Goal: Task Accomplishment & Management: Manage account settings

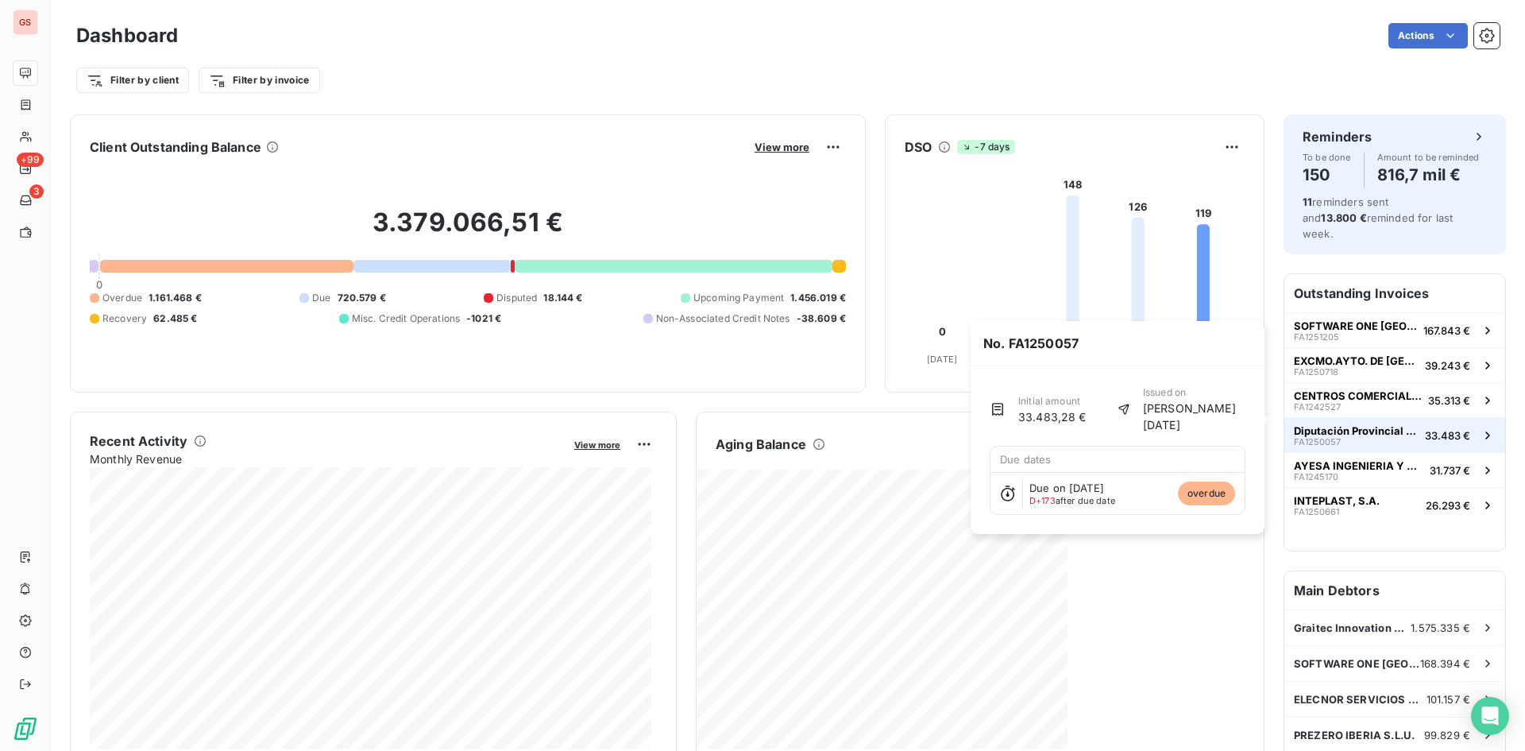
click at [1357, 424] on span "Diputación Provincial [PERSON_NAME]" at bounding box center [1356, 430] width 125 height 13
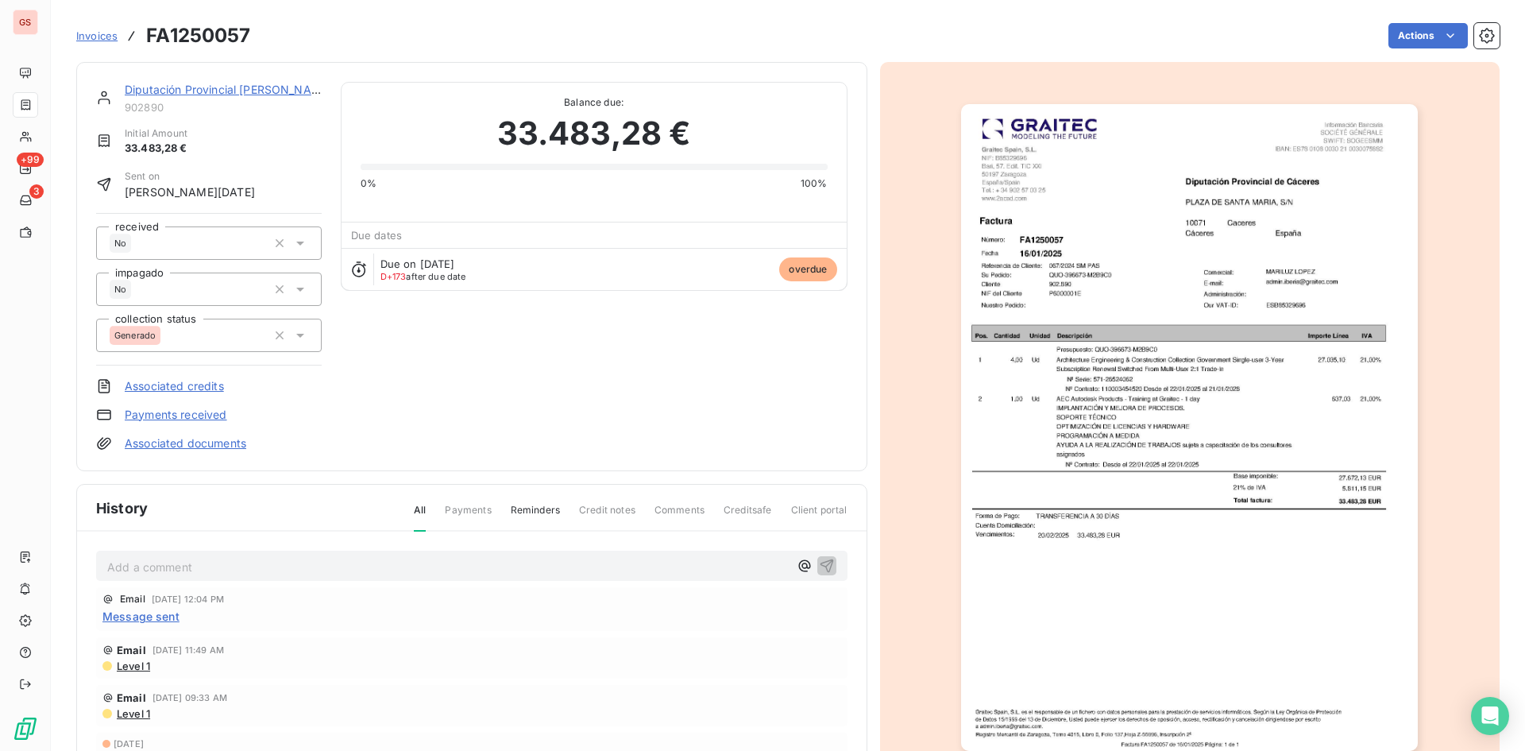
click at [1215, 269] on img "button" at bounding box center [1189, 427] width 457 height 647
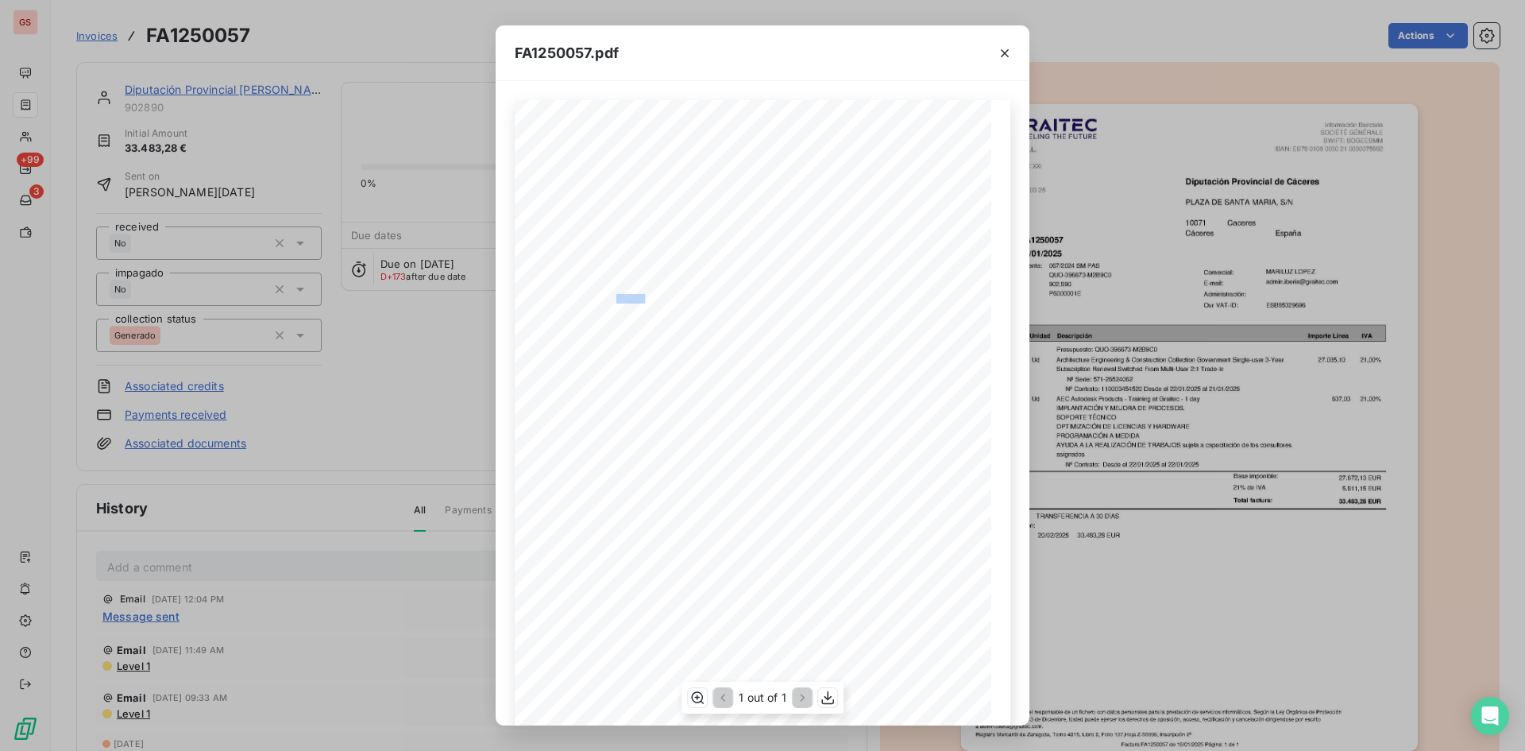
drag, startPoint x: 640, startPoint y: 298, endPoint x: 610, endPoint y: 299, distance: 30.2
click at [616, 299] on span "P6000001E" at bounding box center [632, 297] width 33 height 6
copy span "P6000001"
click at [997, 52] on icon "button" at bounding box center [1005, 53] width 16 height 16
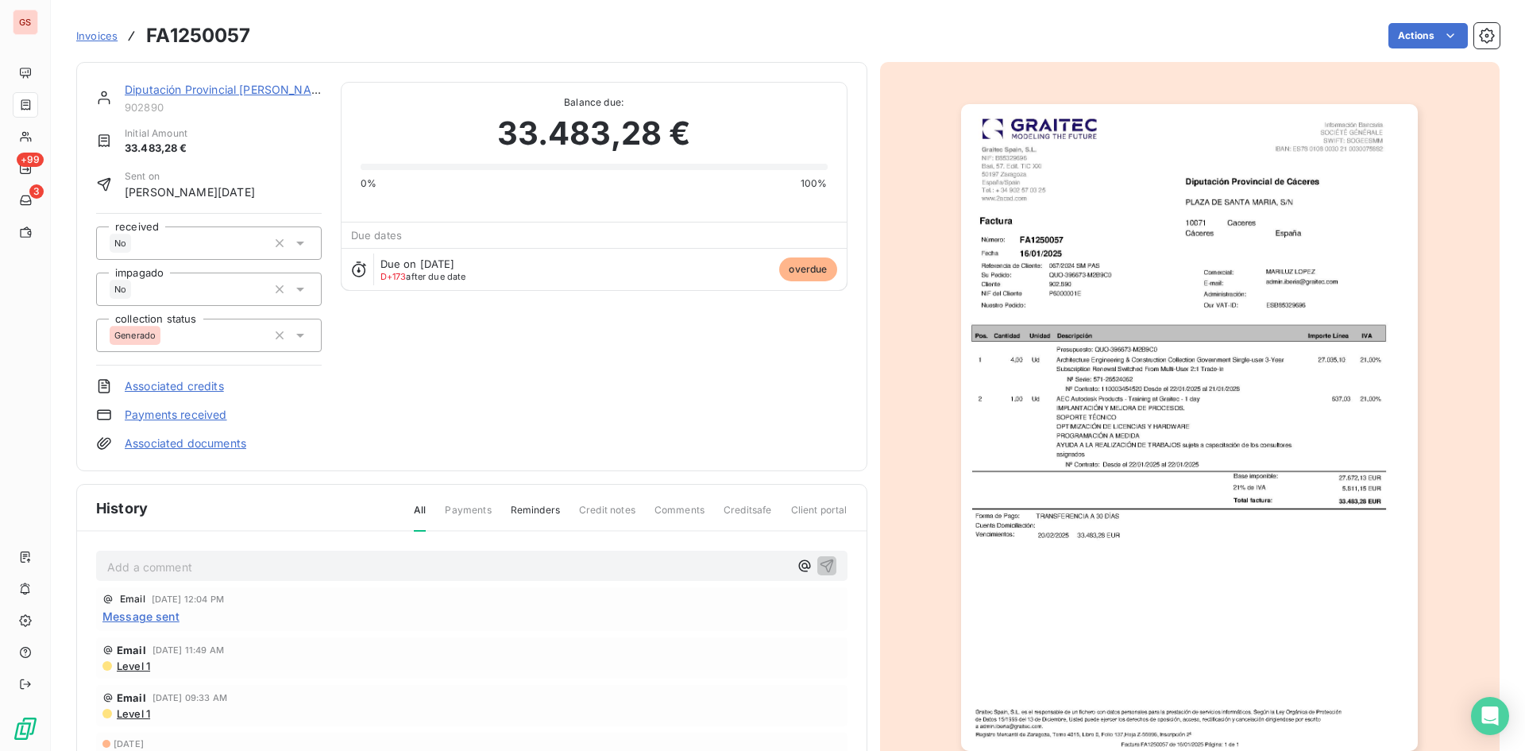
click at [290, 557] on p "Add a comment ﻿" at bounding box center [448, 567] width 682 height 20
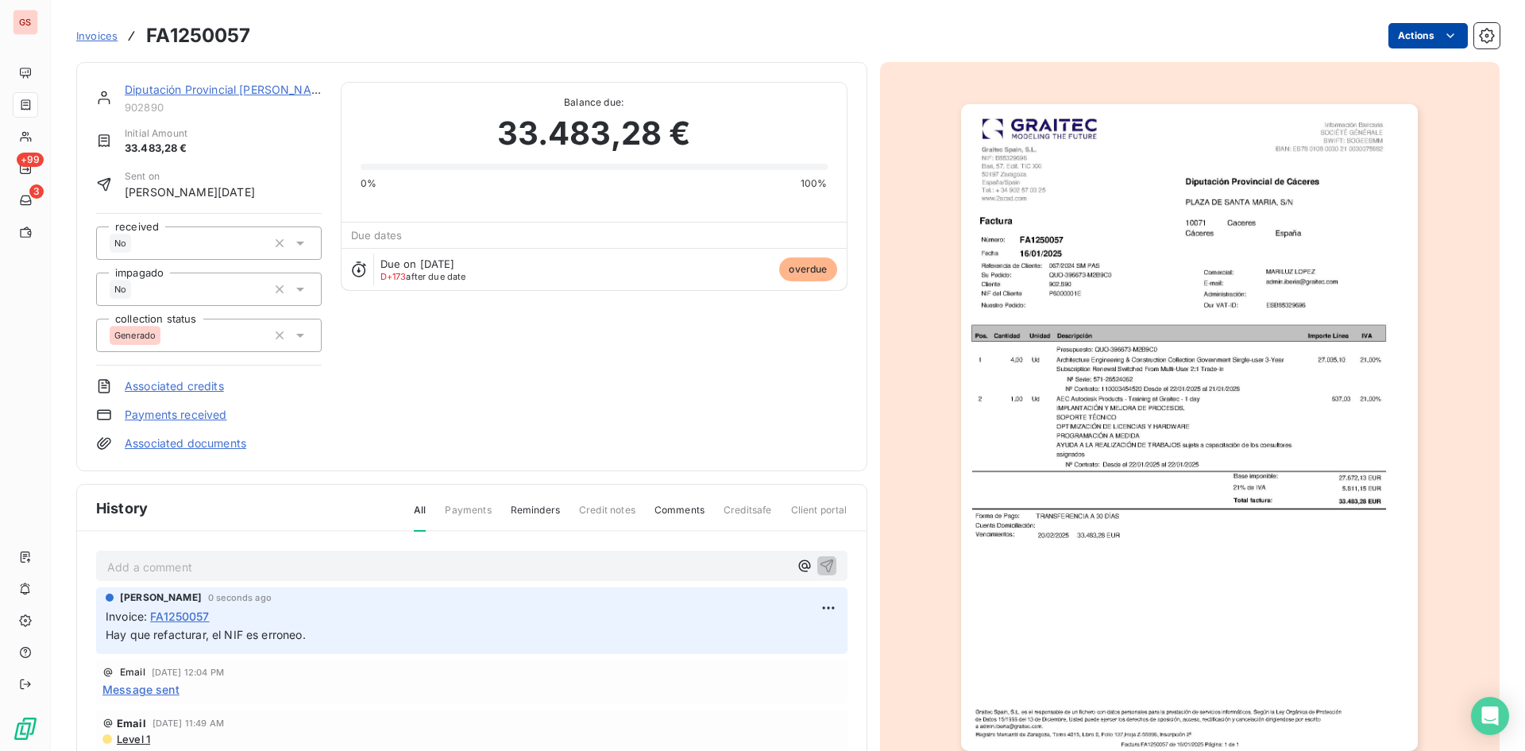
click at [1424, 34] on html "GS +99 3 Invoices FA1250057 Actions Diputación Provincial [PERSON_NAME] 902890 …" at bounding box center [762, 375] width 1525 height 751
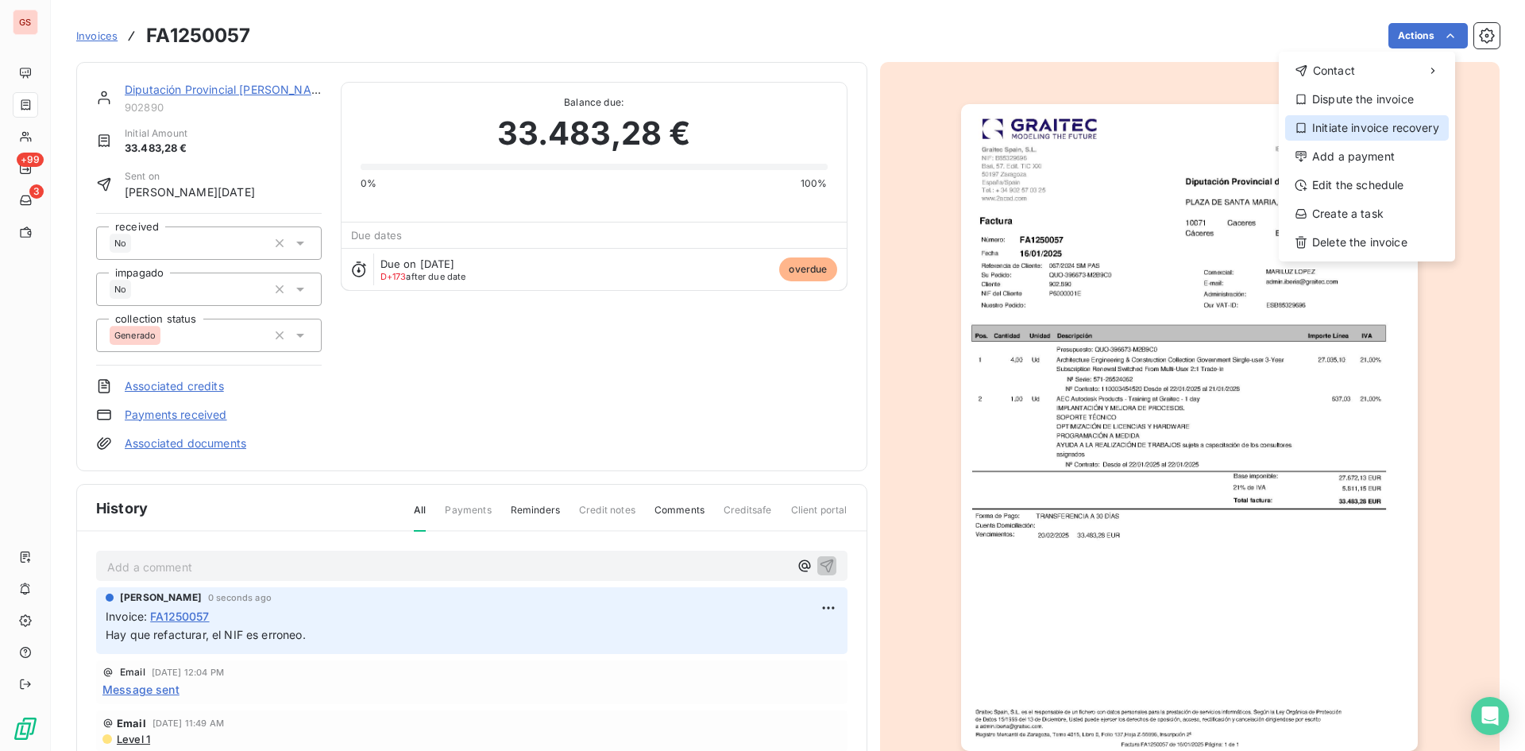
click at [1381, 133] on div "Initiate invoice recovery" at bounding box center [1367, 127] width 164 height 25
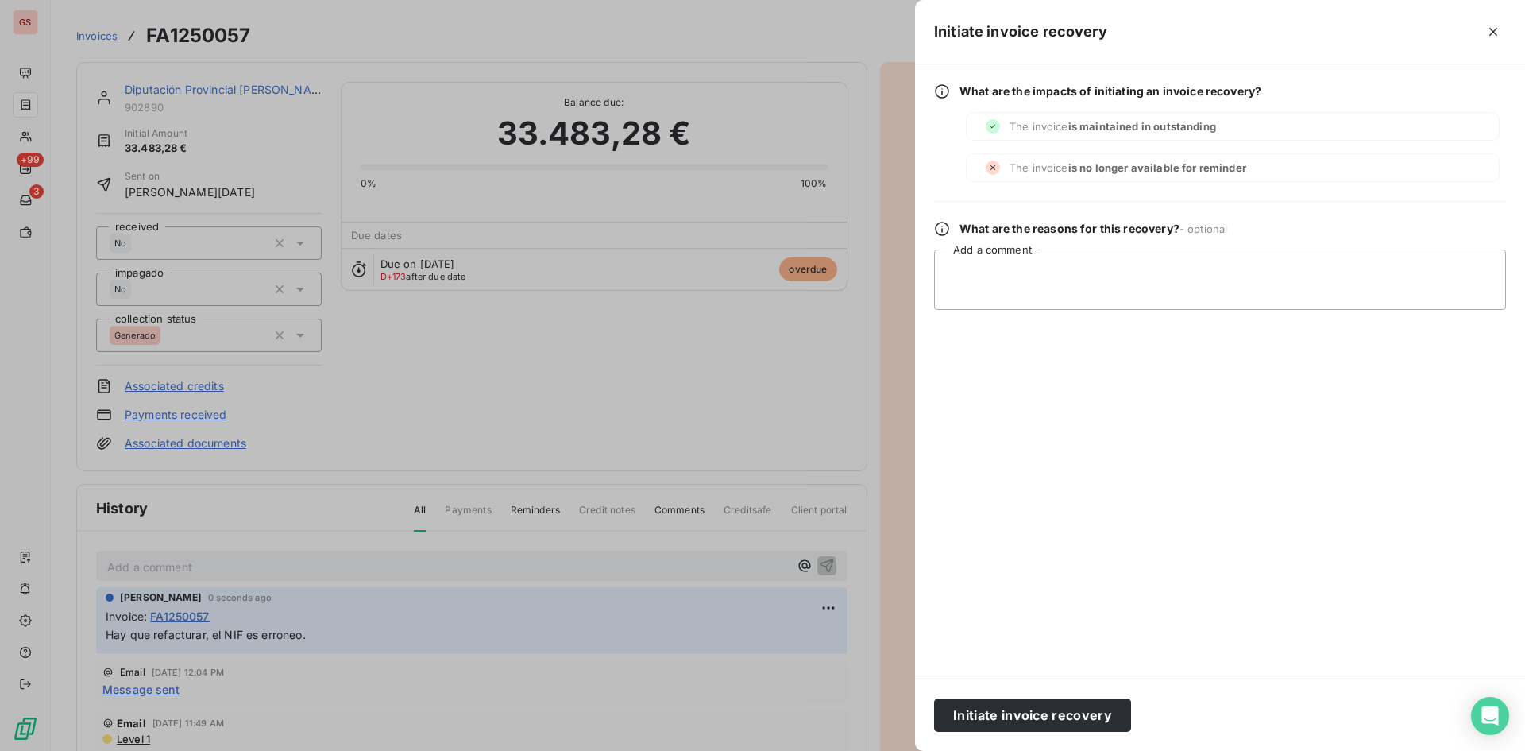
click at [1080, 693] on div "Initiate invoice recovery" at bounding box center [1220, 714] width 610 height 72
click at [1073, 711] on button "Initiate invoice recovery" at bounding box center [1032, 714] width 197 height 33
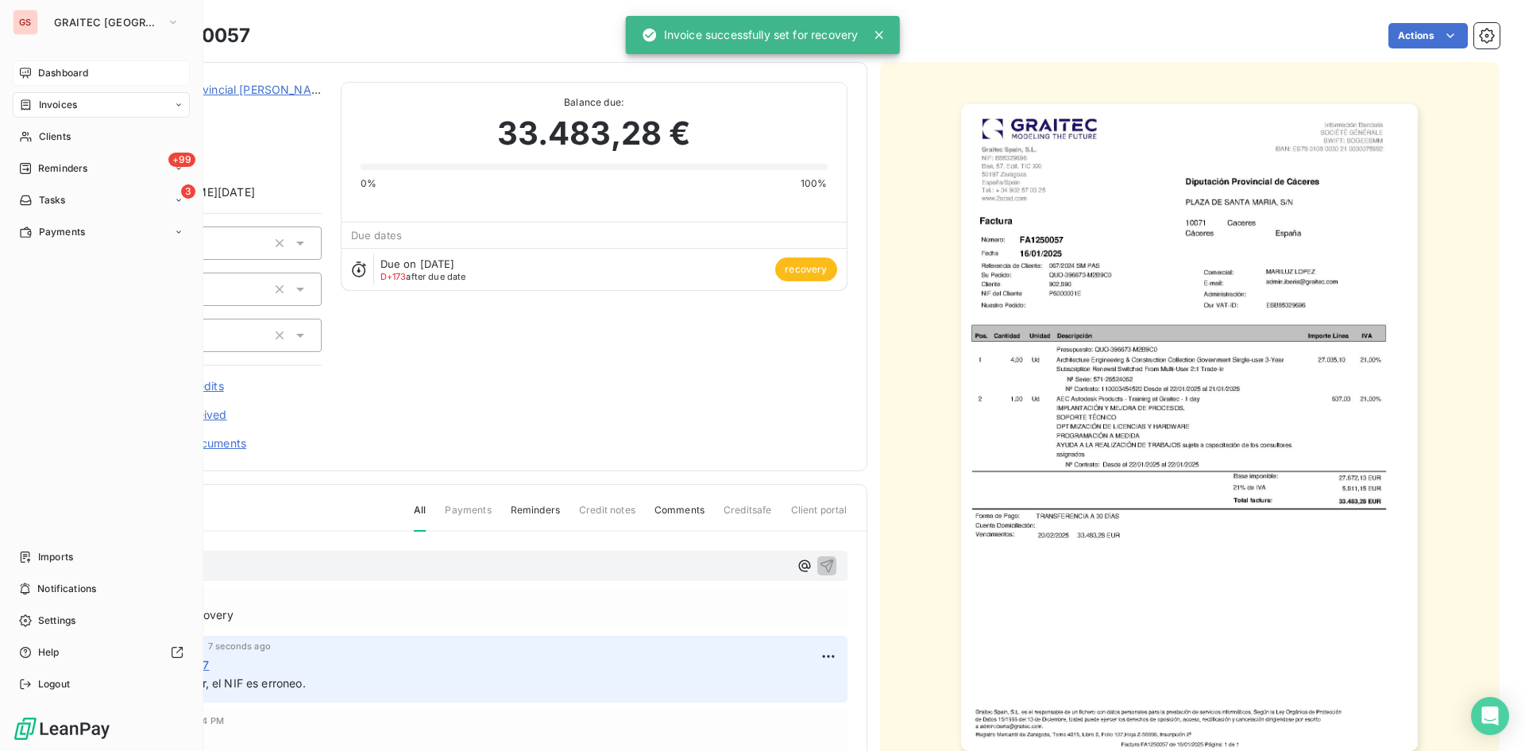
click at [25, 71] on icon at bounding box center [25, 73] width 13 height 13
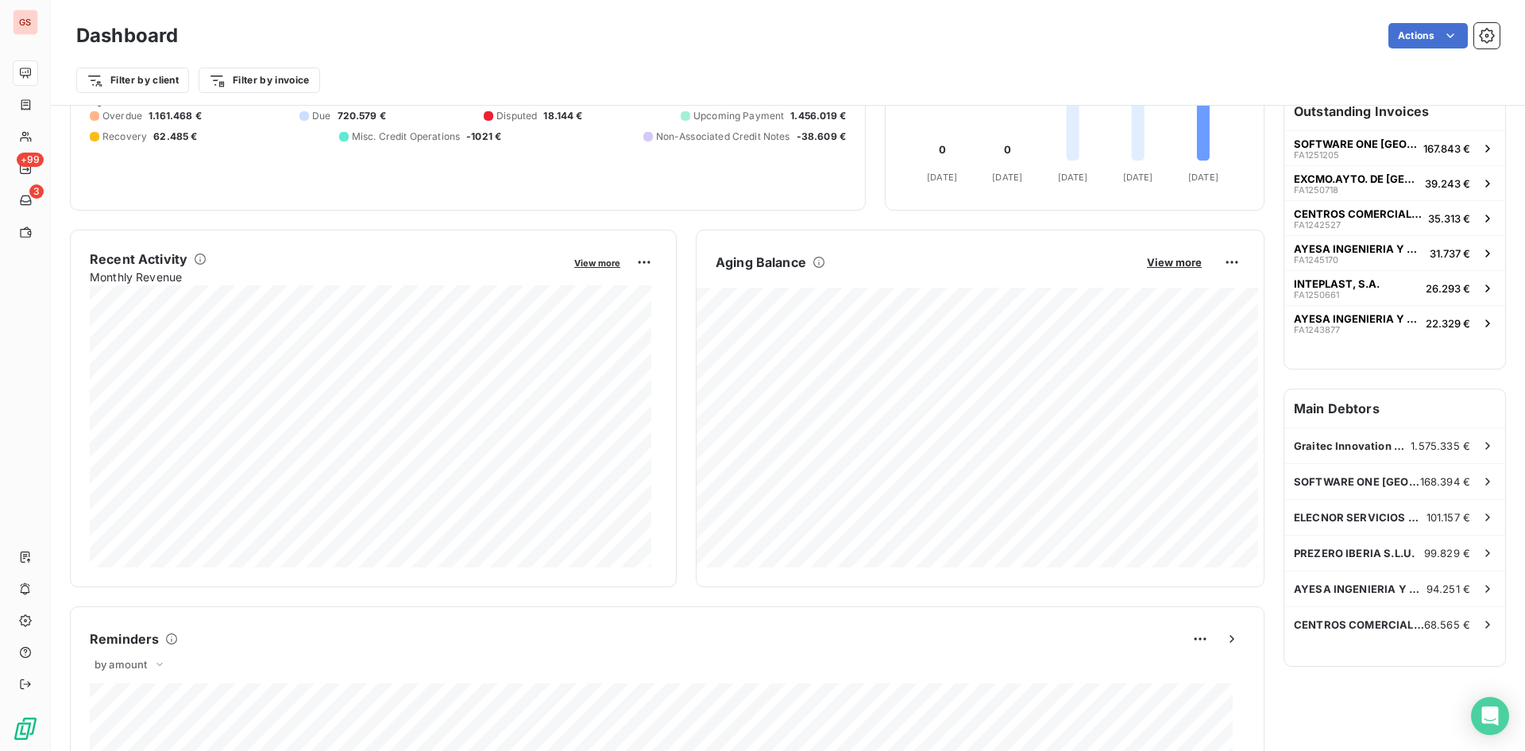
scroll to position [160, 0]
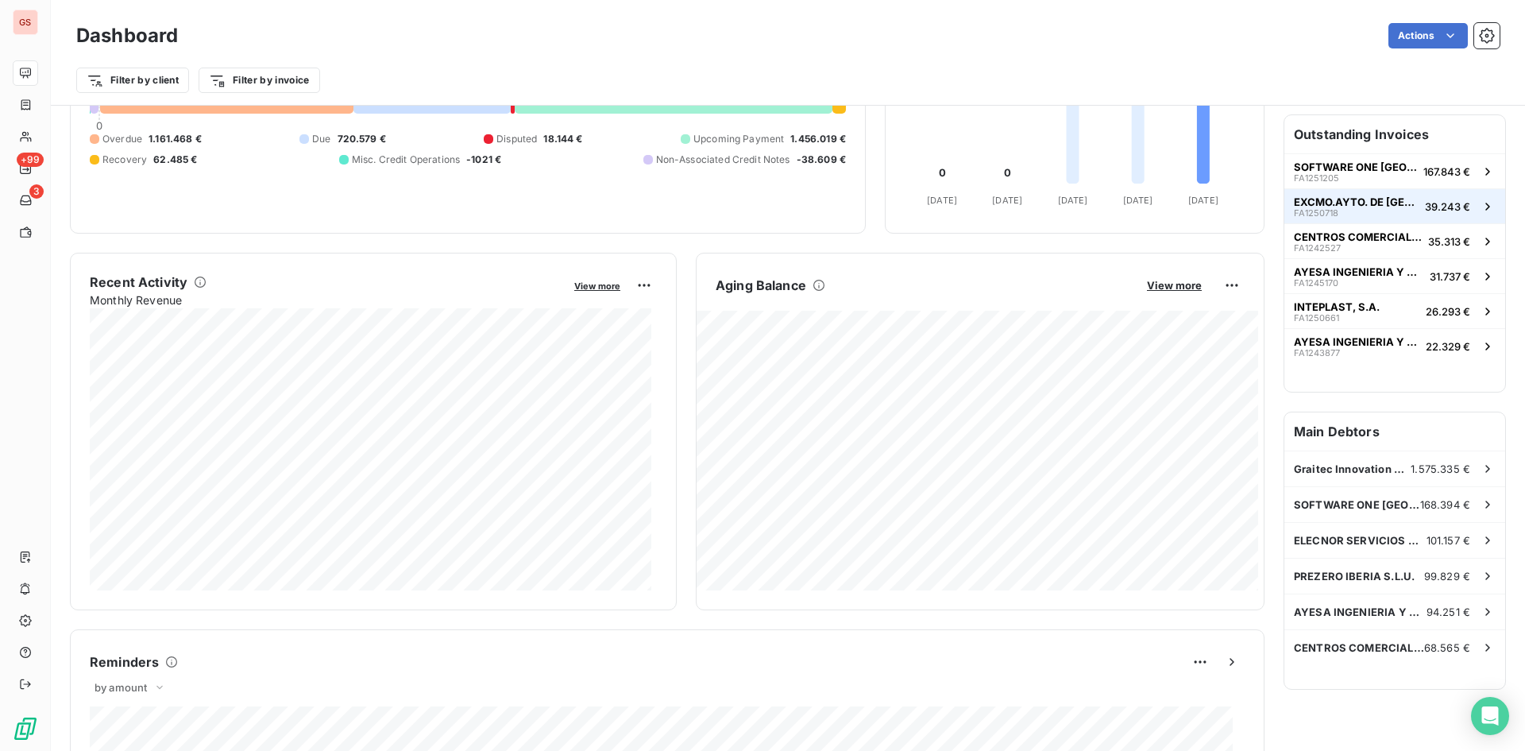
click at [1337, 199] on div "EXCMO.AYTO. DE [GEOGRAPHIC_DATA][PERSON_NAME] FA1250718" at bounding box center [1356, 206] width 125 height 22
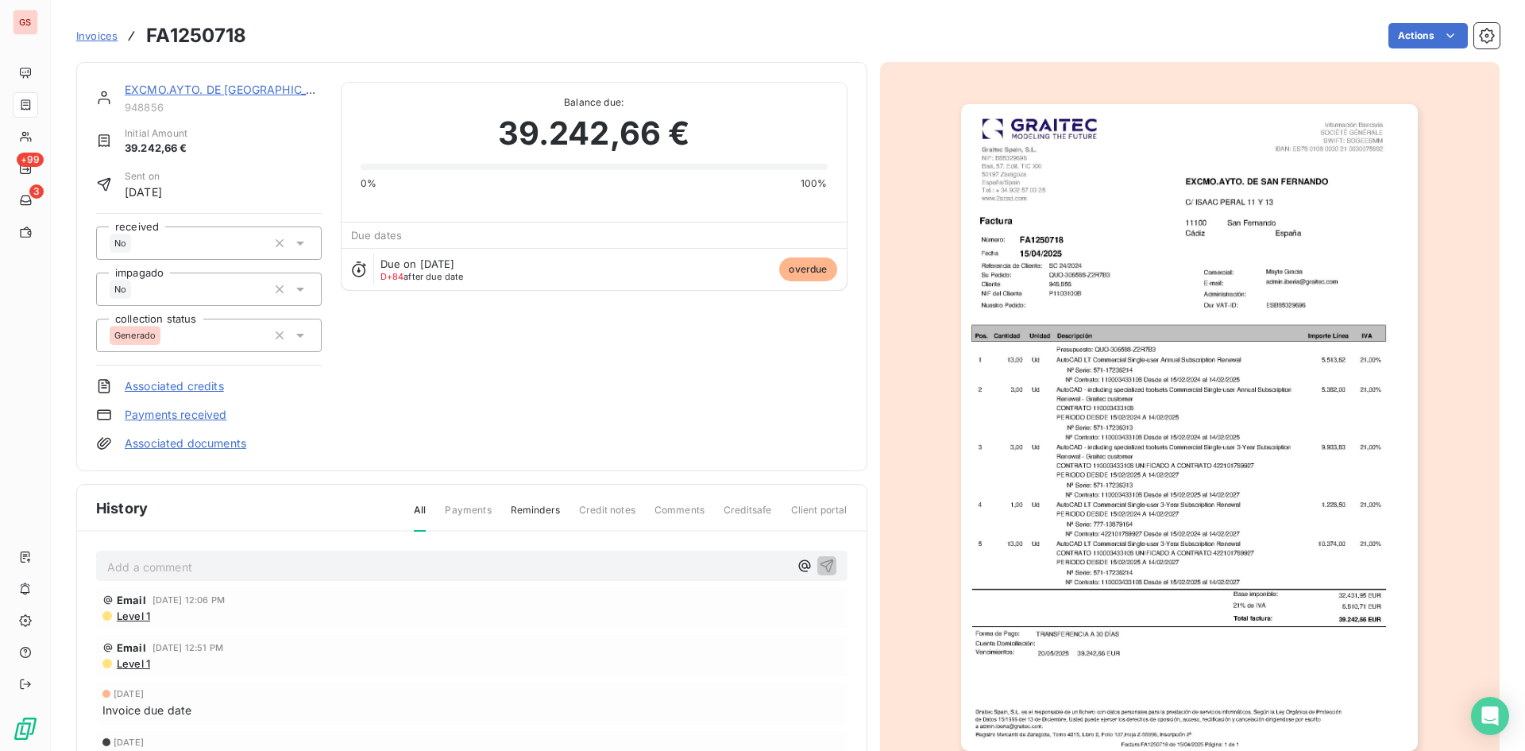
click at [229, 553] on div "Add a comment ﻿" at bounding box center [471, 565] width 751 height 31
click at [243, 562] on p "Add a comment ﻿" at bounding box center [448, 567] width 682 height 20
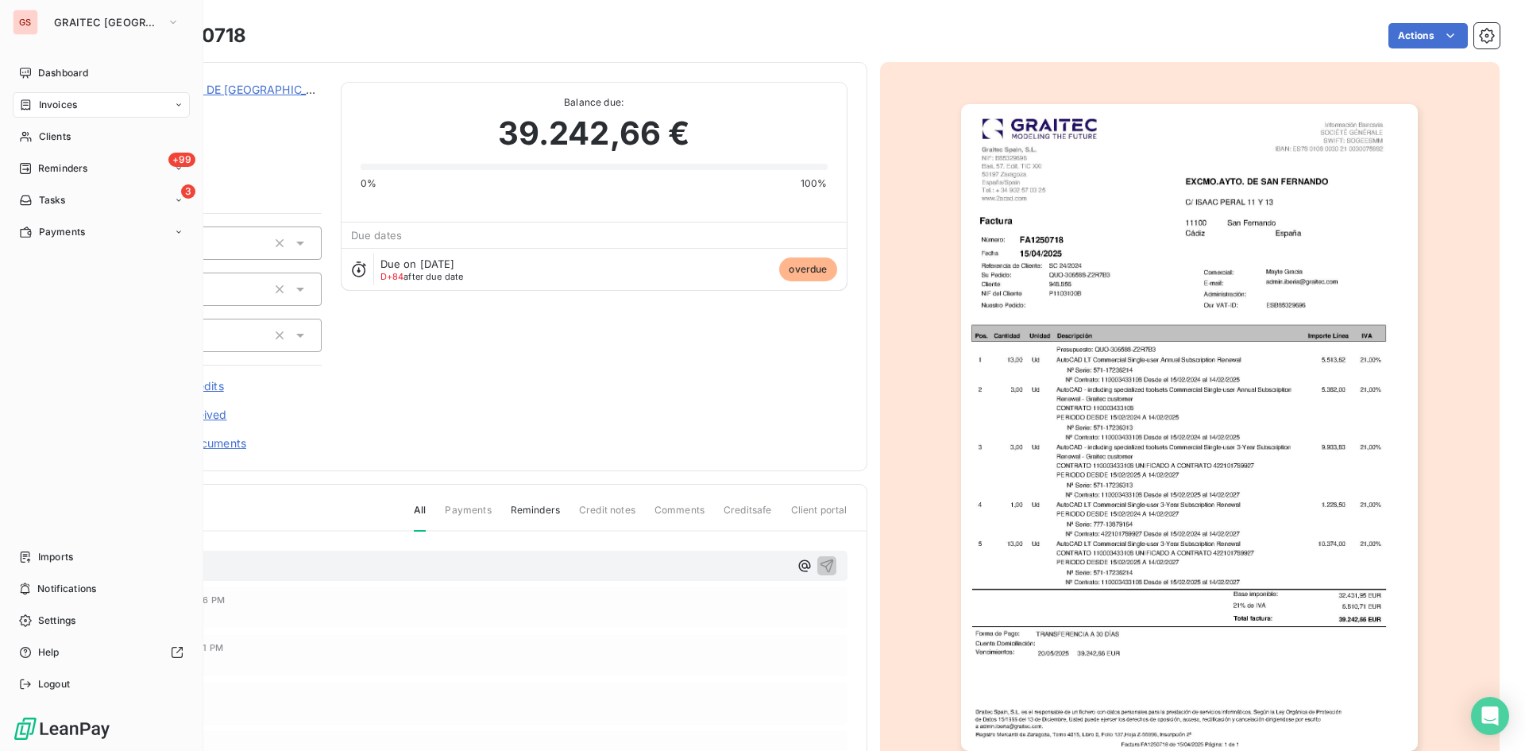
click at [41, 107] on span "Invoices" at bounding box center [58, 105] width 38 height 14
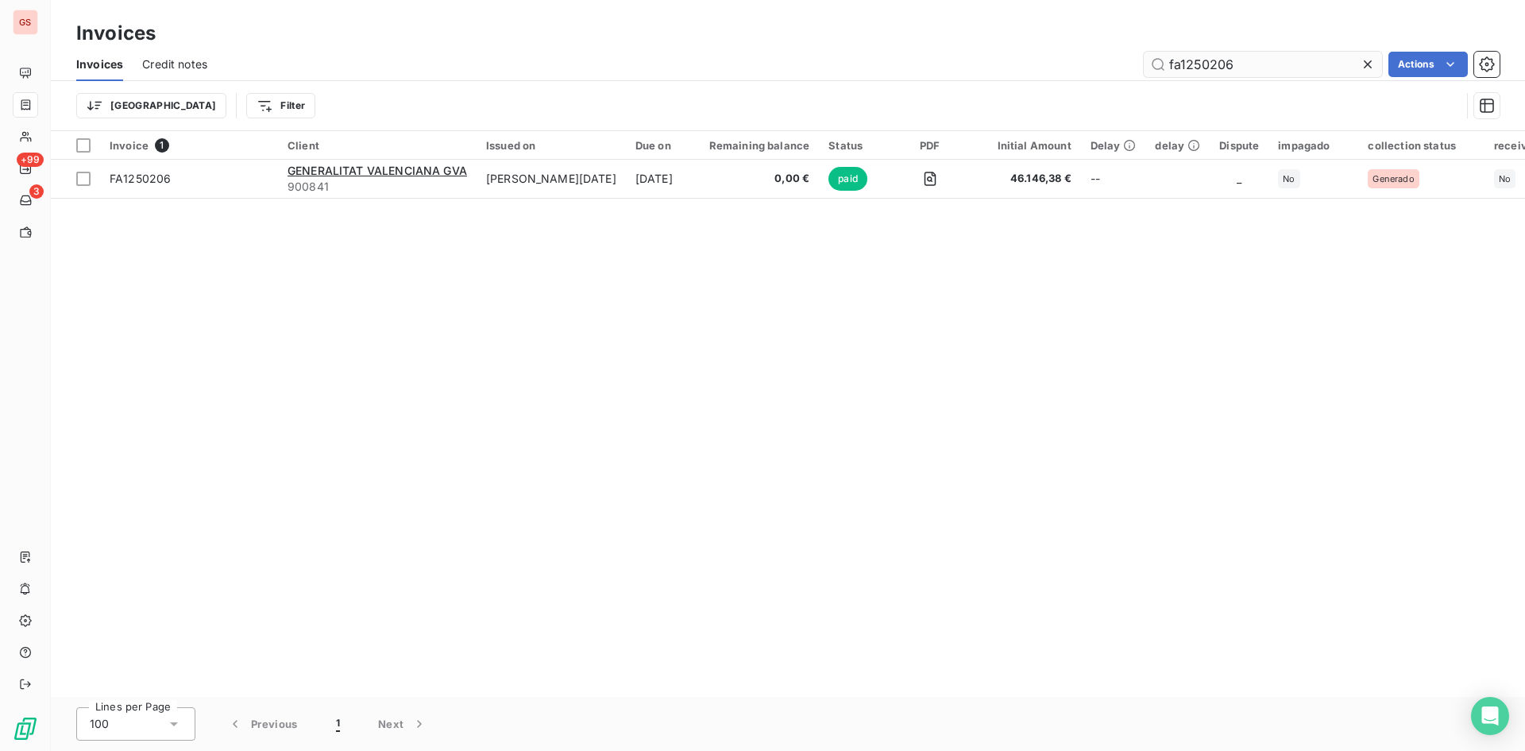
click at [1267, 54] on input "fa1250206" at bounding box center [1263, 64] width 238 height 25
drag, startPoint x: 1267, startPoint y: 54, endPoint x: 1025, endPoint y: 58, distance: 242.3
click at [1047, 60] on div "fa1250206 Actions" at bounding box center [862, 64] width 1273 height 25
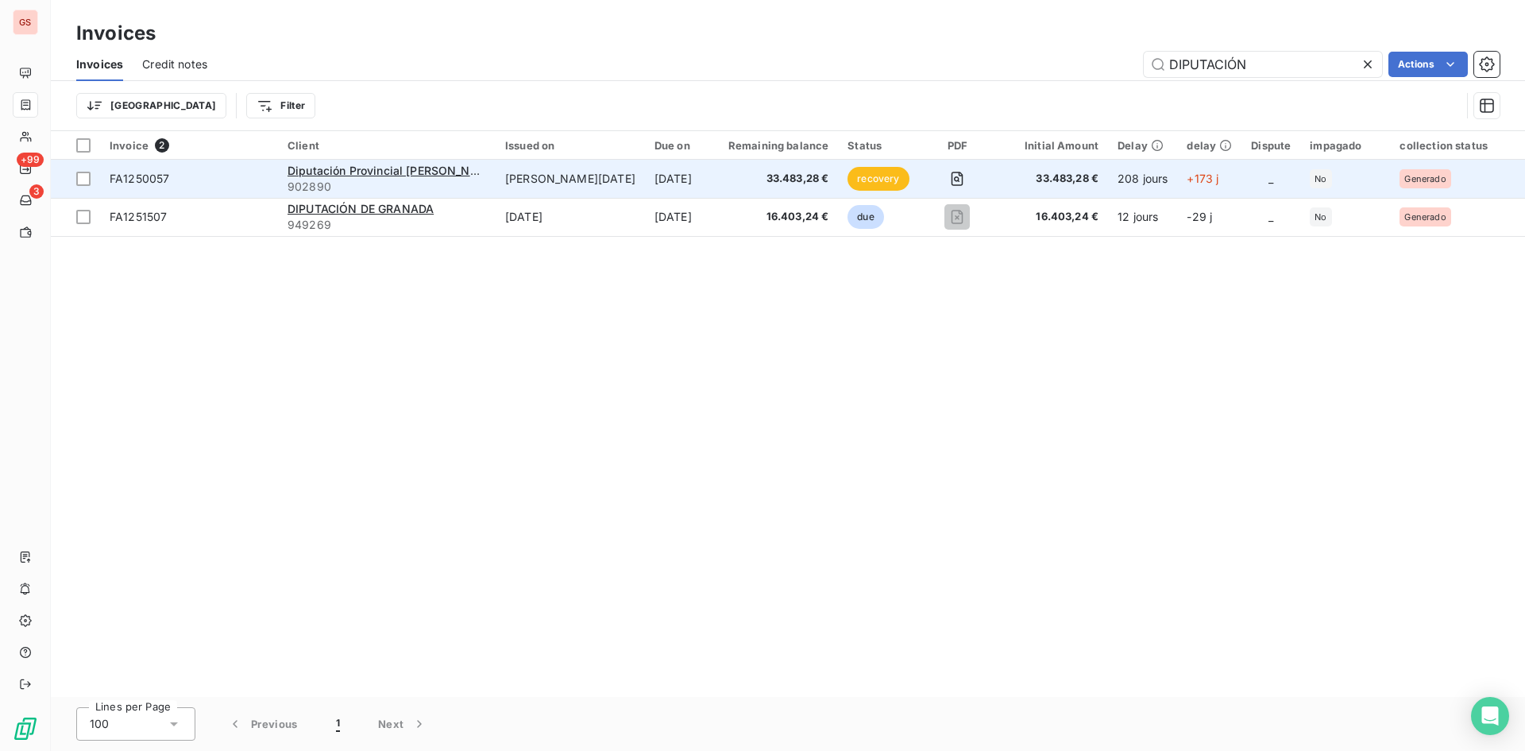
type input "DIPUTACIÓN"
click at [524, 187] on td "[PERSON_NAME][DATE]" at bounding box center [570, 179] width 149 height 38
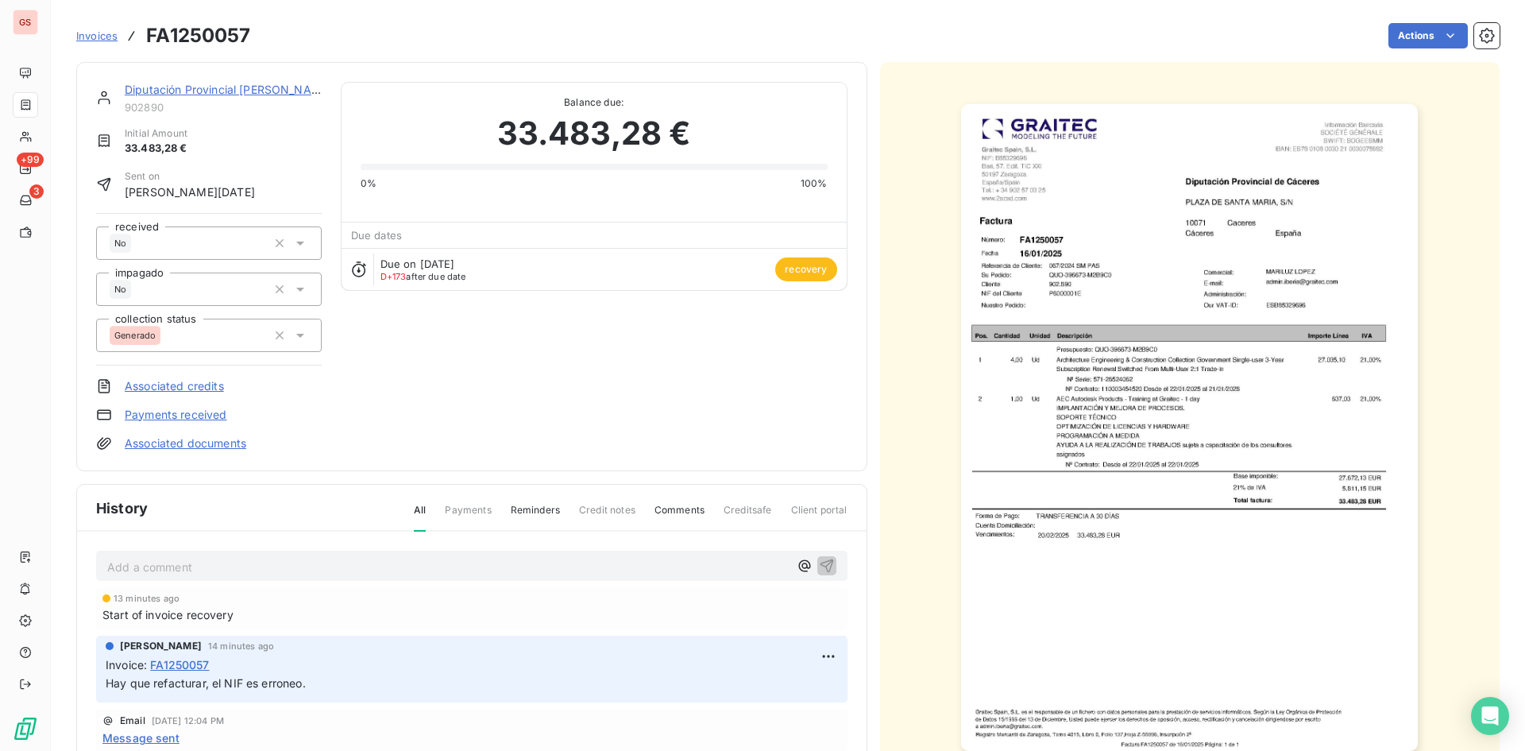
click at [311, 572] on p "Add a comment ﻿" at bounding box center [448, 567] width 682 height 20
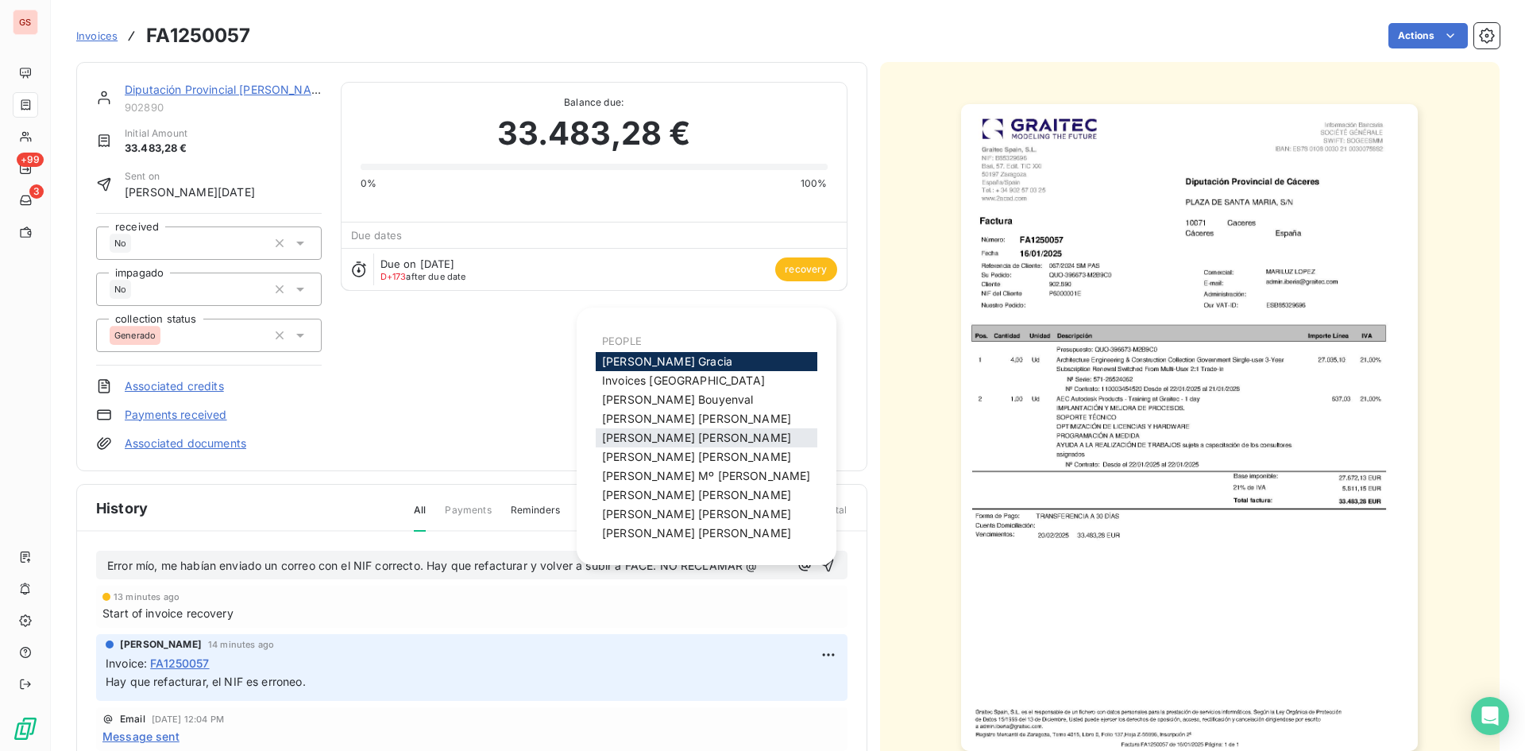
click at [643, 439] on span "[PERSON_NAME]" at bounding box center [696, 438] width 189 height 14
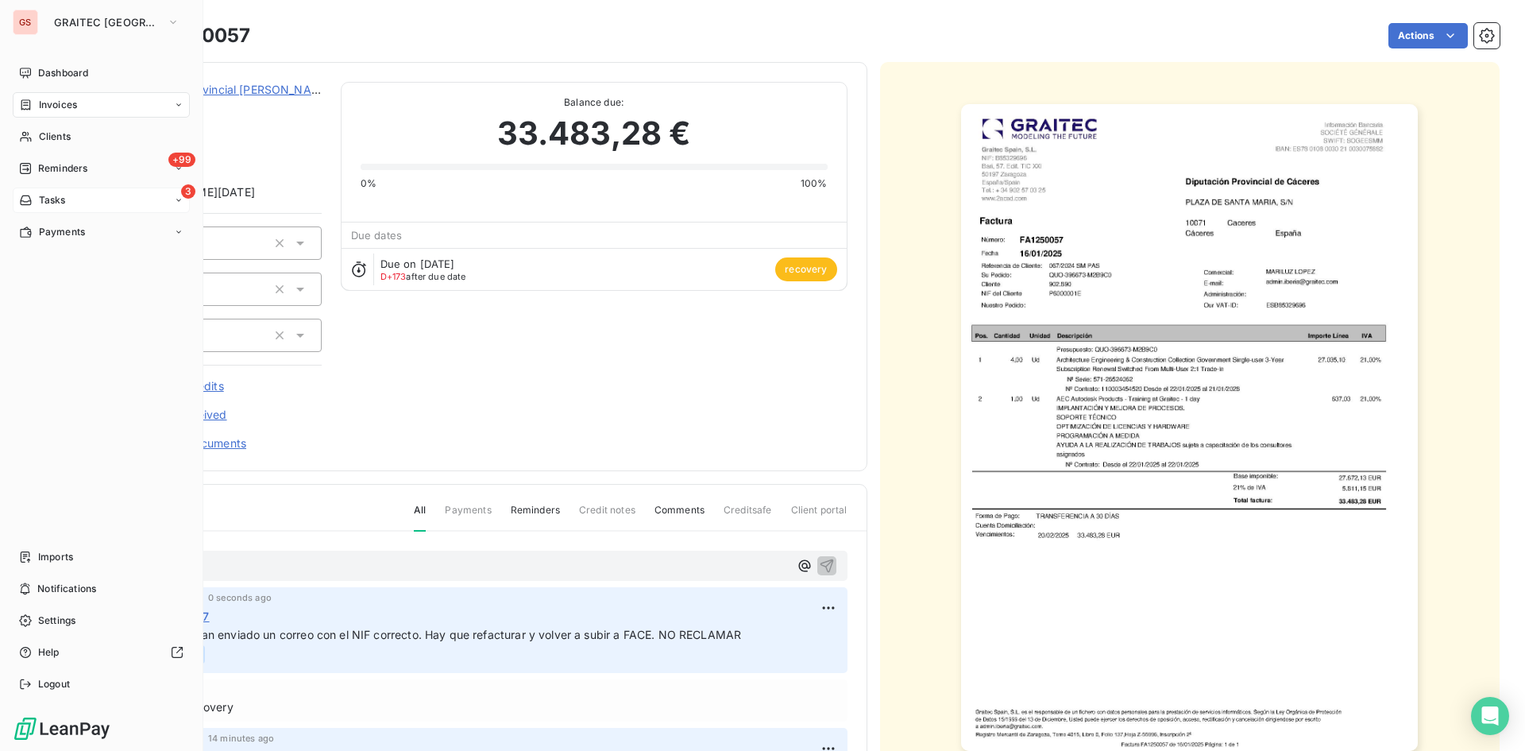
click at [56, 199] on span "Tasks" at bounding box center [52, 200] width 27 height 14
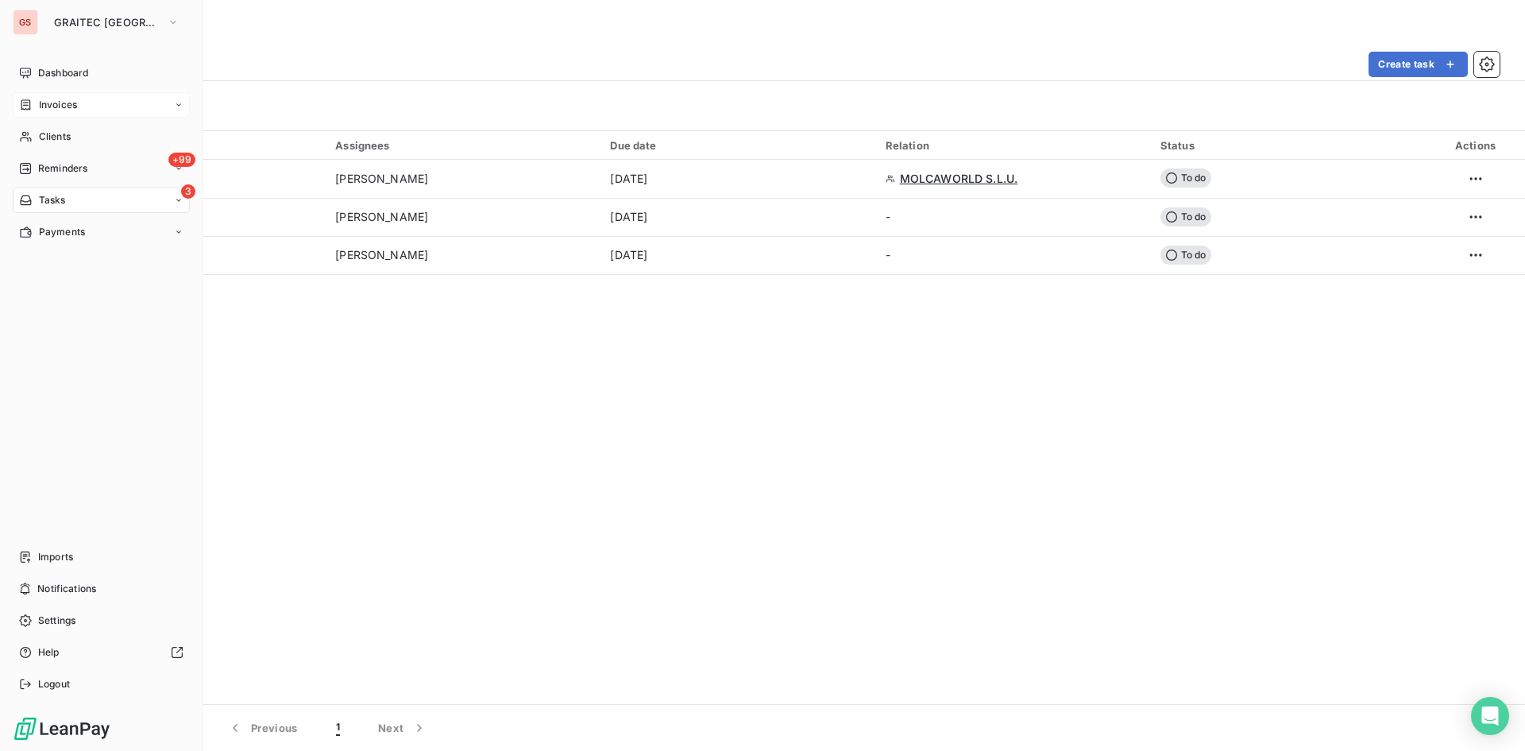
click at [37, 107] on div "Invoices" at bounding box center [48, 105] width 58 height 14
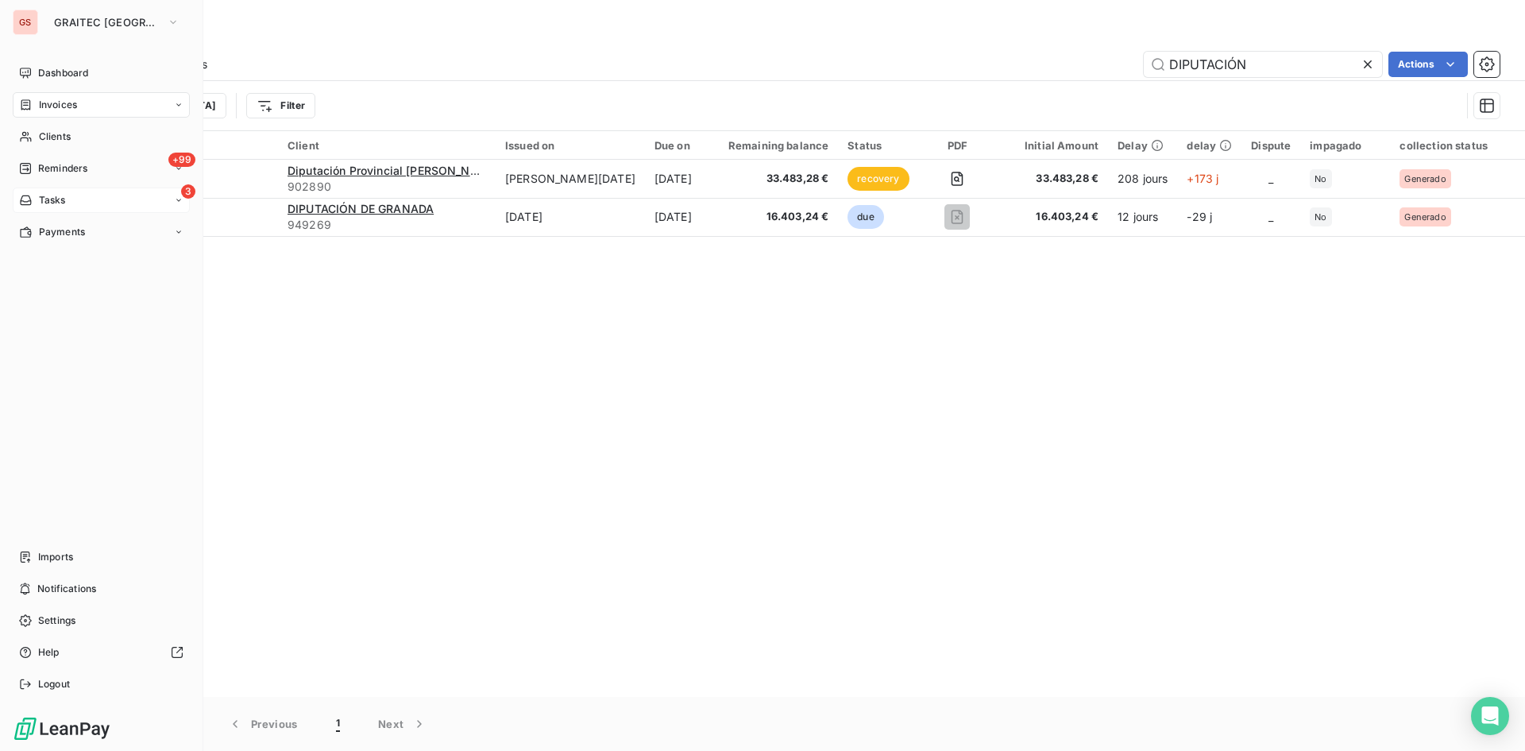
click at [31, 207] on div "Tasks" at bounding box center [42, 200] width 47 height 14
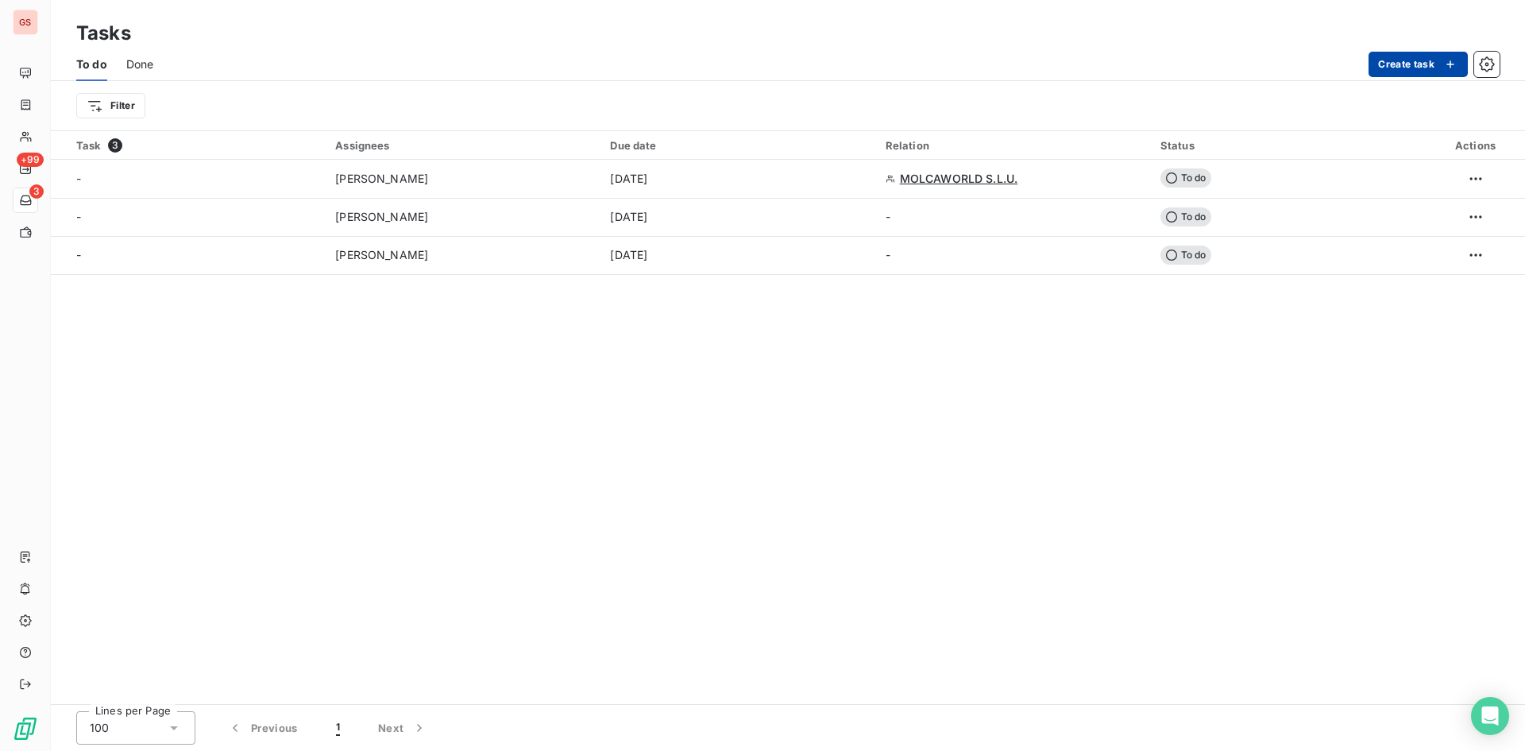
click at [1419, 64] on button "Create task" at bounding box center [1418, 64] width 99 height 25
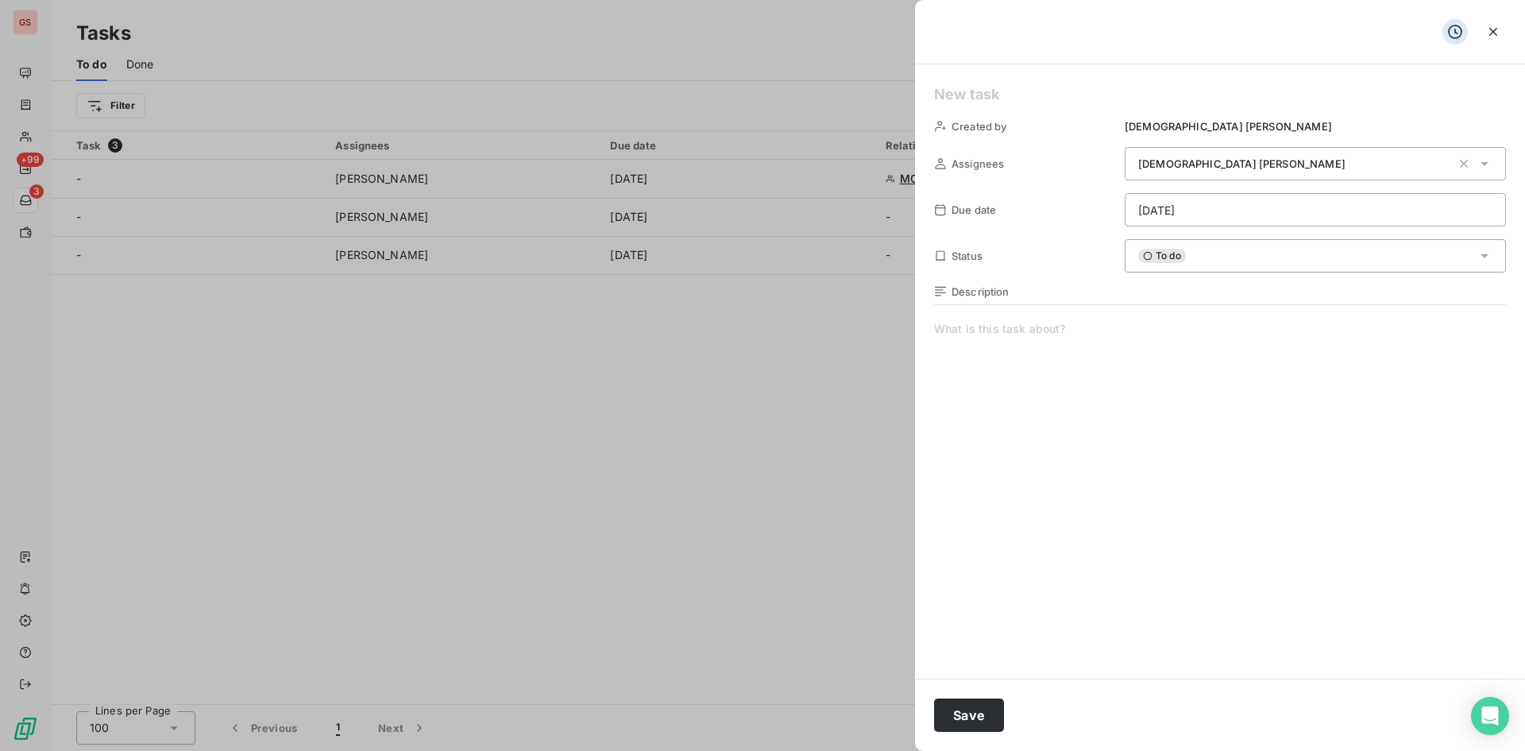
click at [1253, 157] on div "[PERSON_NAME]" at bounding box center [1294, 164] width 313 height 16
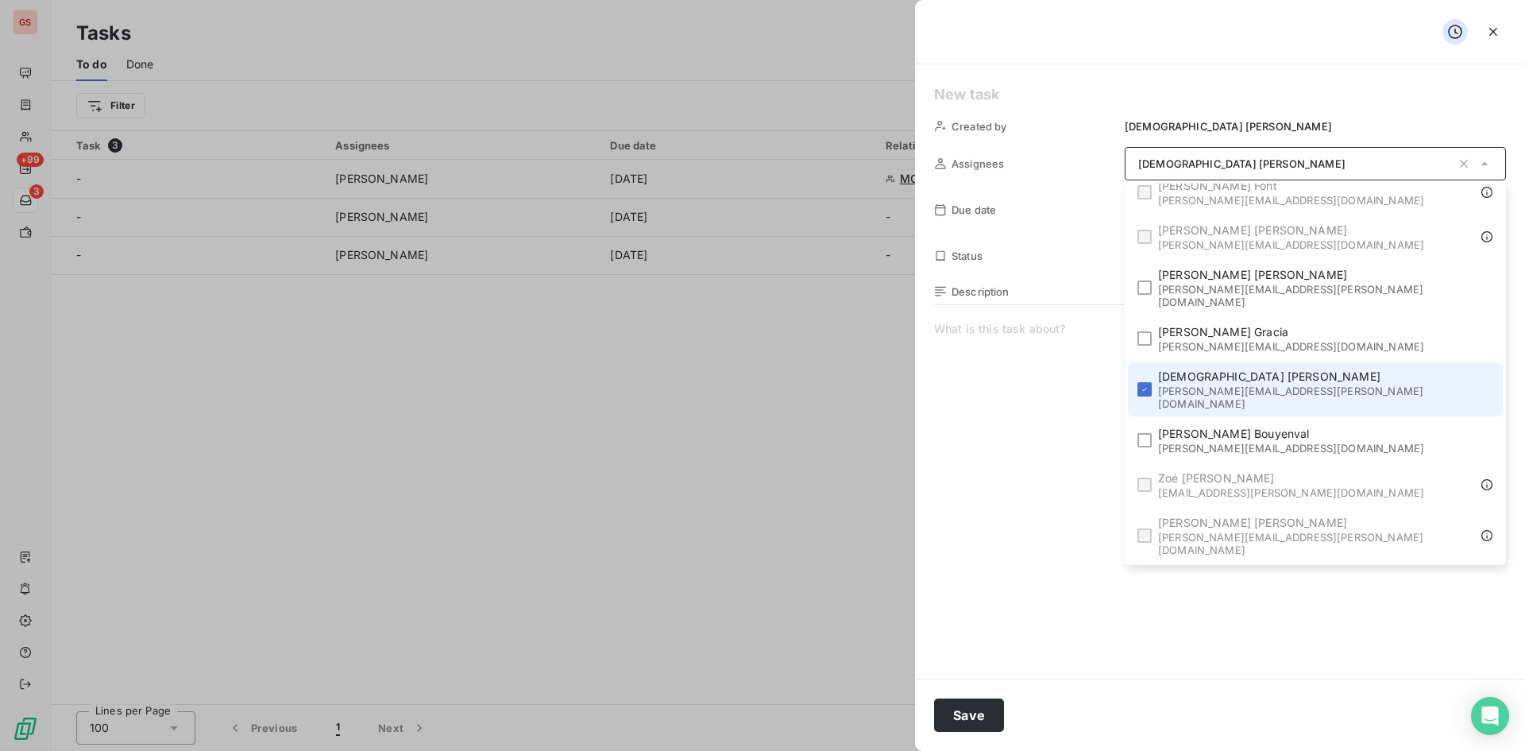
scroll to position [391, 0]
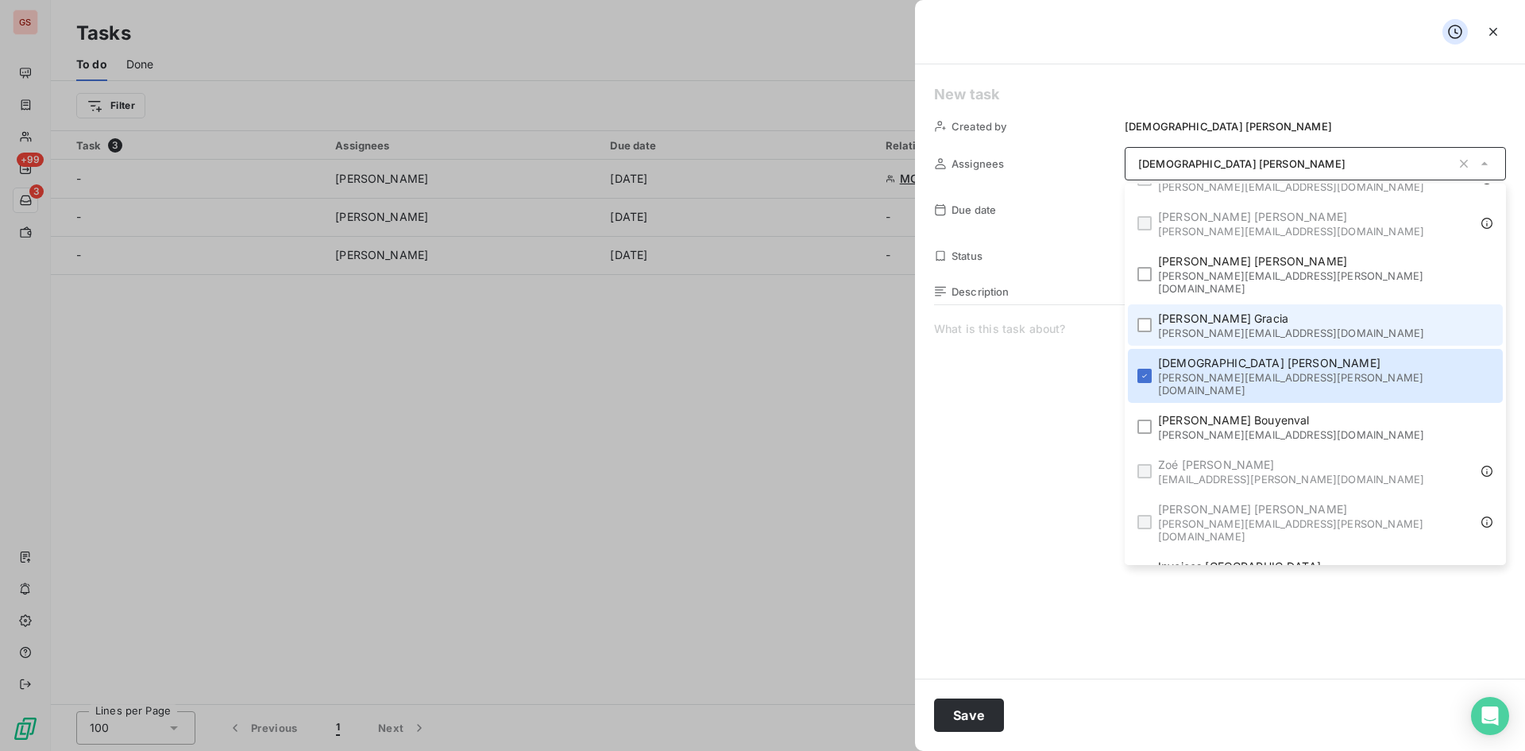
click at [1354, 326] on span "[PERSON_NAME][EMAIL_ADDRESS][DOMAIN_NAME]" at bounding box center [1291, 332] width 266 height 13
click at [1355, 304] on li "Cristina Gracia [EMAIL_ADDRESS][DOMAIN_NAME]" at bounding box center [1315, 324] width 375 height 41
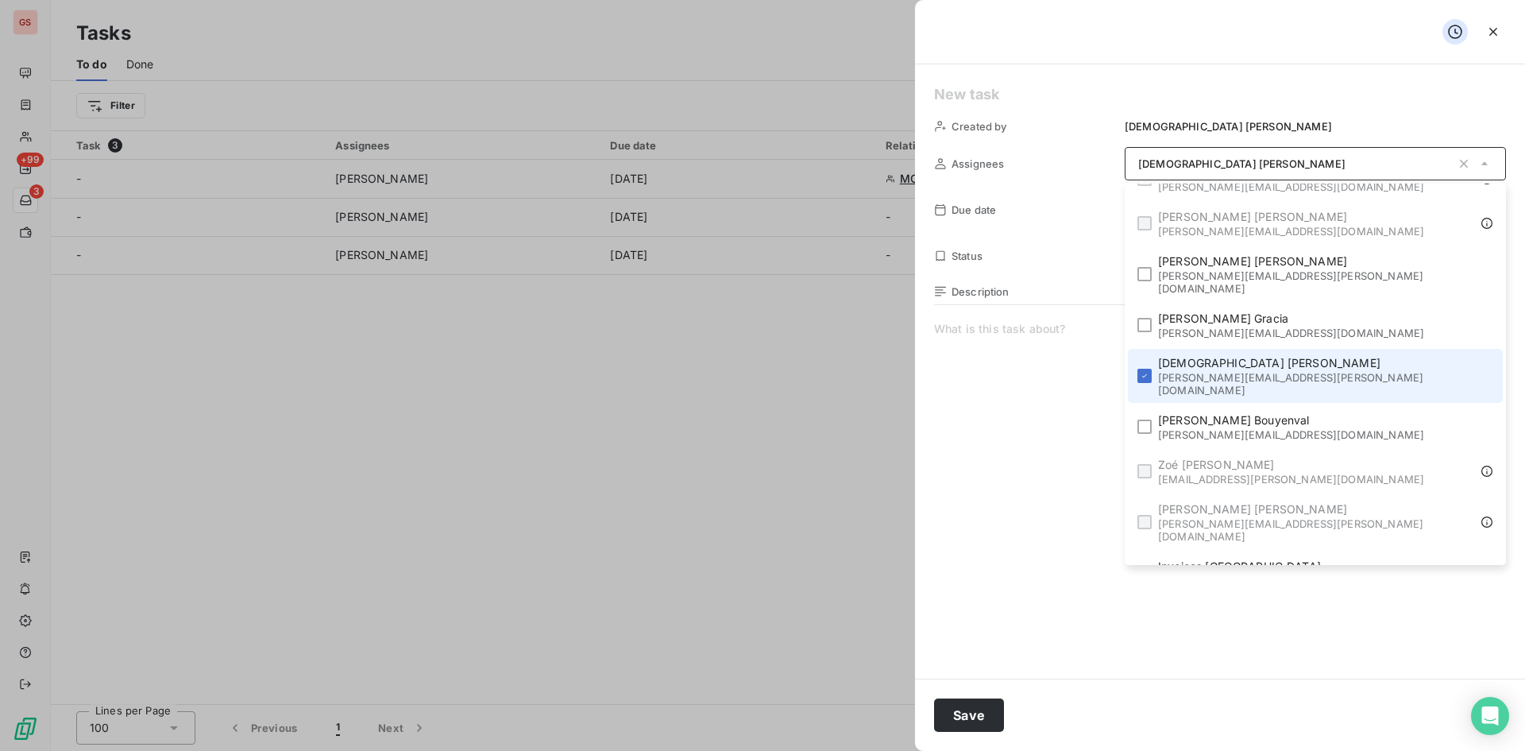
click at [1355, 355] on span "[PERSON_NAME]" at bounding box center [1323, 363] width 330 height 16
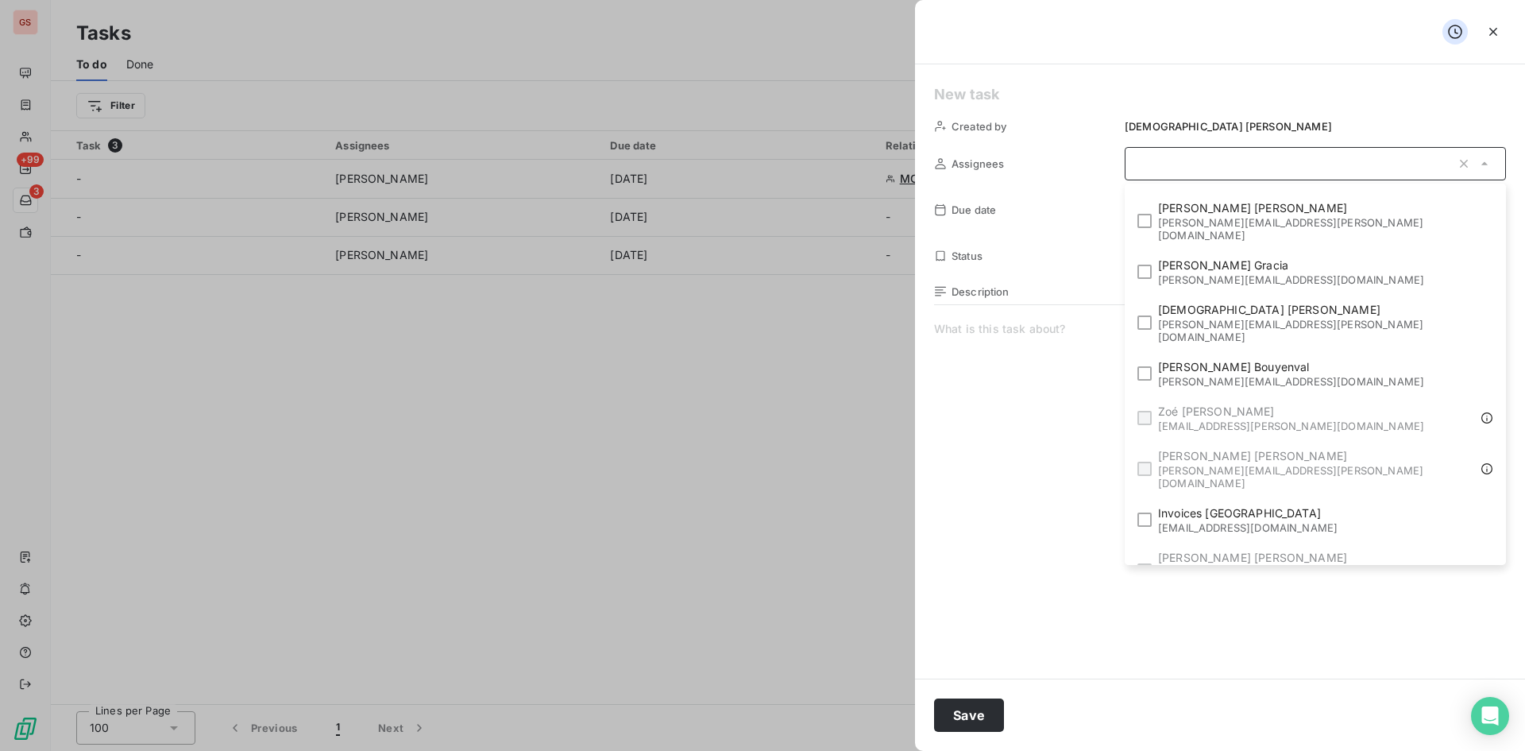
scroll to position [512, 0]
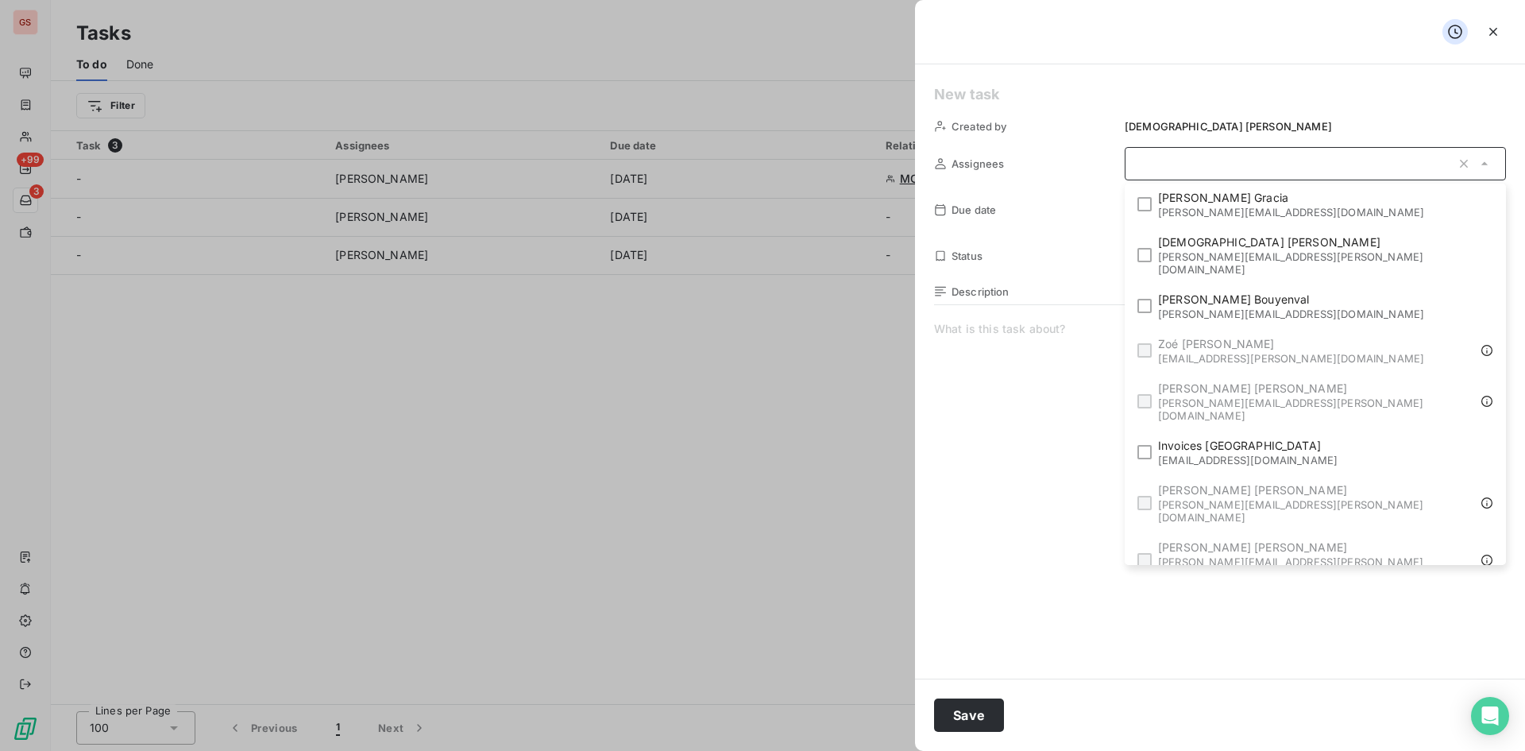
click at [1394, 612] on span "[PERSON_NAME][EMAIL_ADDRESS][PERSON_NAME][DOMAIN_NAME]" at bounding box center [1323, 624] width 330 height 25
click at [1221, 257] on div "To do" at bounding box center [1315, 255] width 381 height 33
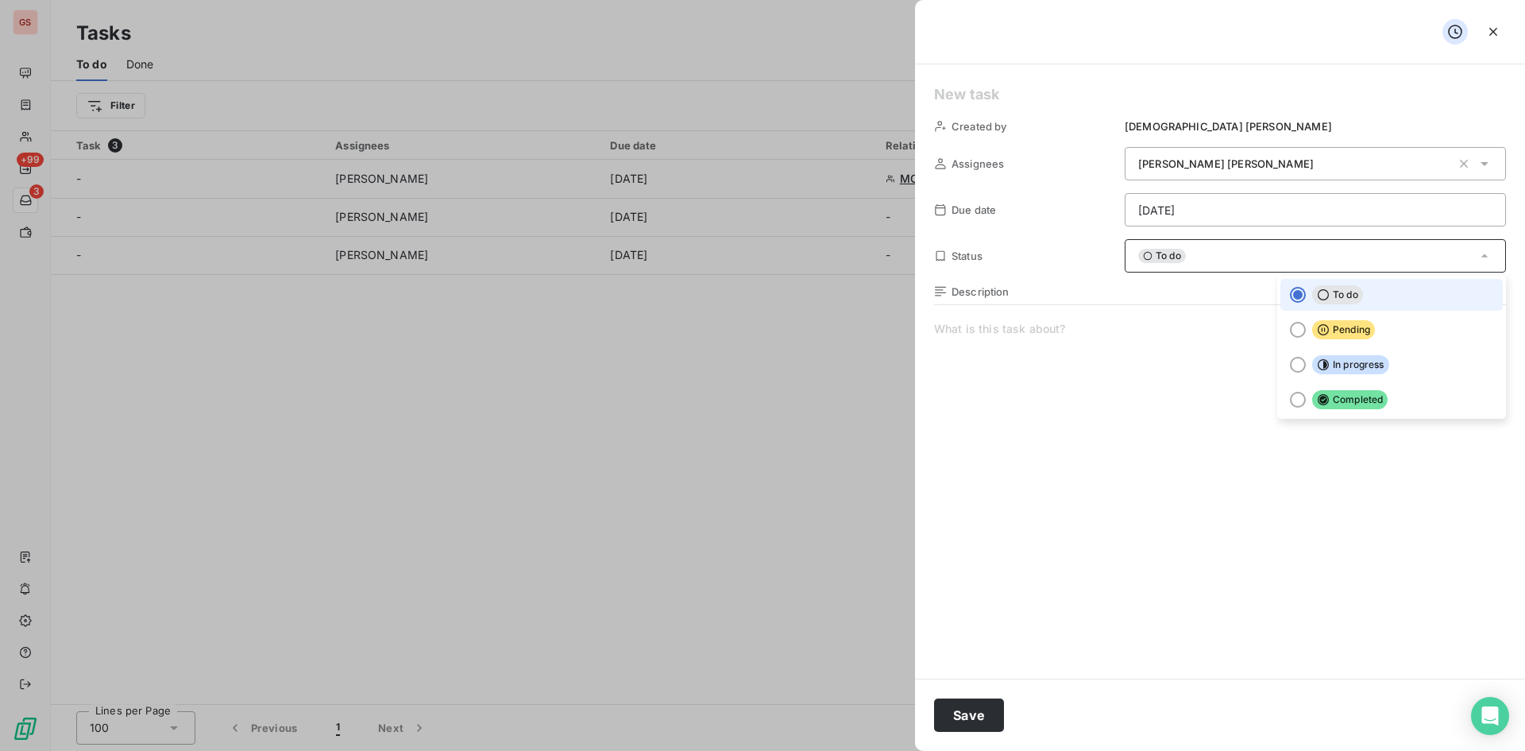
click at [1299, 292] on div at bounding box center [1298, 295] width 16 height 16
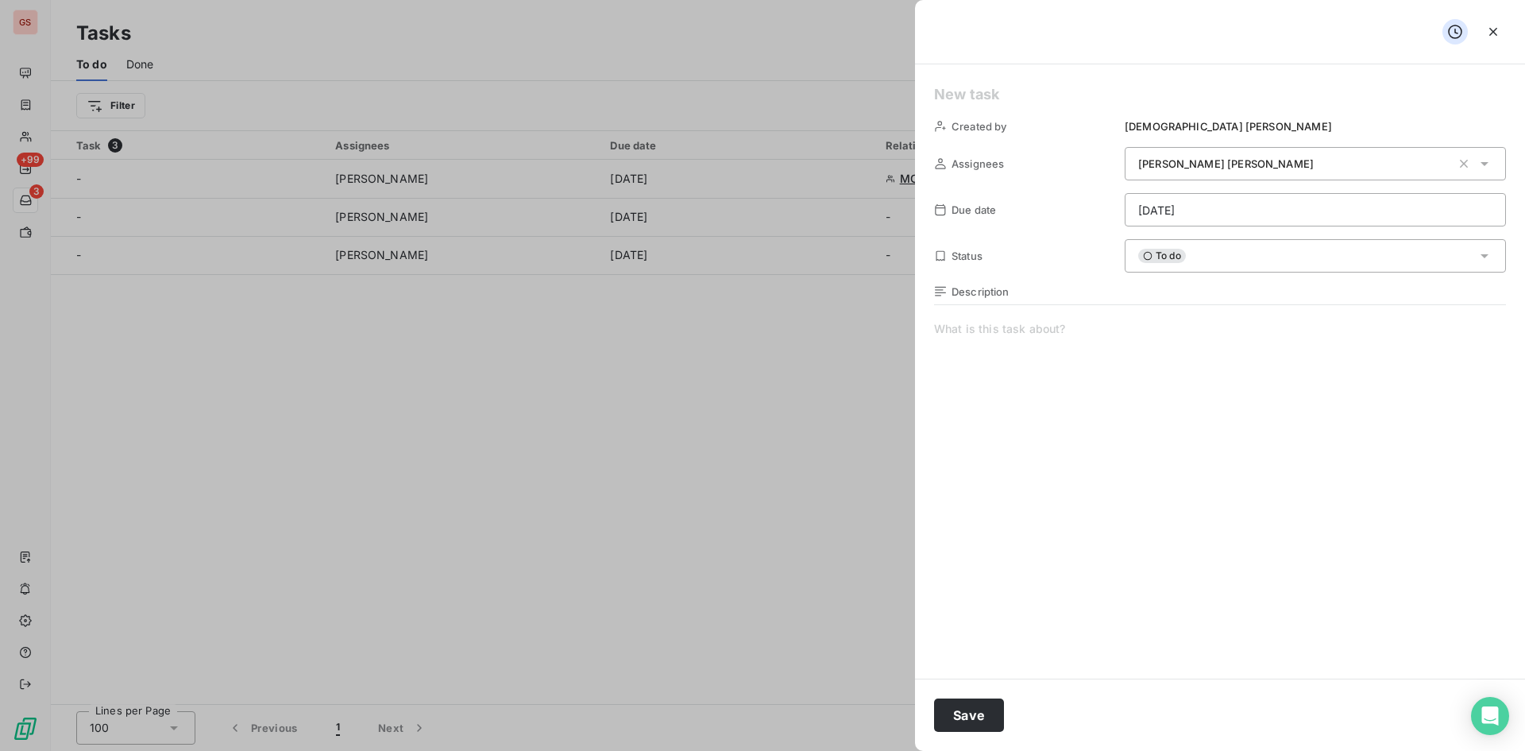
click at [1110, 327] on span at bounding box center [1220, 473] width 572 height 305
click at [1156, 333] on span at bounding box center [1220, 473] width 572 height 305
click at [1156, 333] on span "FA1250057" at bounding box center [1220, 473] width 572 height 305
click at [959, 286] on span "Description" at bounding box center [981, 291] width 58 height 13
click at [1110, 354] on span "FA12" at bounding box center [1220, 473] width 572 height 305
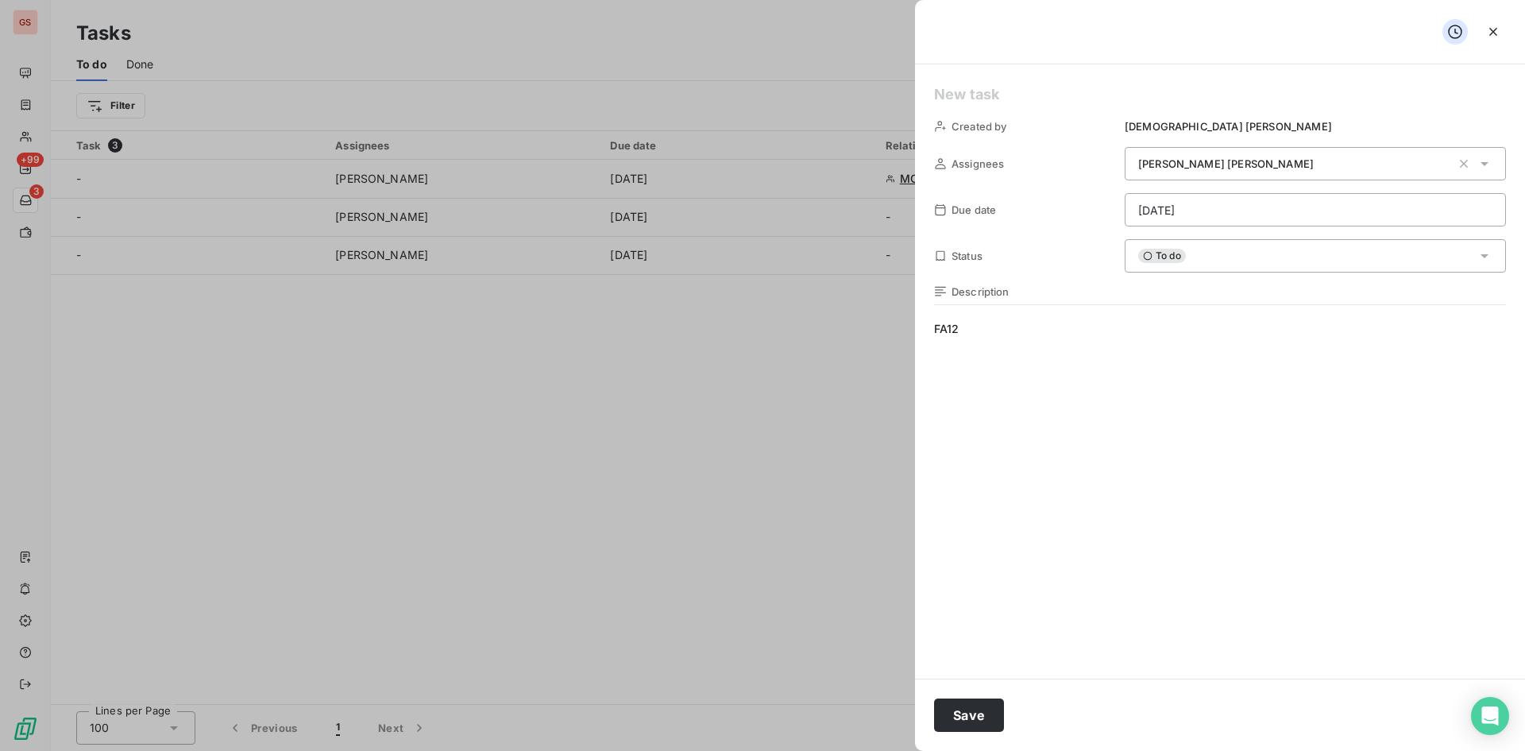
click at [1098, 340] on span "FA12" at bounding box center [1220, 473] width 572 height 305
click at [1333, 161] on div "[PERSON_NAME]" at bounding box center [1294, 164] width 313 height 16
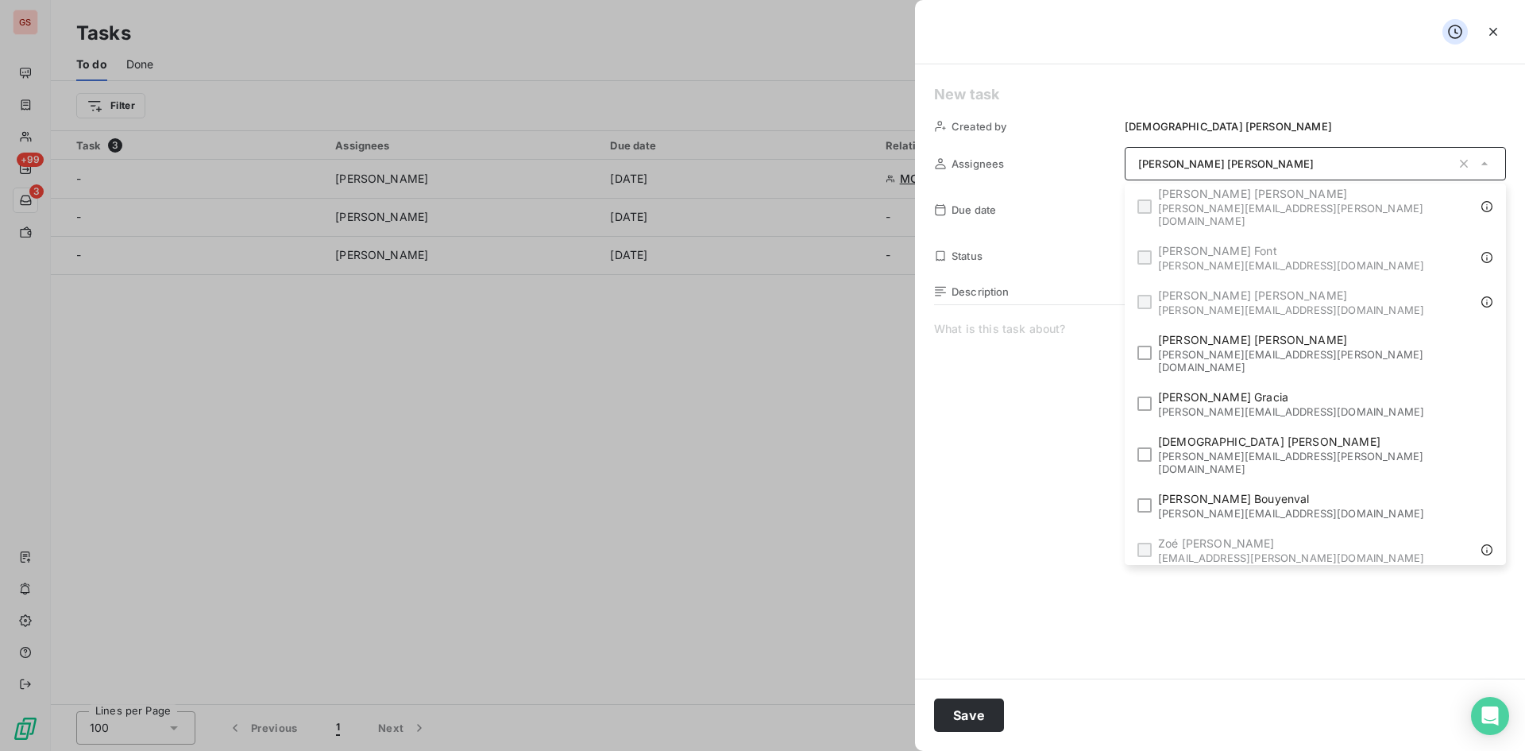
scroll to position [0, 0]
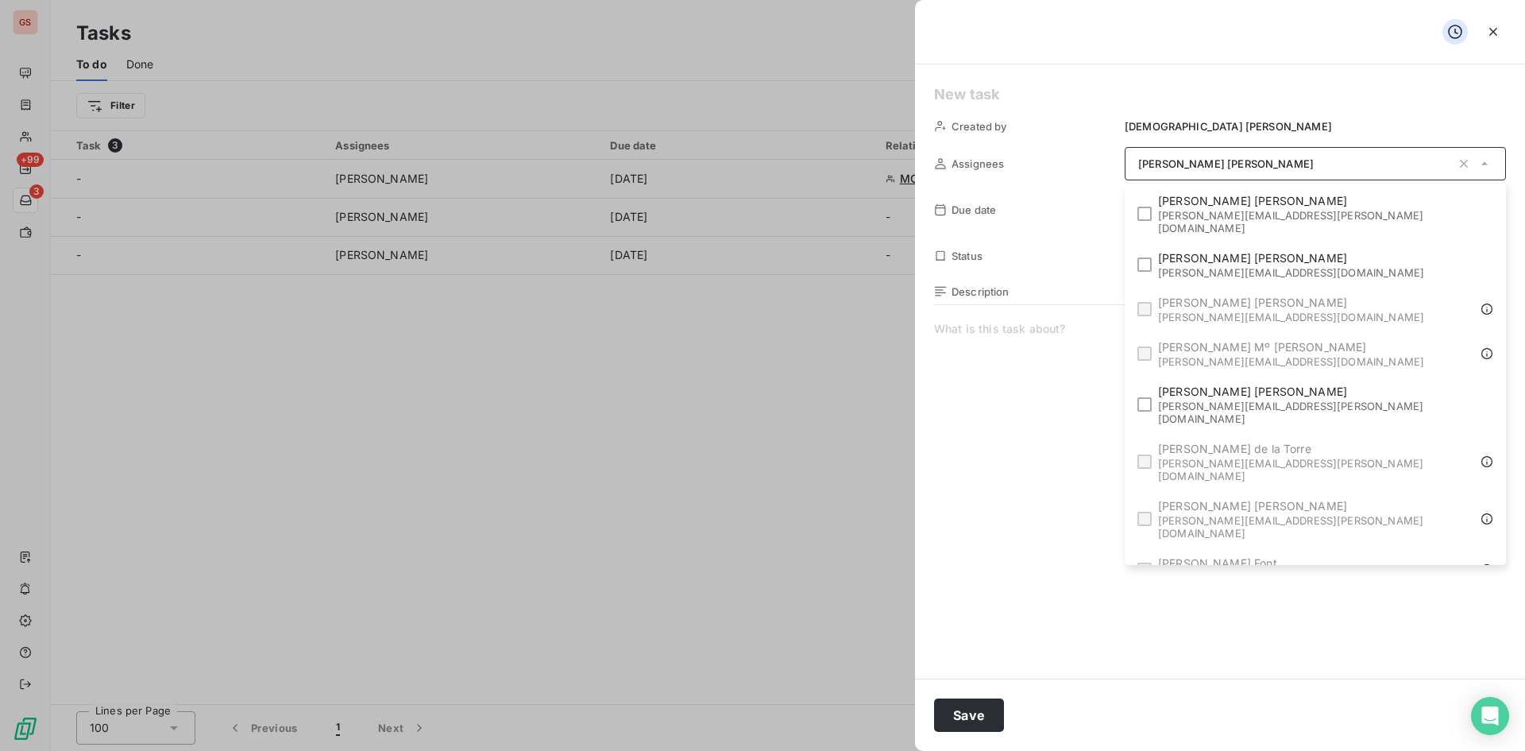
click at [1173, 431] on span at bounding box center [1220, 473] width 572 height 305
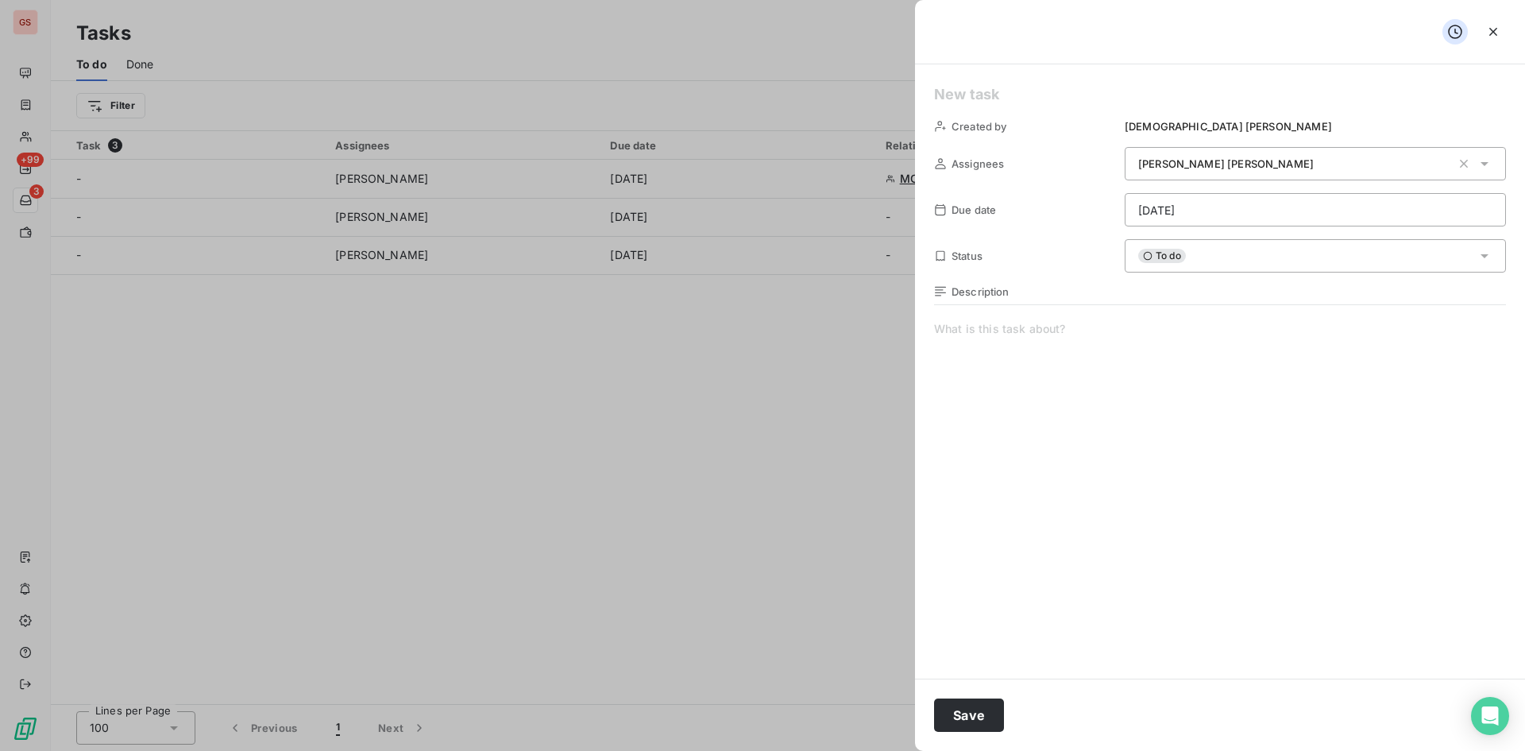
click at [1454, 29] on icon at bounding box center [1455, 32] width 16 height 16
click at [1487, 36] on icon "button" at bounding box center [1493, 32] width 16 height 16
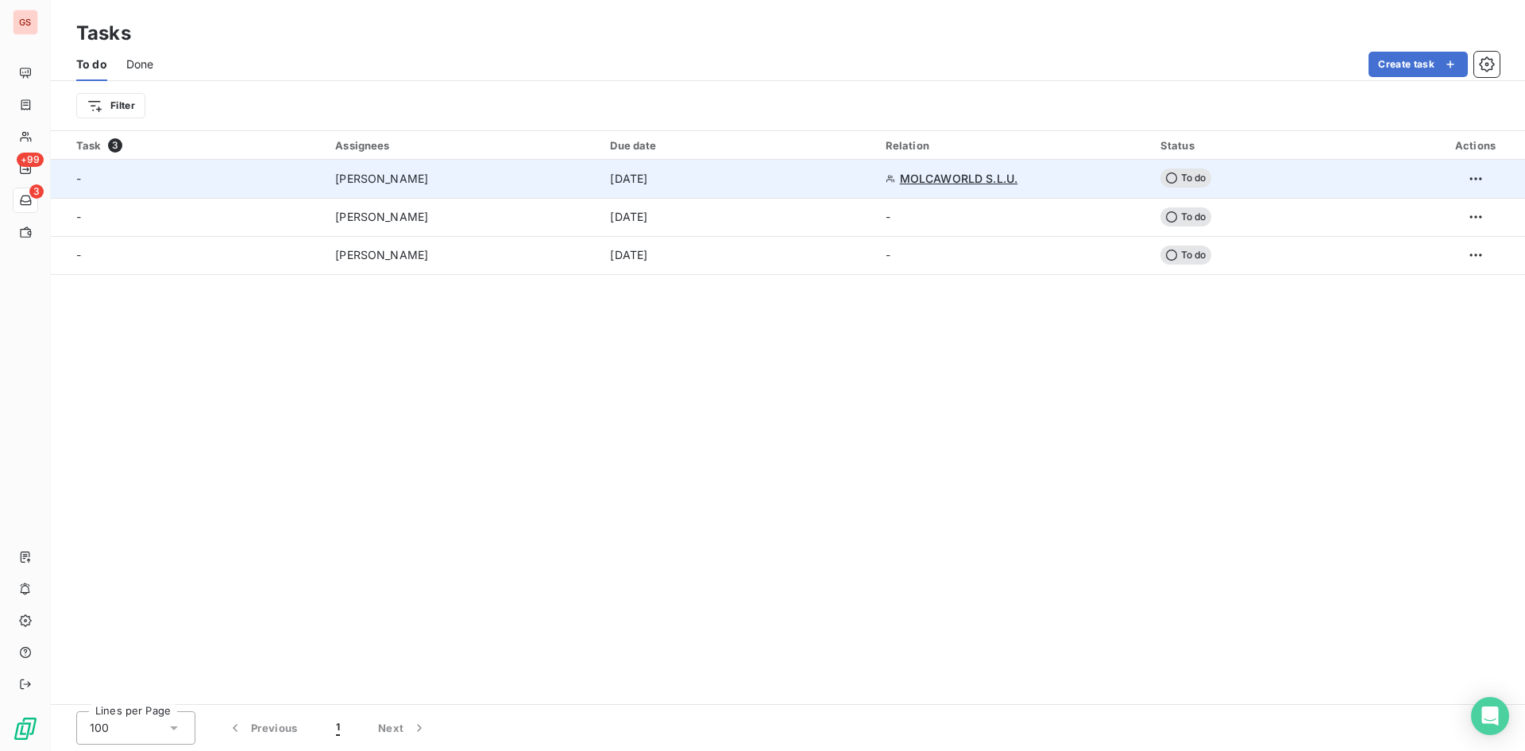
click at [844, 176] on div "[DATE]" at bounding box center [738, 179] width 256 height 16
type input "[DATE]"
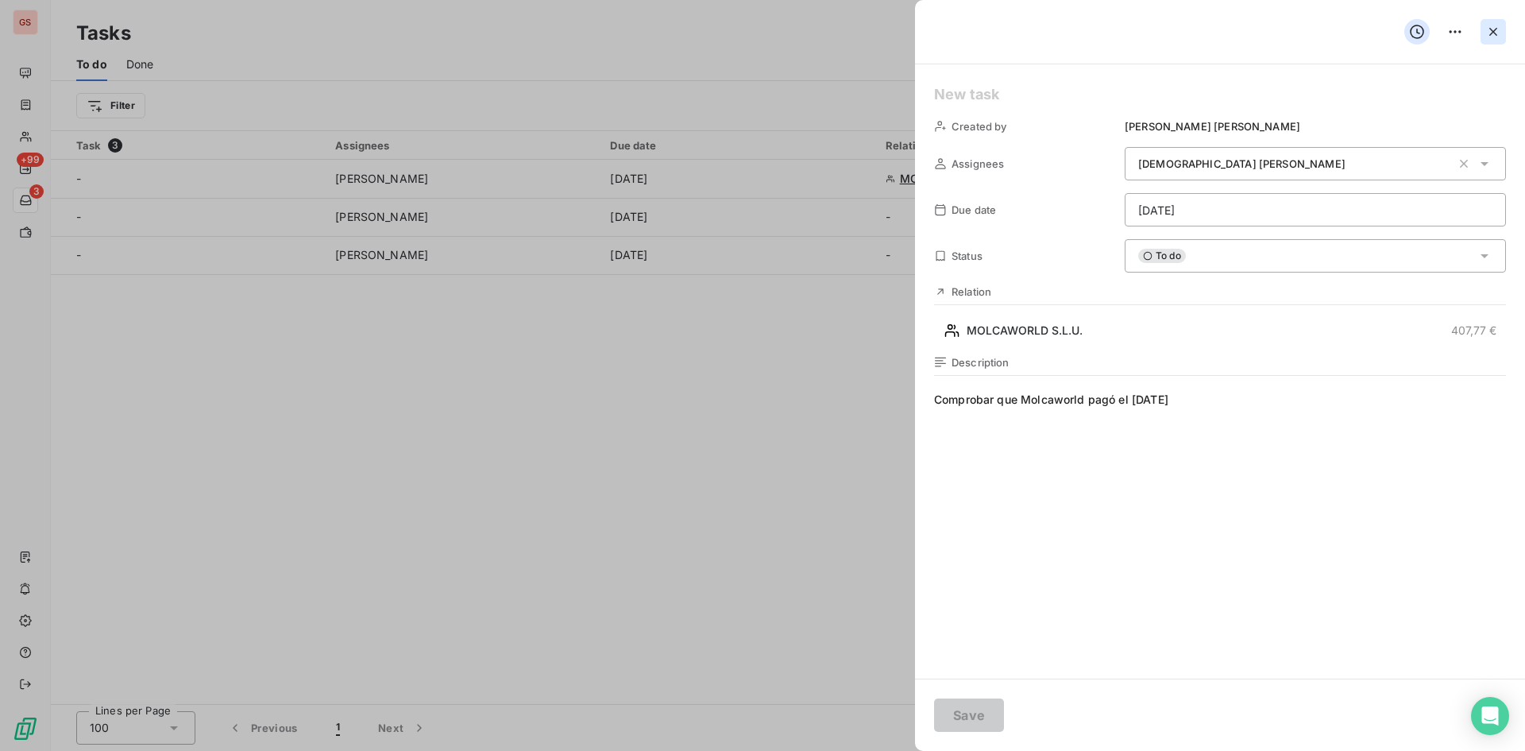
click at [1494, 26] on icon "button" at bounding box center [1493, 32] width 16 height 16
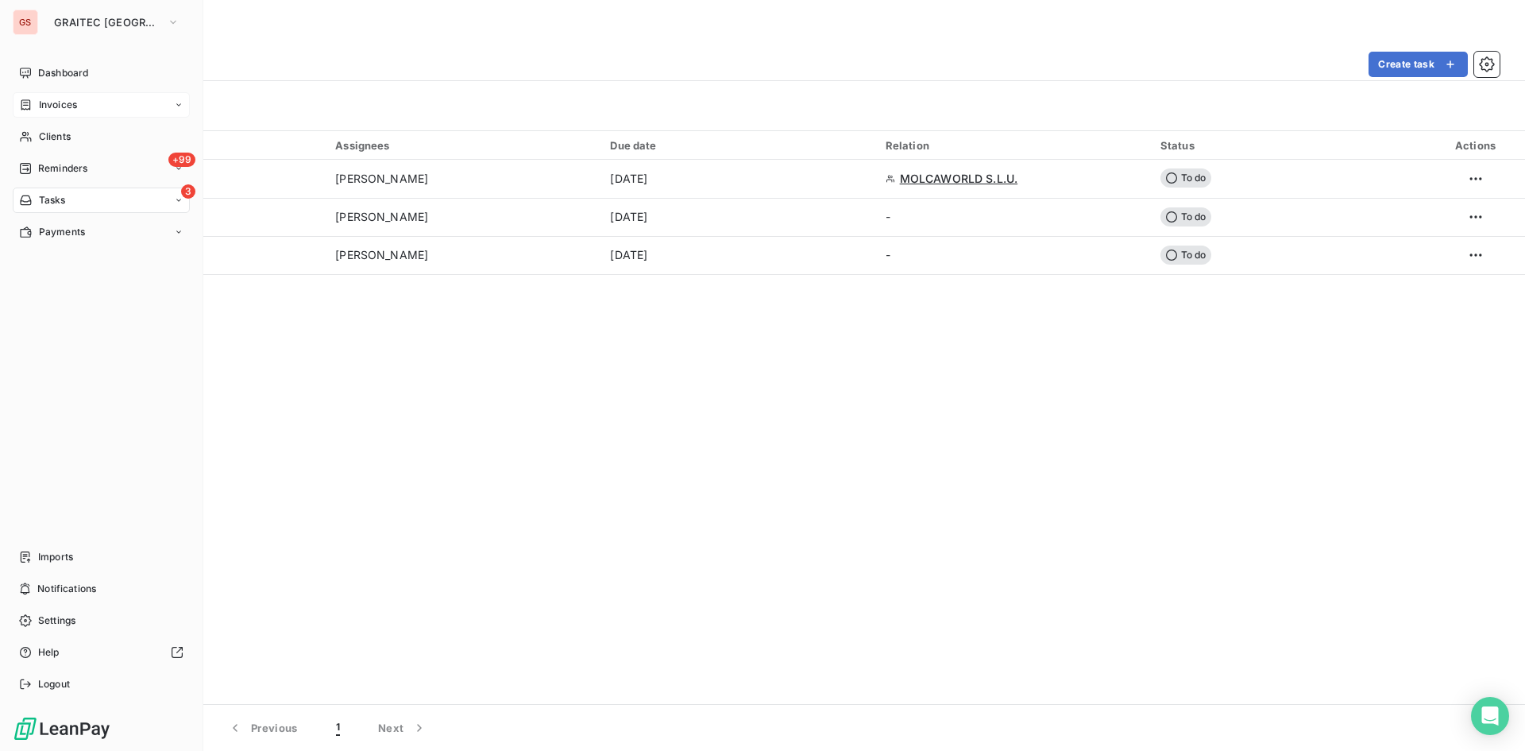
click at [42, 102] on span "Invoices" at bounding box center [58, 105] width 38 height 14
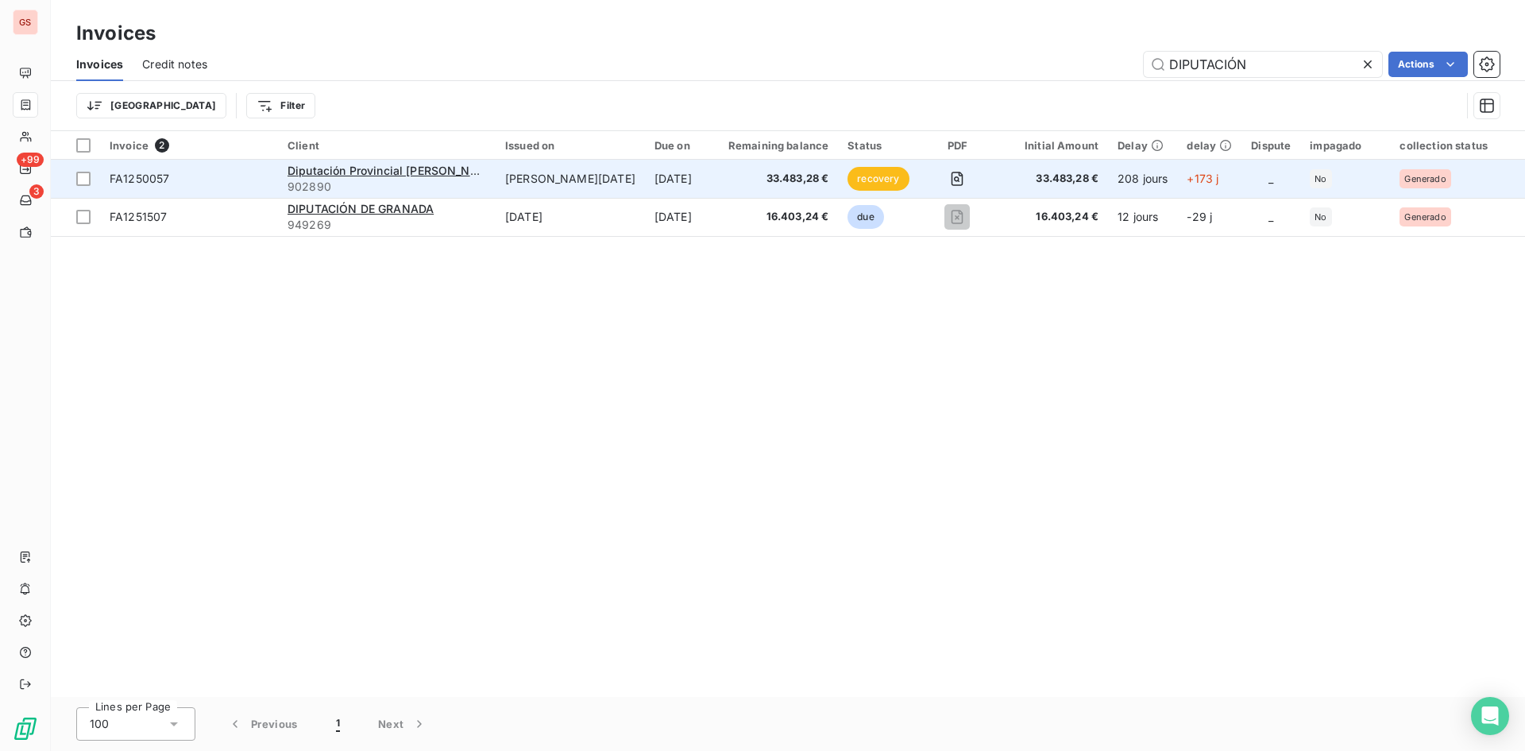
click at [509, 169] on td "[PERSON_NAME][DATE]" at bounding box center [570, 179] width 149 height 38
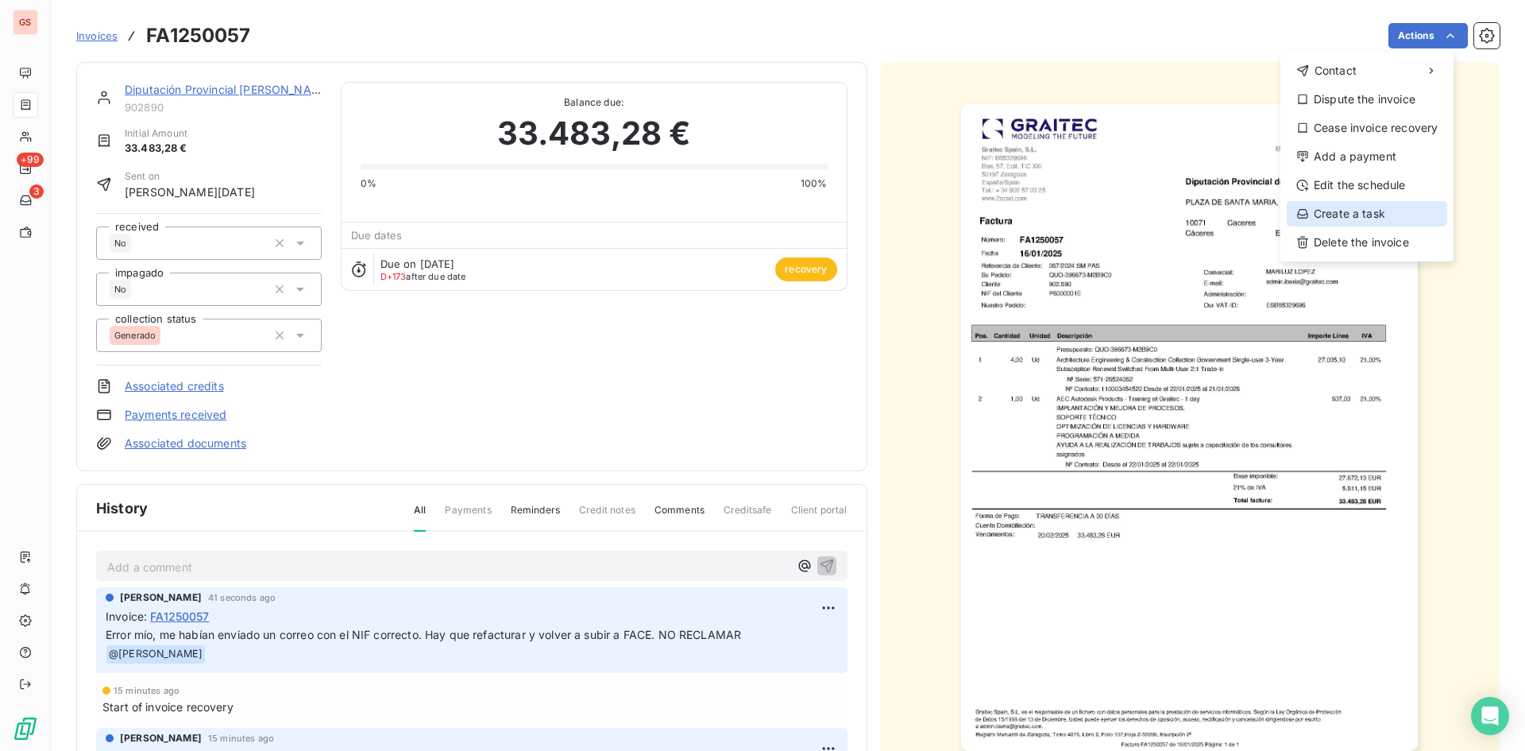
click at [1388, 207] on div "Create a task" at bounding box center [1367, 213] width 160 height 25
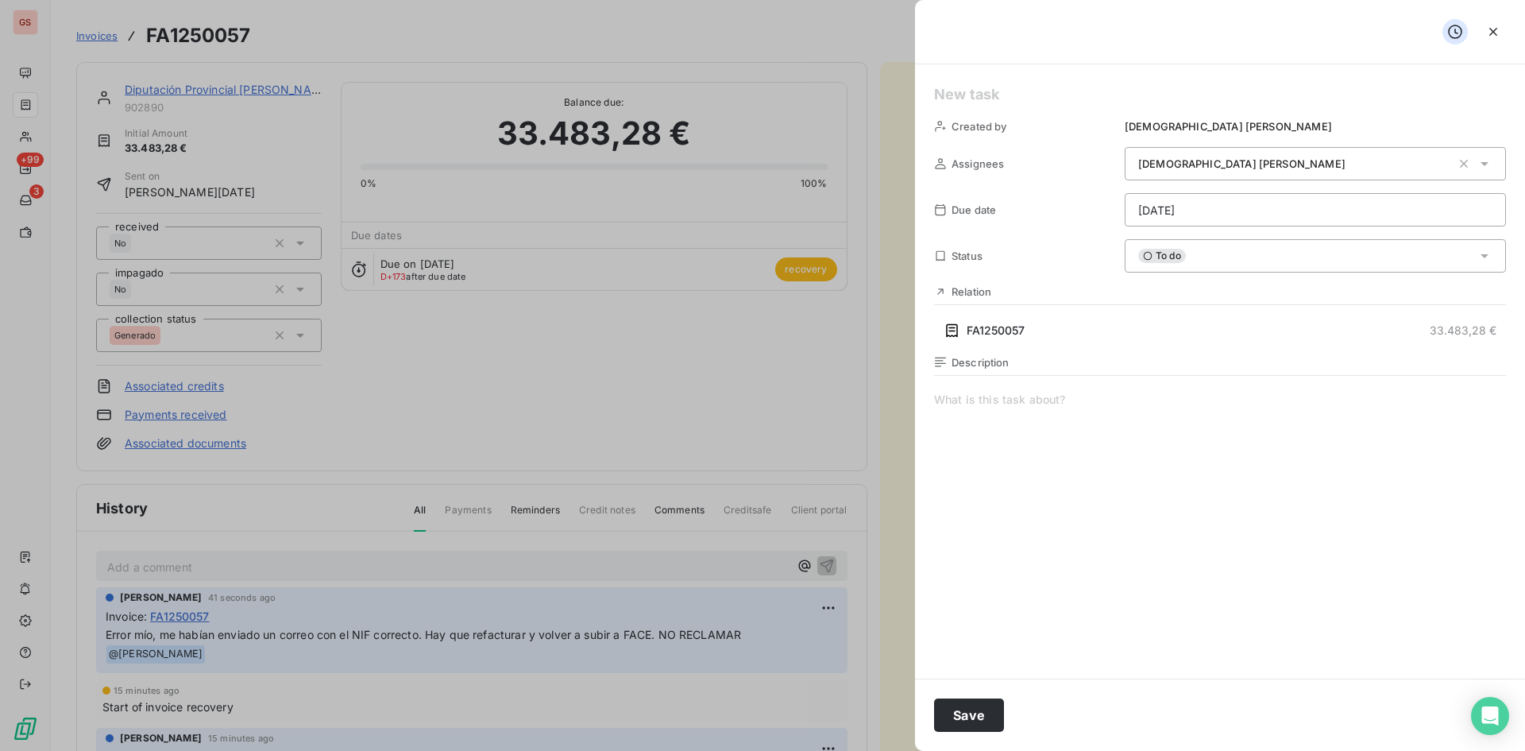
click at [1030, 396] on span at bounding box center [1220, 544] width 572 height 305
click at [1362, 172] on div "[PERSON_NAME]" at bounding box center [1294, 164] width 313 height 16
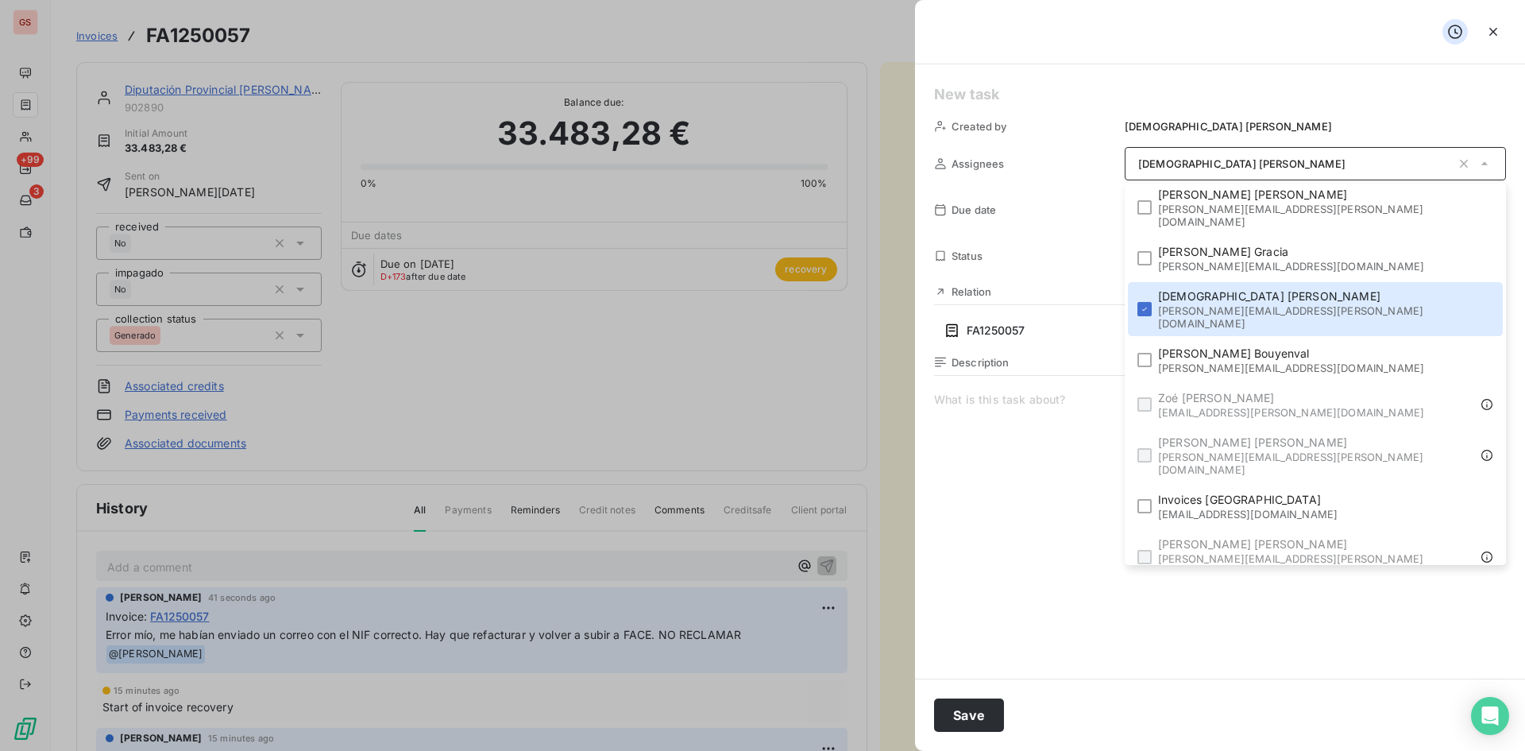
scroll to position [470, 0]
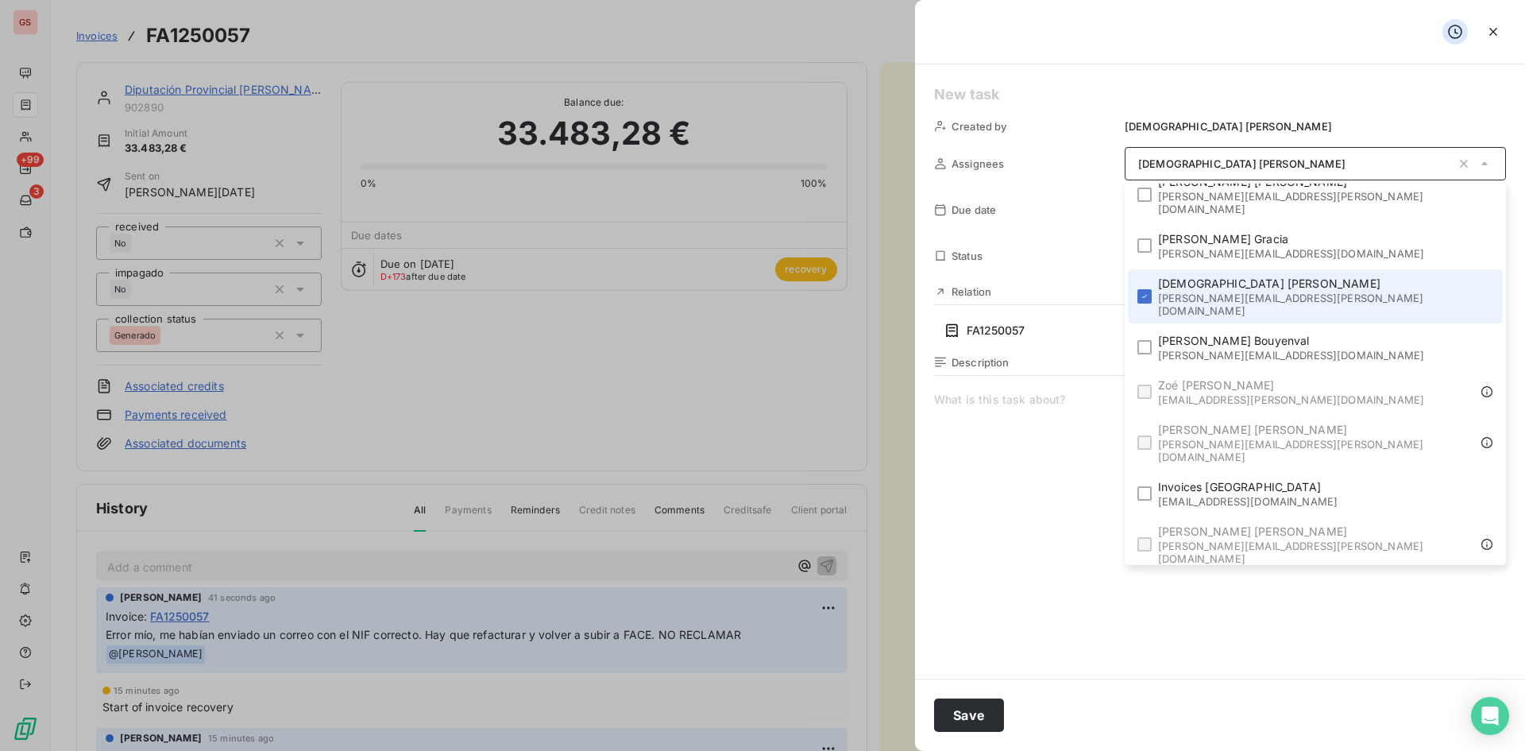
click at [1334, 269] on li "[PERSON_NAME] [PERSON_NAME][EMAIL_ADDRESS][PERSON_NAME][DOMAIN_NAME]" at bounding box center [1315, 296] width 375 height 54
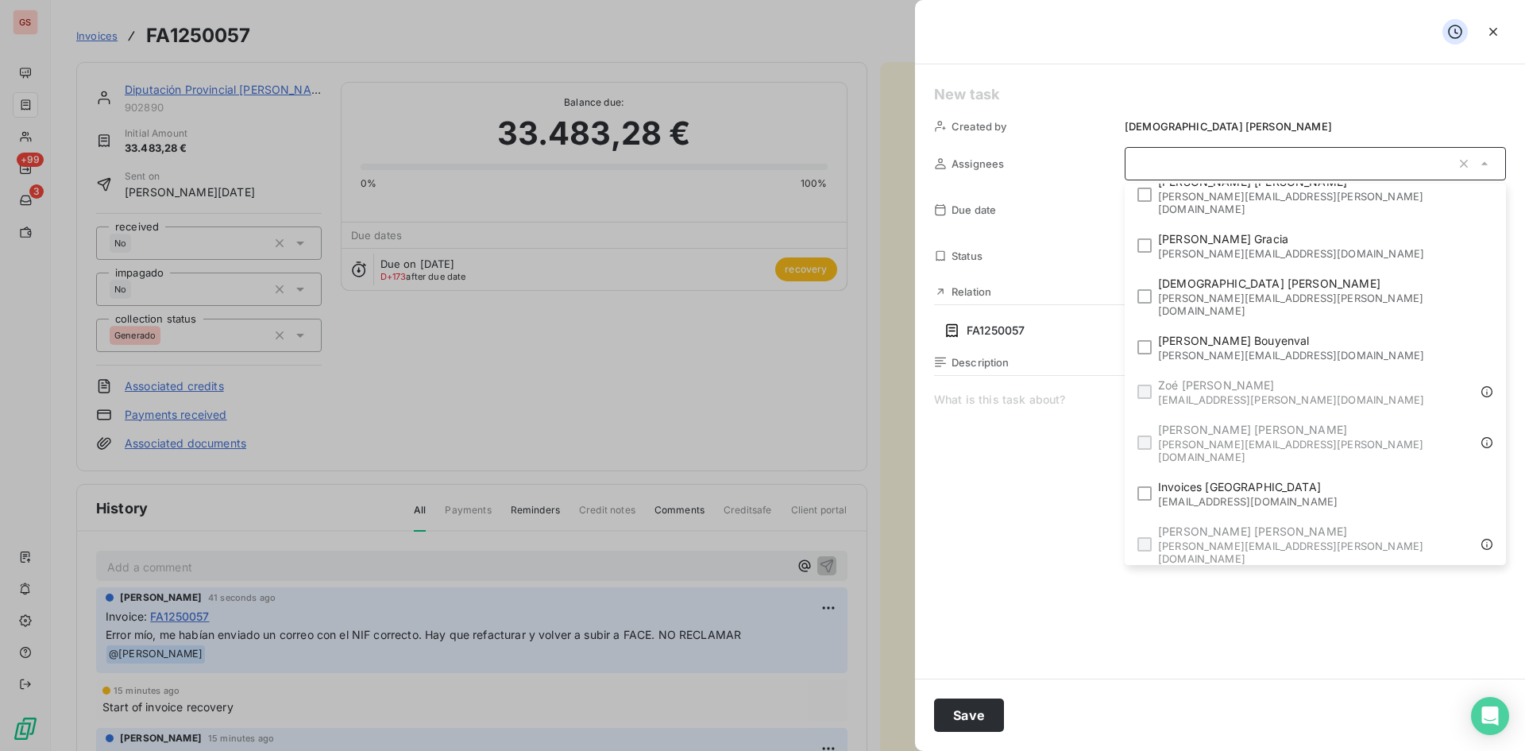
drag, startPoint x: 1345, startPoint y: 526, endPoint x: 1314, endPoint y: 525, distance: 31.0
click at [1346, 638] on span "[PERSON_NAME]" at bounding box center [1323, 646] width 330 height 16
click at [993, 415] on span at bounding box center [1220, 544] width 572 height 305
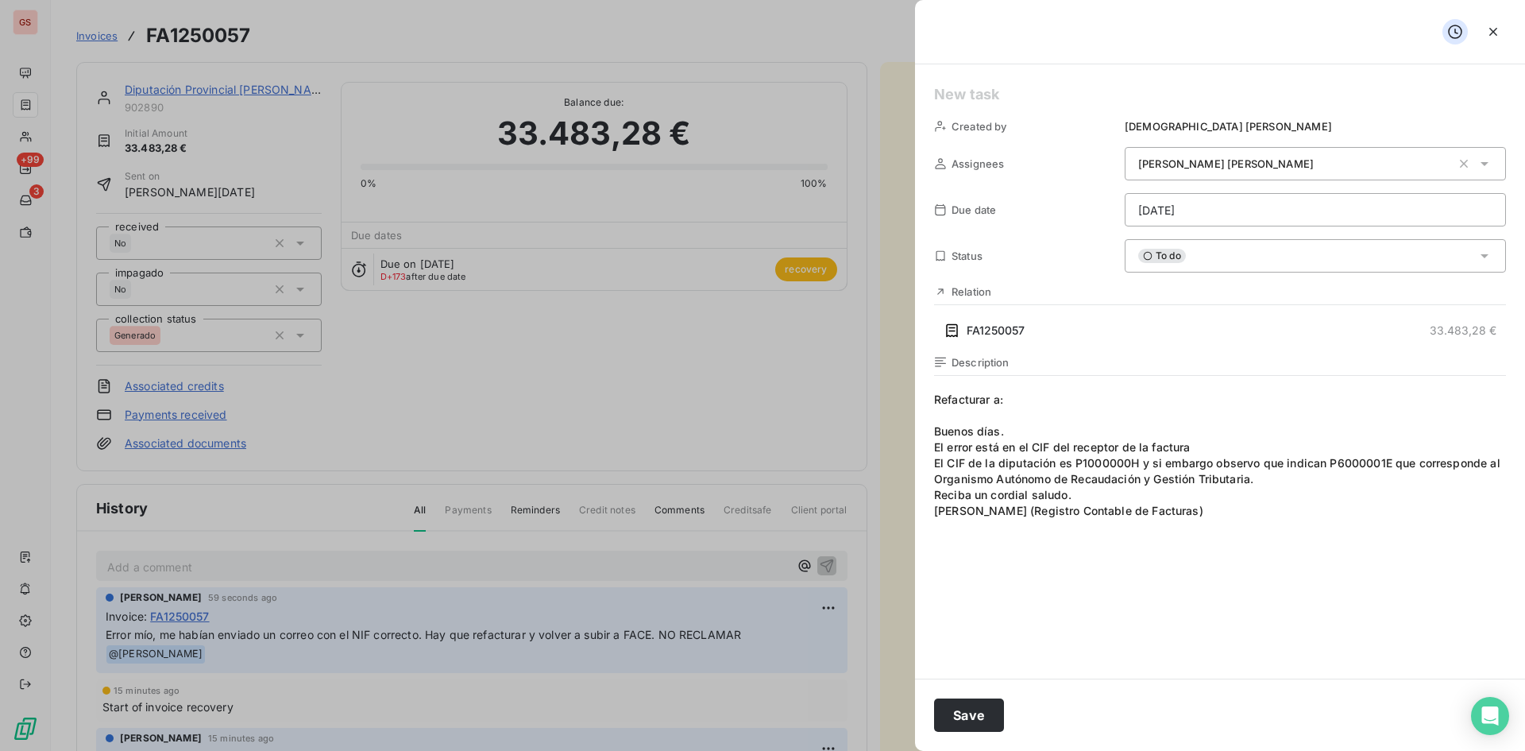
click at [1241, 257] on div "To do" at bounding box center [1315, 255] width 381 height 33
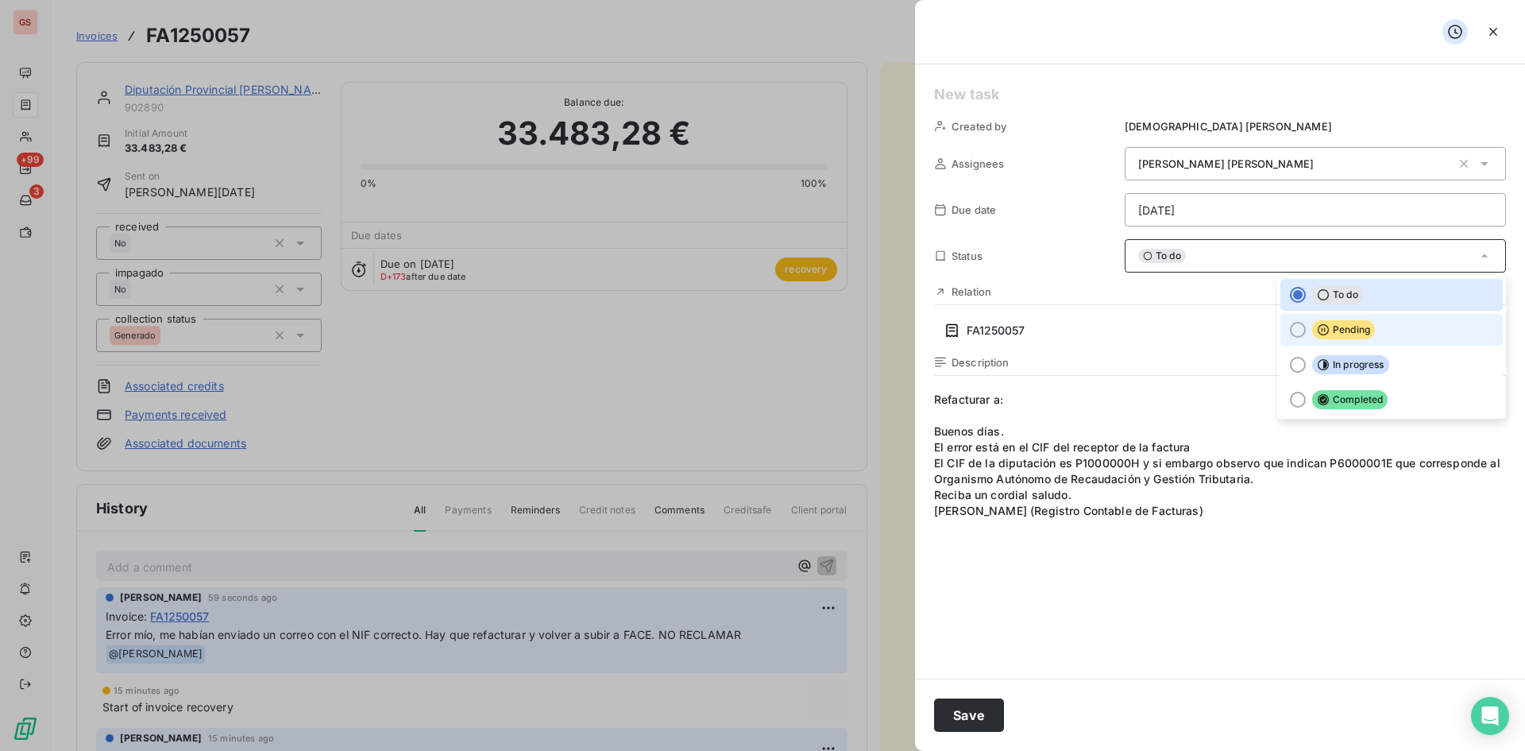
click at [1320, 320] on span "Pending" at bounding box center [1343, 329] width 63 height 19
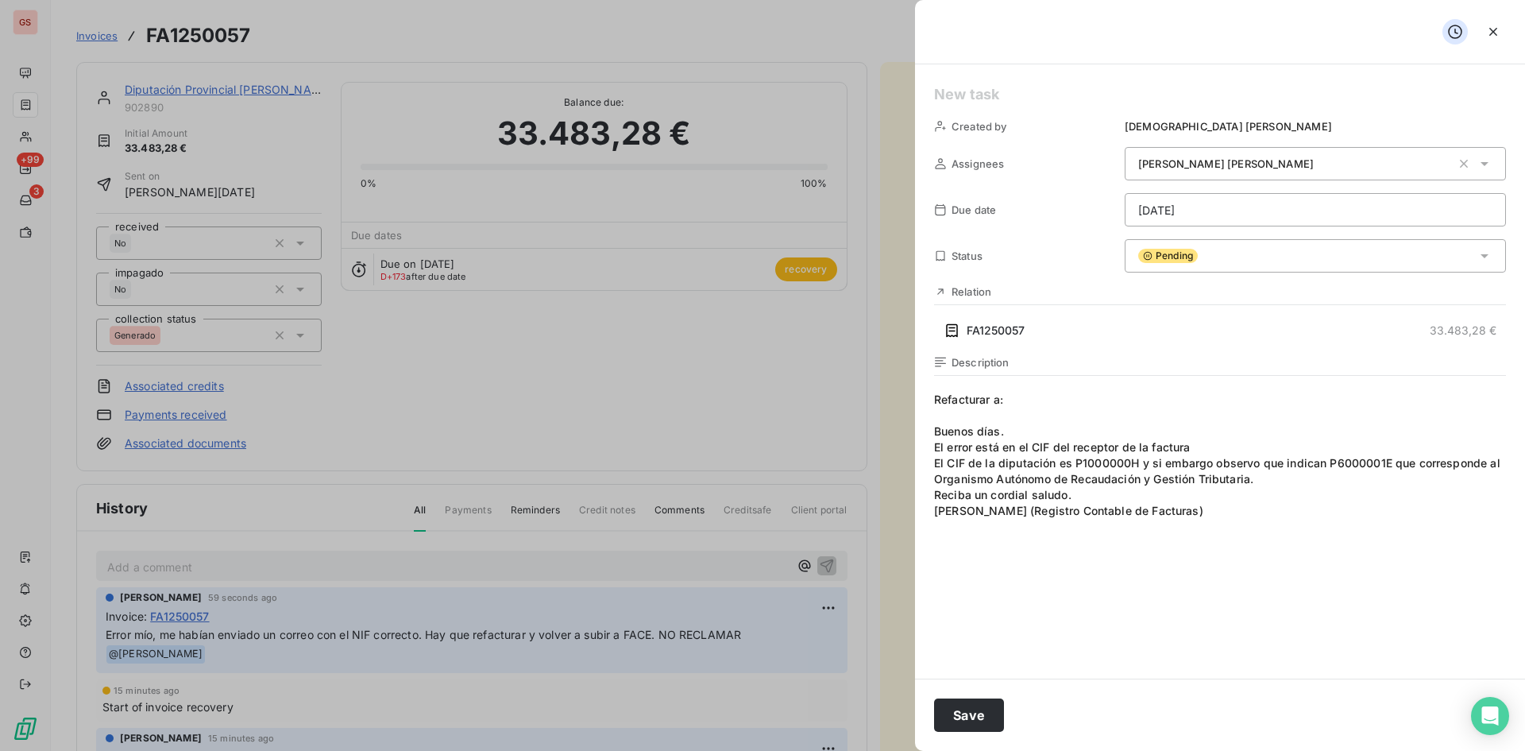
click at [1218, 242] on div "Pending" at bounding box center [1315, 255] width 381 height 33
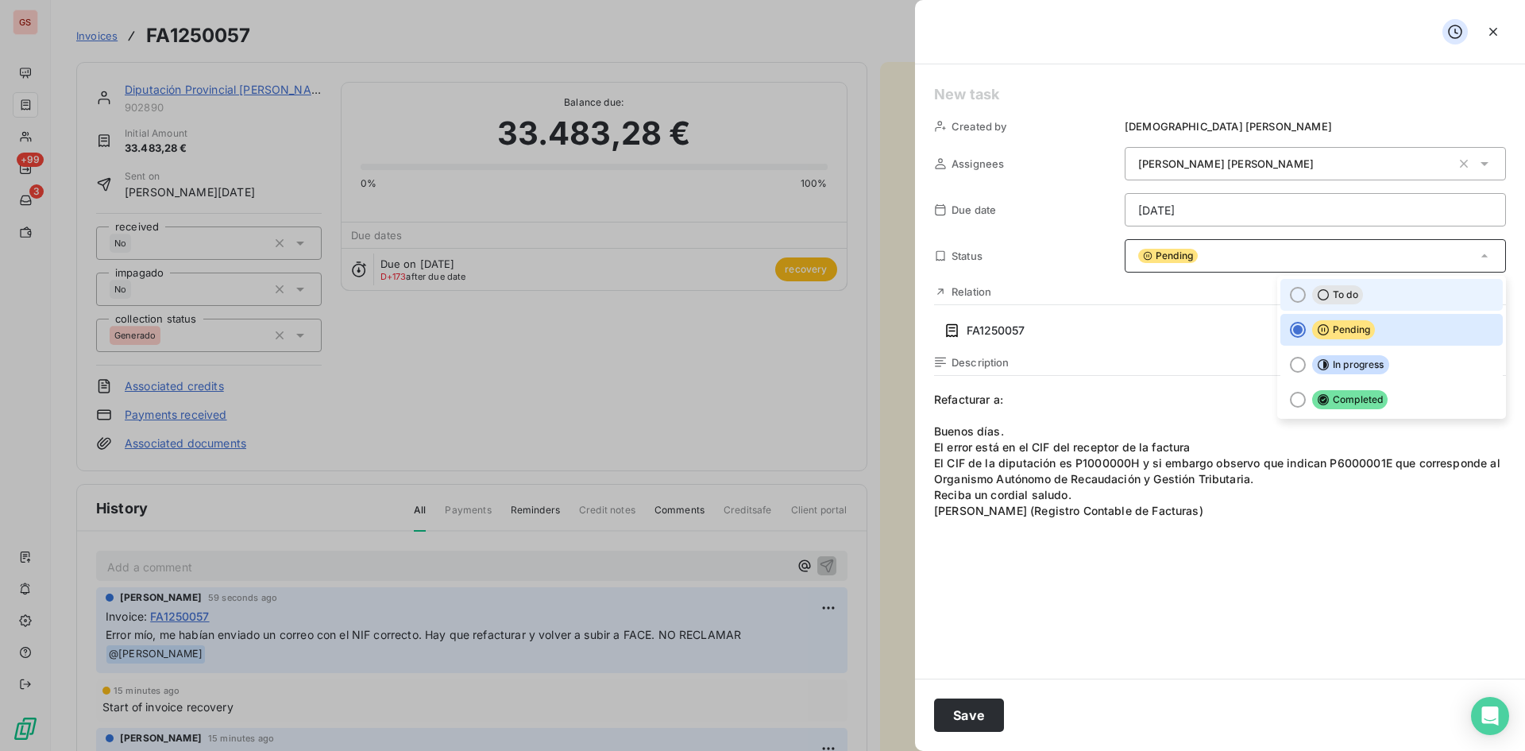
click at [1317, 292] on icon at bounding box center [1323, 294] width 13 height 13
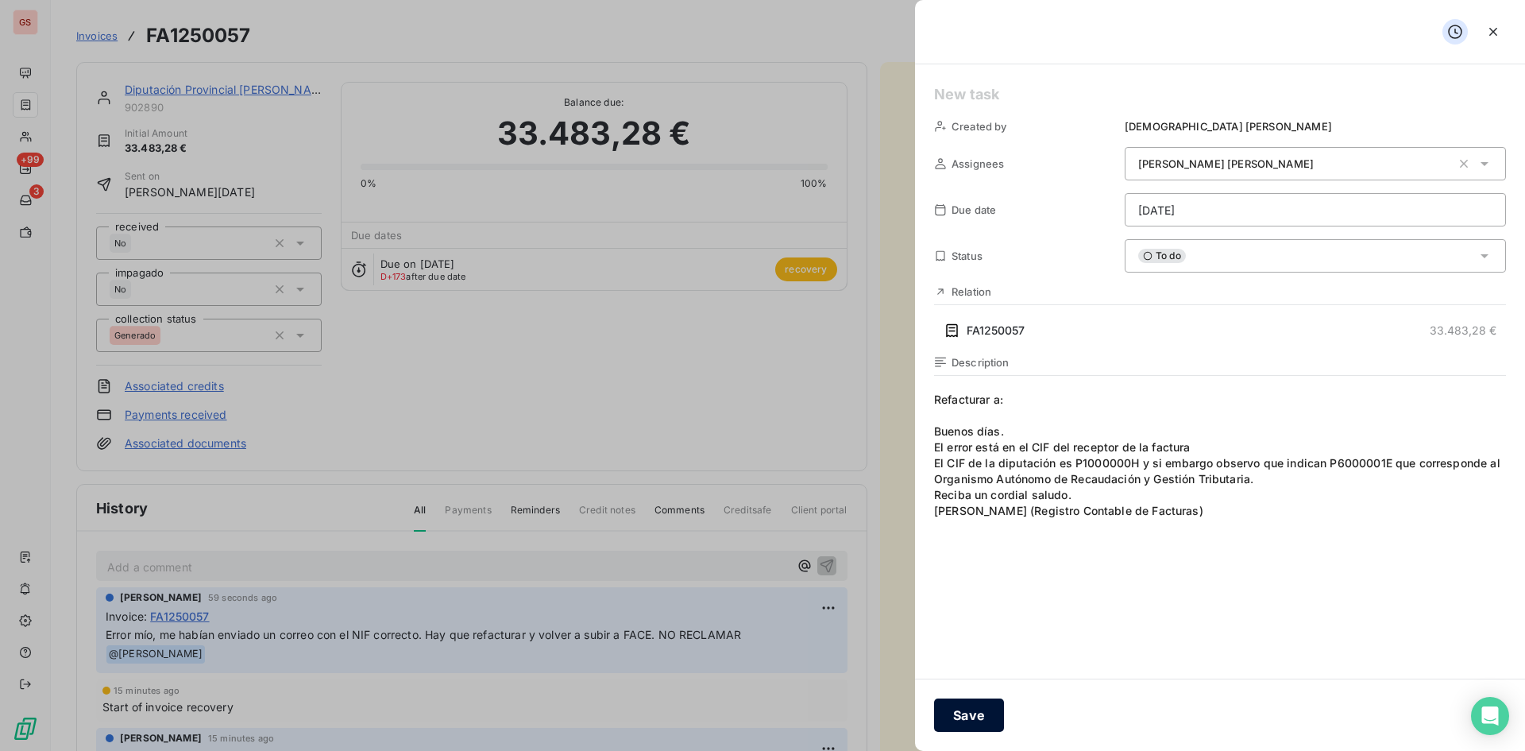
click at [997, 719] on button "Save" at bounding box center [969, 714] width 70 height 33
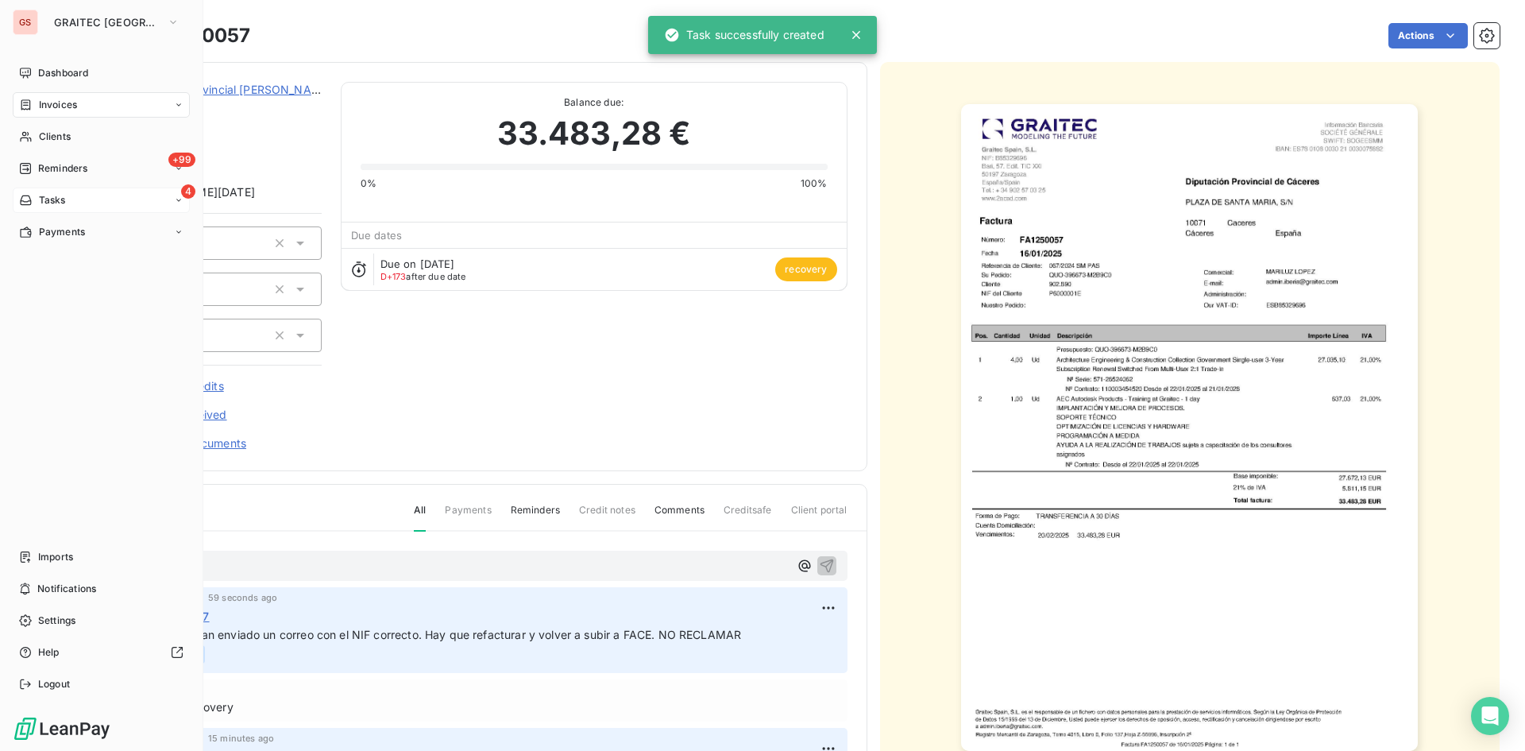
click at [39, 195] on span "Tasks" at bounding box center [52, 200] width 27 height 14
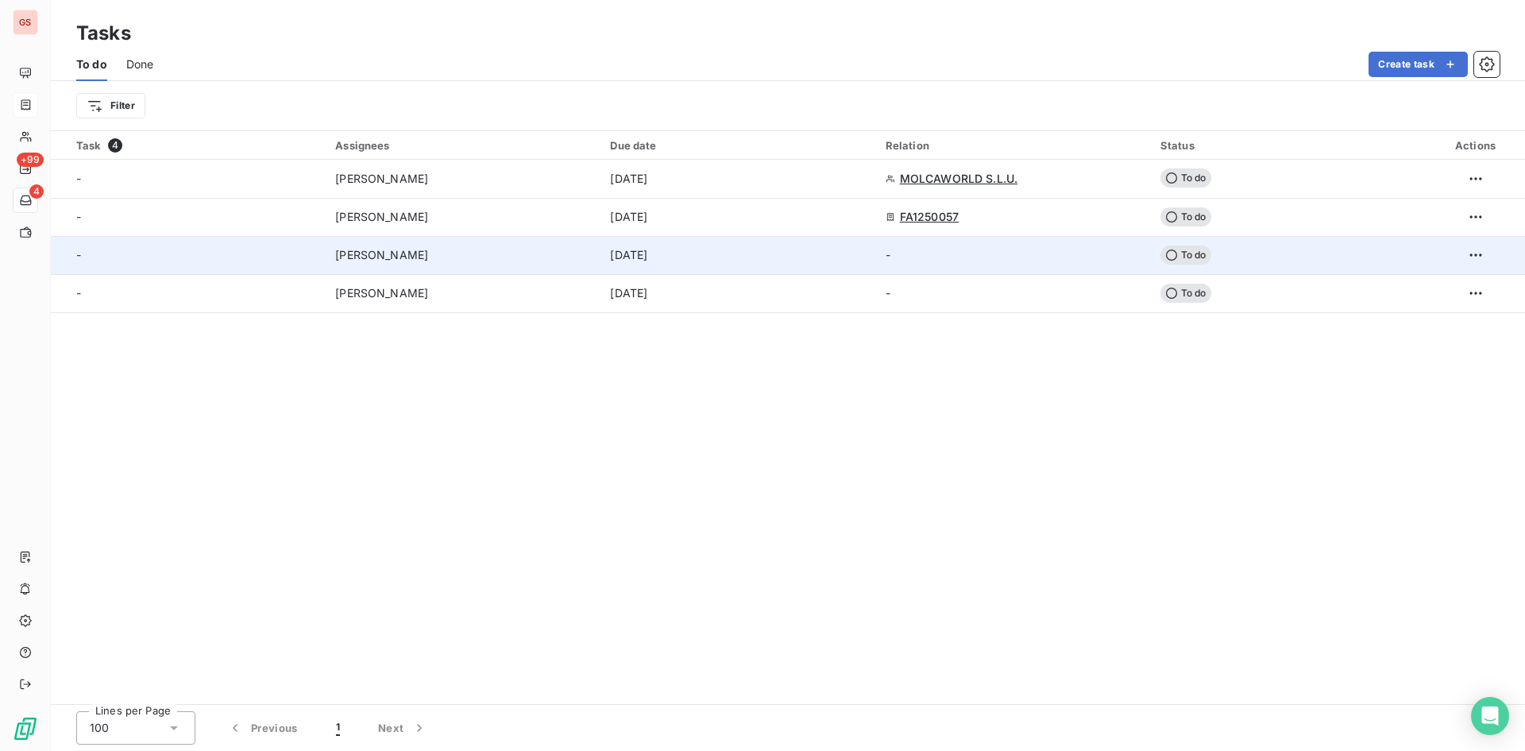
click at [437, 268] on td "[PERSON_NAME]" at bounding box center [463, 255] width 275 height 38
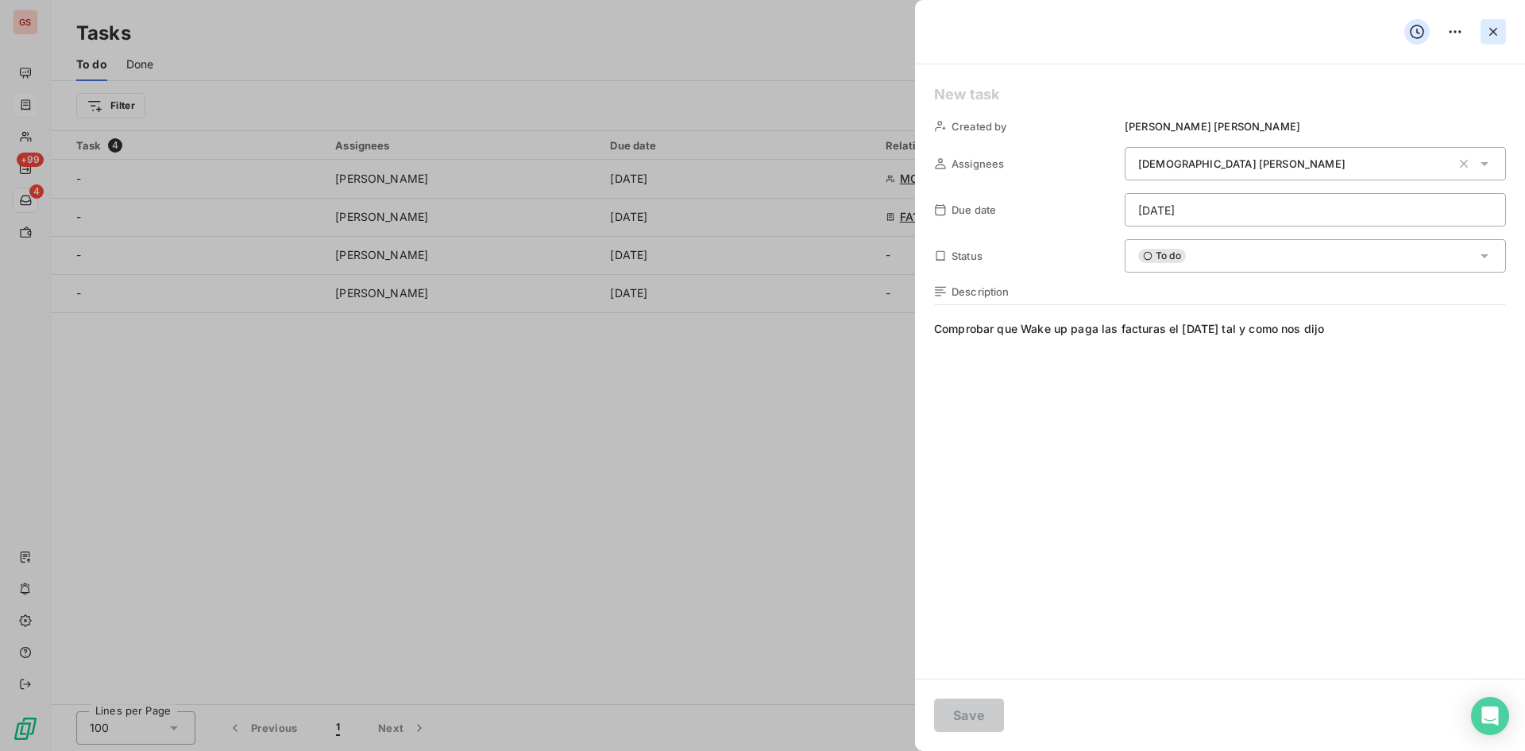
click at [1499, 33] on icon "button" at bounding box center [1493, 32] width 16 height 16
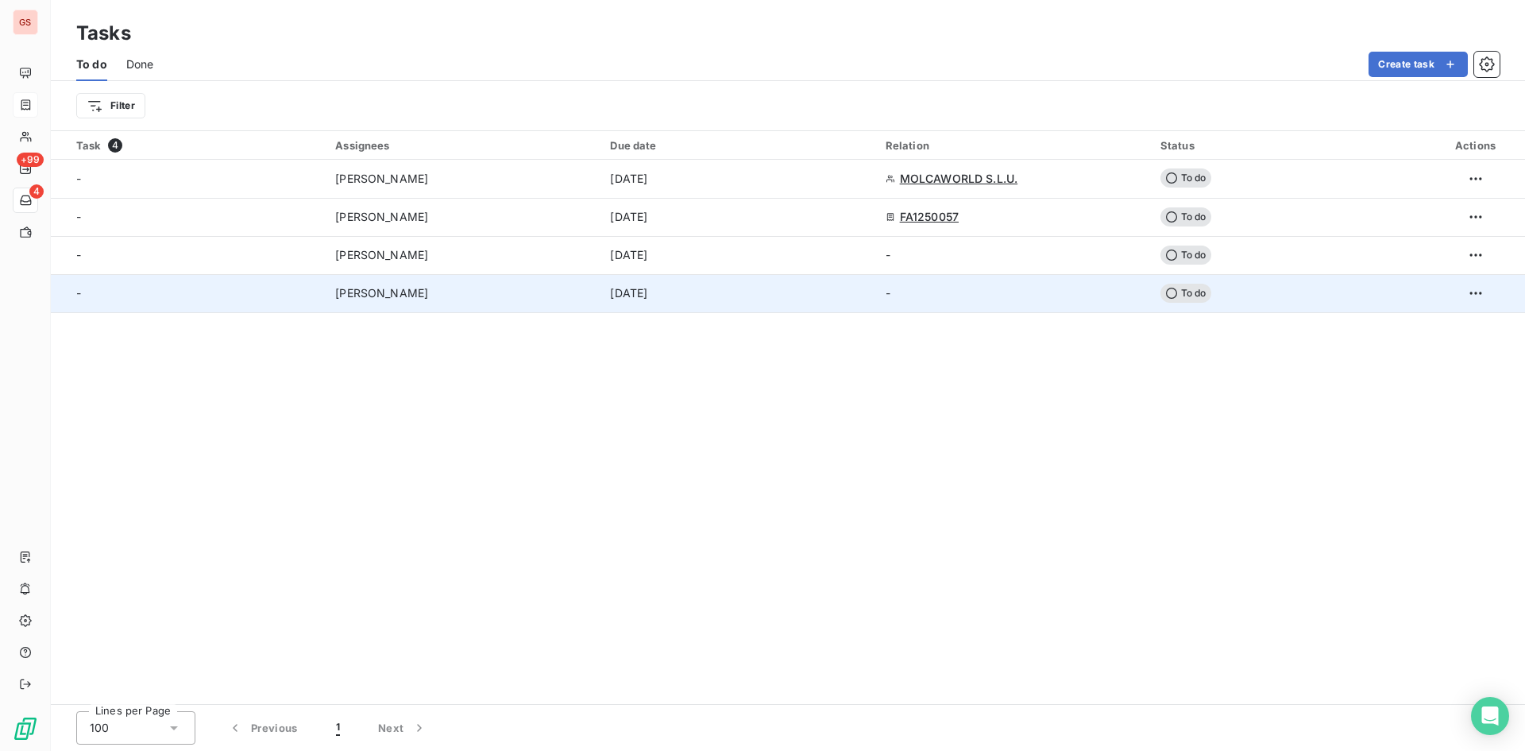
click at [582, 300] on div "[PERSON_NAME]" at bounding box center [463, 293] width 256 height 16
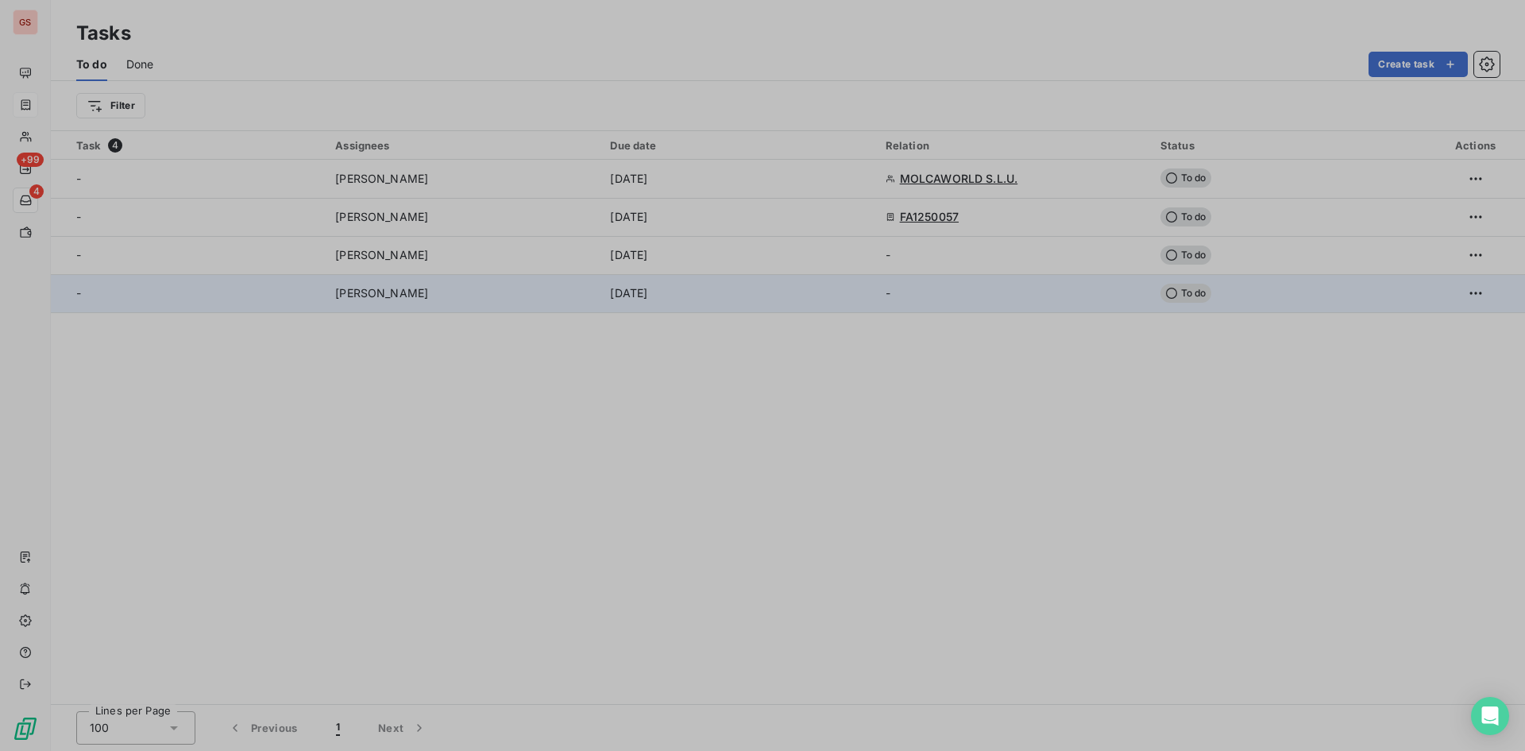
type input "[DATE]"
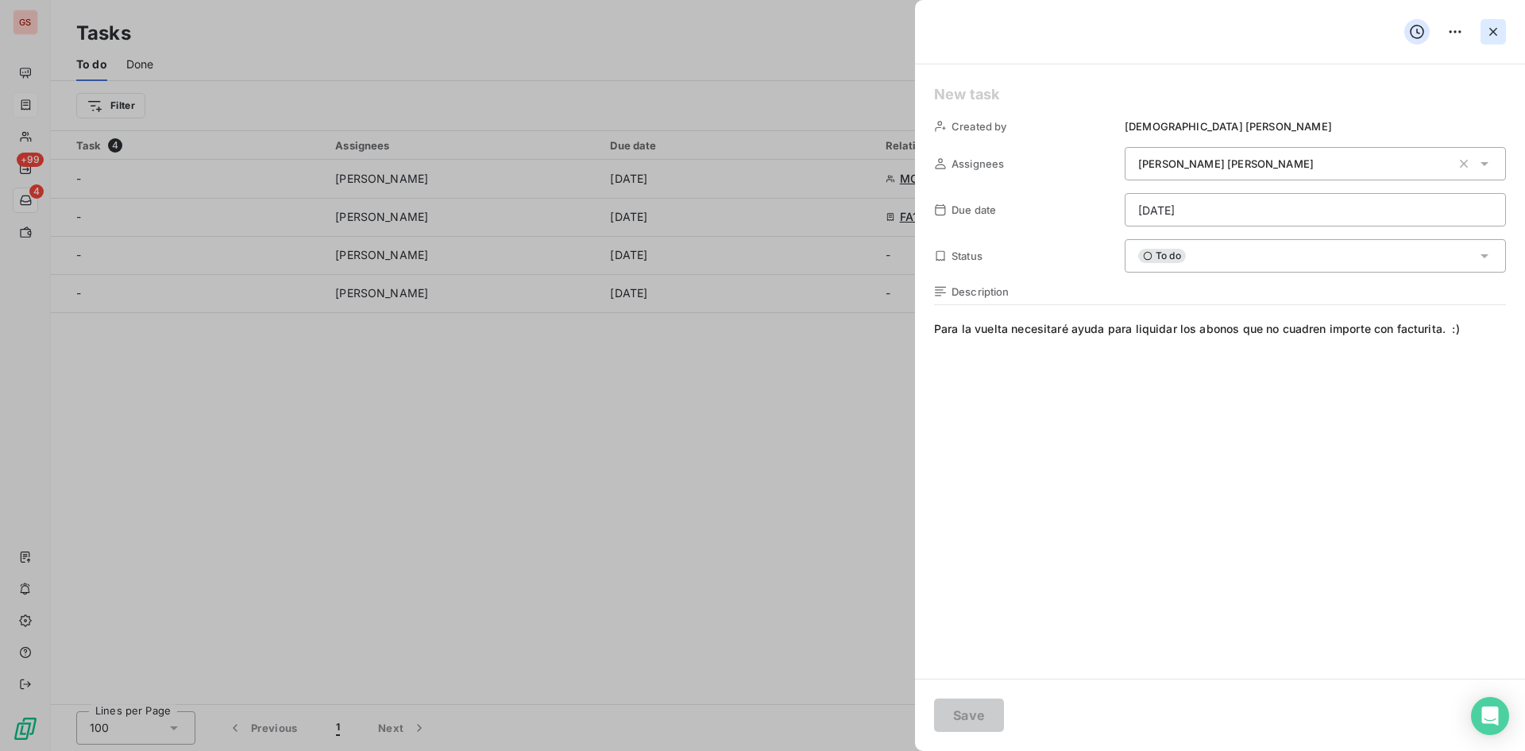
click at [1503, 36] on button "button" at bounding box center [1493, 31] width 25 height 25
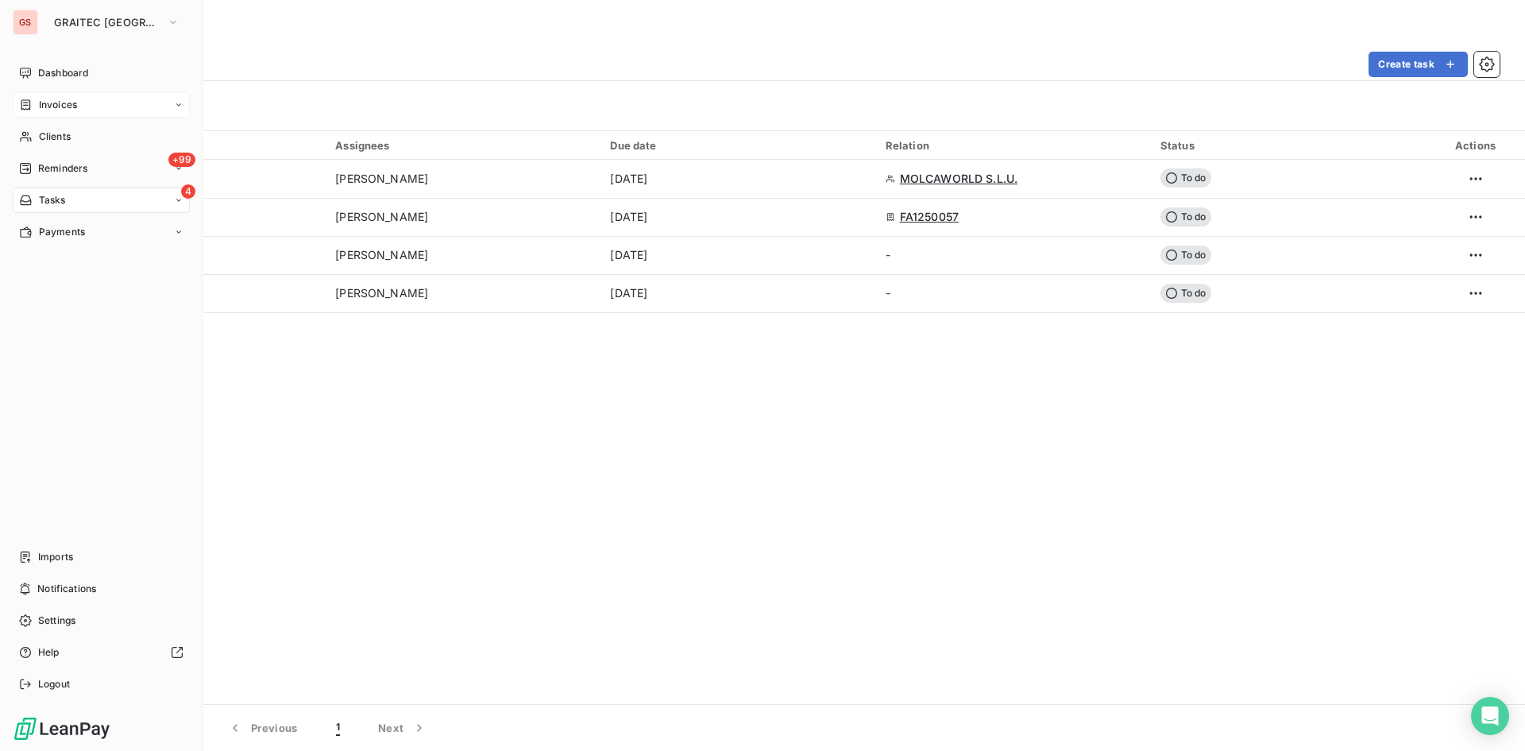
click at [42, 110] on span "Invoices" at bounding box center [58, 105] width 38 height 14
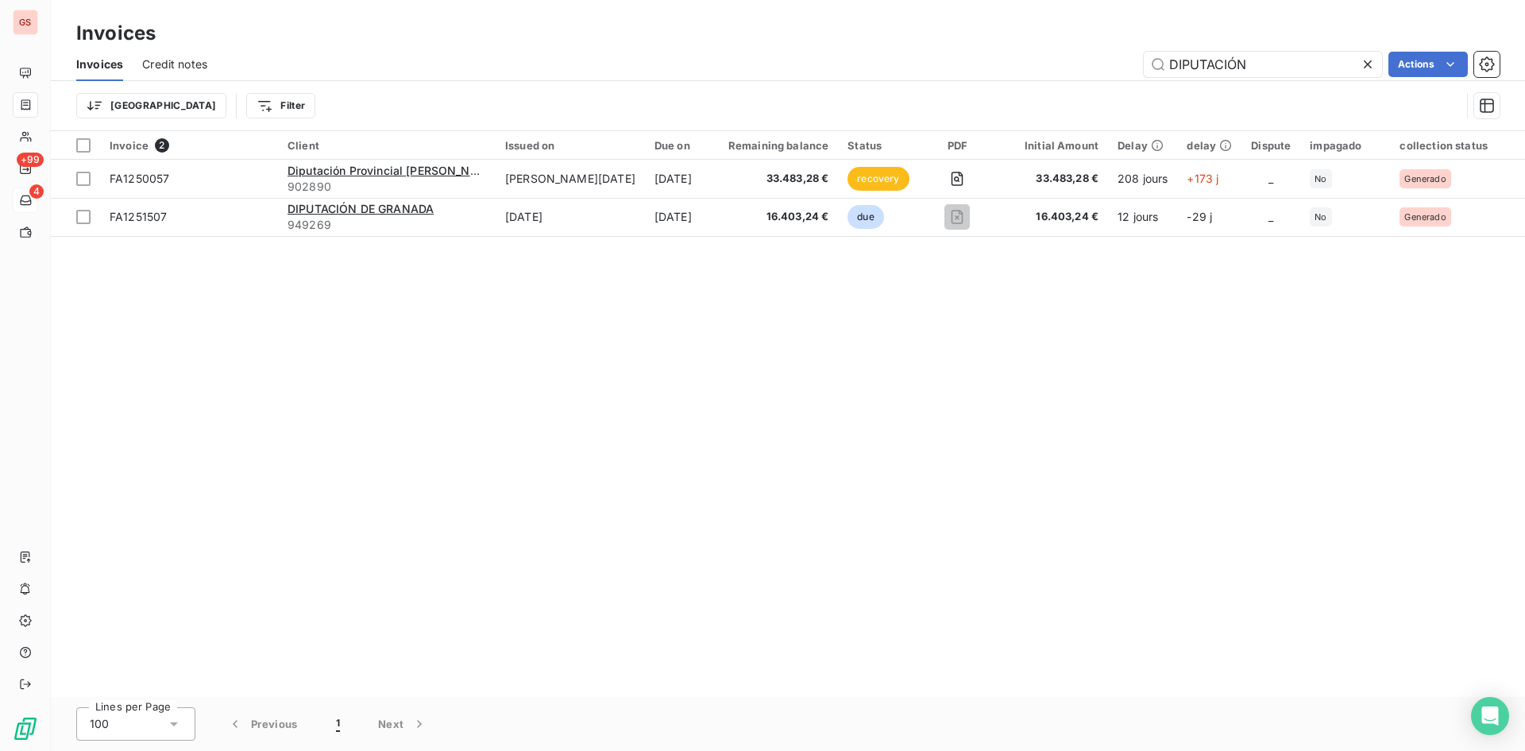
drag, startPoint x: 1260, startPoint y: 64, endPoint x: 1045, endPoint y: 64, distance: 214.5
click at [1048, 64] on div "DIPUTACIÓN Actions" at bounding box center [862, 64] width 1273 height 25
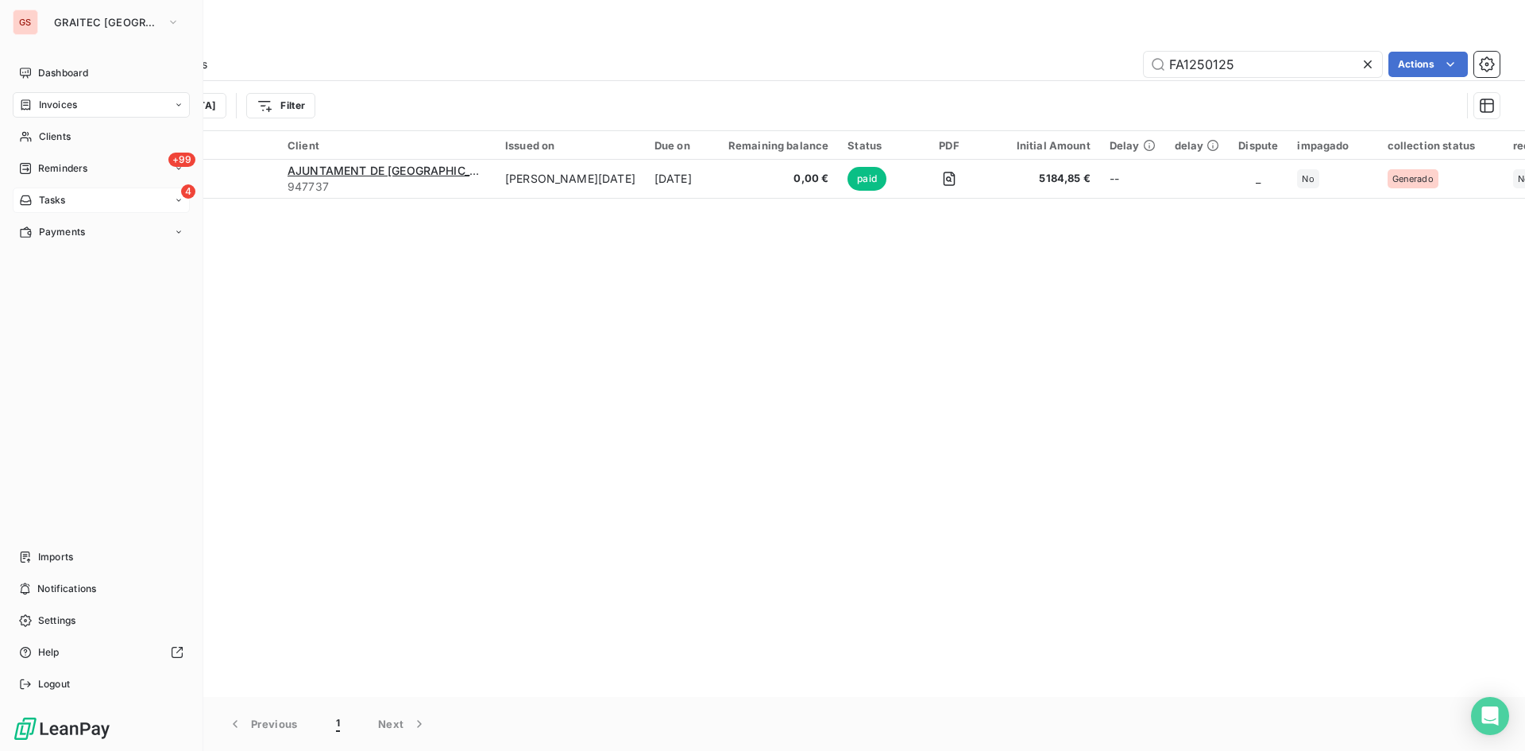
click at [31, 102] on icon at bounding box center [26, 104] width 14 height 13
click at [75, 101] on span "Invoices" at bounding box center [58, 105] width 38 height 14
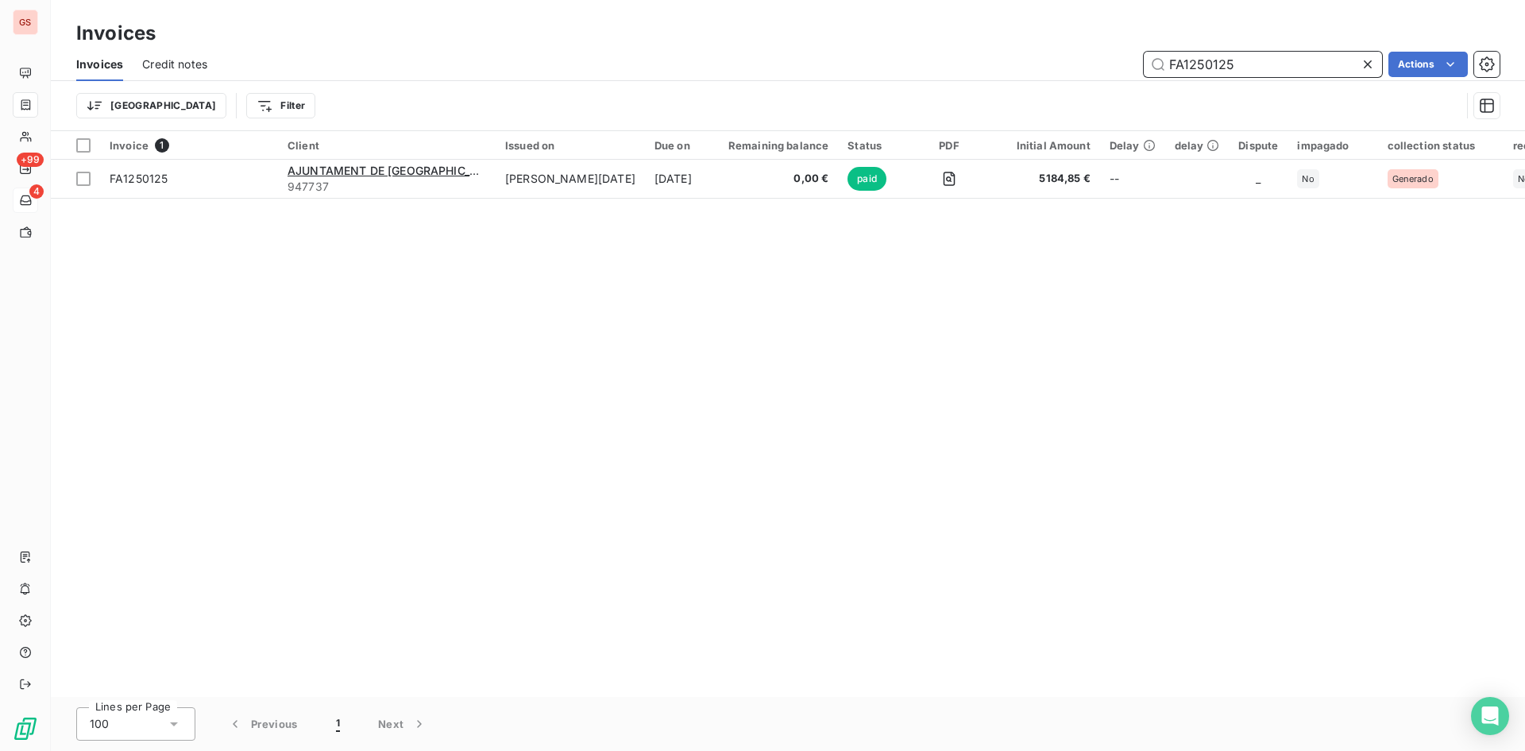
drag, startPoint x: 1256, startPoint y: 69, endPoint x: 1083, endPoint y: 41, distance: 174.7
click at [1089, 40] on div "Invoices Invoices Credit notes FA1250125 Actions Trier Filter" at bounding box center [788, 65] width 1474 height 131
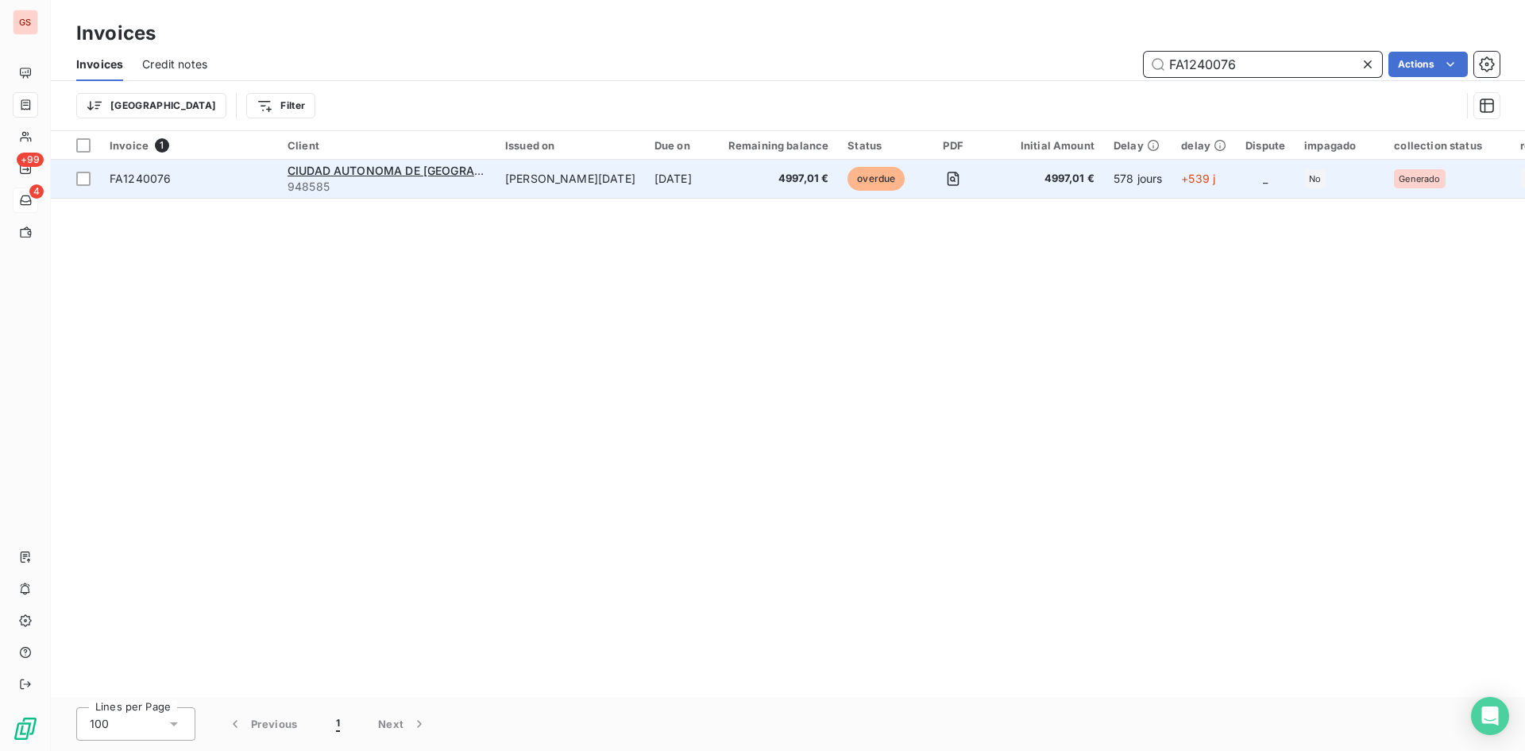
type input "FA1240076"
click at [1002, 179] on span "4997,01 €" at bounding box center [1048, 179] width 93 height 16
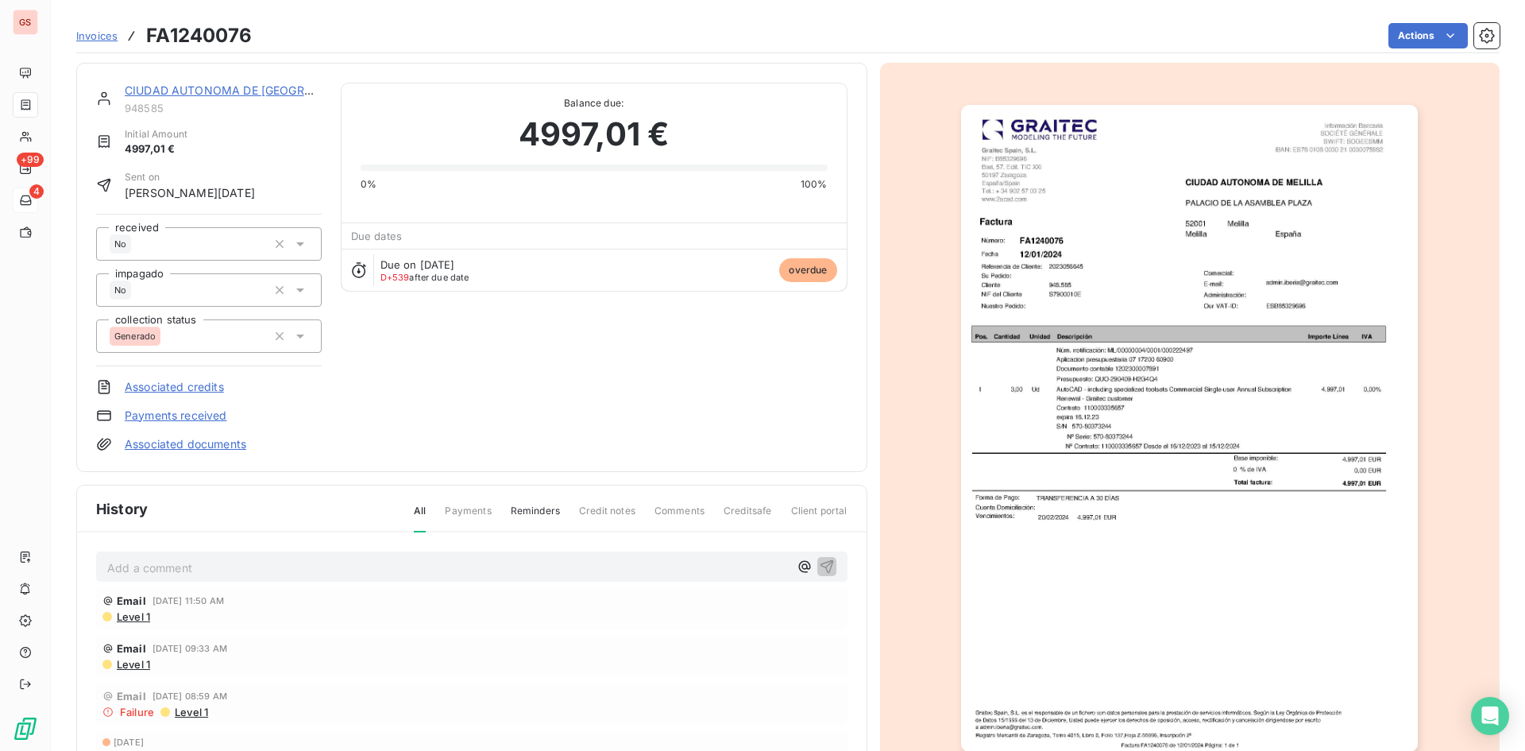
scroll to position [2, 0]
click at [1448, 40] on html "GS +99 4 Invoices FA1240076 Actions CIUDAD AUTONOMA DE MELILLA 948585 Initial A…" at bounding box center [762, 375] width 1525 height 751
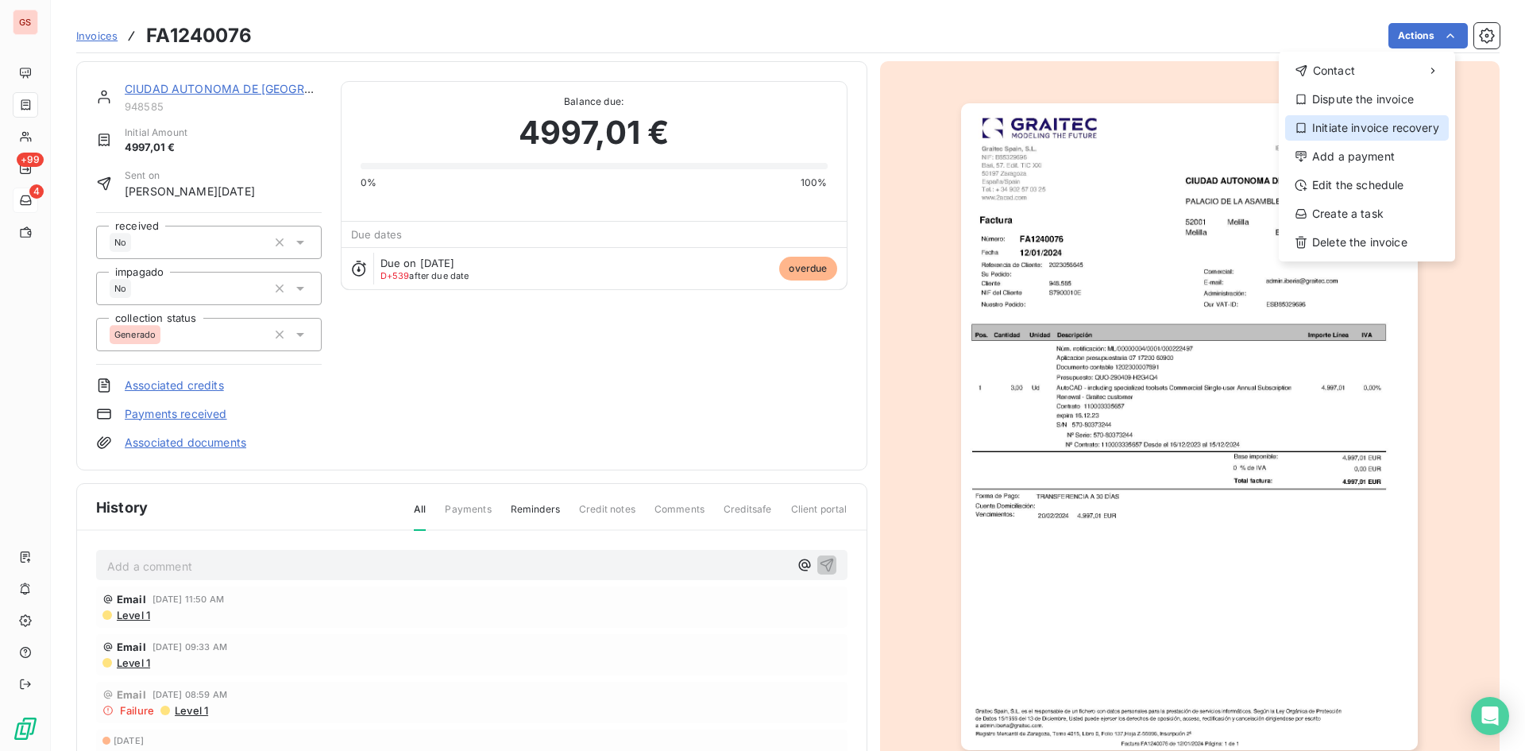
click at [1369, 125] on div "Initiate invoice recovery" at bounding box center [1367, 127] width 164 height 25
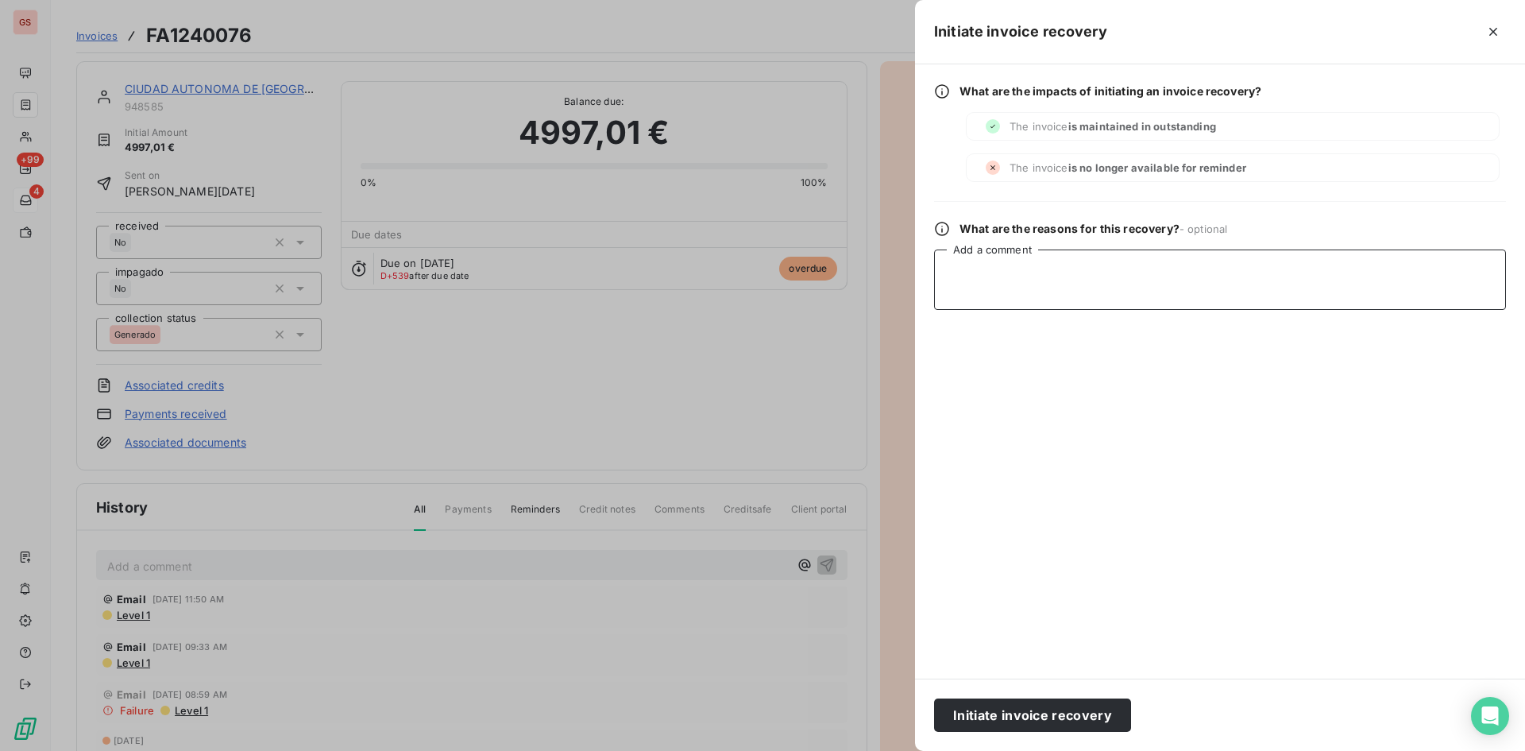
click at [1052, 298] on textarea "Add a comment" at bounding box center [1220, 279] width 572 height 60
paste textarea "Buenos días... sorprendido... es la primera noticia que tengo. Le he dado trasl…"
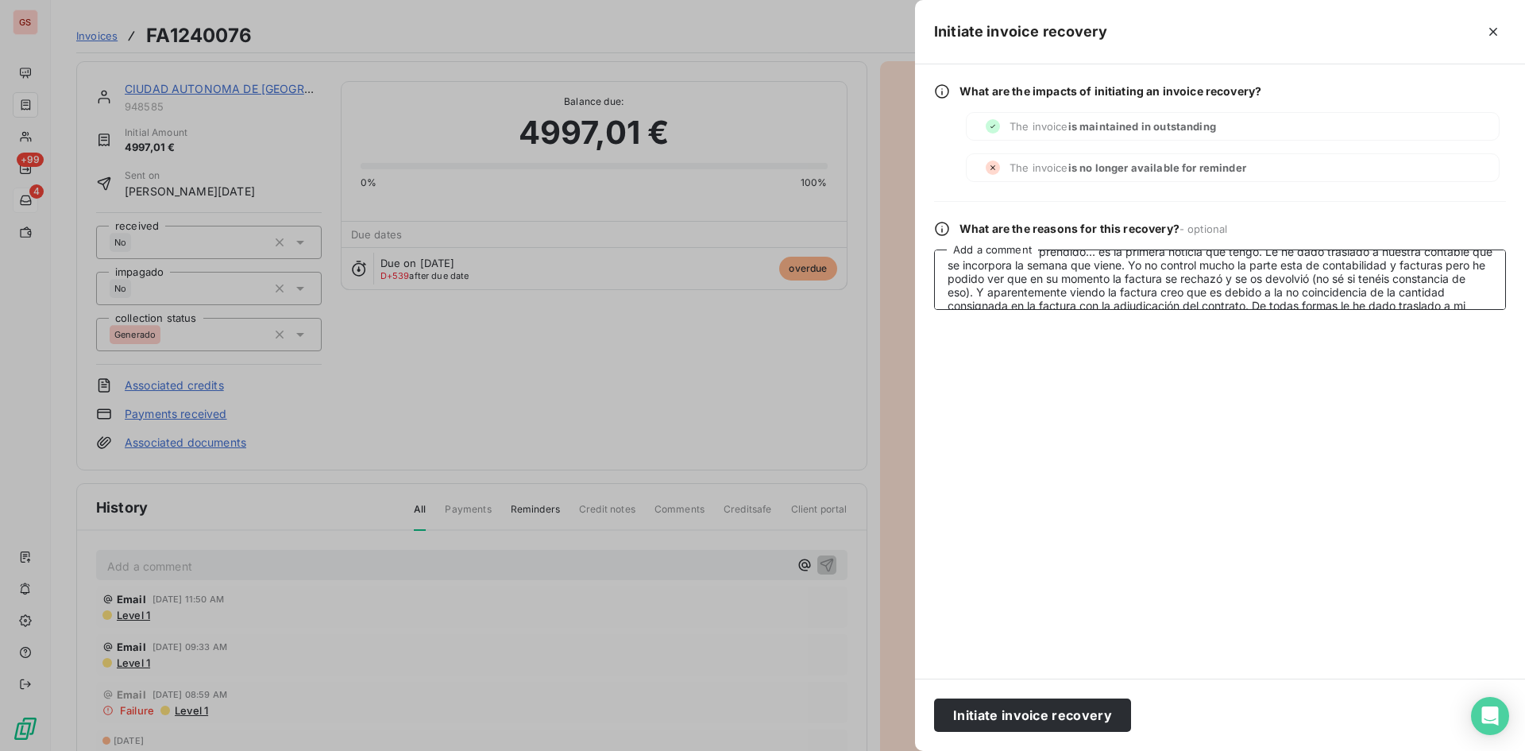
scroll to position [0, 0]
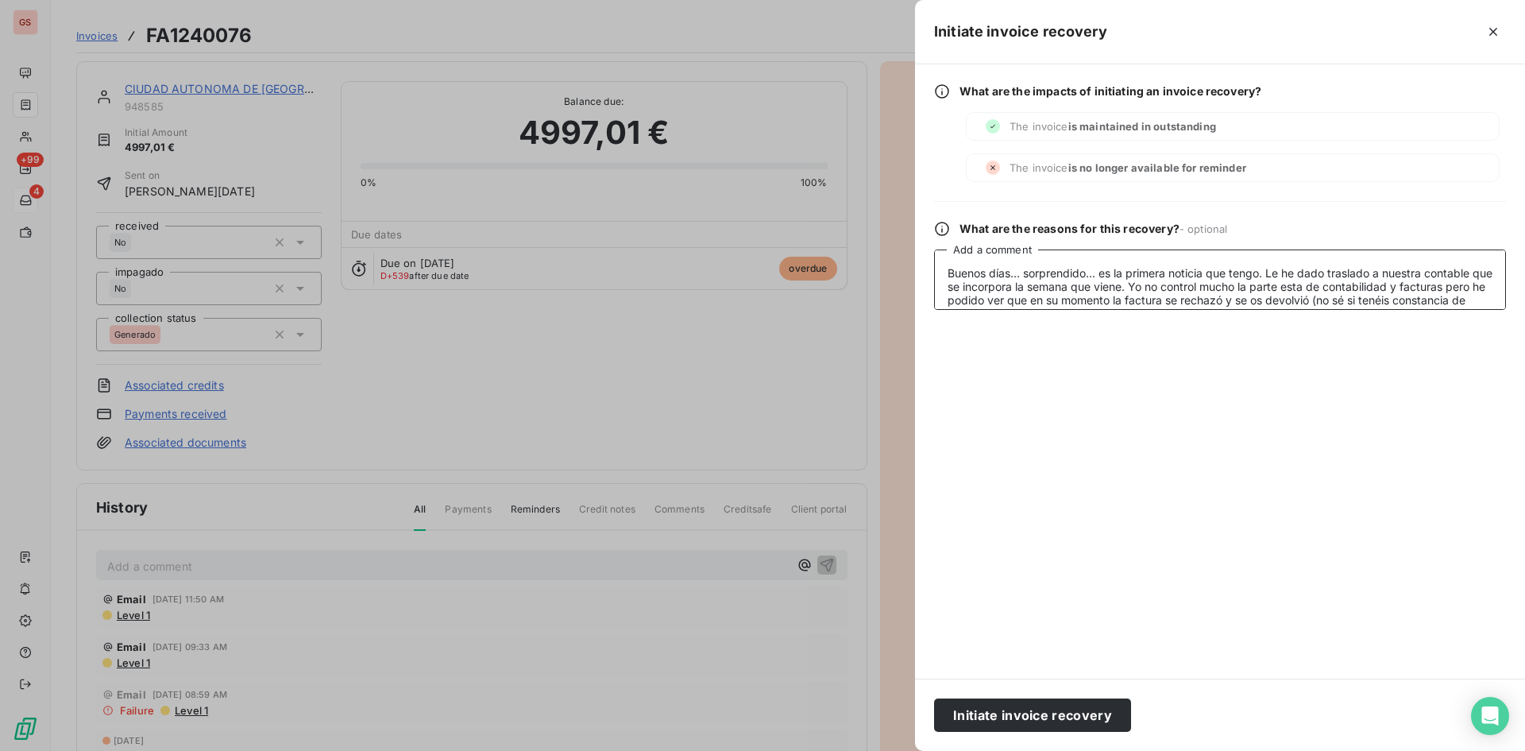
click at [952, 265] on textarea "Buenos días... sorprendido... es la primera noticia que tengo. Le he dado trasl…" at bounding box center [1220, 279] width 572 height 60
click at [945, 270] on textarea "Buenos días... sorprendido... es la primera noticia que tengo. Le he dado trasl…" at bounding box center [1220, 279] width 572 height 60
click at [964, 267] on textarea "Buenos días... sorprendido... es la primera noticia que tengo. Le he dado trasl…" at bounding box center [1220, 279] width 572 height 60
click at [964, 275] on textarea "Buenos días... sorprendido... es la primera noticia que tengo. Le he dado trasl…" at bounding box center [1220, 279] width 572 height 60
paste textarea "[PERSON_NAME] <[EMAIL_ADDRESS][DOMAIN_NAME]>"
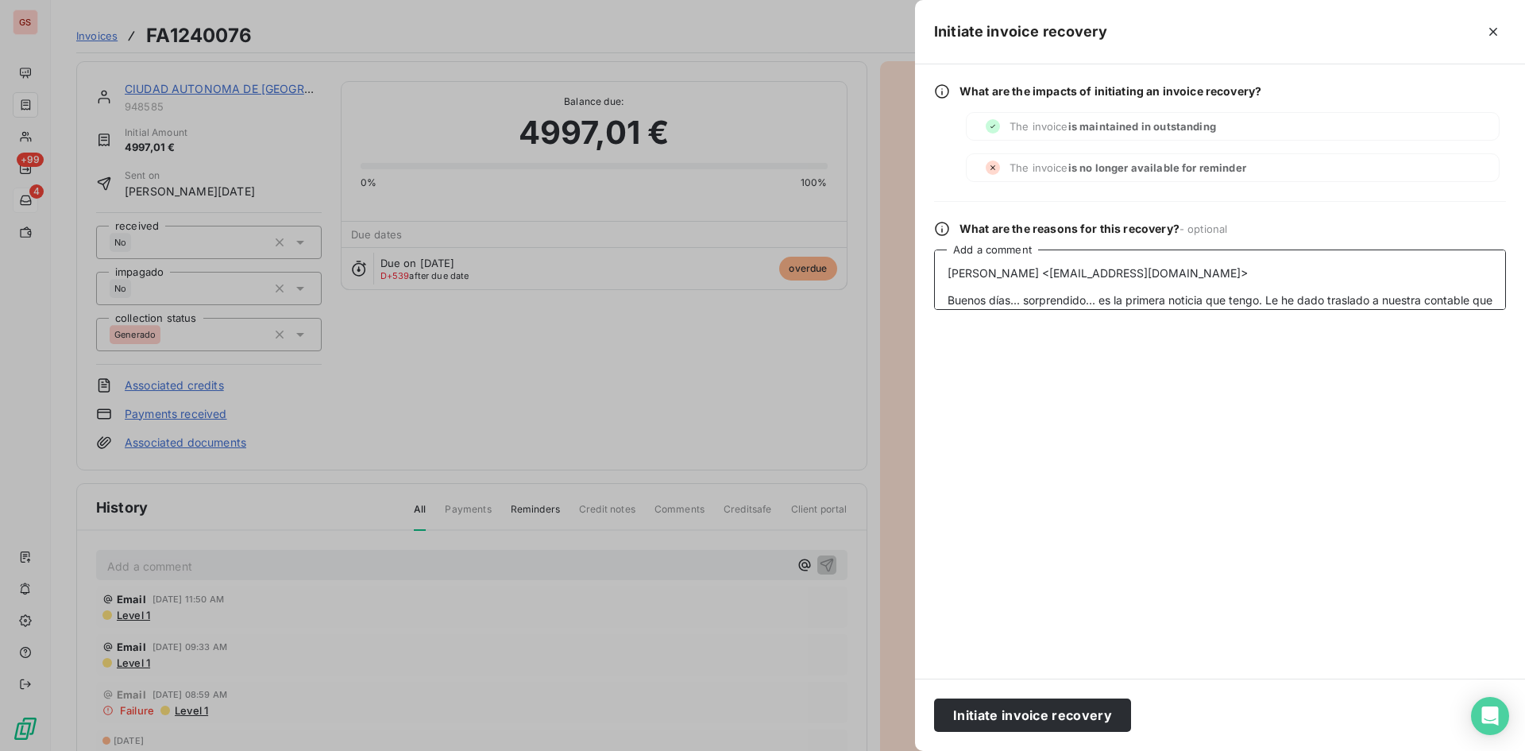
type textarea "[PERSON_NAME] <[EMAIL_ADDRESS][DOMAIN_NAME]> Buenos días... sorprendido... es l…"
click at [1044, 688] on div "Initiate invoice recovery" at bounding box center [1220, 714] width 610 height 72
click at [1048, 704] on button "Initiate invoice recovery" at bounding box center [1032, 714] width 197 height 33
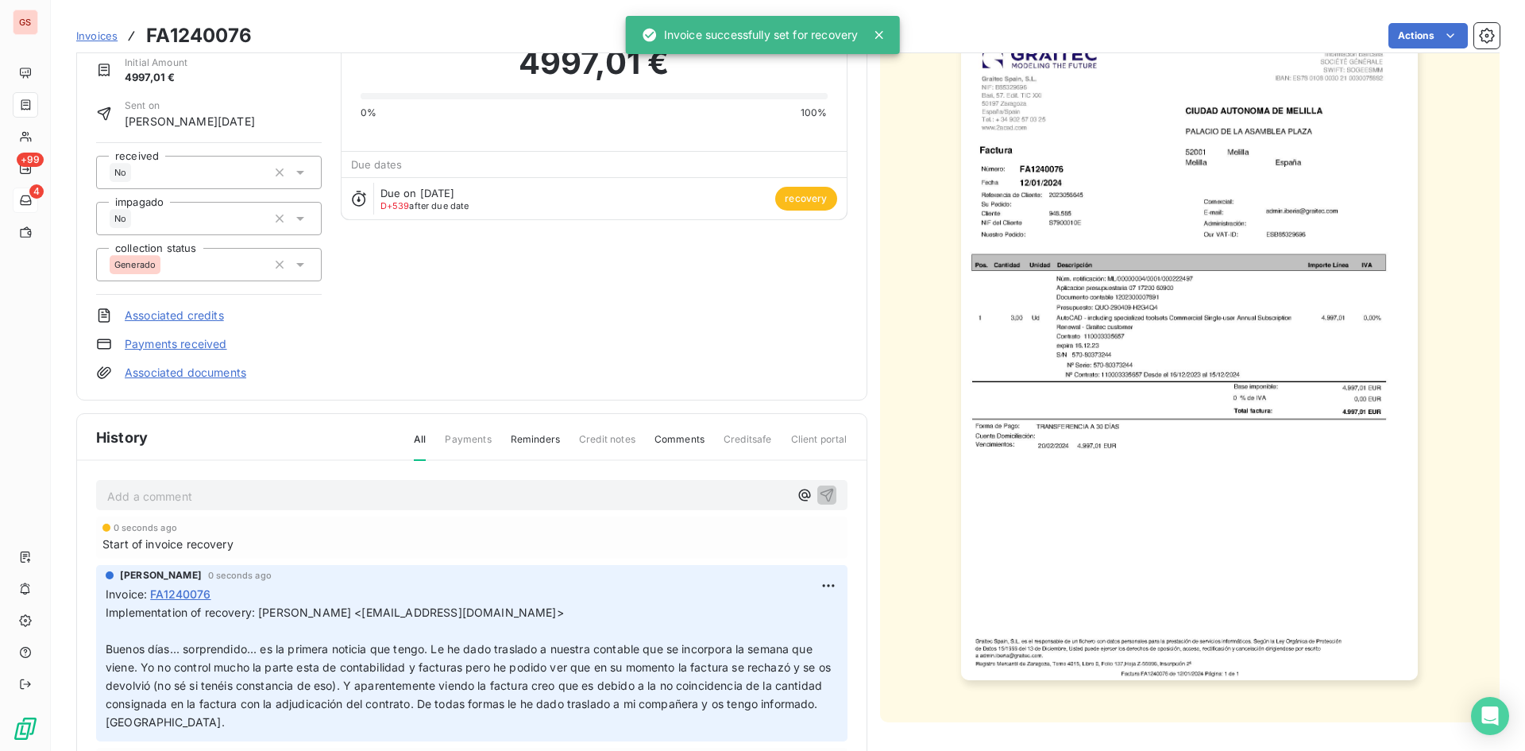
scroll to position [129, 0]
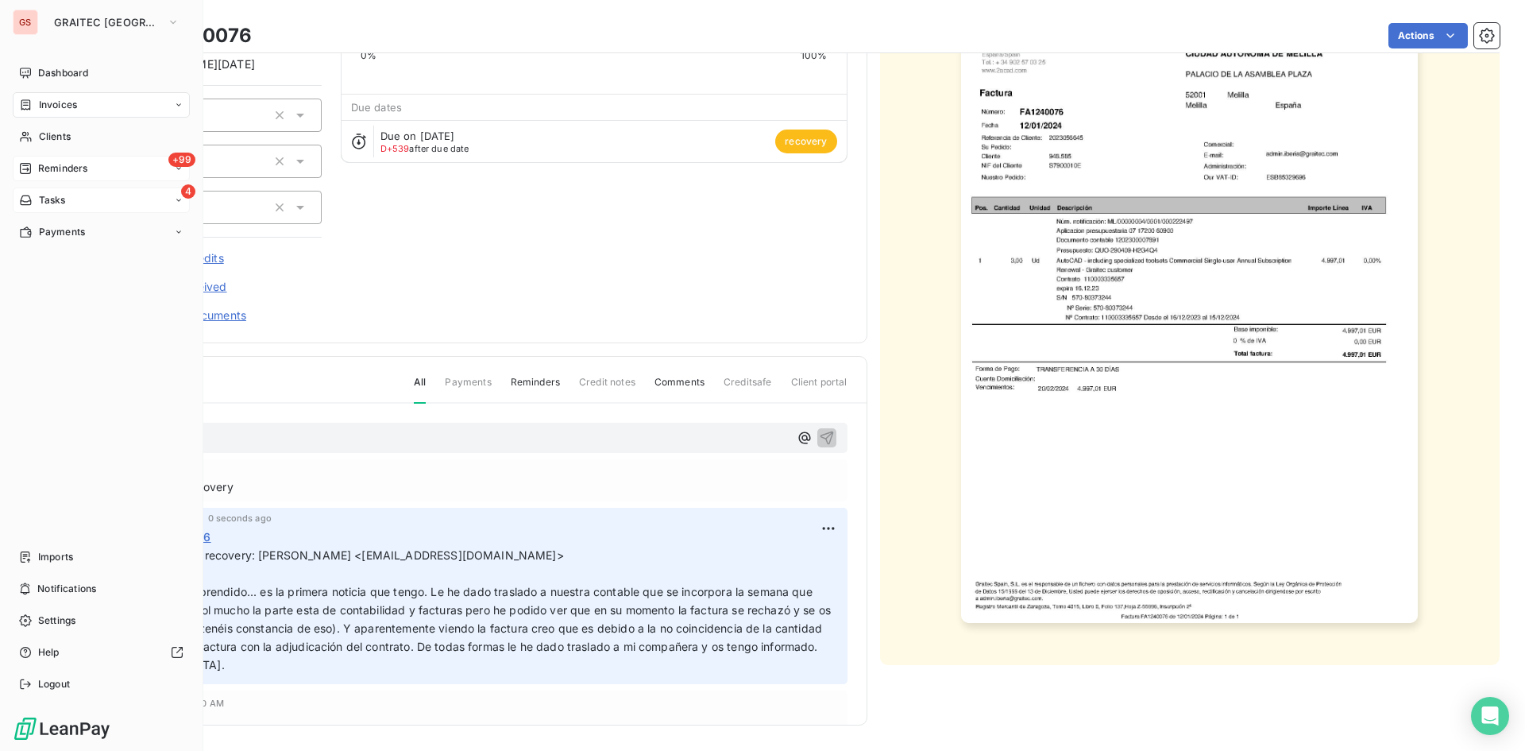
click at [27, 168] on icon at bounding box center [25, 168] width 11 height 11
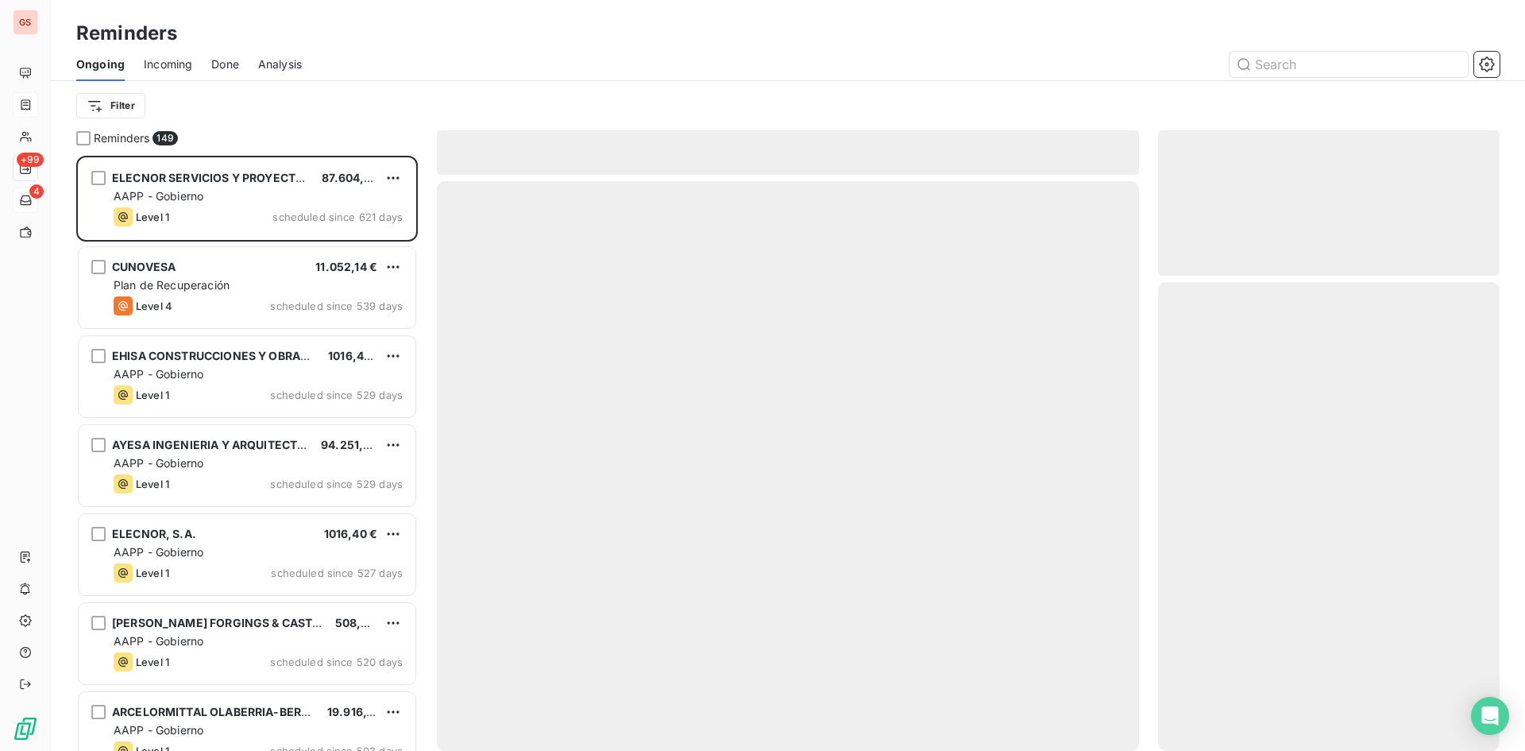
scroll to position [583, 330]
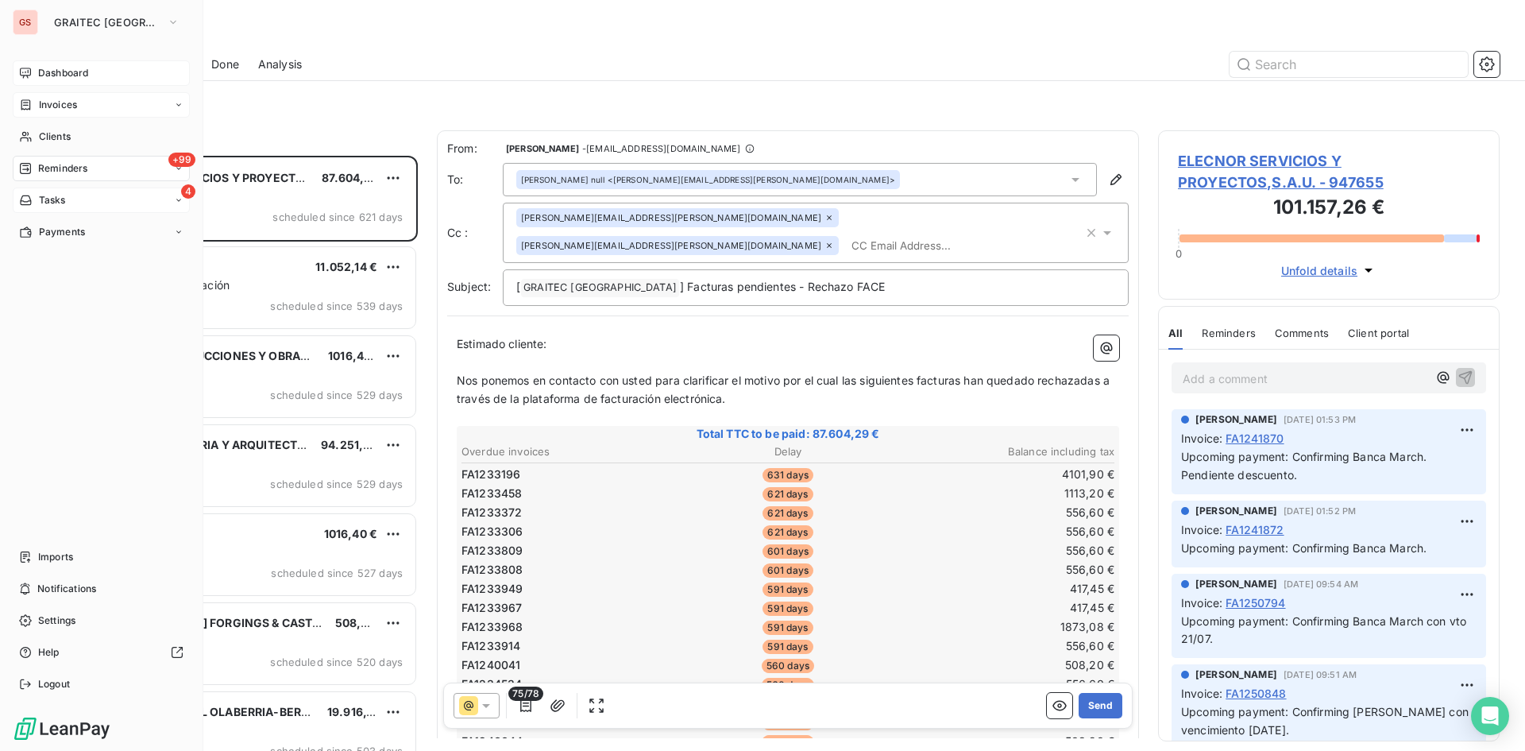
click at [29, 78] on icon at bounding box center [25, 73] width 13 height 13
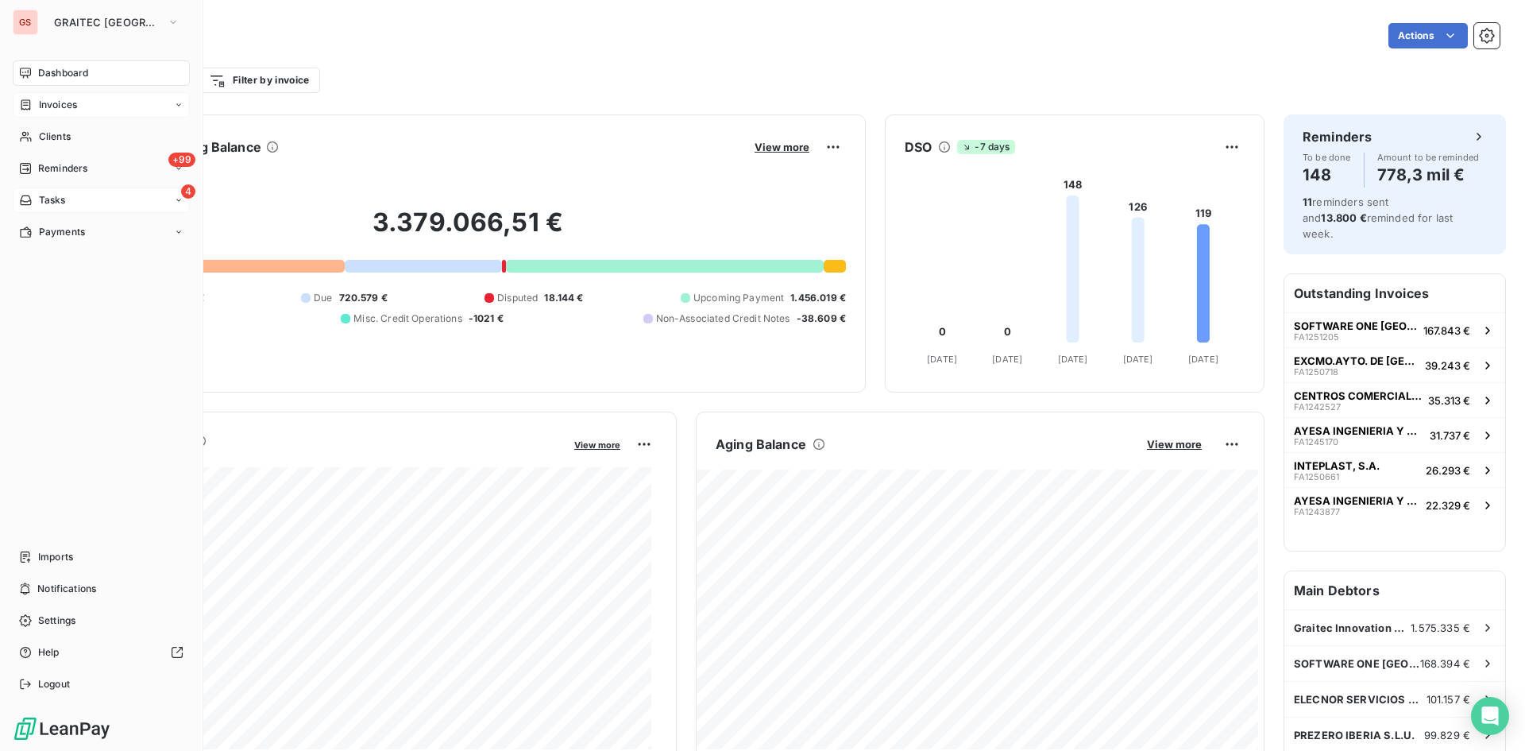
click at [79, 199] on div "4 Tasks" at bounding box center [101, 199] width 177 height 25
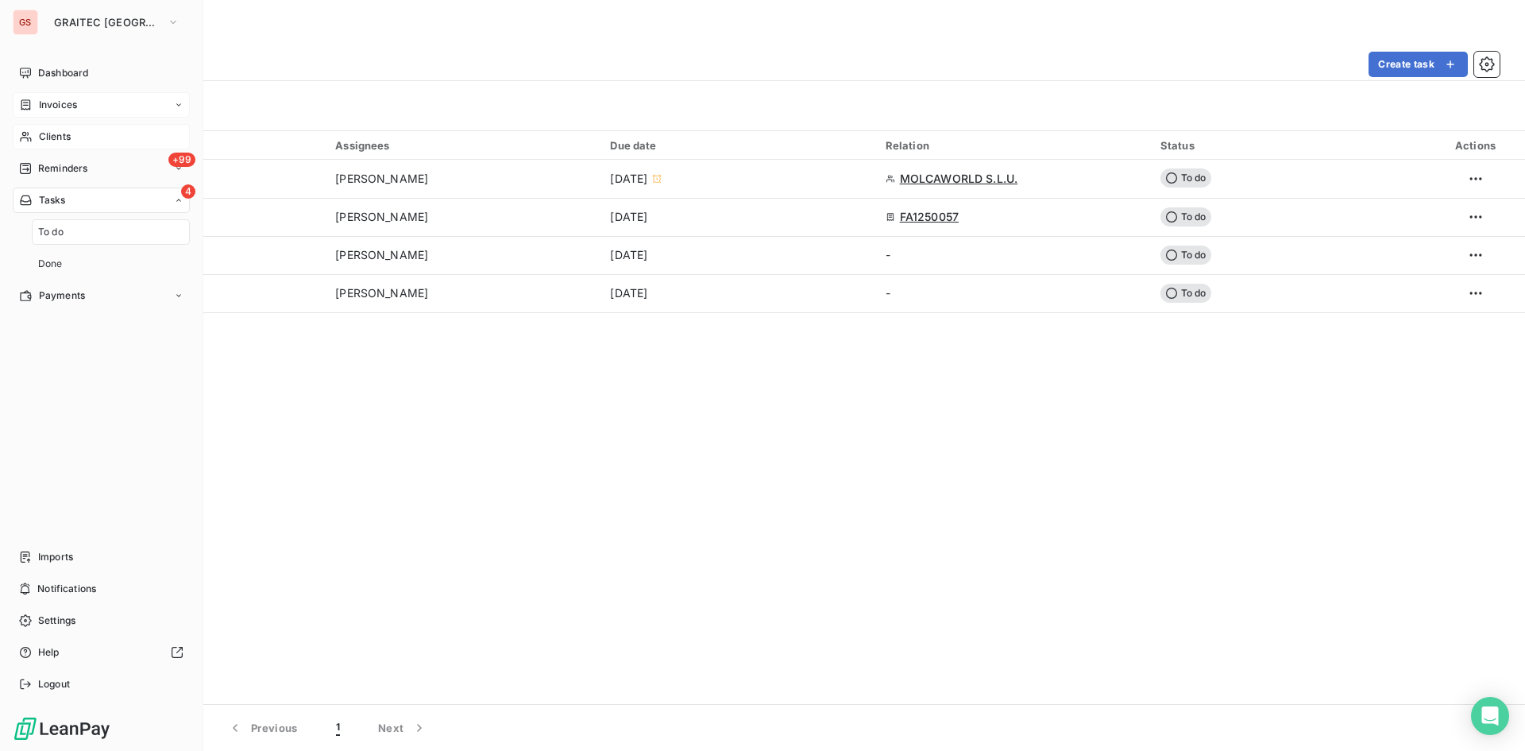
click at [75, 142] on div "Clients" at bounding box center [101, 136] width 177 height 25
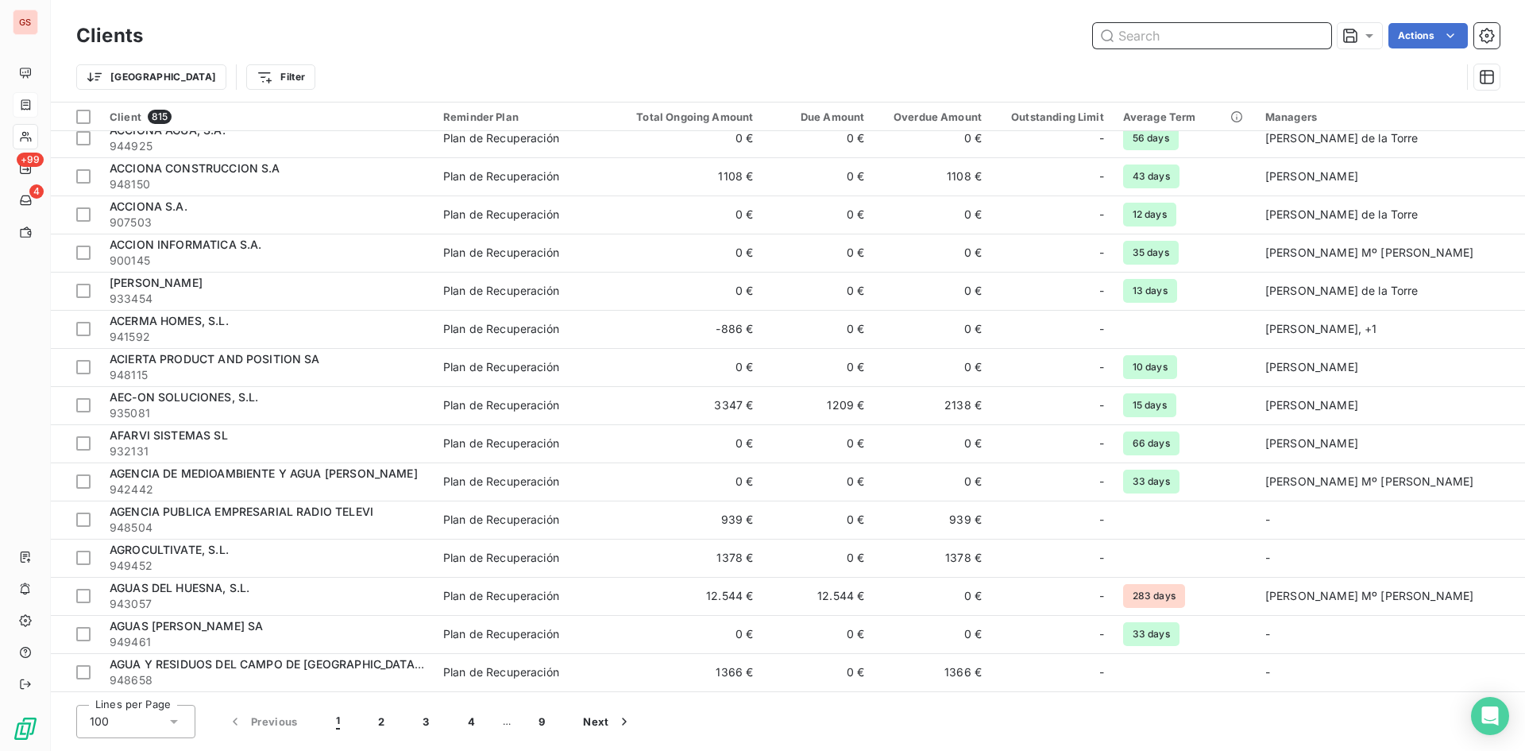
scroll to position [794, 0]
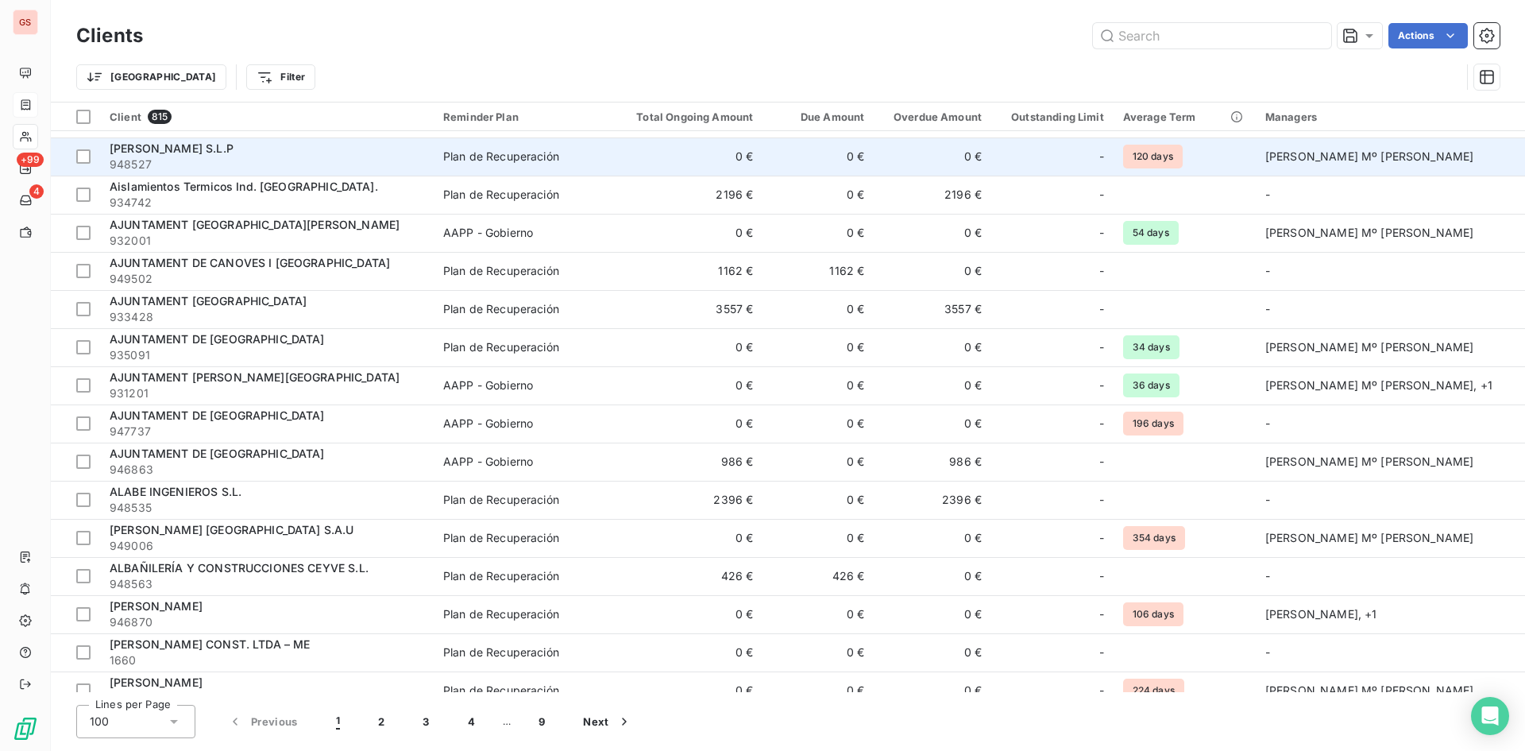
click at [604, 156] on span "Plan de Recuperación" at bounding box center [523, 157] width 161 height 16
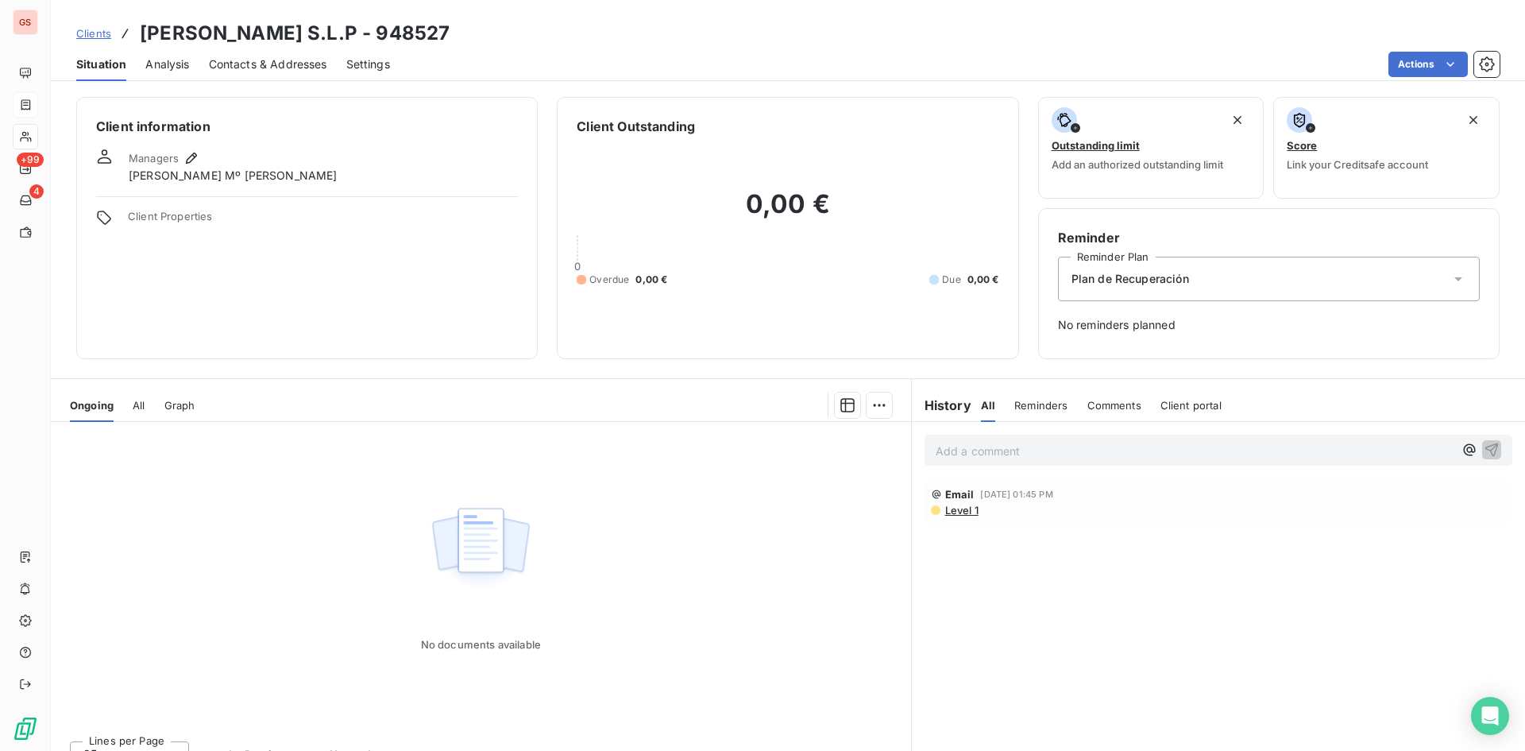
click at [186, 66] on span "Analysis" at bounding box center [167, 64] width 44 height 16
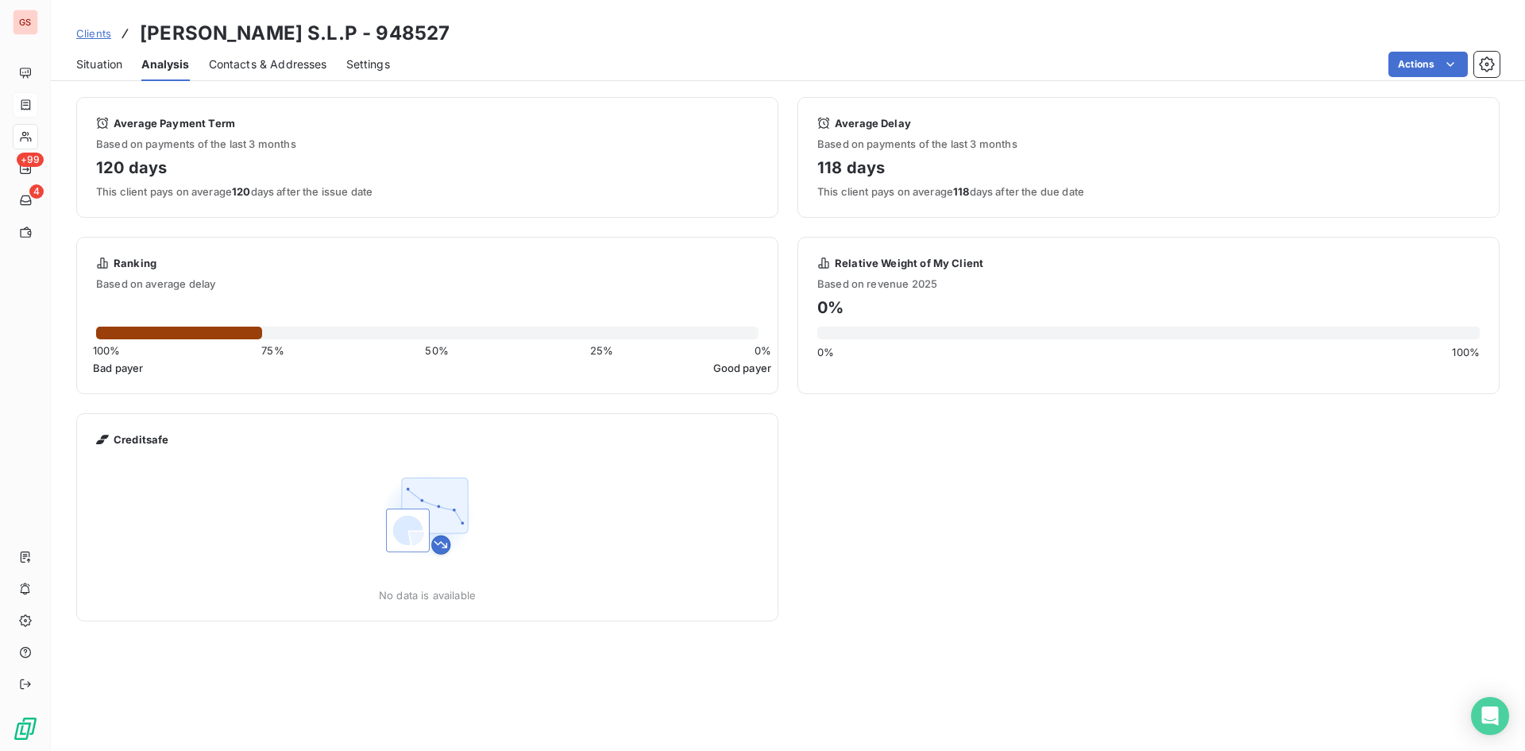
click at [261, 65] on span "Contacts & Addresses" at bounding box center [268, 64] width 118 height 16
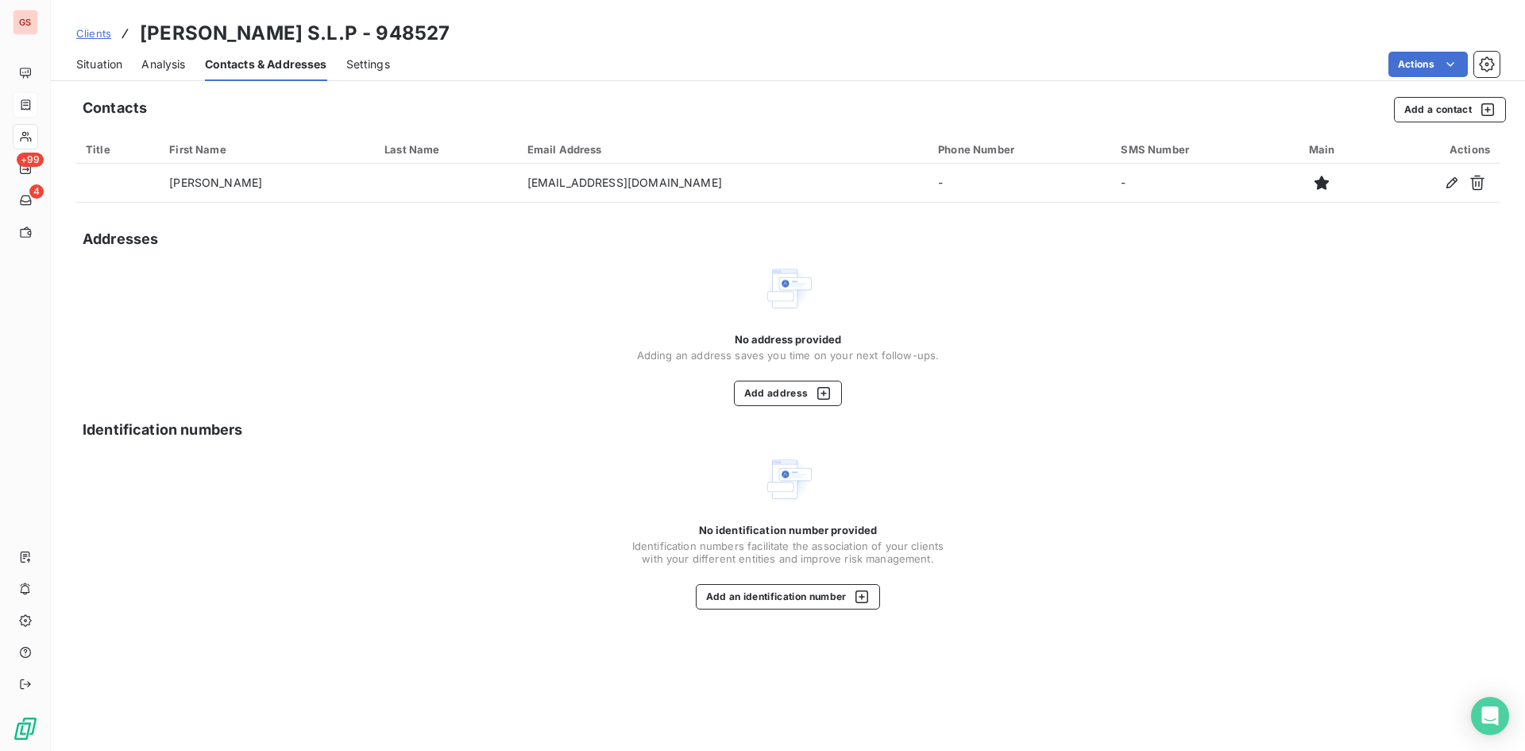
click at [406, 63] on div "Situation Analysis Contacts & Addresses Settings Actions" at bounding box center [788, 64] width 1474 height 33
click at [392, 60] on div "Situation Analysis Contacts & Addresses Settings Actions" at bounding box center [788, 64] width 1474 height 33
click at [364, 64] on span "Settings" at bounding box center [368, 64] width 44 height 16
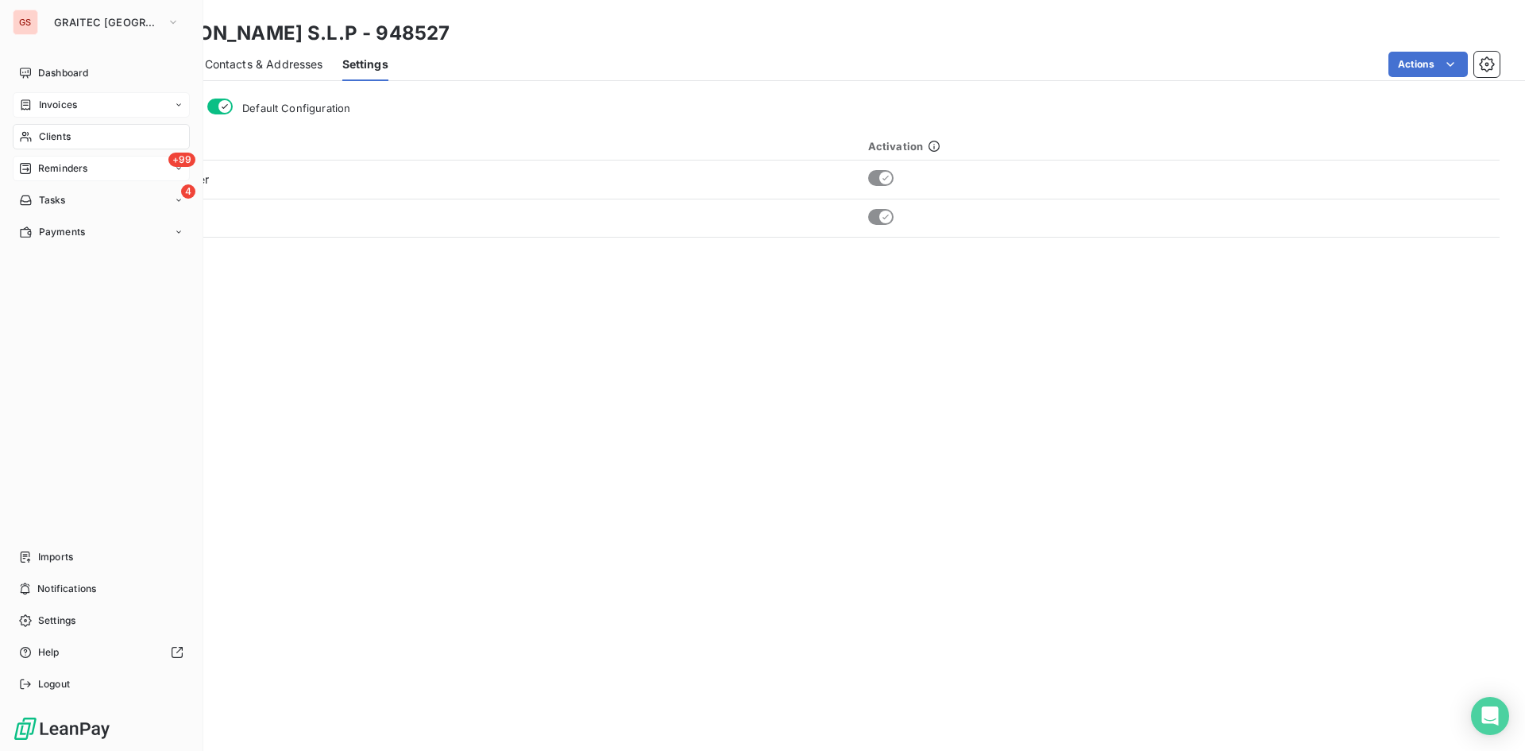
click at [90, 180] on div "+99 Reminders" at bounding box center [101, 168] width 177 height 25
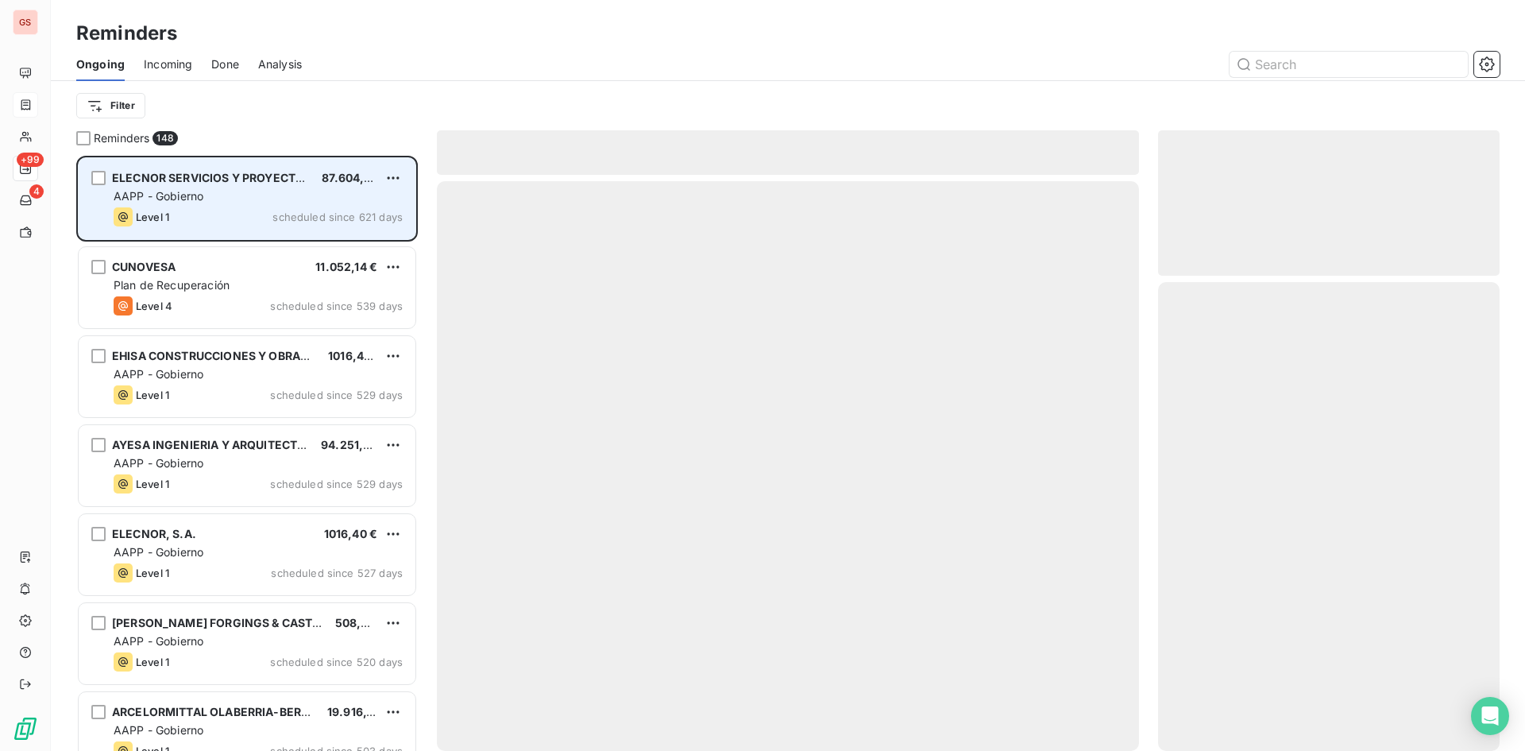
scroll to position [583, 330]
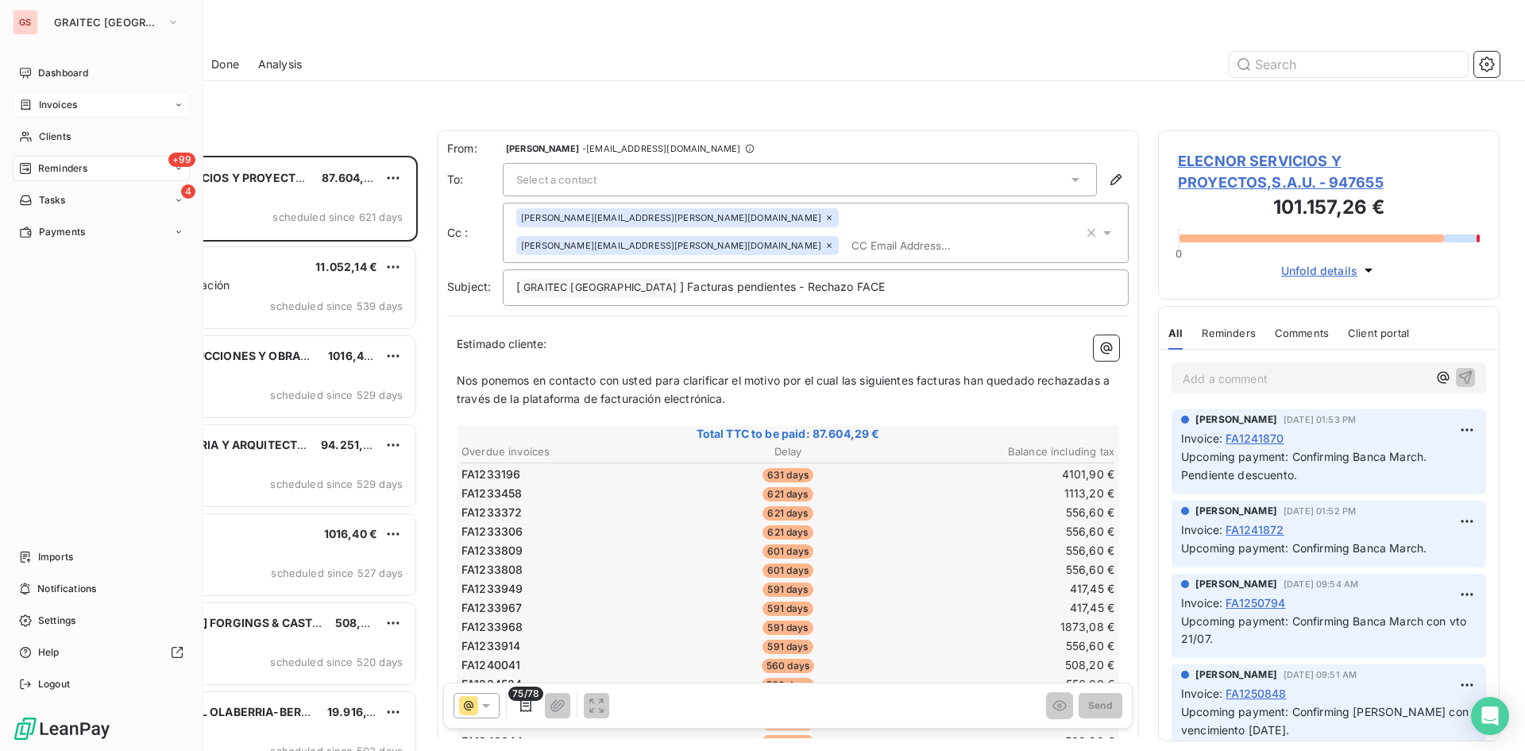
click at [36, 164] on div "Reminders" at bounding box center [53, 168] width 68 height 14
click at [105, 170] on div "+99 Reminders" at bounding box center [101, 168] width 177 height 25
click at [104, 192] on div "4 Tasks" at bounding box center [101, 199] width 177 height 25
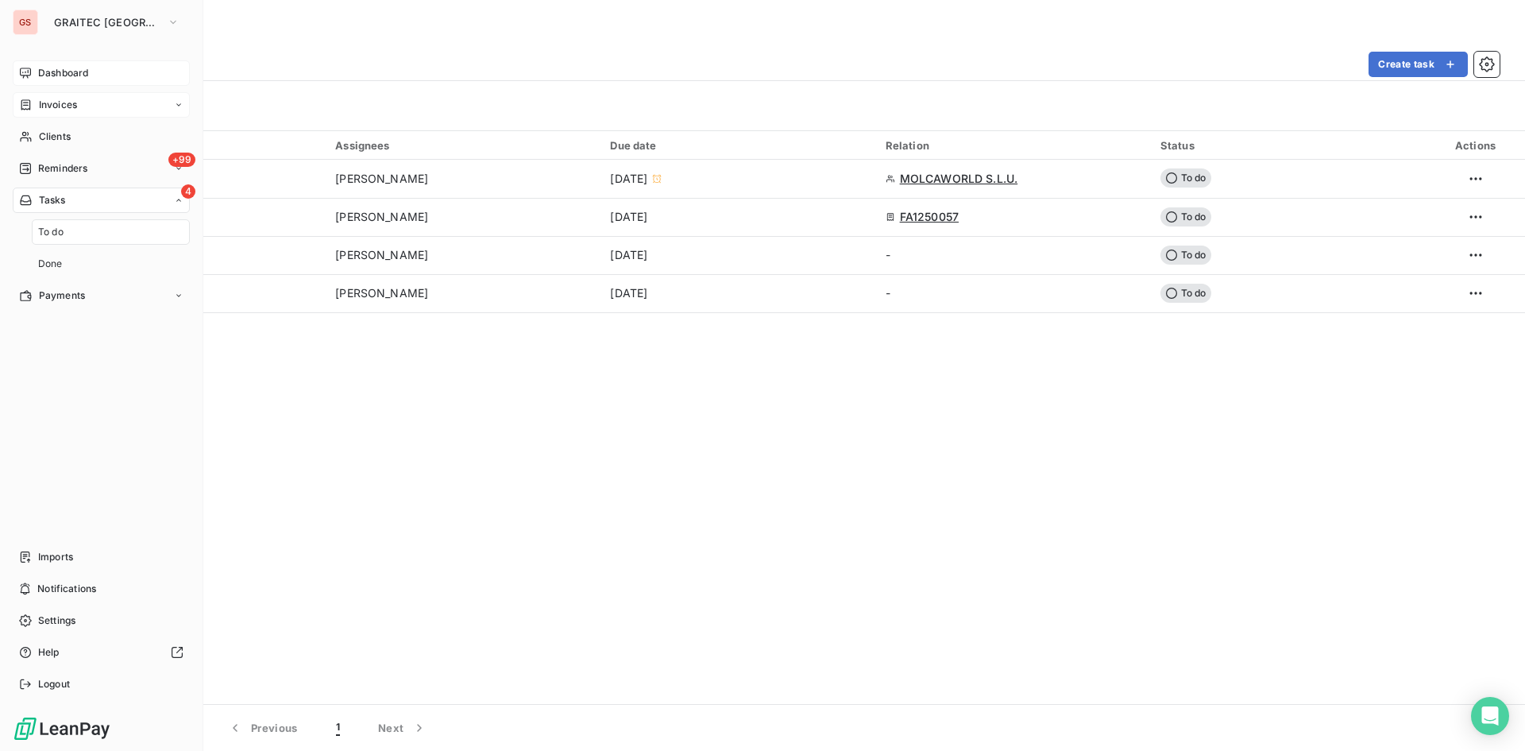
click at [56, 72] on span "Dashboard" at bounding box center [63, 73] width 50 height 14
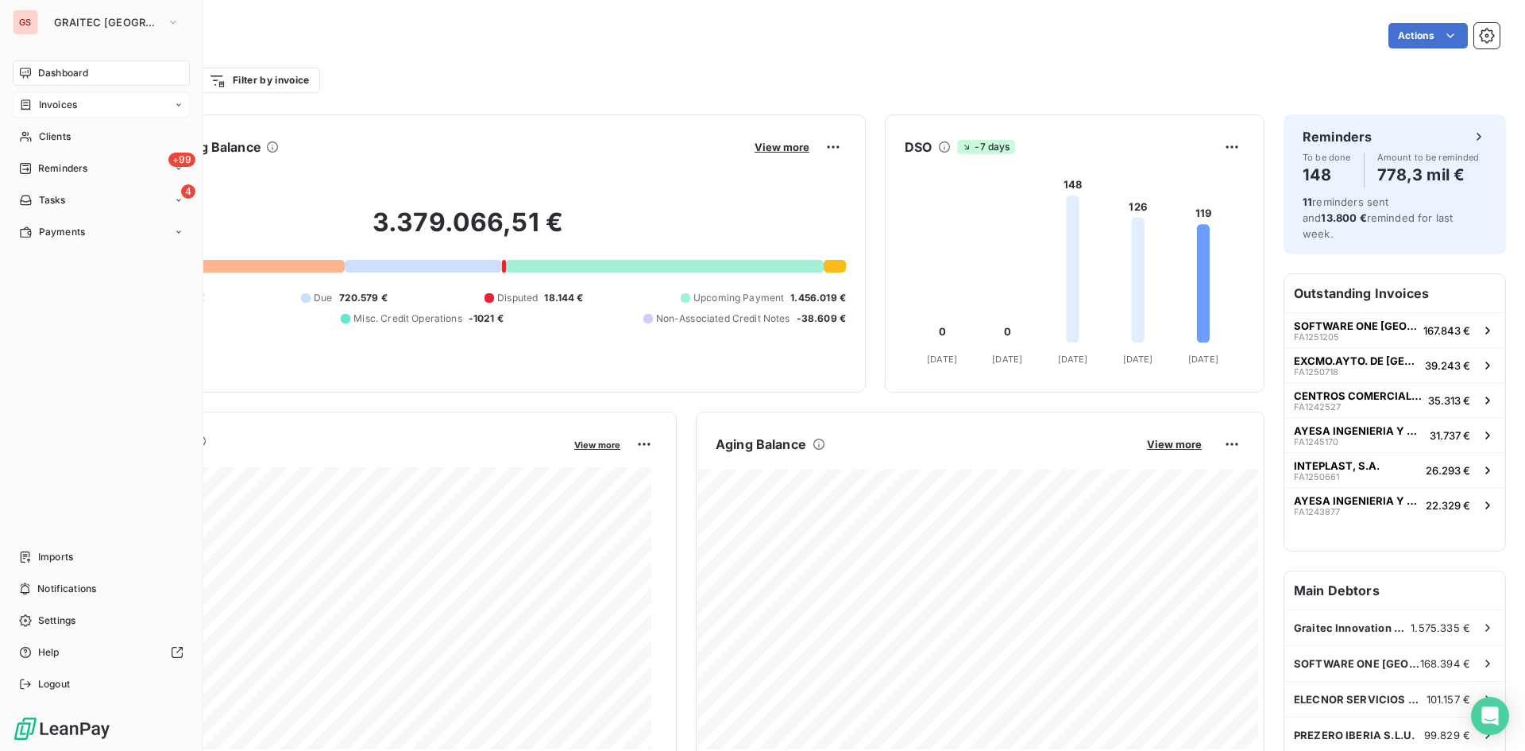
click at [26, 103] on icon at bounding box center [26, 104] width 14 height 13
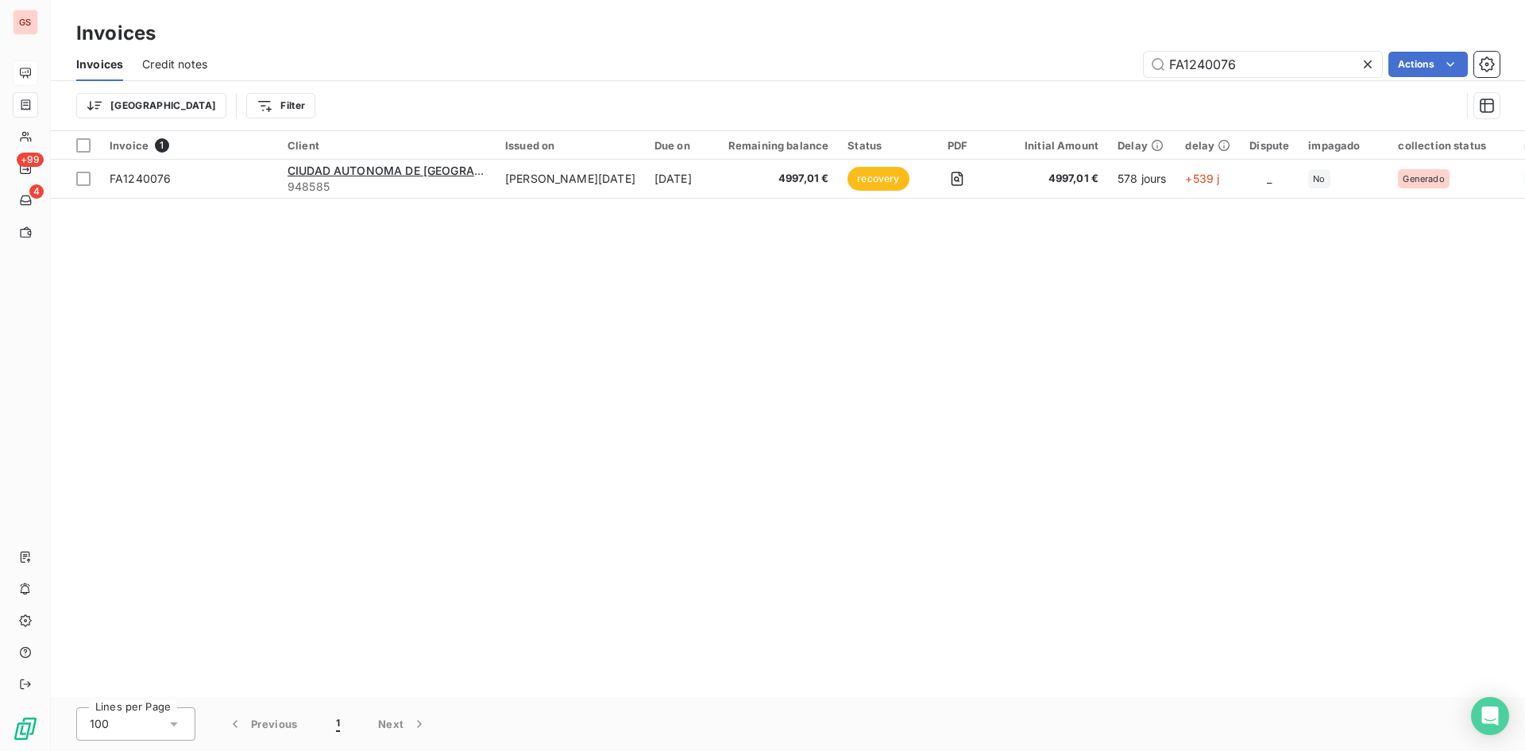
drag, startPoint x: 1204, startPoint y: 62, endPoint x: 1141, endPoint y: 50, distance: 64.7
click at [1153, 55] on input "FA1240076" at bounding box center [1263, 64] width 238 height 25
type input "FA1244635"
click at [1023, 206] on div "Invoice 1 Client Issued on Due on Remaining balance Status PDF Initial Amount D…" at bounding box center [788, 414] width 1474 height 566
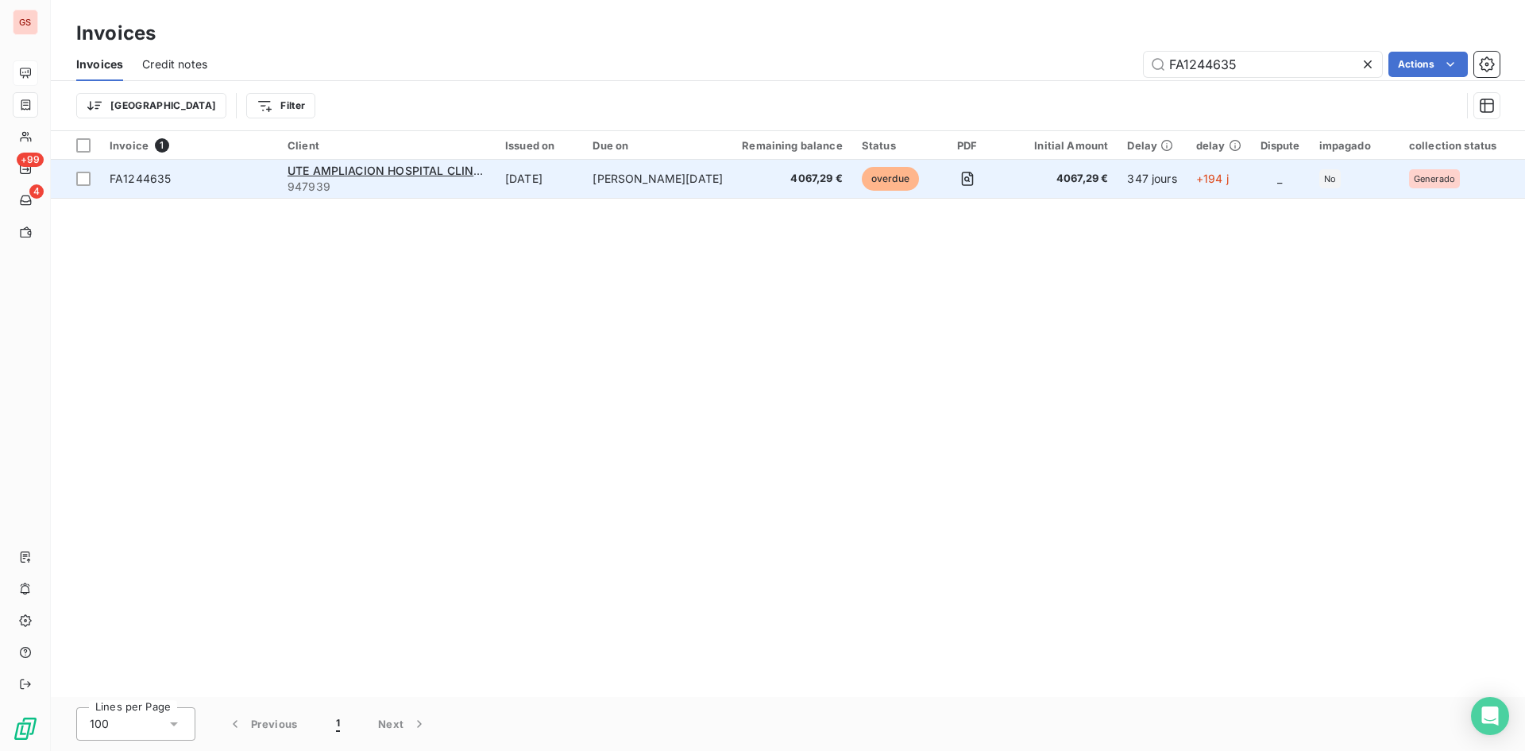
click at [1015, 188] on td "4067,29 €" at bounding box center [1062, 179] width 112 height 38
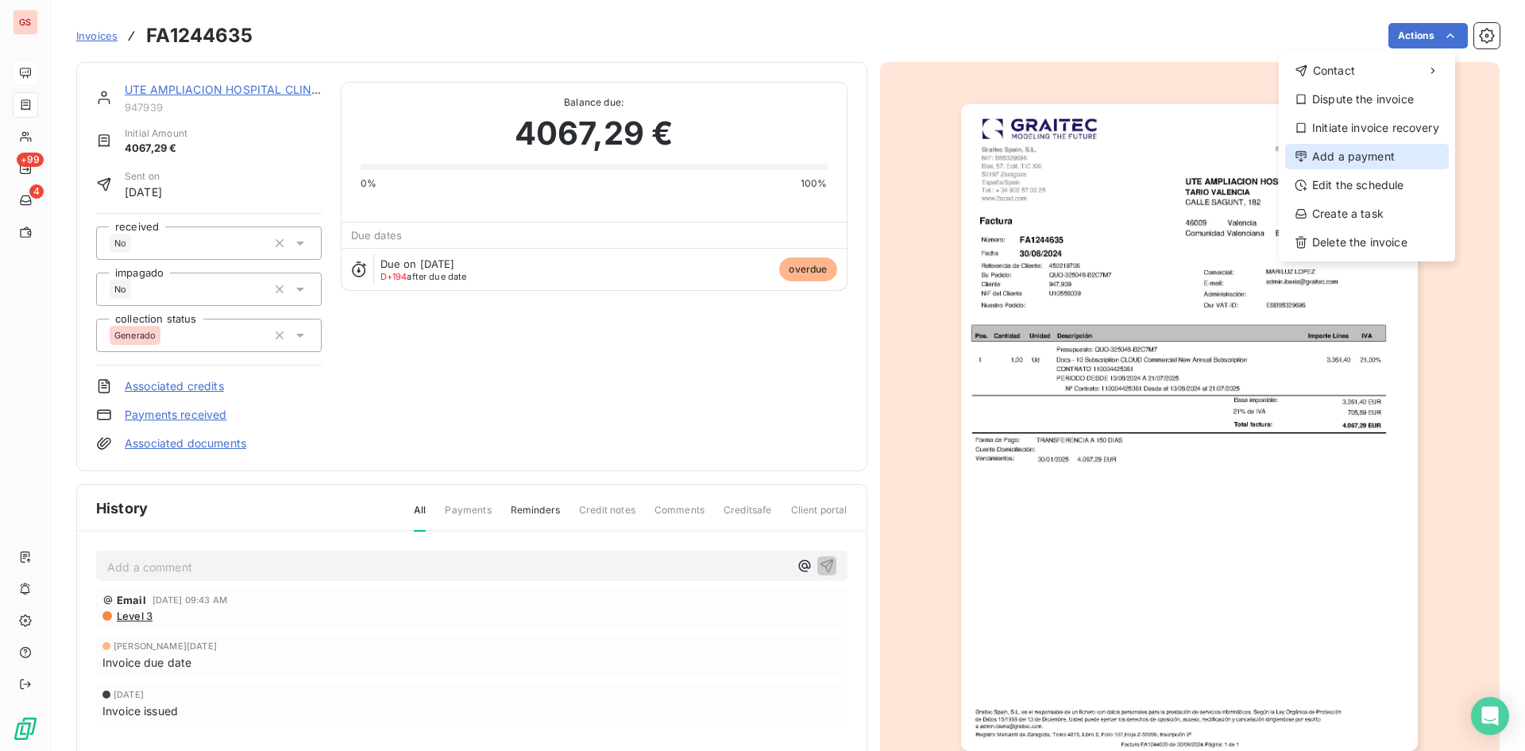
click at [1370, 154] on div "Add a payment" at bounding box center [1367, 156] width 164 height 25
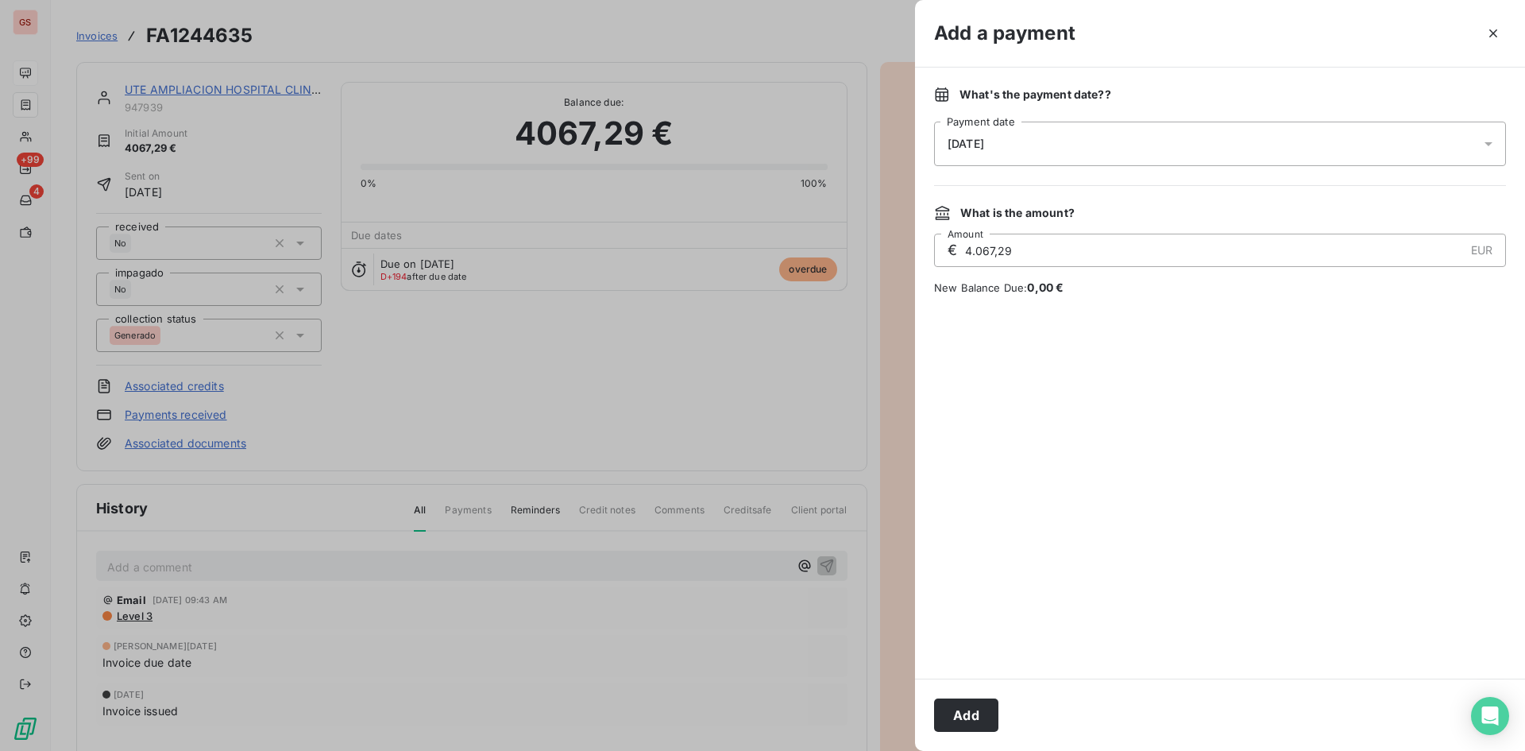
click at [1072, 159] on div "[DATE]" at bounding box center [1220, 144] width 572 height 44
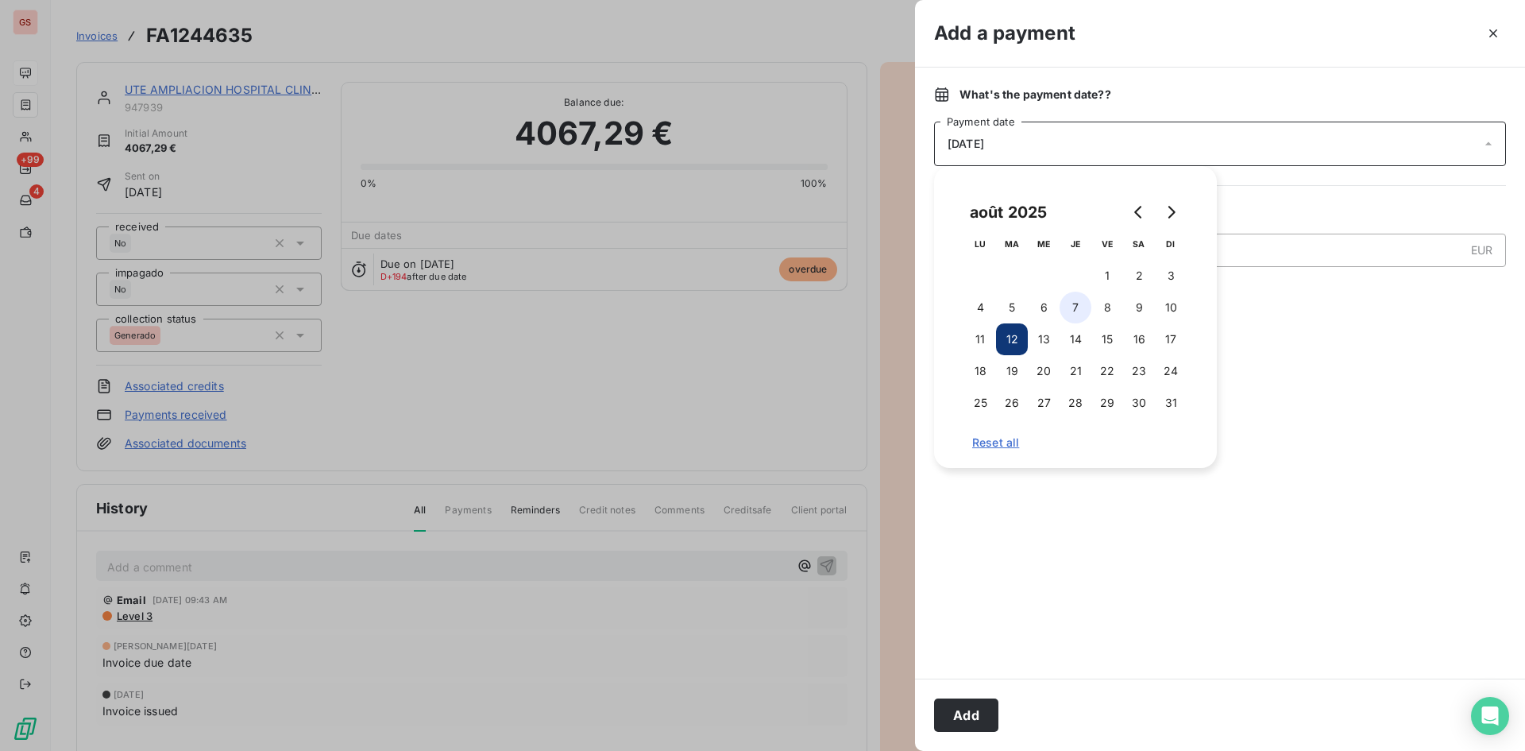
click at [1078, 312] on button "7" at bounding box center [1076, 308] width 32 height 32
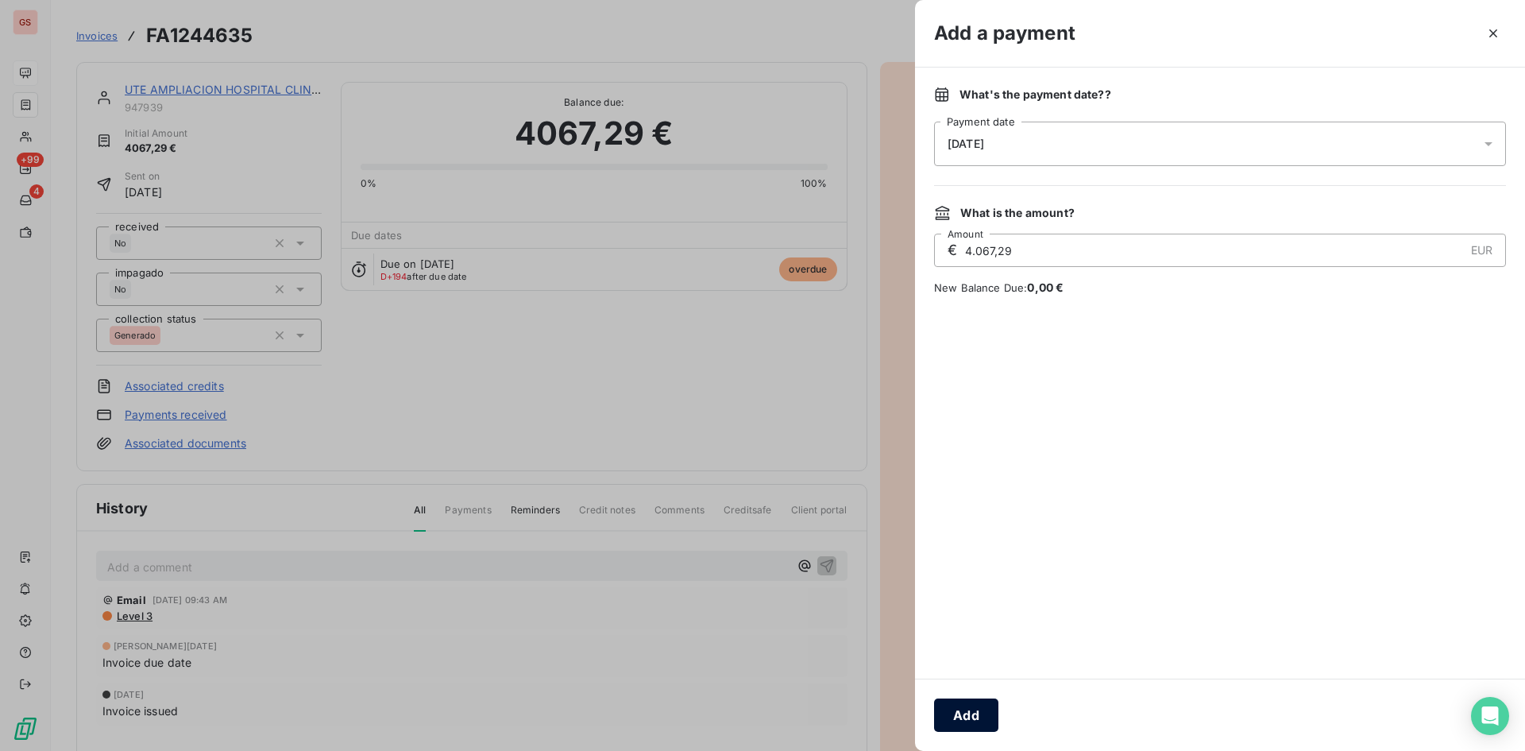
click at [967, 709] on button "Add" at bounding box center [966, 714] width 64 height 33
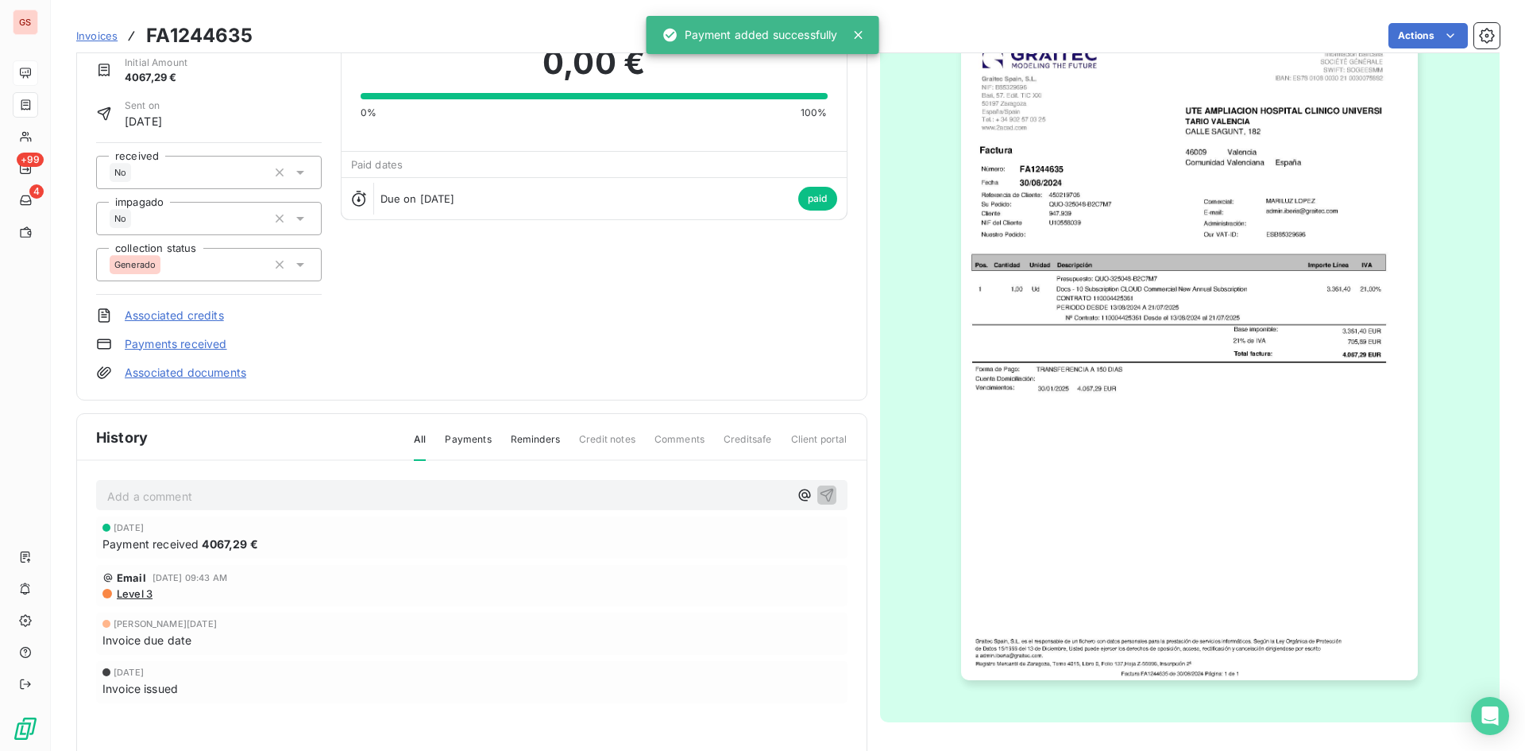
scroll to position [81, 0]
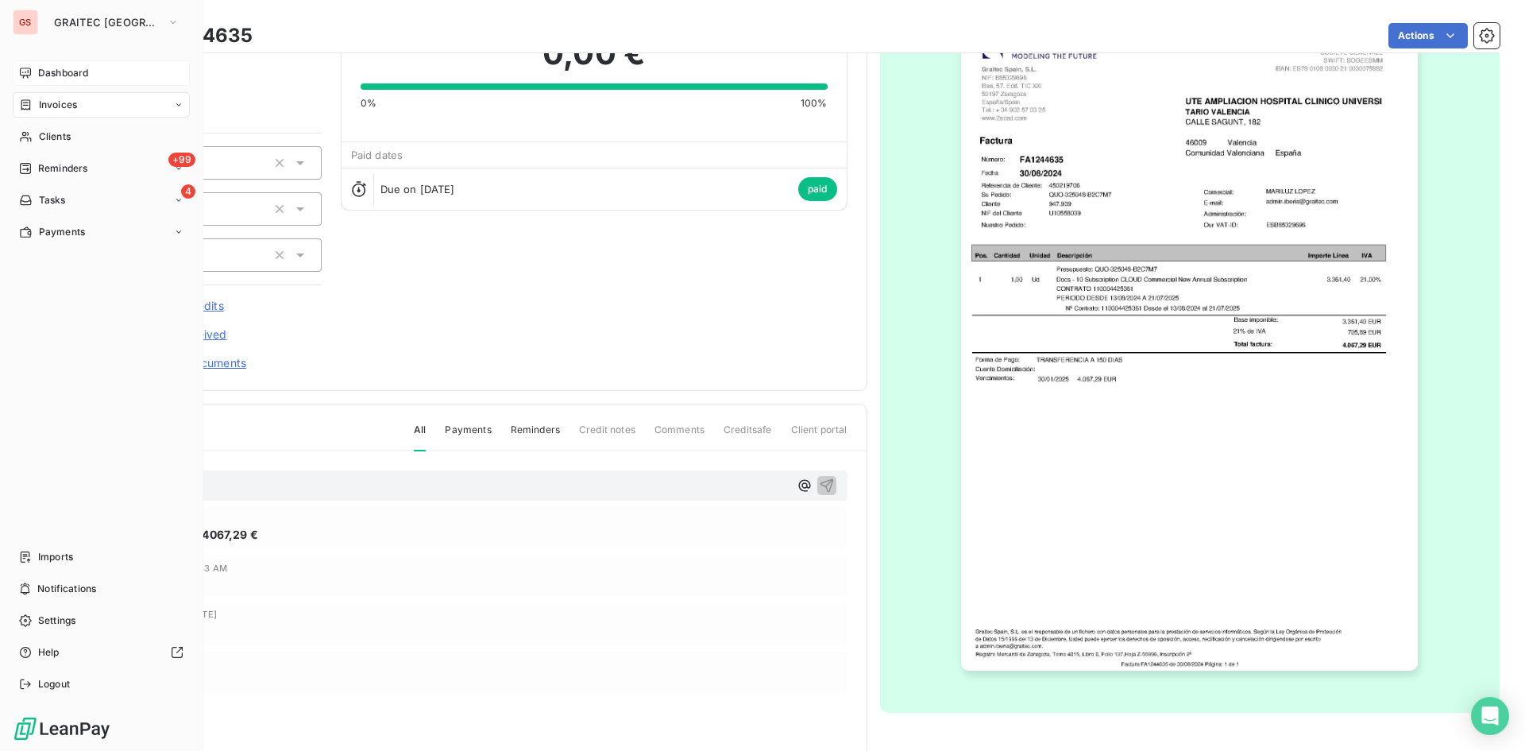
click at [37, 73] on div "Dashboard" at bounding box center [101, 72] width 177 height 25
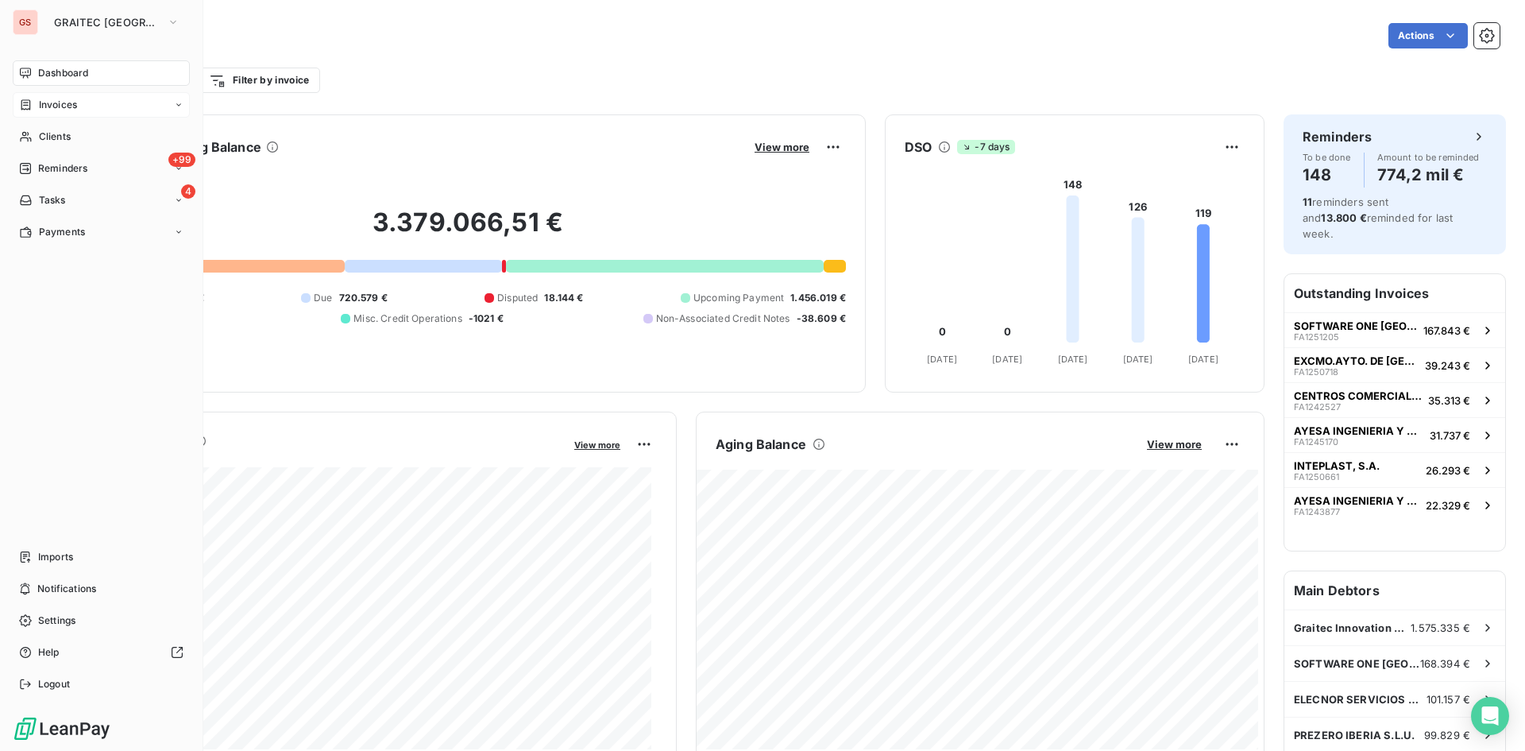
click at [35, 112] on div "Invoices" at bounding box center [101, 104] width 177 height 25
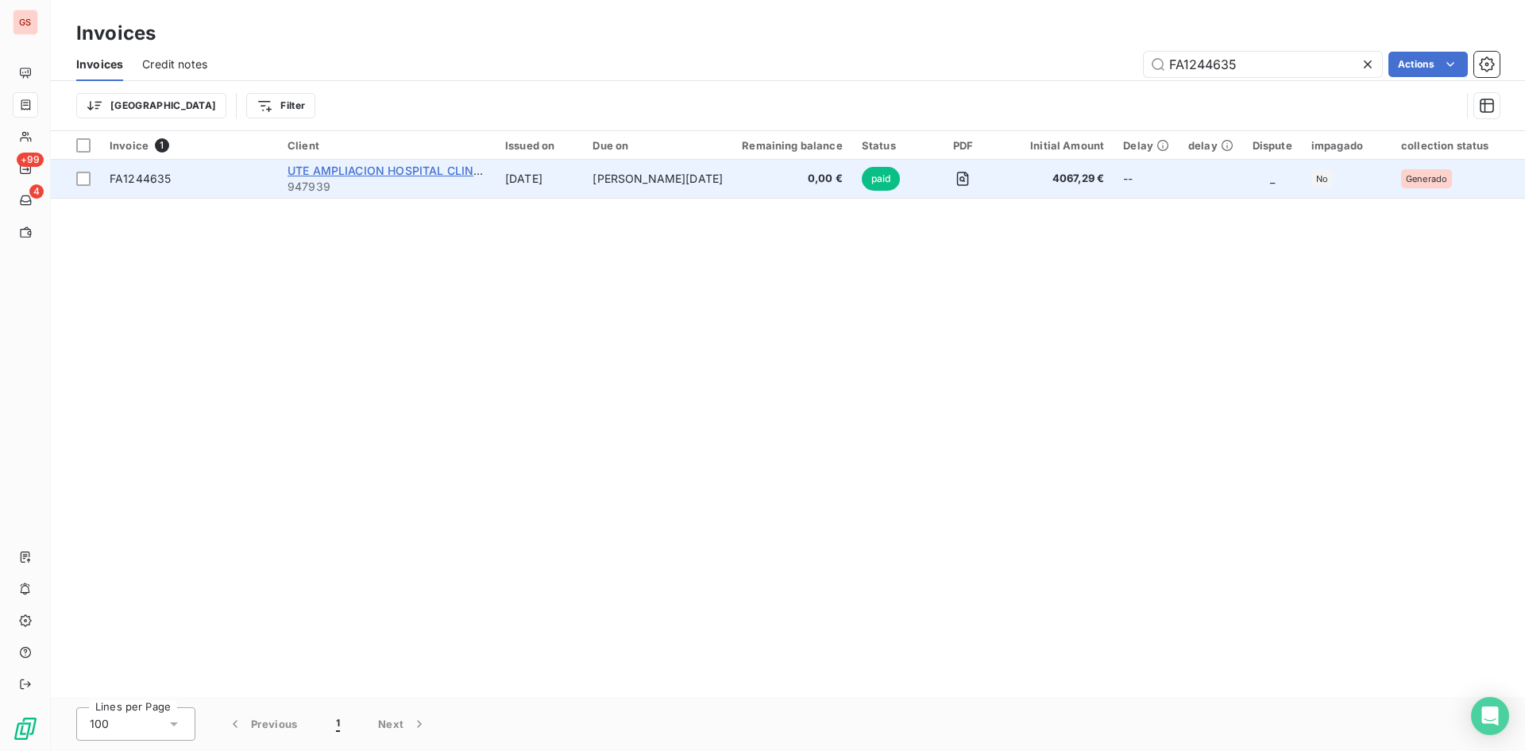
click at [428, 166] on span "UTE AMPLIACION HOSPITAL CLINICO UNIVERSI" at bounding box center [419, 171] width 262 height 14
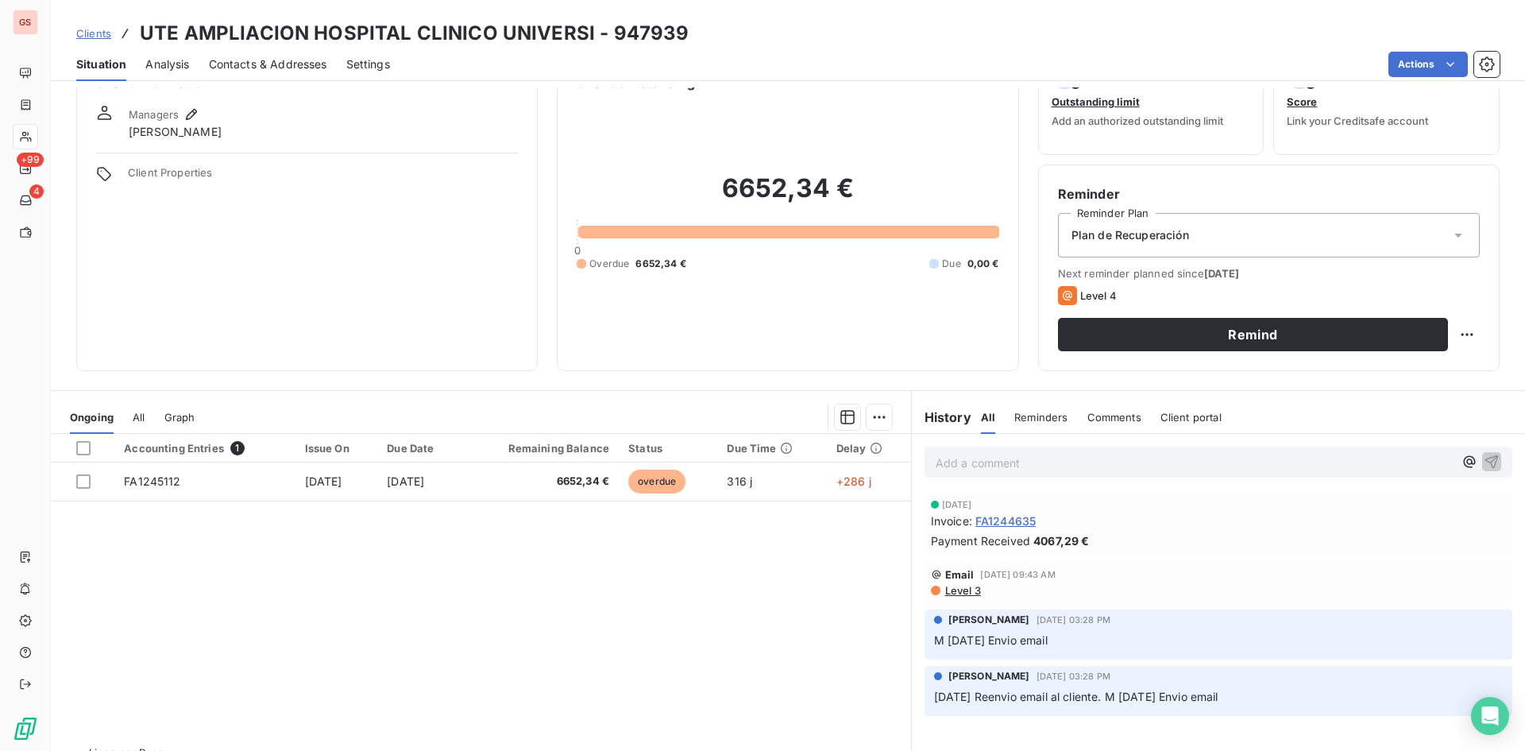
scroll to position [80, 0]
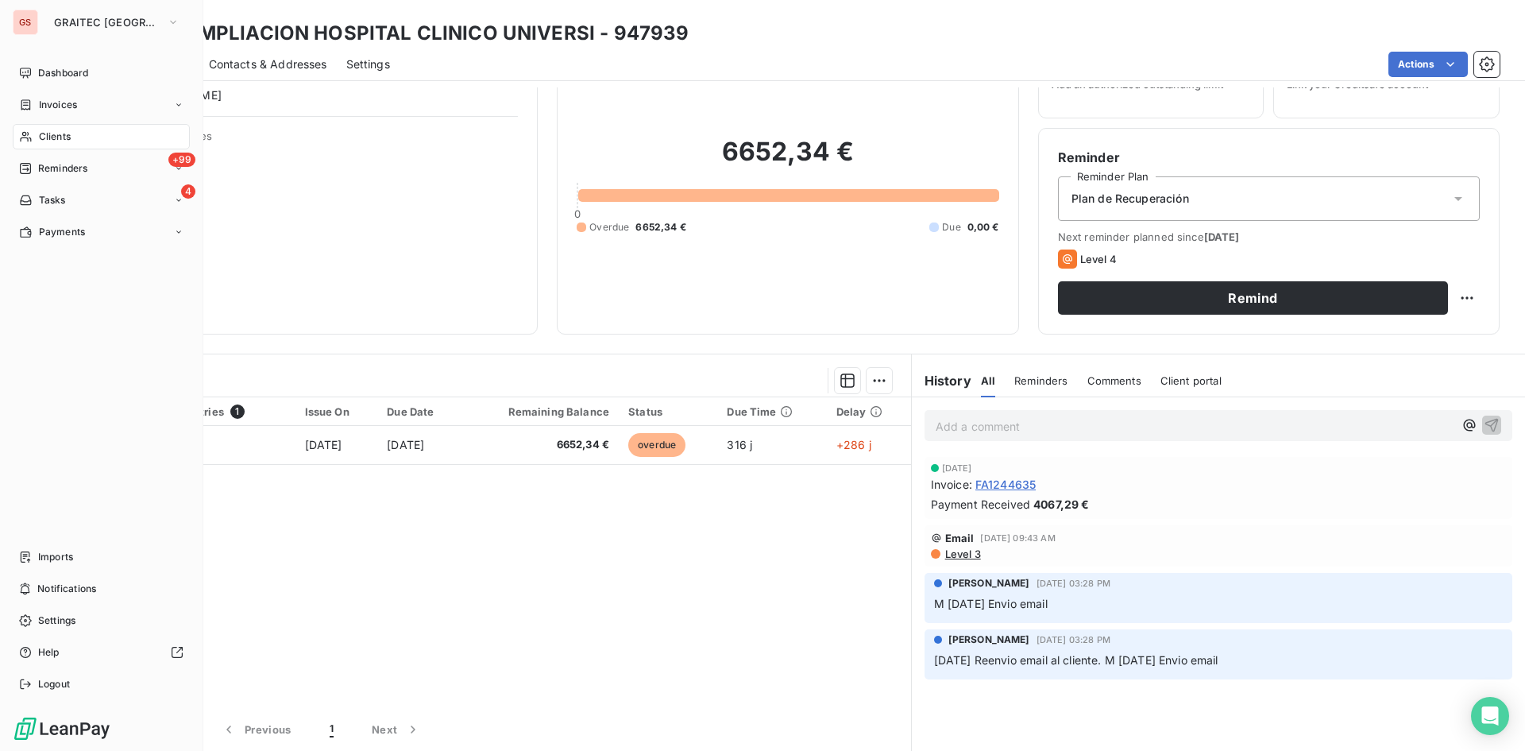
click at [55, 150] on nav "Dashboard Invoices Clients +99 Reminders 4 Tasks Payments" at bounding box center [101, 152] width 177 height 184
click at [65, 98] on span "Invoices" at bounding box center [58, 105] width 38 height 14
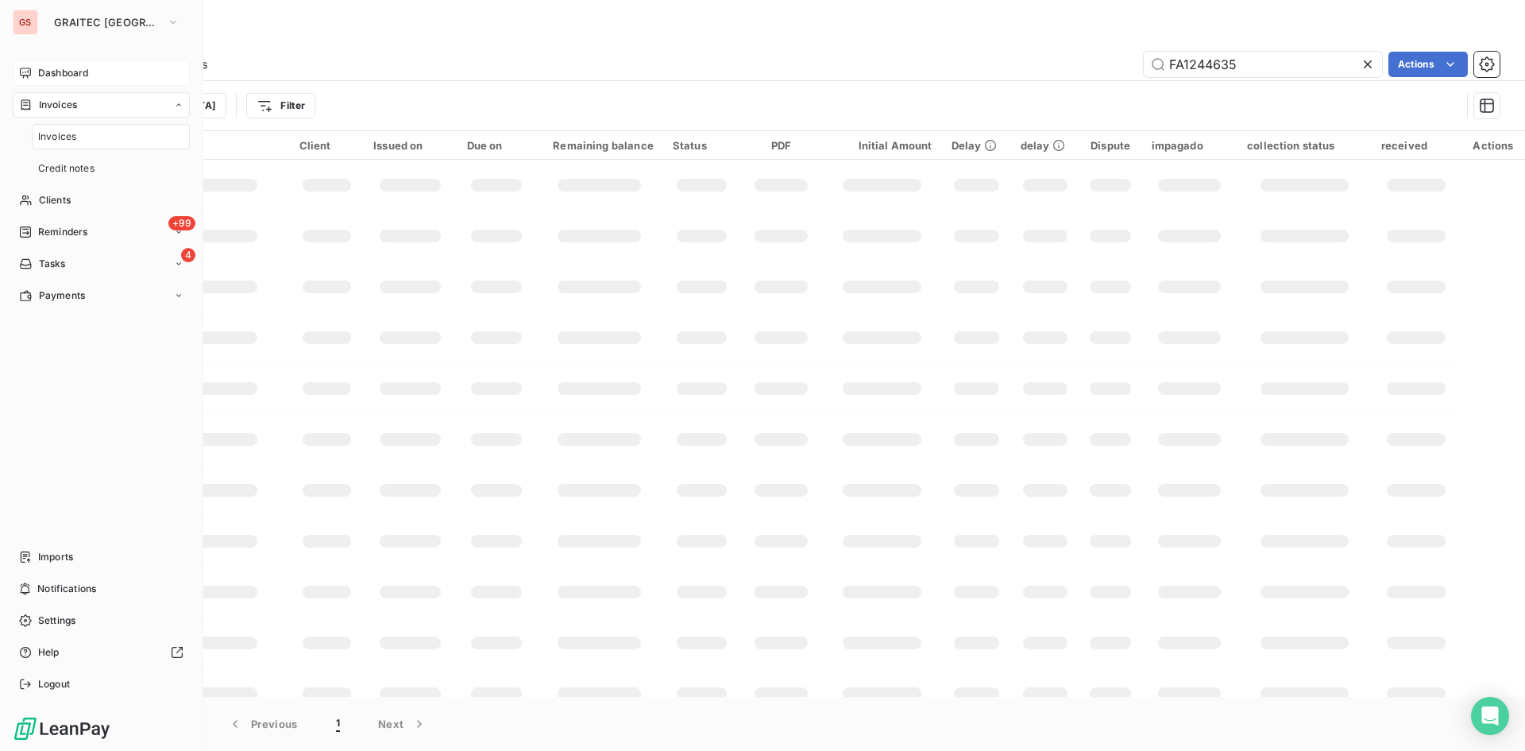
click at [75, 71] on span "Dashboard" at bounding box center [63, 73] width 50 height 14
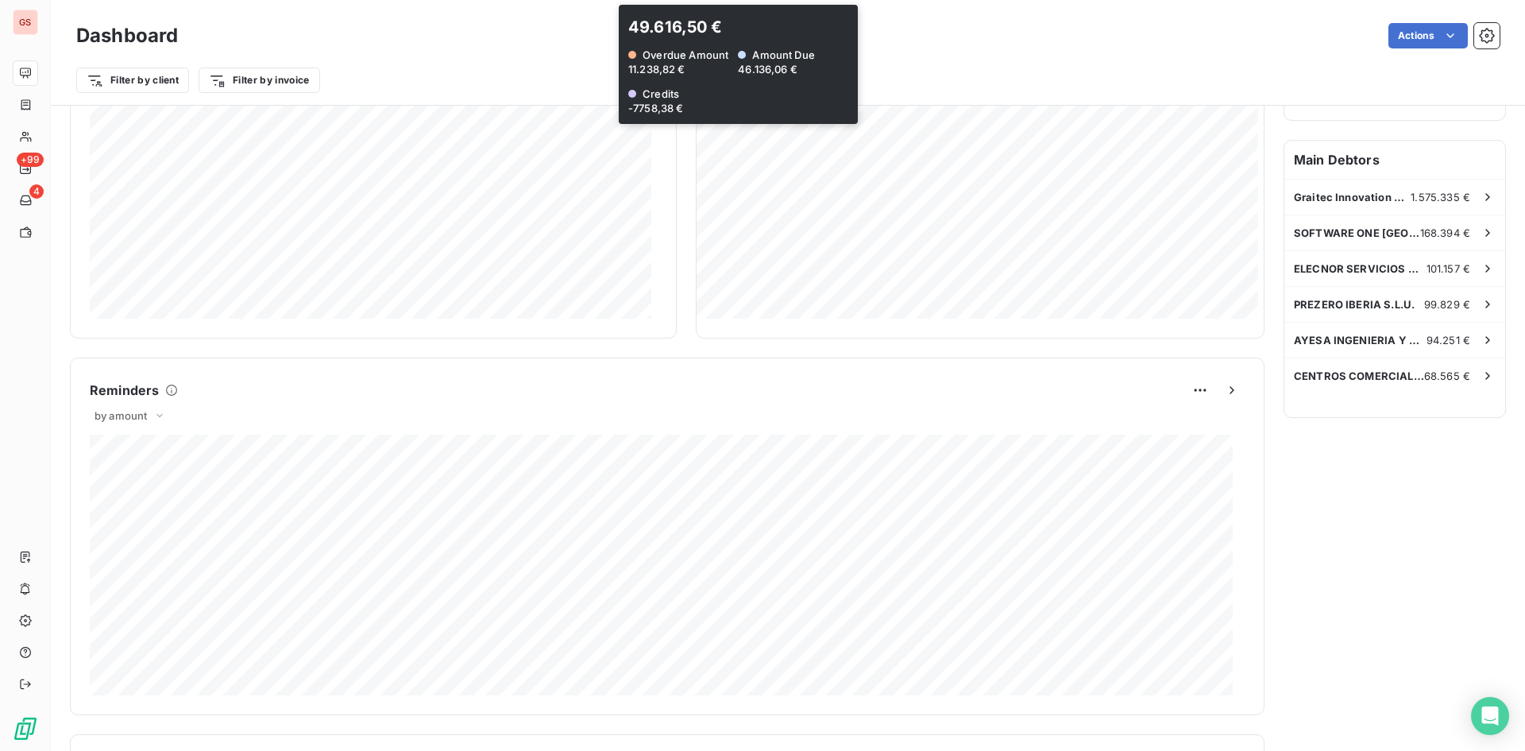
scroll to position [477, 0]
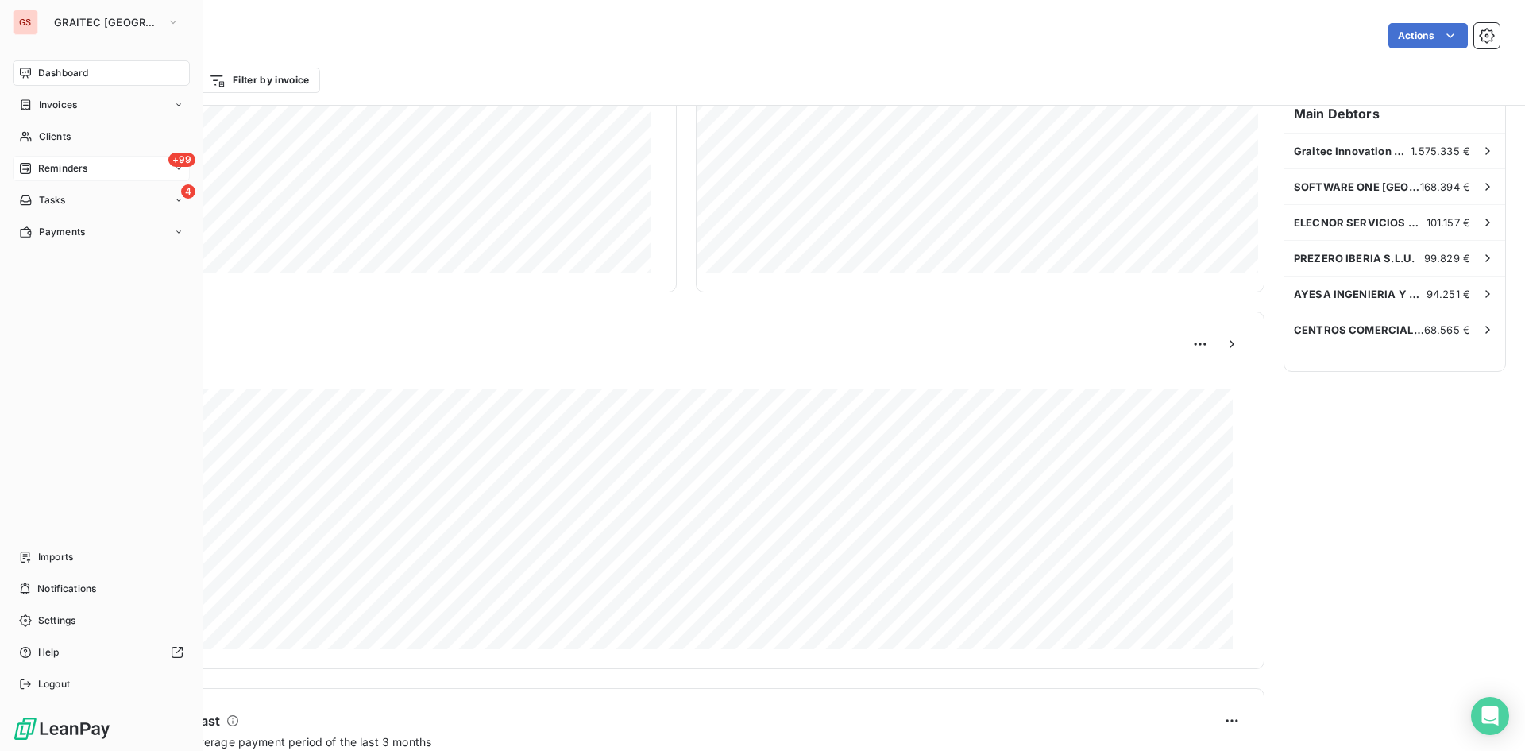
click at [52, 172] on span "Reminders" at bounding box center [62, 168] width 49 height 14
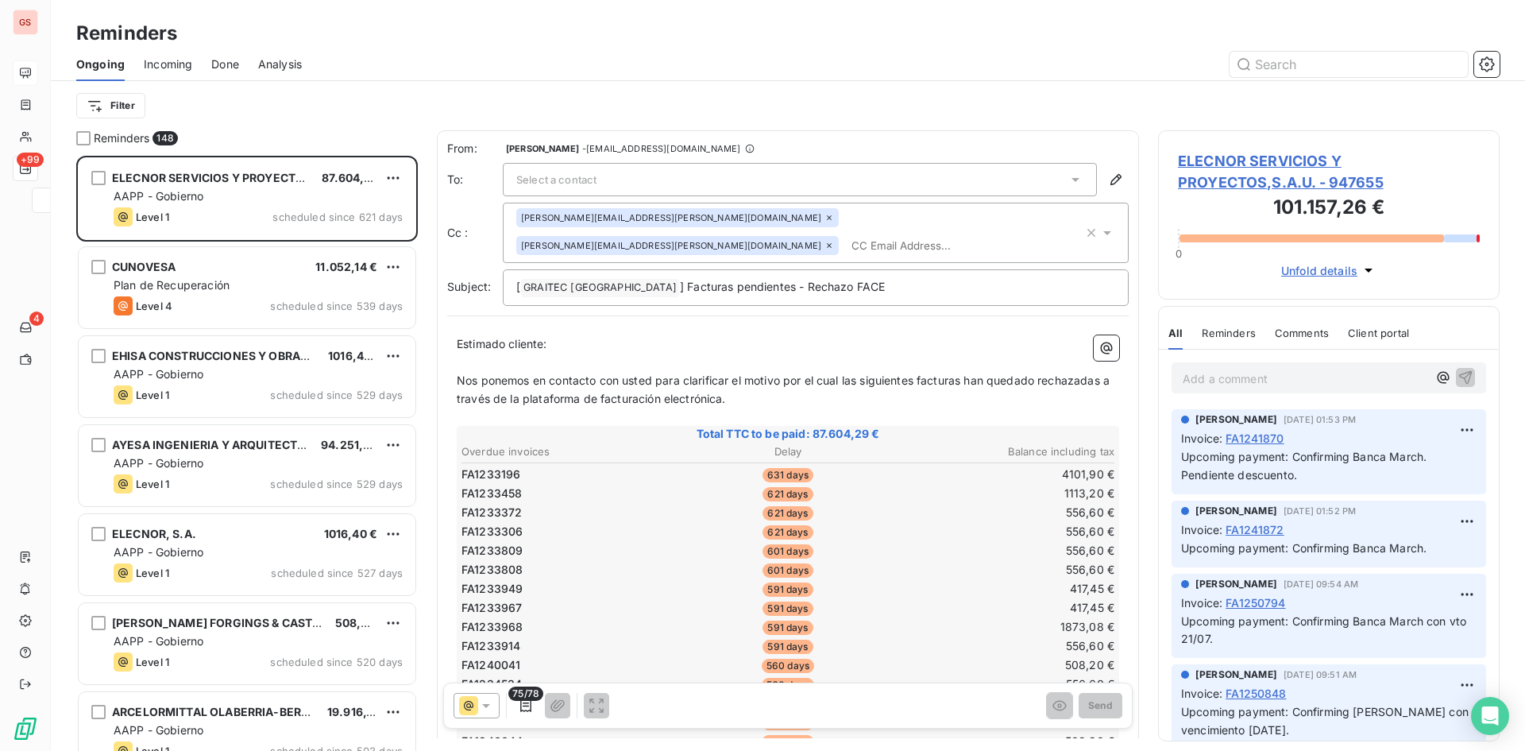
scroll to position [583, 330]
click at [299, 64] on span "Analysis" at bounding box center [280, 64] width 44 height 16
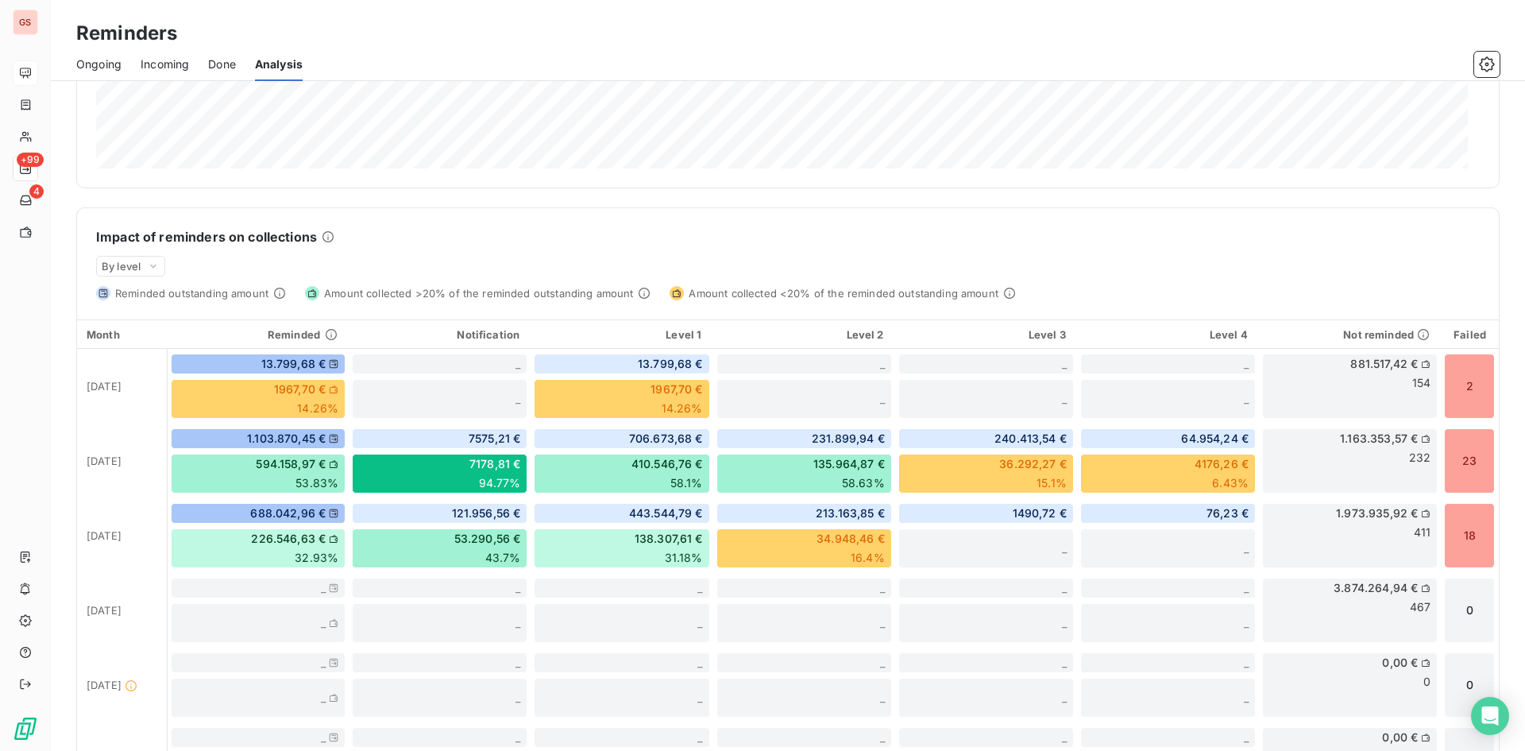
scroll to position [288, 0]
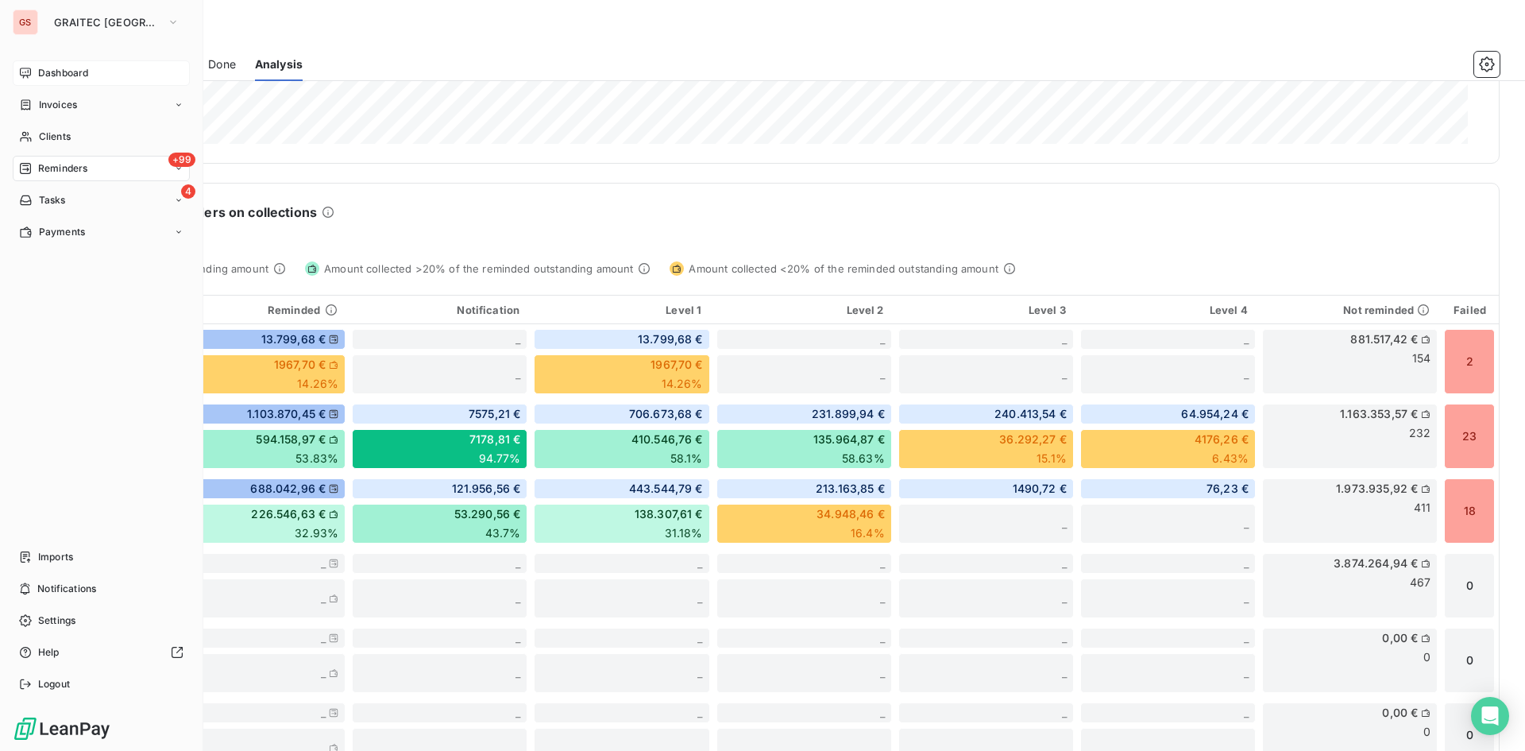
click at [55, 157] on div "+99 Reminders" at bounding box center [101, 168] width 177 height 25
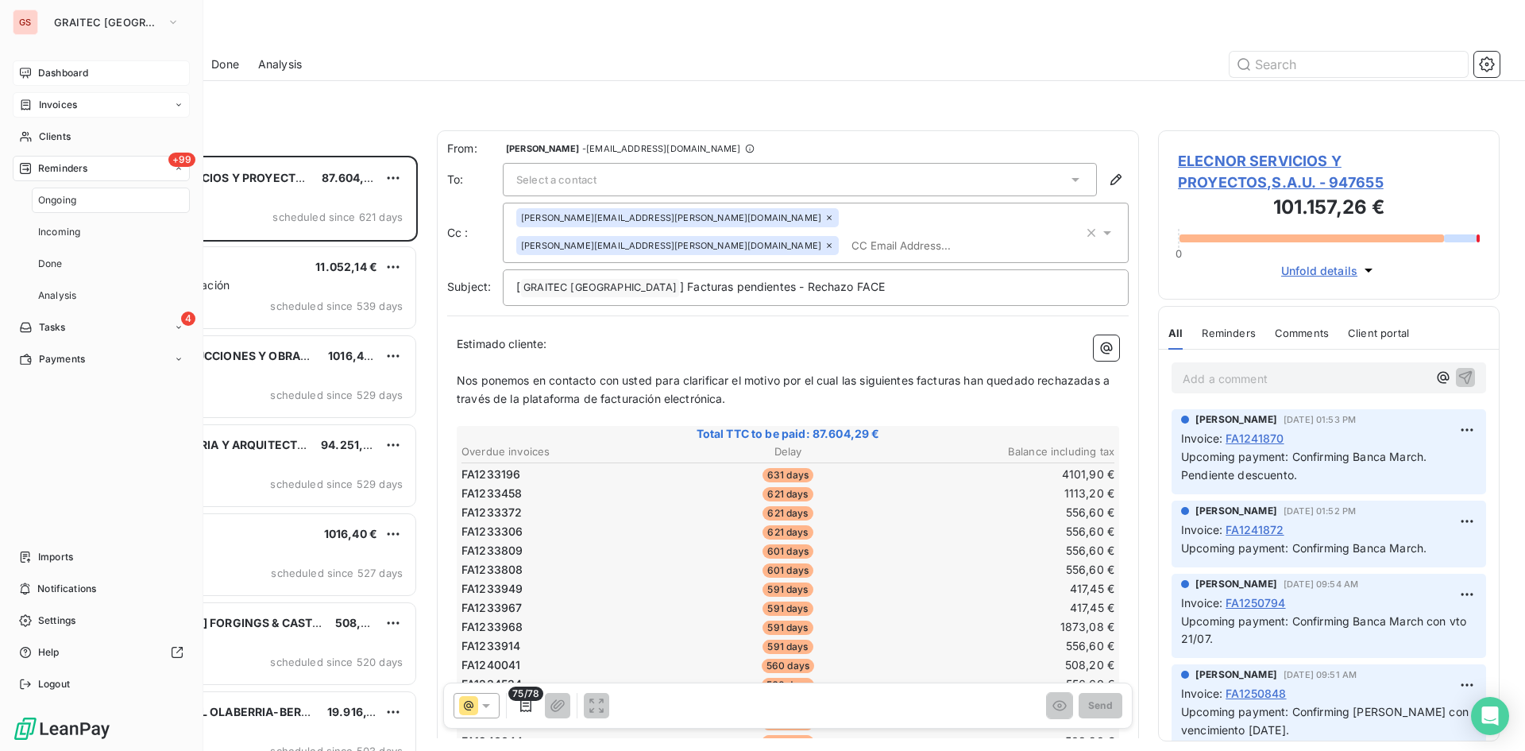
scroll to position [583, 330]
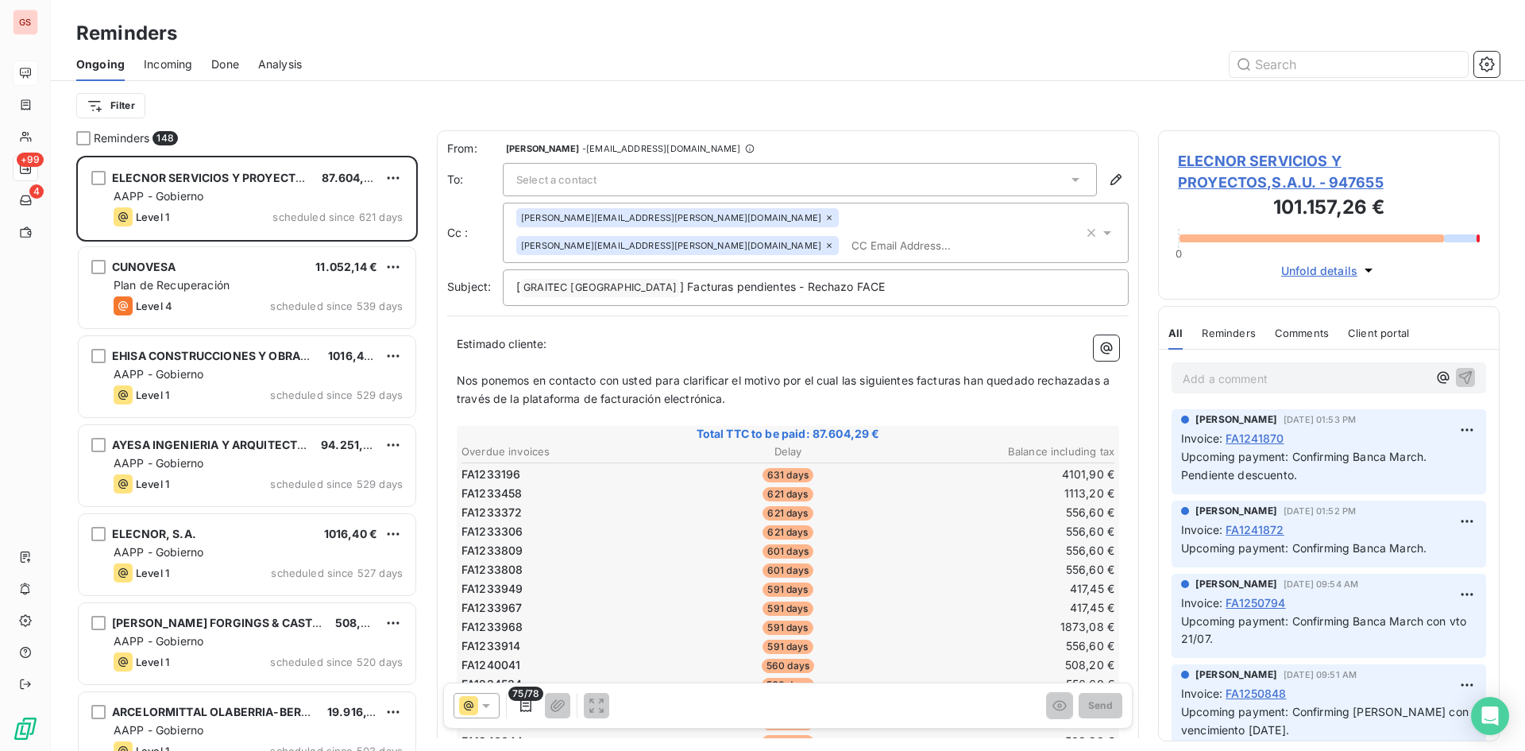
click at [267, 64] on span "Analysis" at bounding box center [280, 64] width 44 height 16
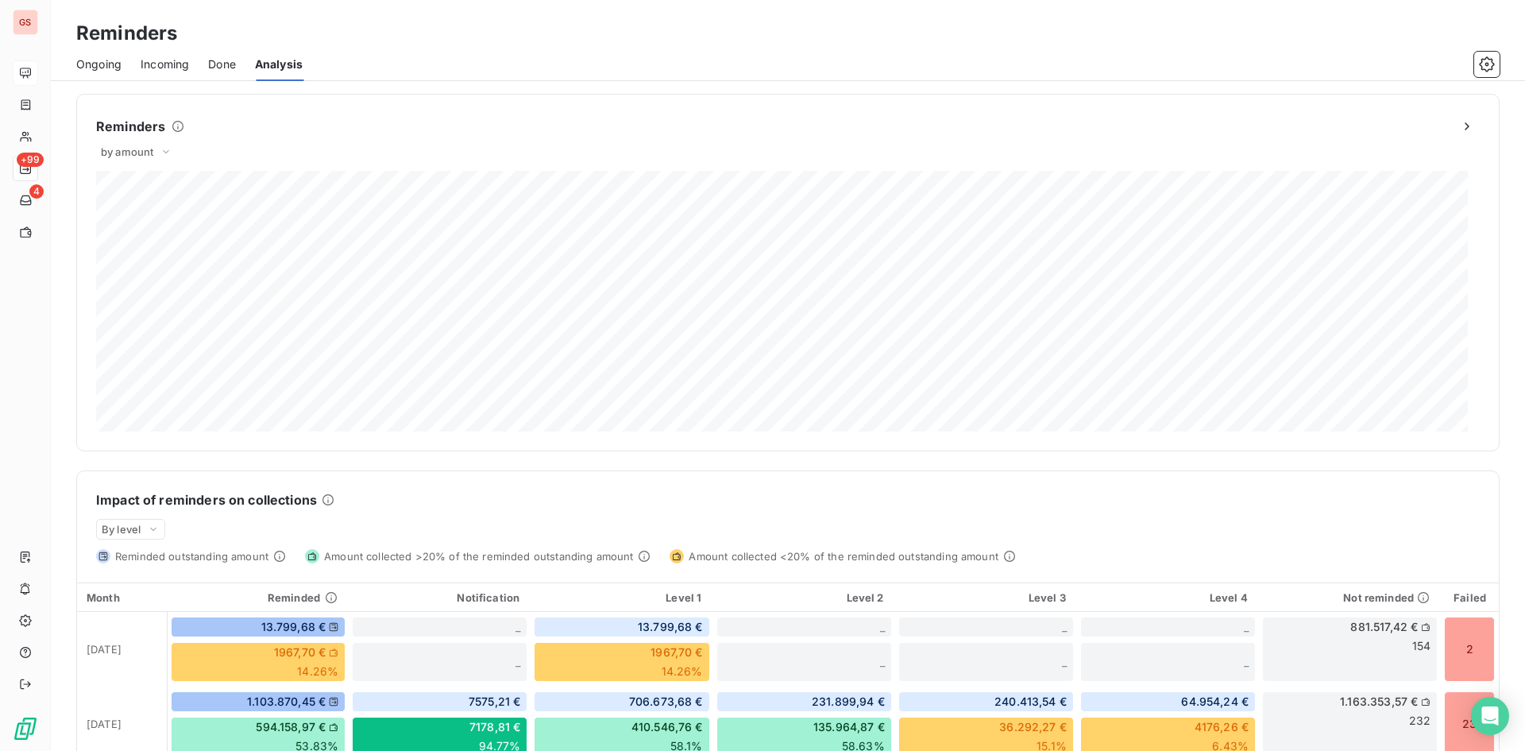
click at [125, 53] on div "Ongoing Incoming Done Analysis" at bounding box center [788, 64] width 1474 height 33
click at [115, 58] on span "Ongoing" at bounding box center [98, 64] width 45 height 16
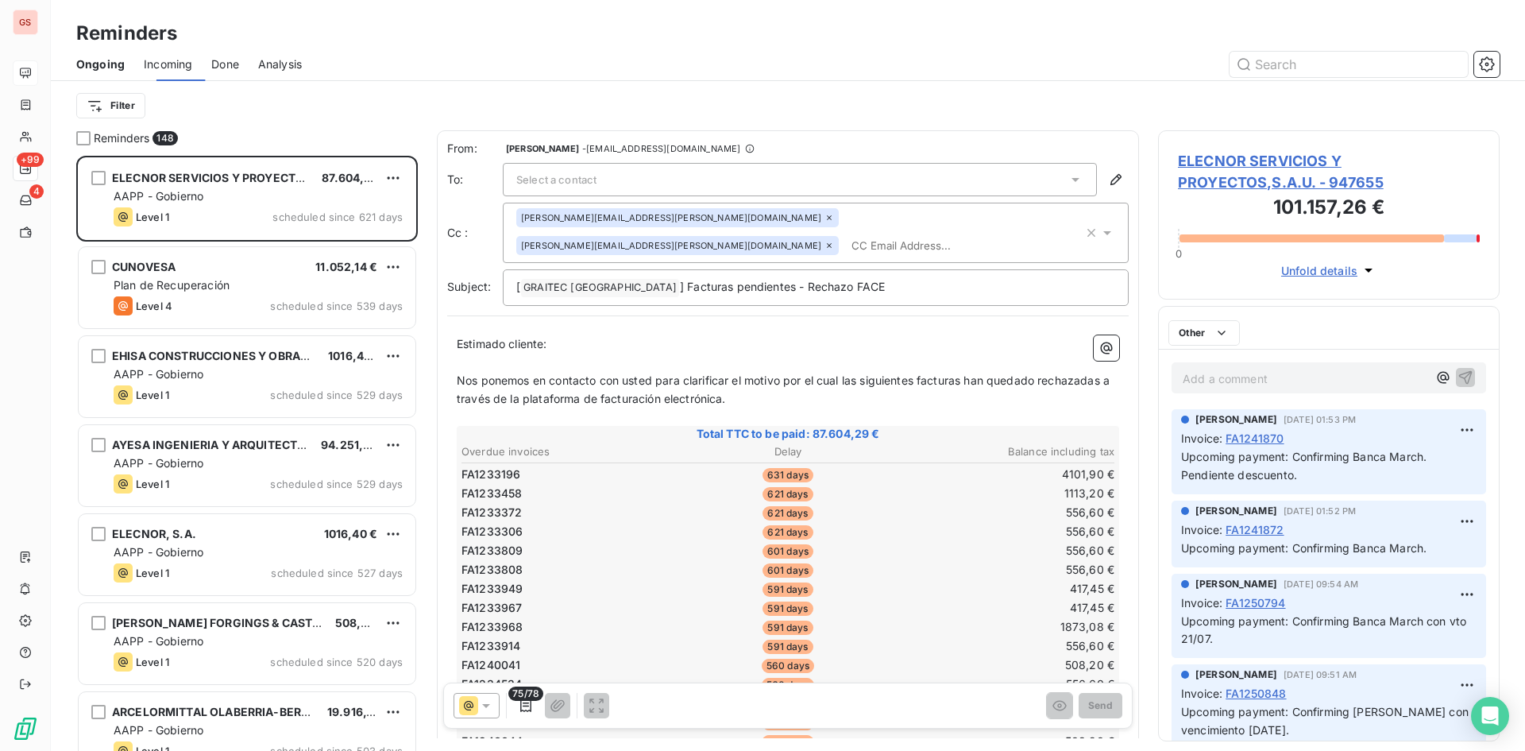
scroll to position [583, 330]
click at [122, 110] on html "GS +99 4 Reminders Ongoing Incoming Done Analysis Filter Reminders 148 ELECNOR …" at bounding box center [762, 375] width 1525 height 751
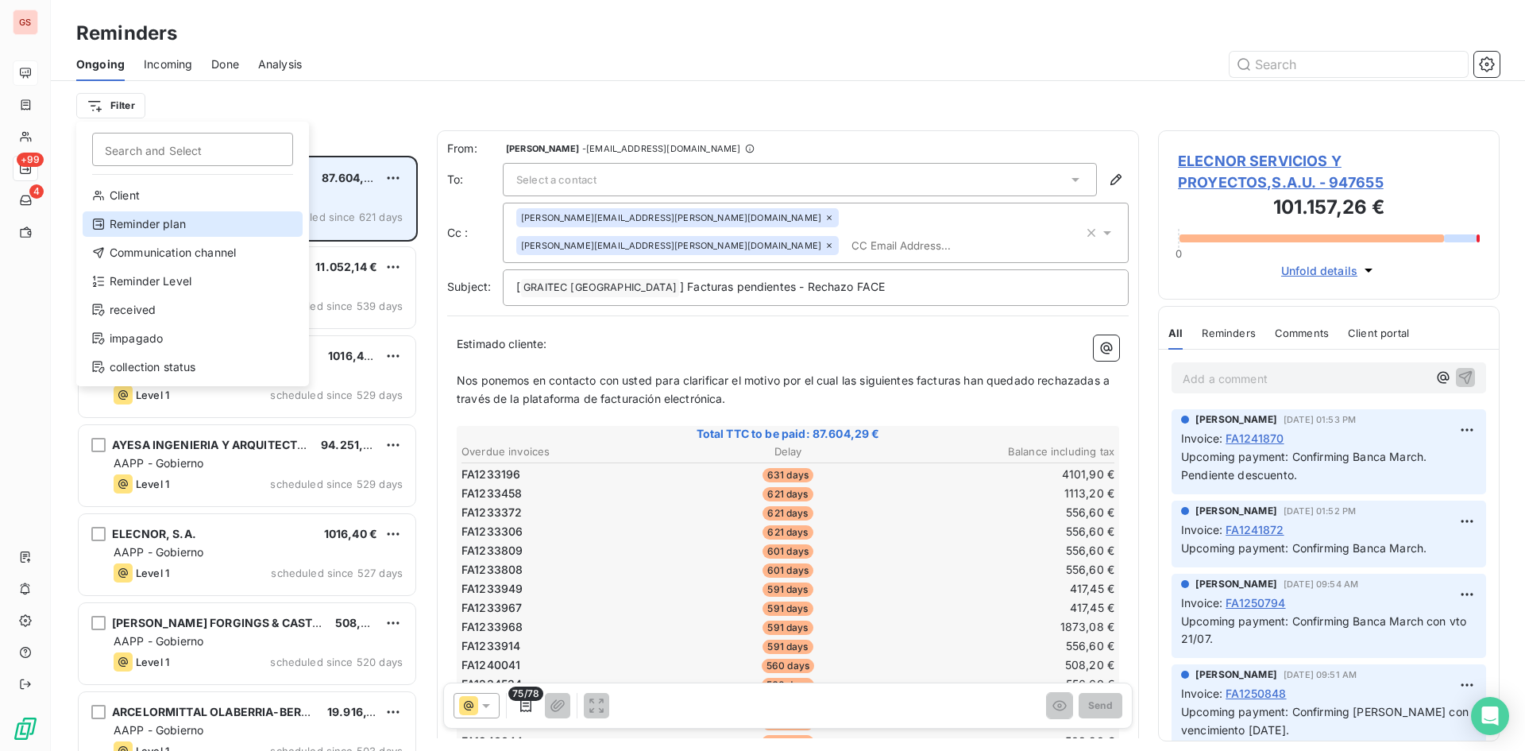
click at [190, 226] on div "Reminder plan" at bounding box center [193, 223] width 220 height 25
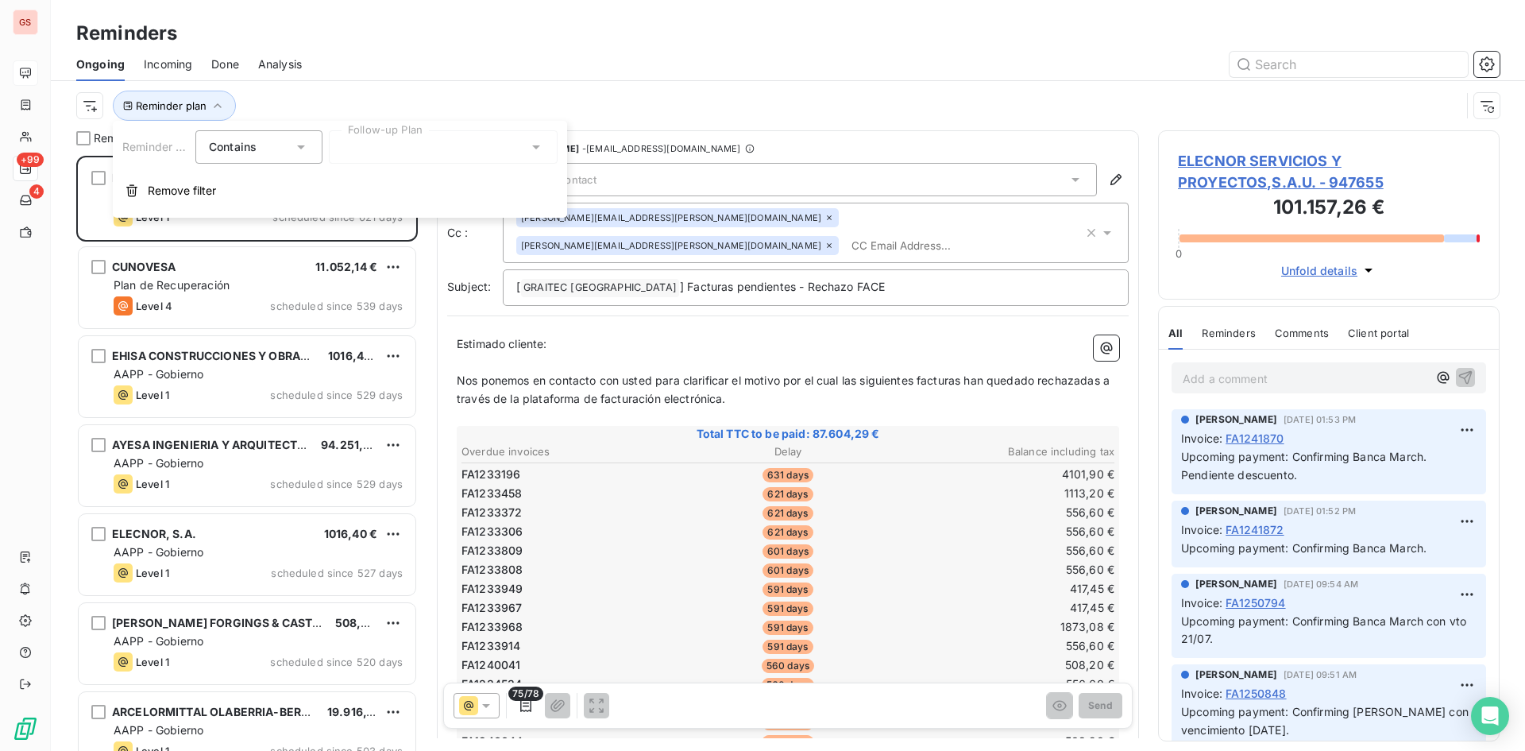
click at [373, 156] on div at bounding box center [443, 146] width 229 height 33
click at [367, 156] on div at bounding box center [443, 146] width 229 height 33
click at [1361, 116] on div "Reminder plan" at bounding box center [768, 106] width 1384 height 30
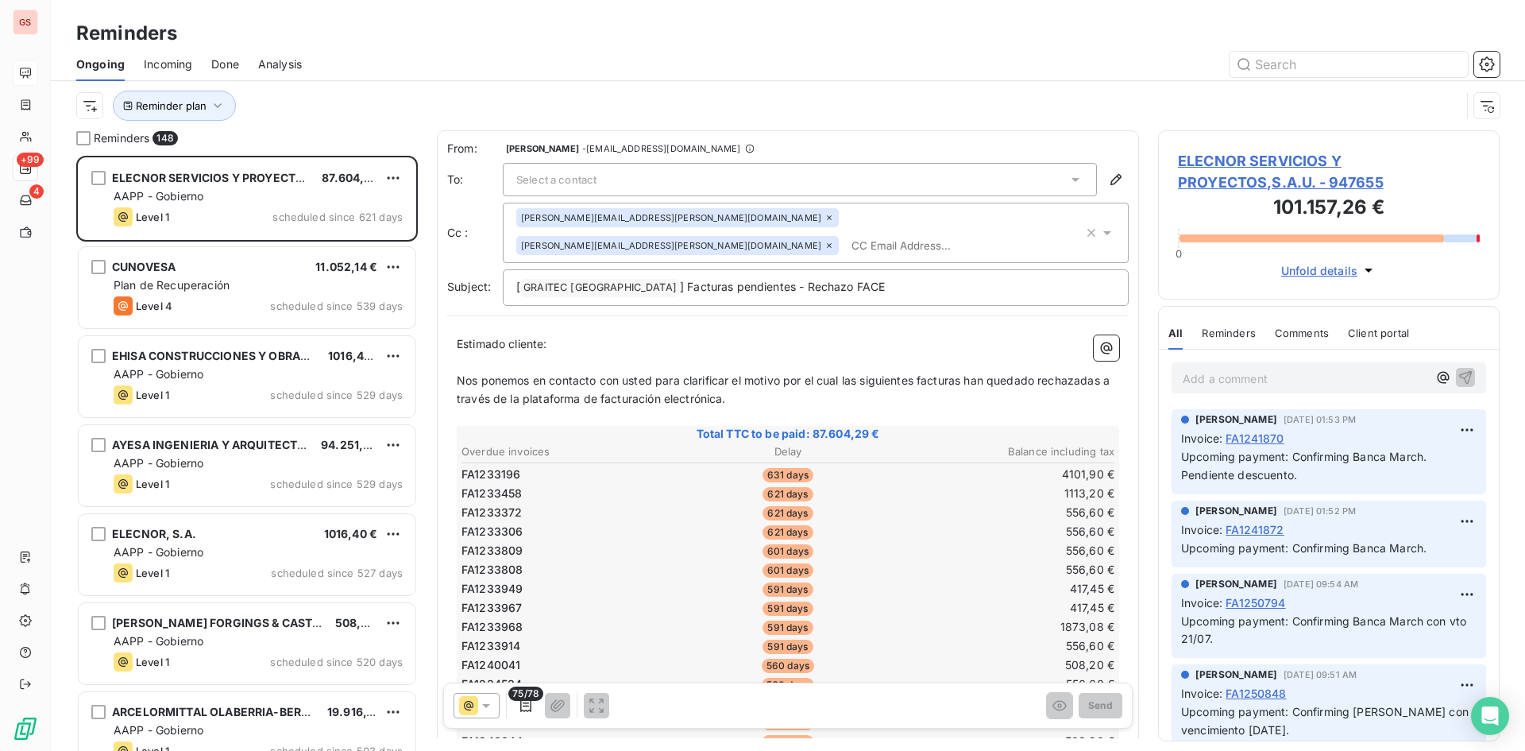
click at [1500, 116] on div "Reminder plan" at bounding box center [788, 105] width 1474 height 49
click at [1490, 106] on icon "button" at bounding box center [1487, 106] width 16 height 16
click at [126, 100] on html "GS +99 4 Reminders Ongoing Incoming Done Analysis Filter Reminders 148 ELECNOR …" at bounding box center [762, 375] width 1525 height 751
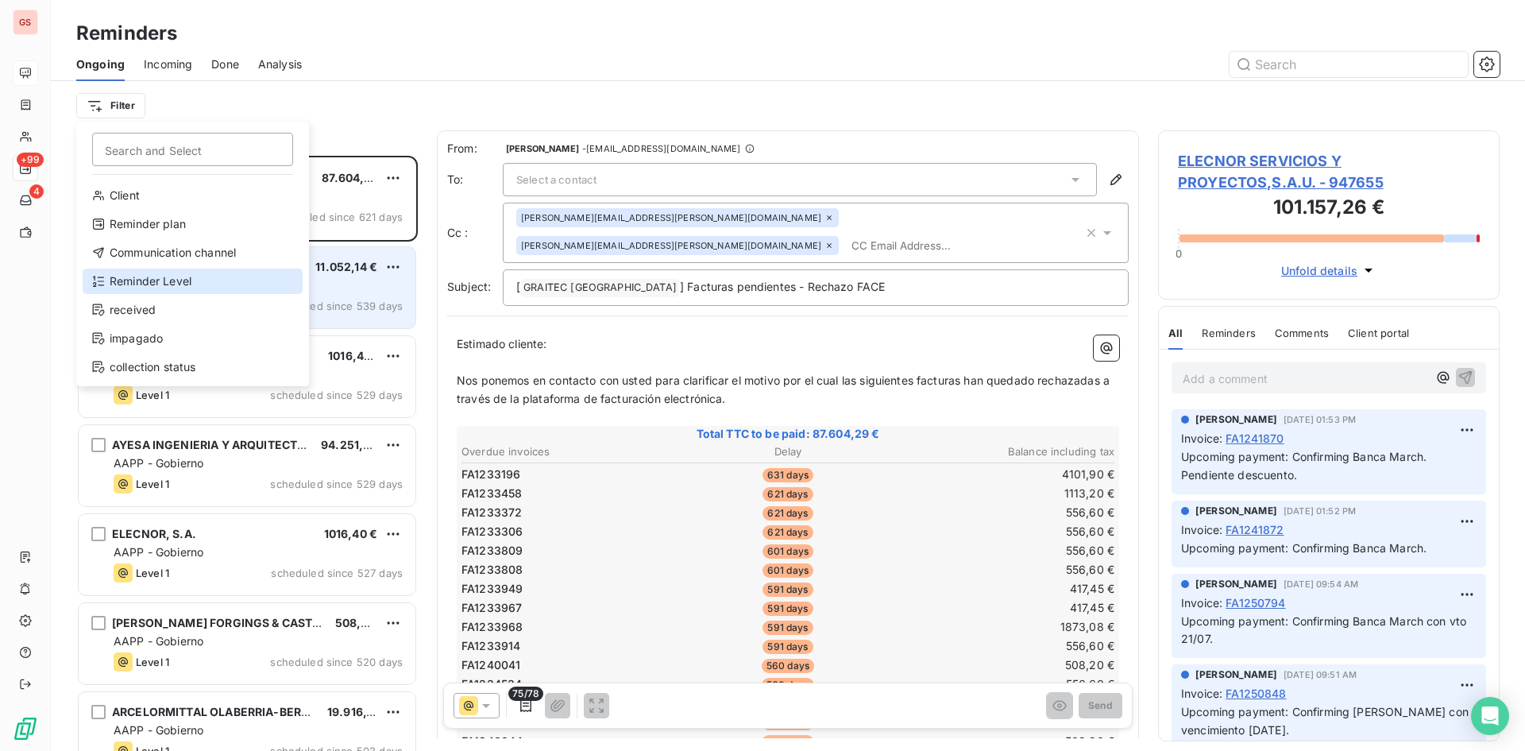
click at [199, 270] on div "Reminder Level" at bounding box center [193, 280] width 220 height 25
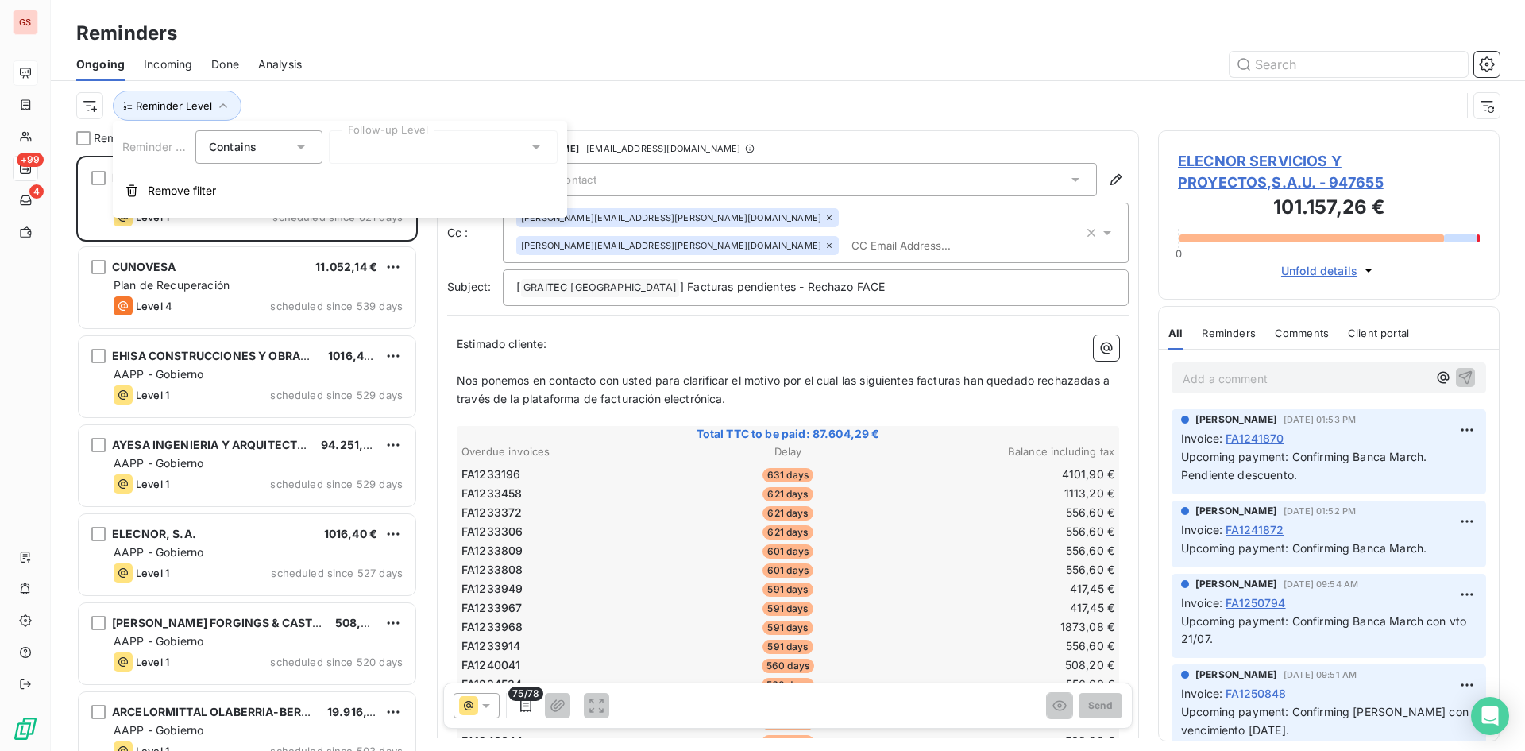
click at [412, 145] on div at bounding box center [443, 146] width 229 height 33
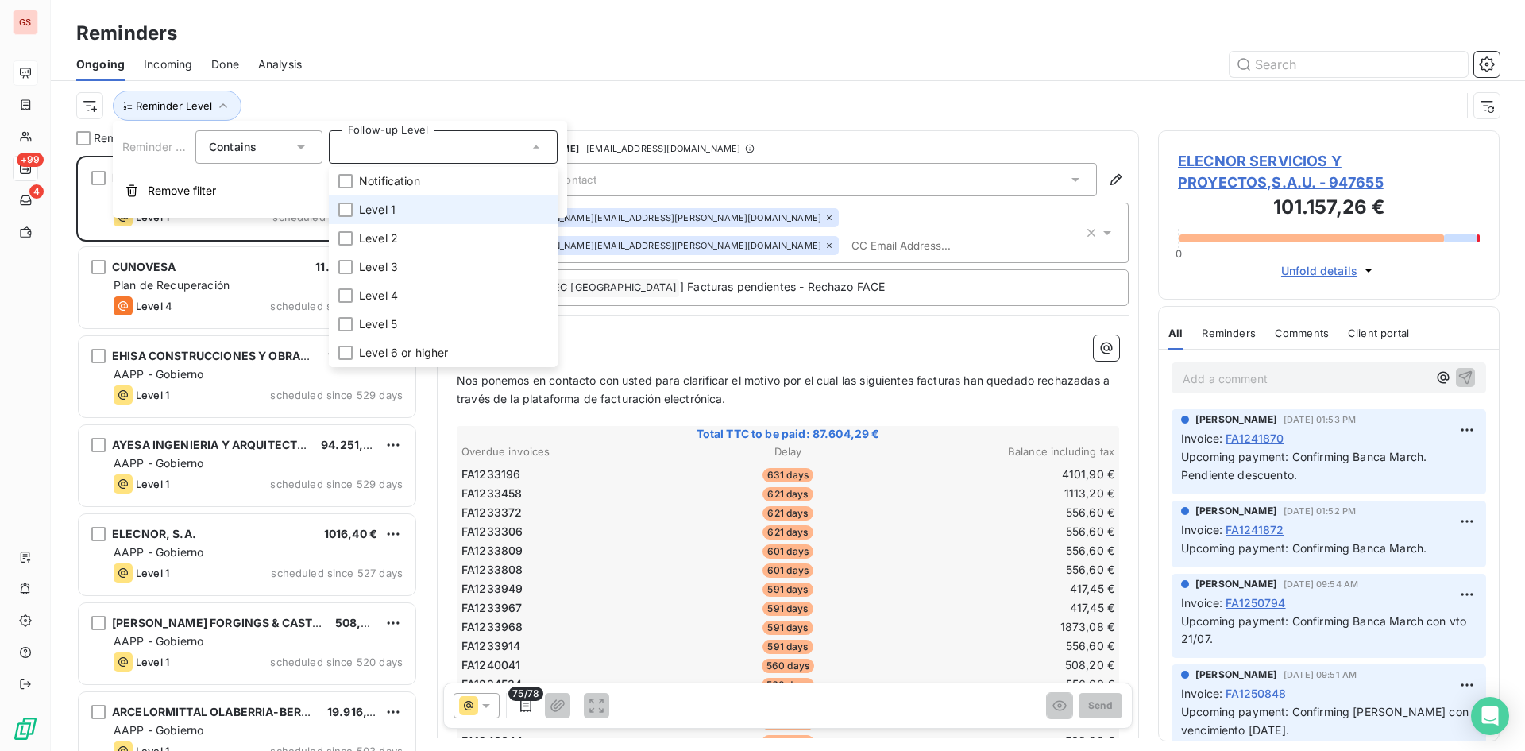
click at [393, 206] on span "Level 1" at bounding box center [377, 210] width 37 height 16
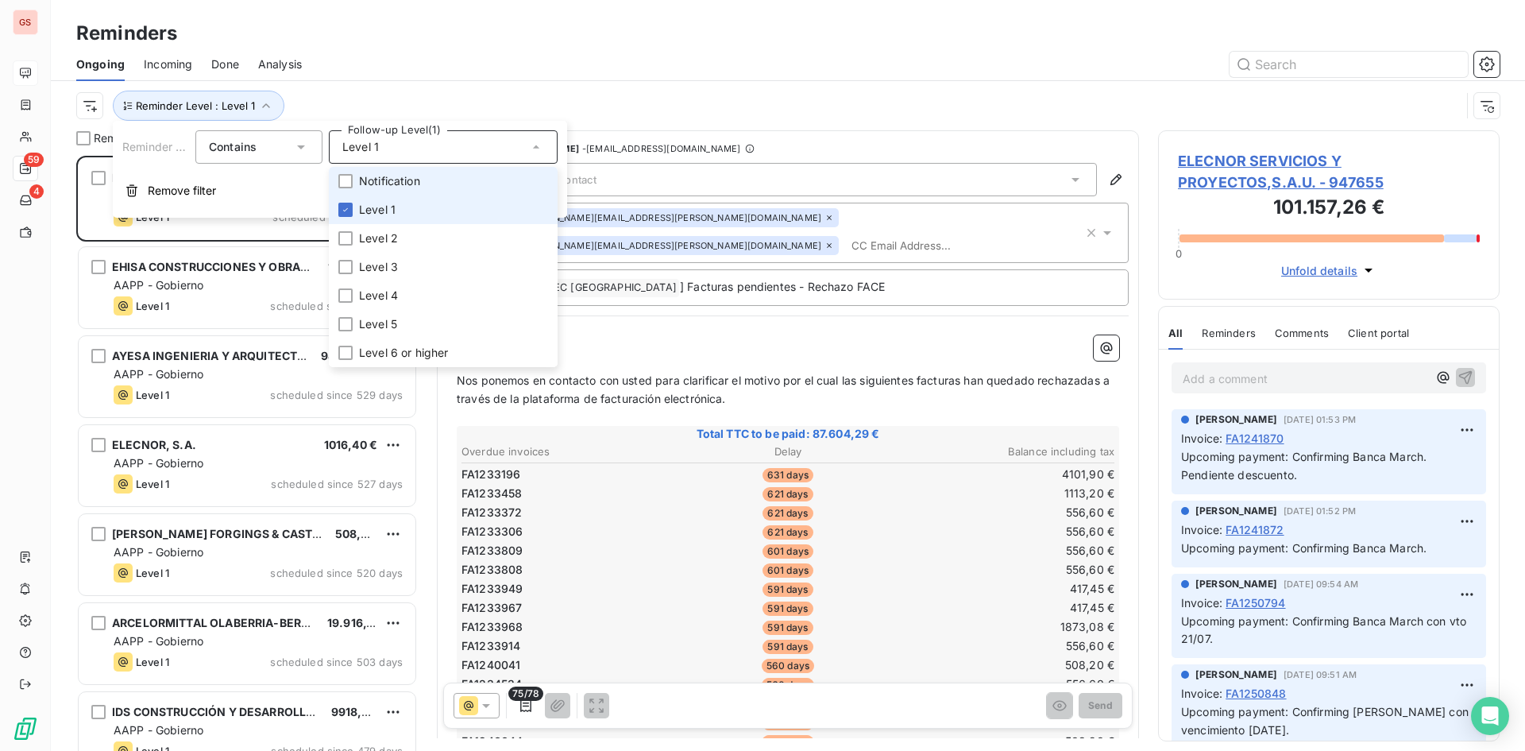
click at [382, 187] on span "Notification" at bounding box center [389, 181] width 61 height 16
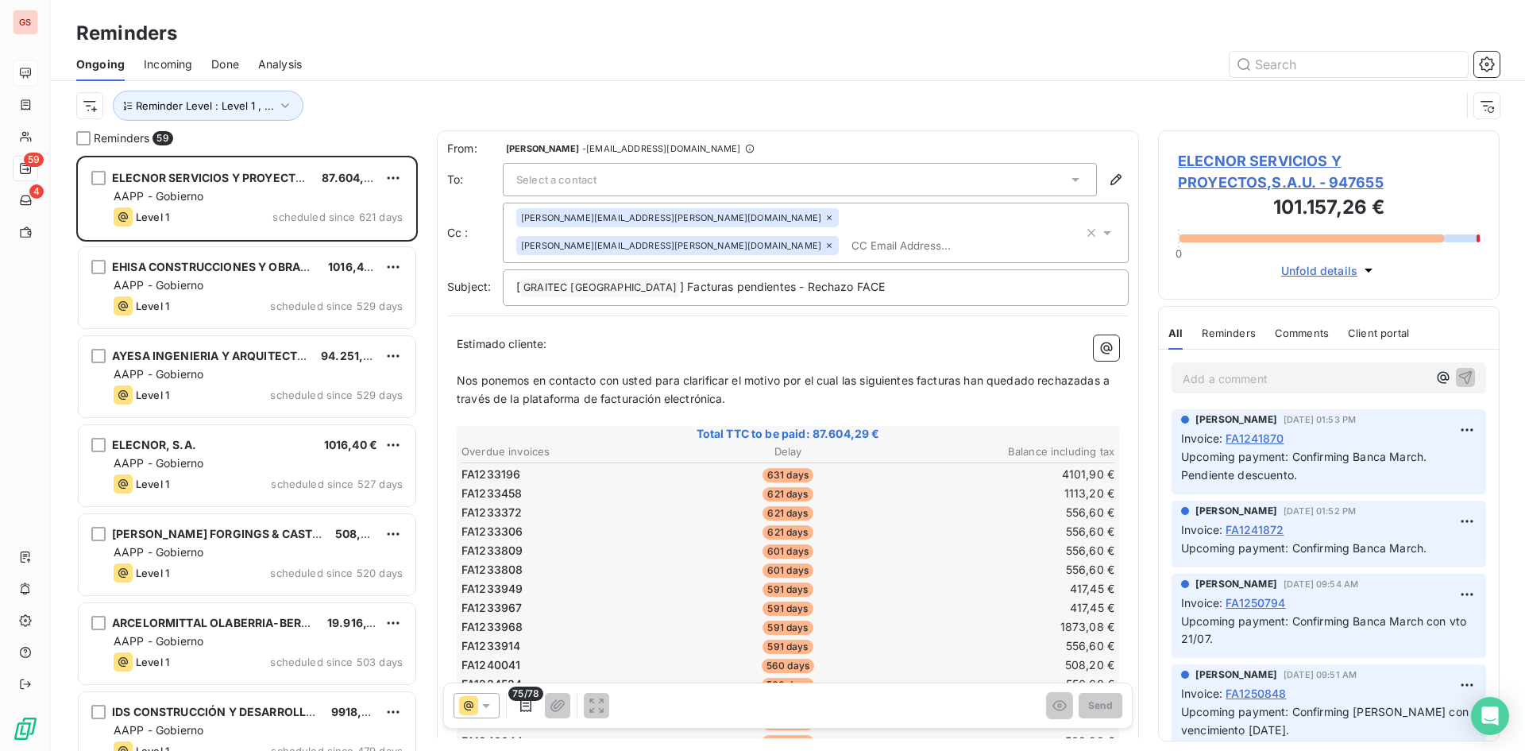
click at [584, 99] on div "Reminder Level : Level 1 , ..." at bounding box center [768, 106] width 1384 height 30
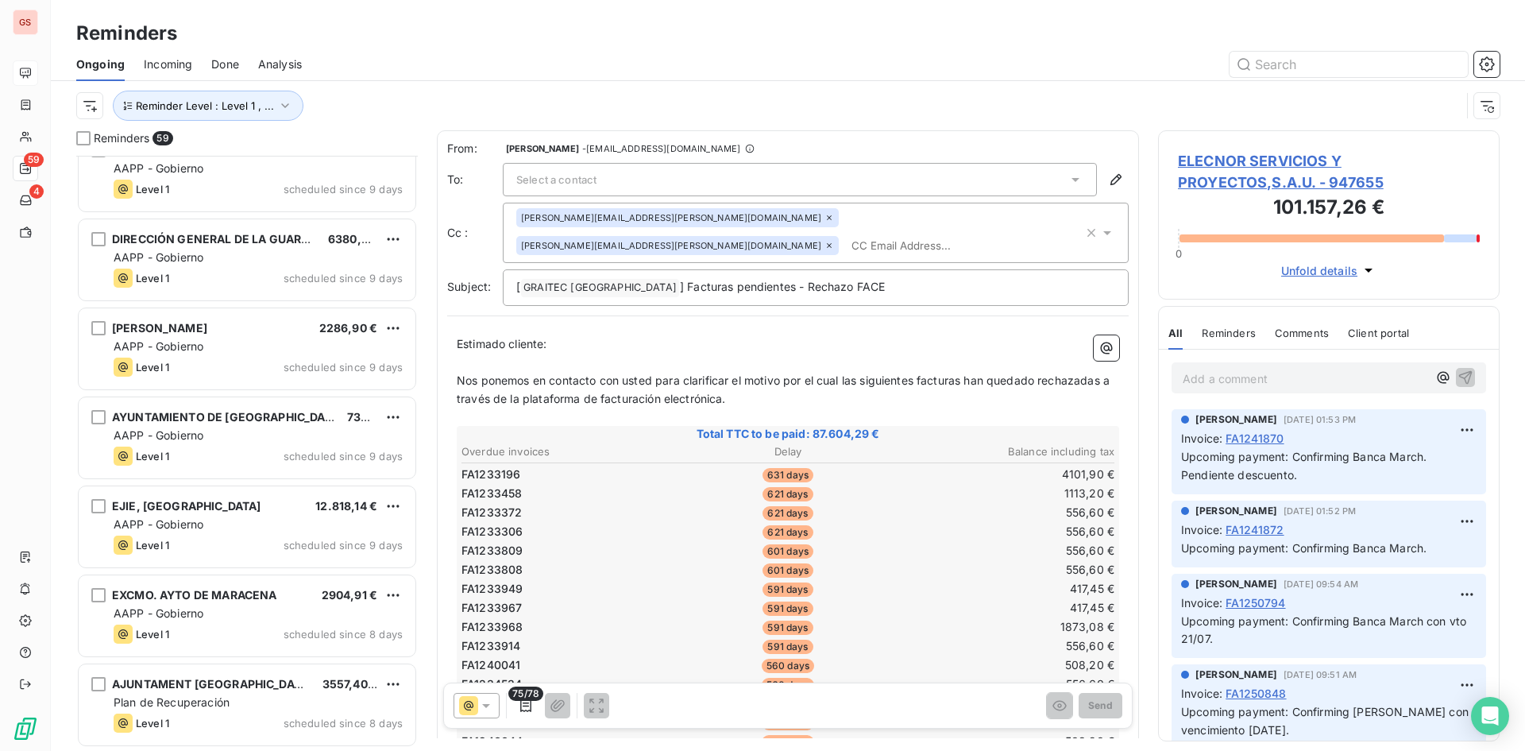
scroll to position [1987, 0]
click at [95, 98] on html "GS 59 4 Reminders Ongoing Incoming Done Analysis Reminder Level : Level 1 , ...…" at bounding box center [762, 375] width 1525 height 751
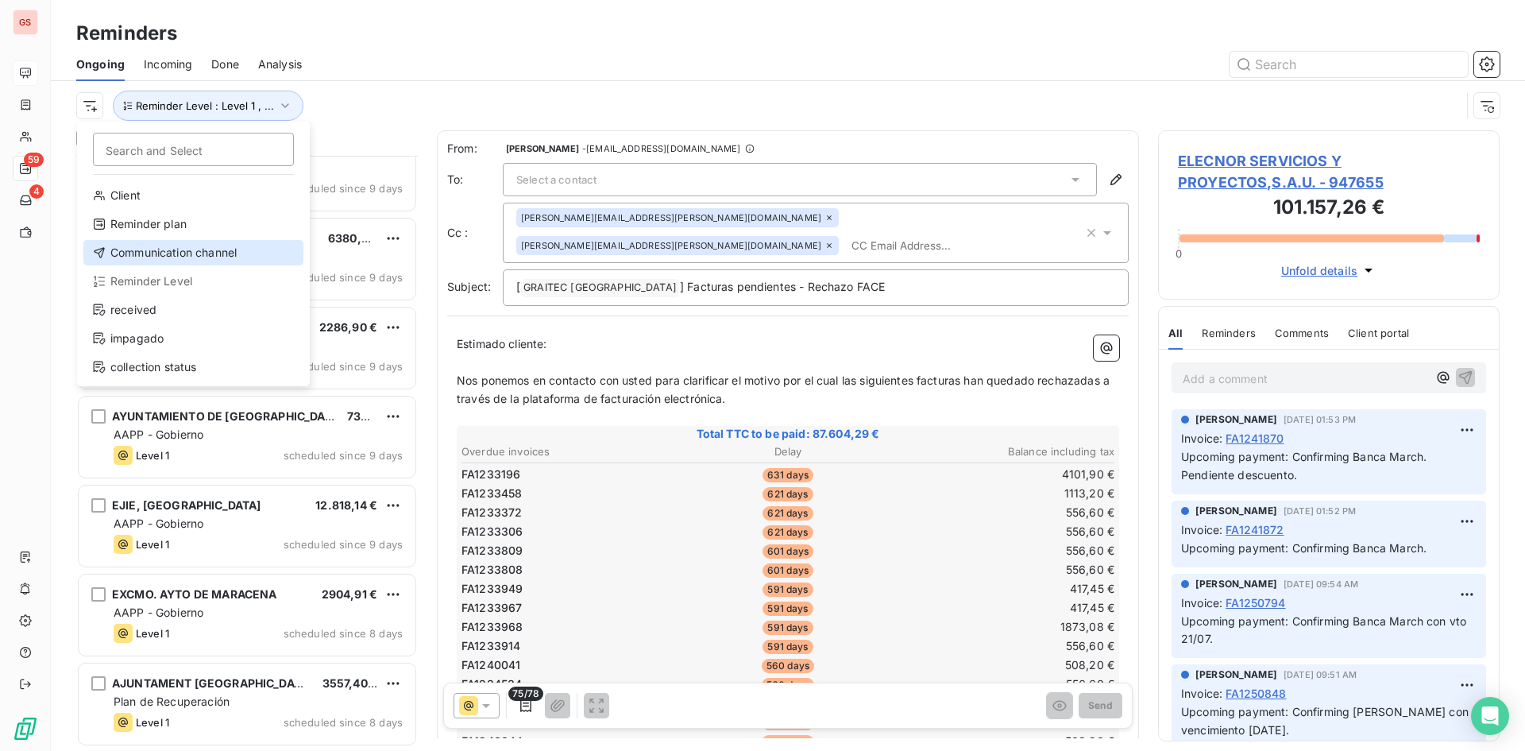
click at [179, 254] on div "Communication channel" at bounding box center [193, 252] width 220 height 25
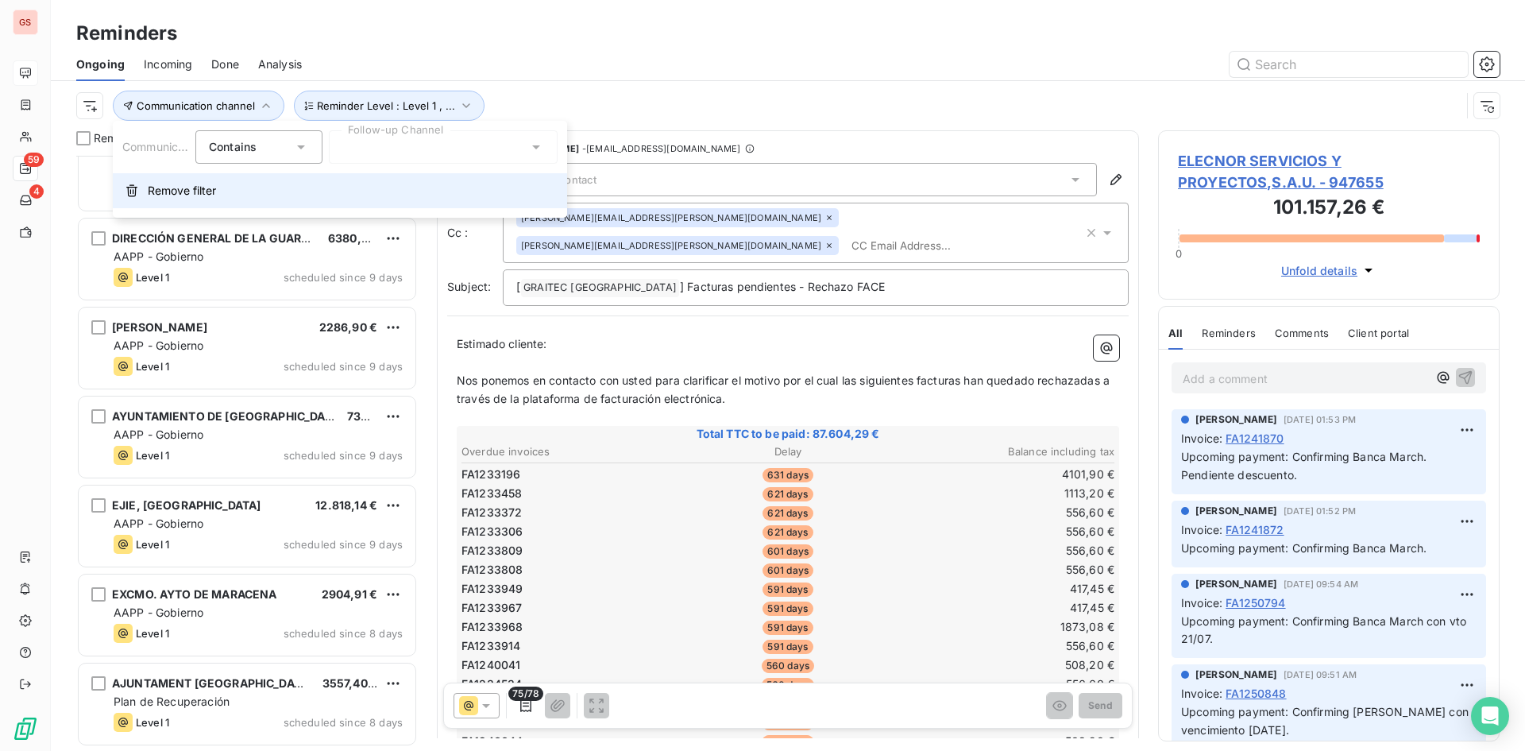
click at [160, 184] on span "Remove filter" at bounding box center [182, 191] width 68 height 16
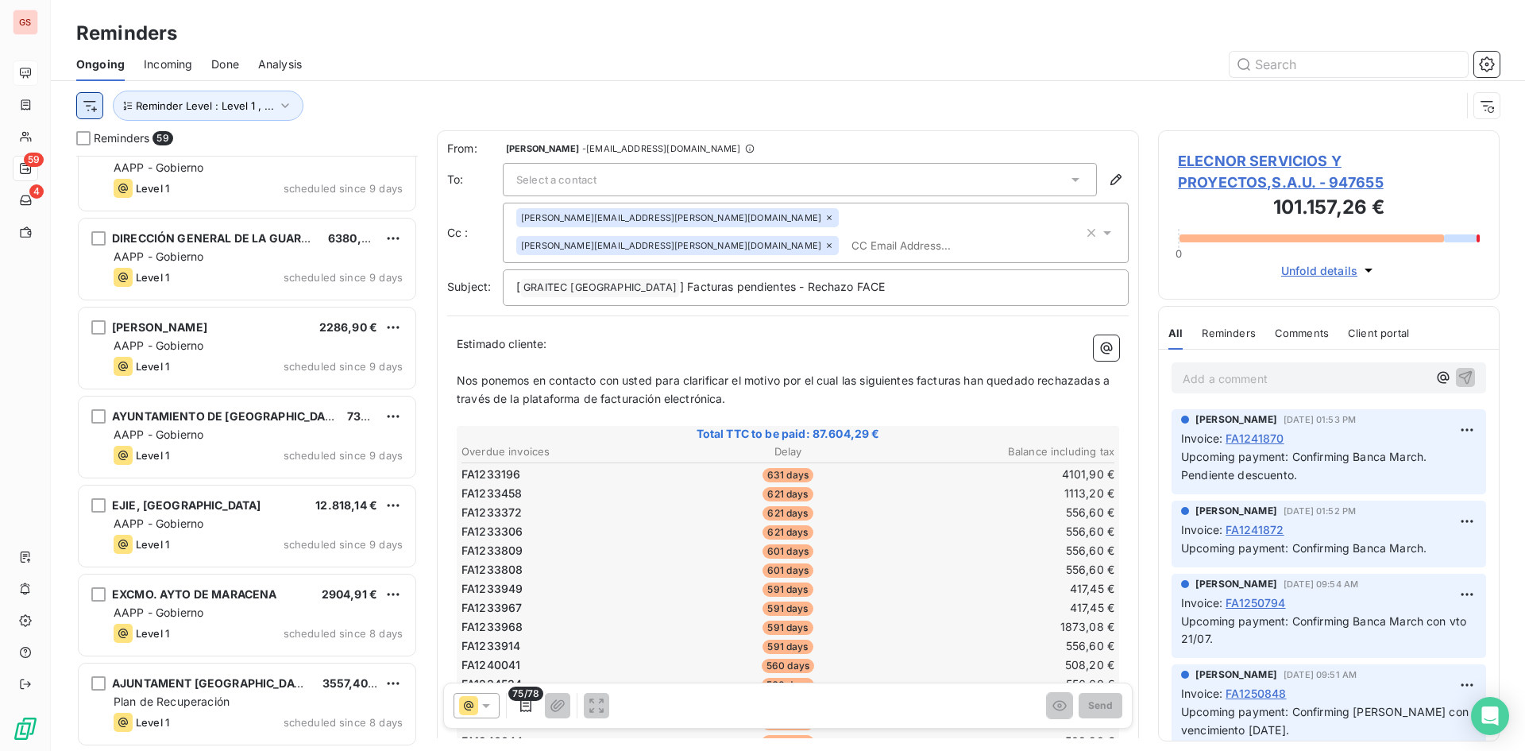
click at [88, 103] on html "GS 59 4 Reminders Ongoing Incoming Done Analysis Reminder Level : Level 1 , ...…" at bounding box center [762, 375] width 1525 height 751
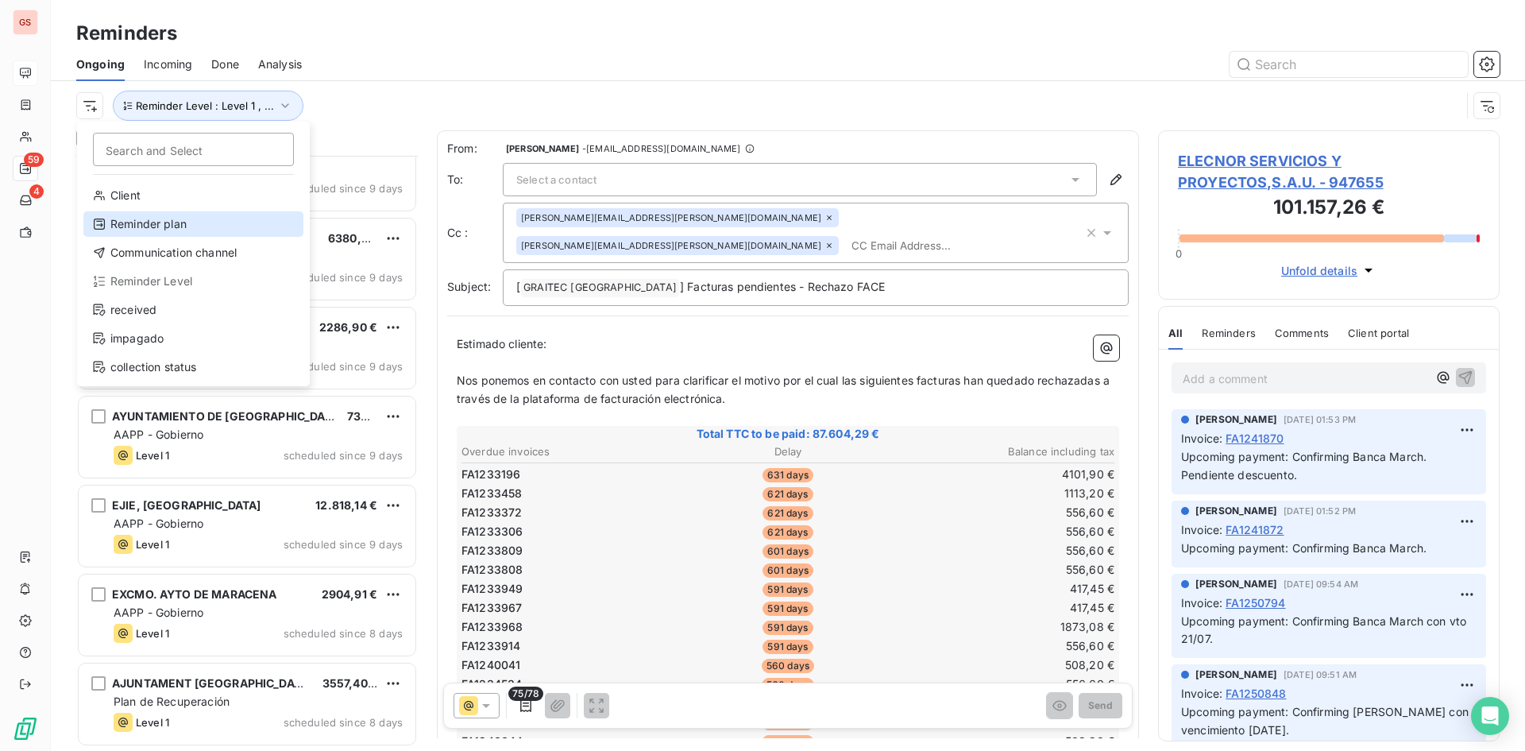
click at [178, 221] on div "Reminder plan" at bounding box center [193, 223] width 220 height 25
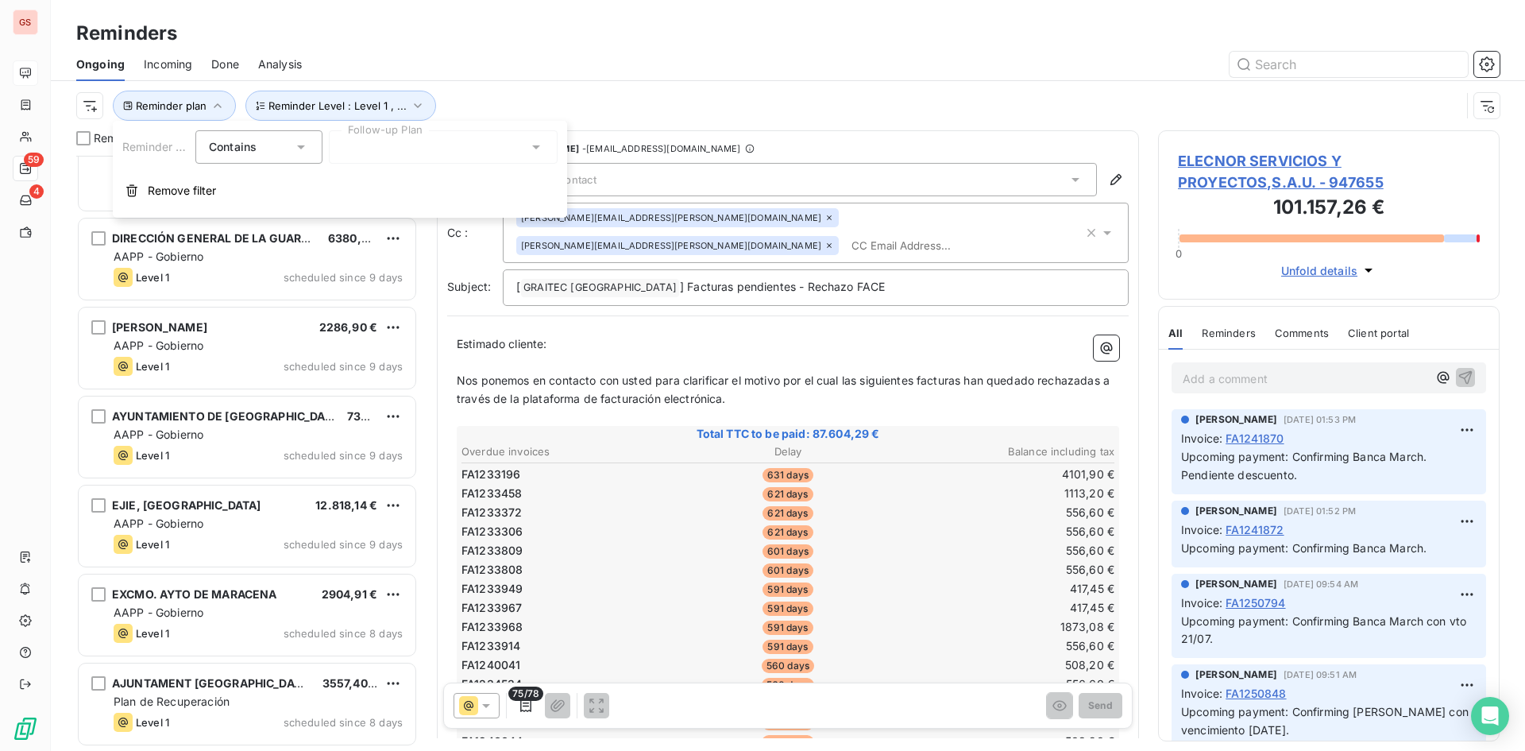
click at [382, 148] on div at bounding box center [443, 146] width 229 height 33
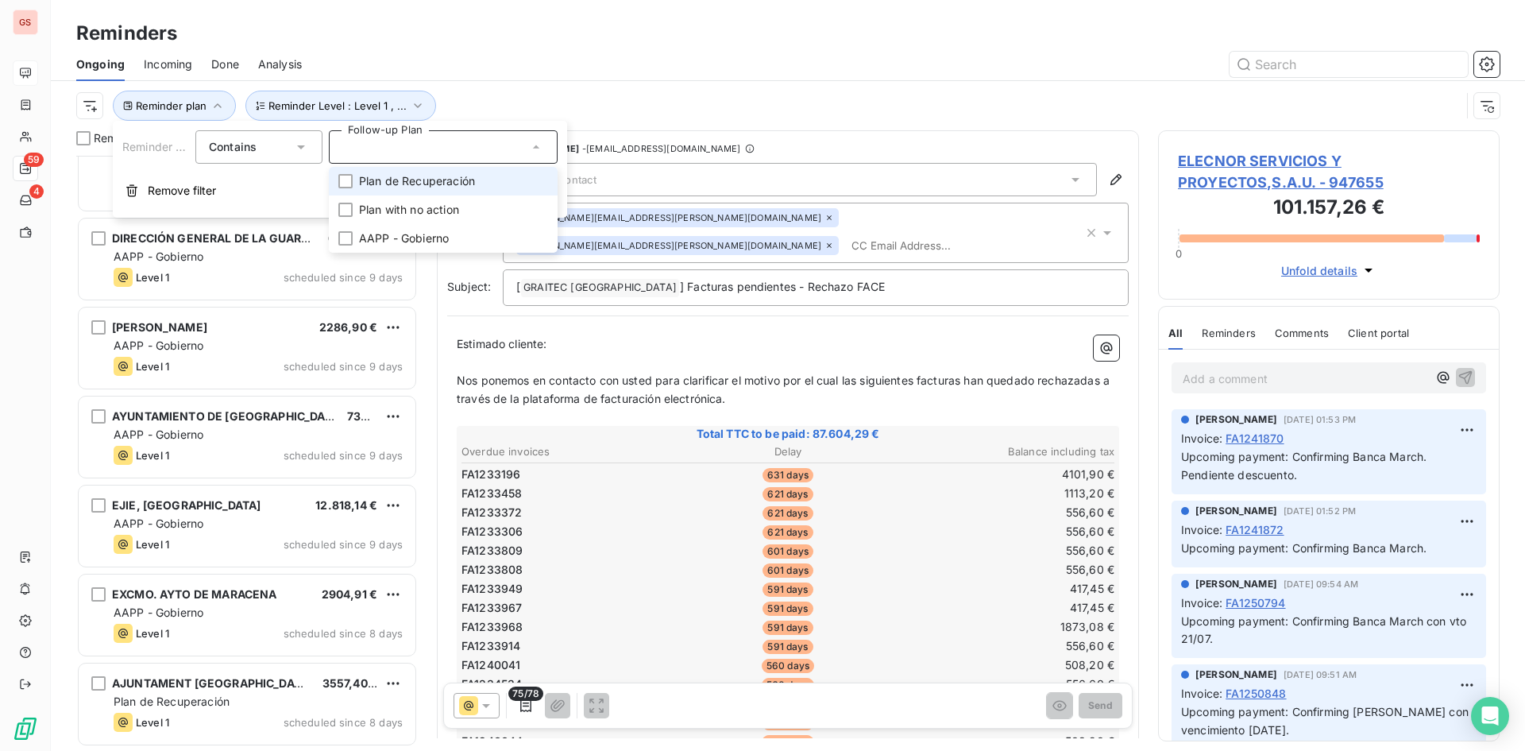
click at [421, 187] on span "Plan de Recuperación" at bounding box center [417, 181] width 116 height 16
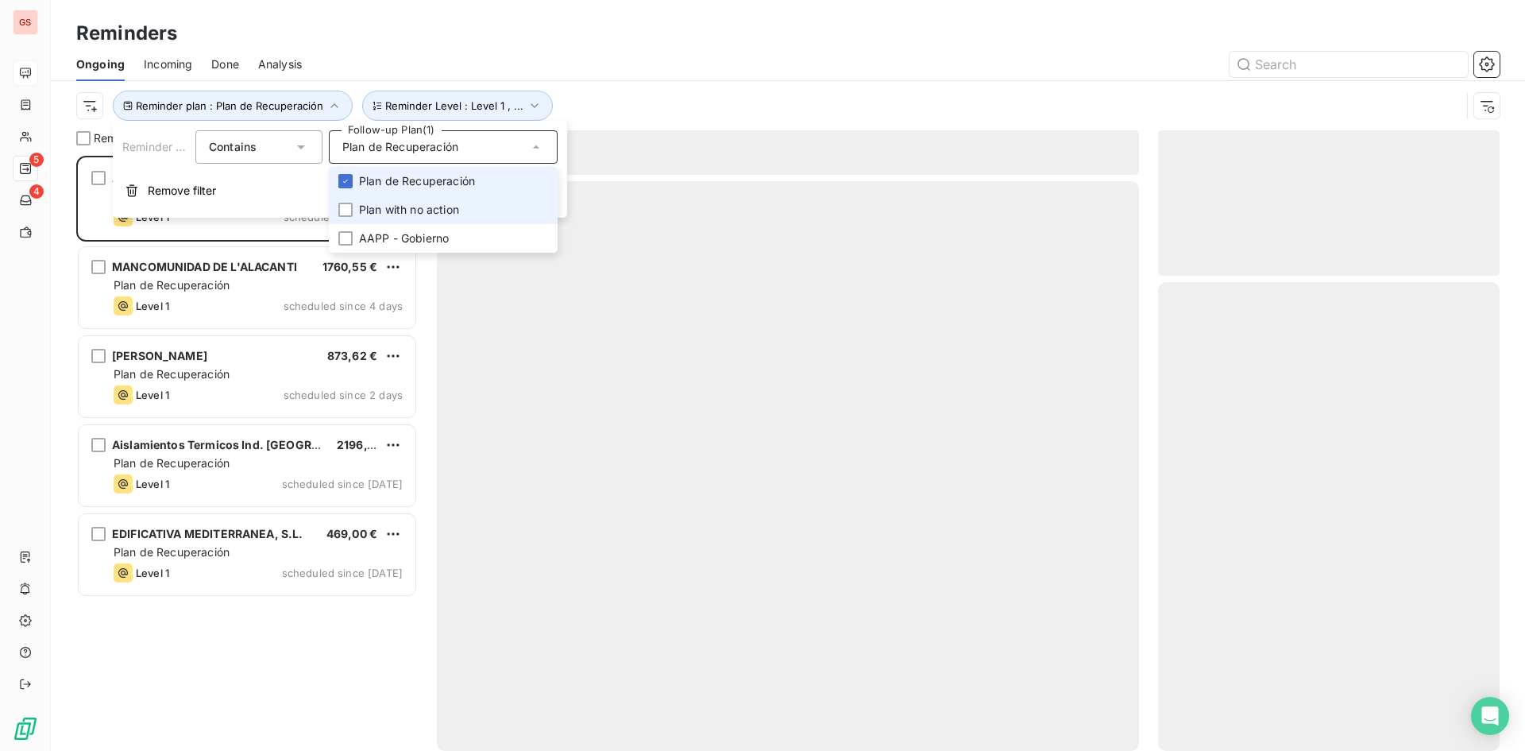
scroll to position [583, 330]
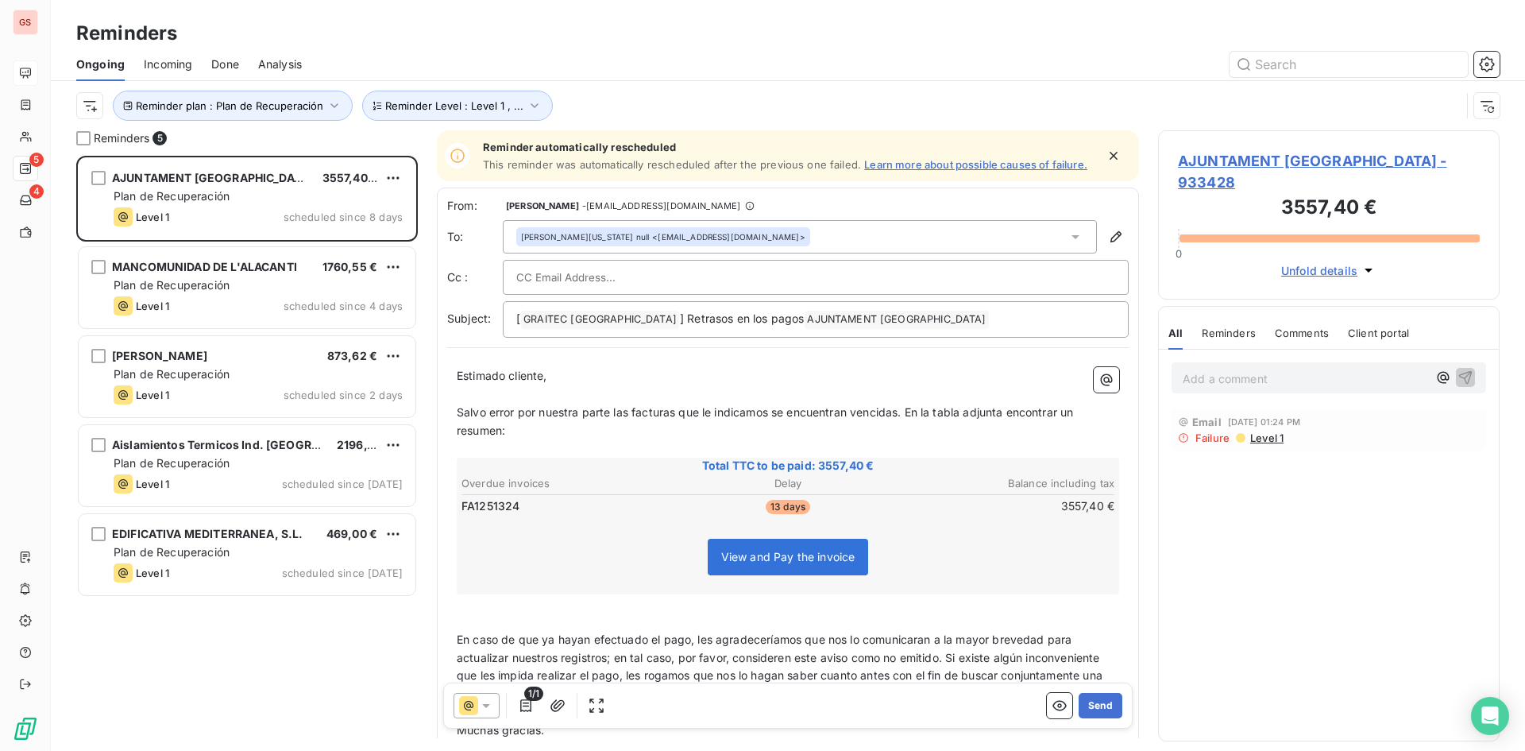
click at [728, 91] on div "Reminder plan : Plan de Recuperación Reminder Level : Level 1 , ..." at bounding box center [768, 106] width 1384 height 30
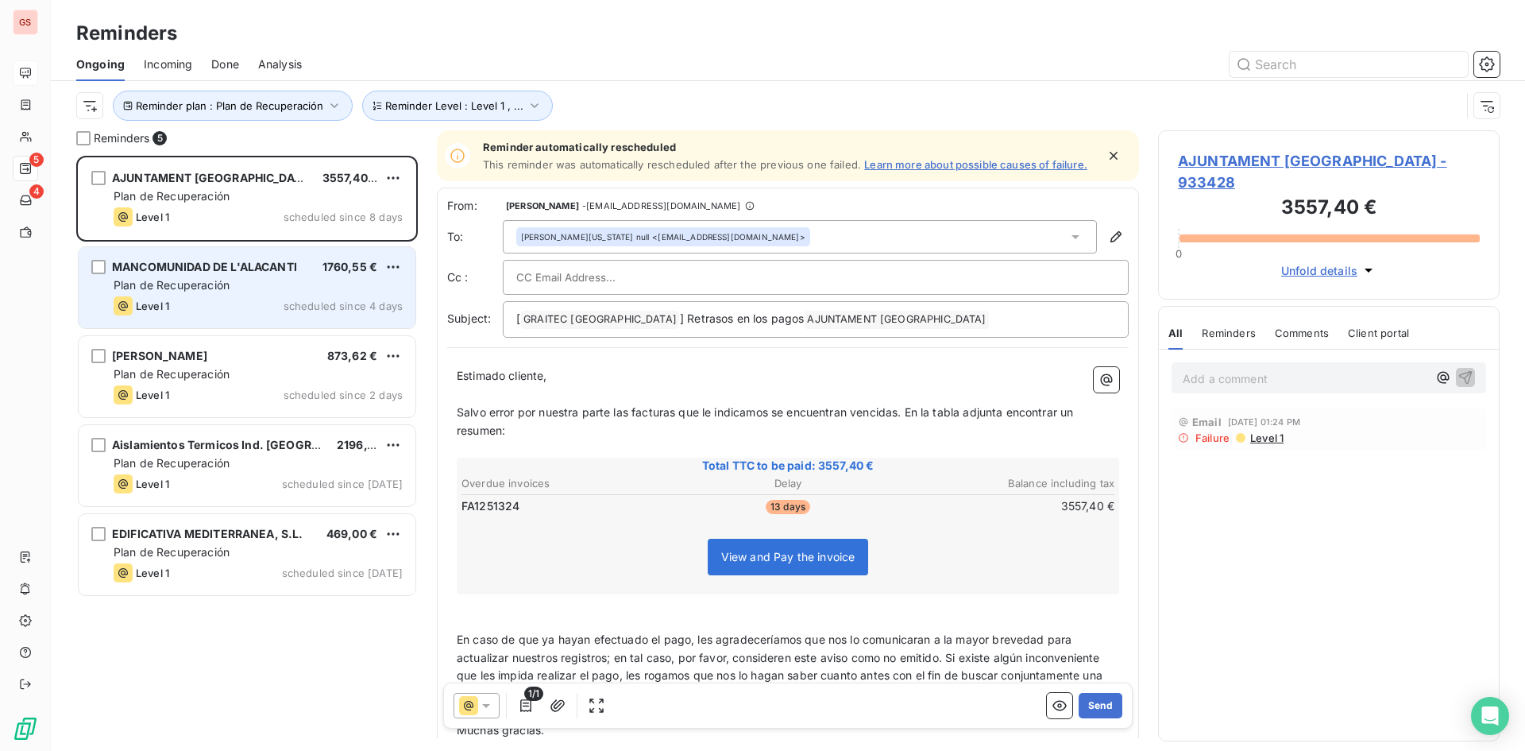
click at [280, 307] on div "Level 1 scheduled since 4 days" at bounding box center [258, 305] width 289 height 19
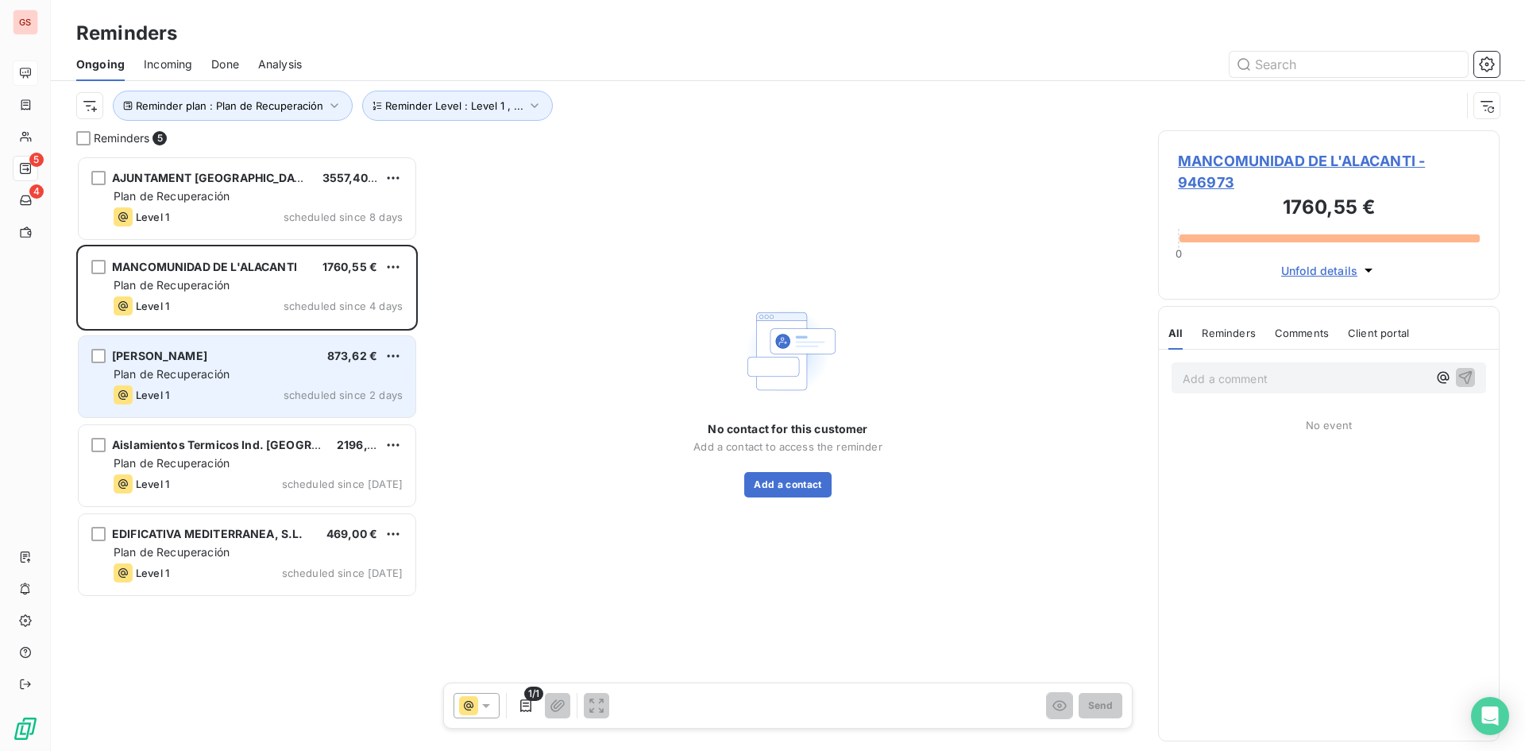
click at [268, 369] on div "Plan de Recuperación" at bounding box center [258, 374] width 289 height 16
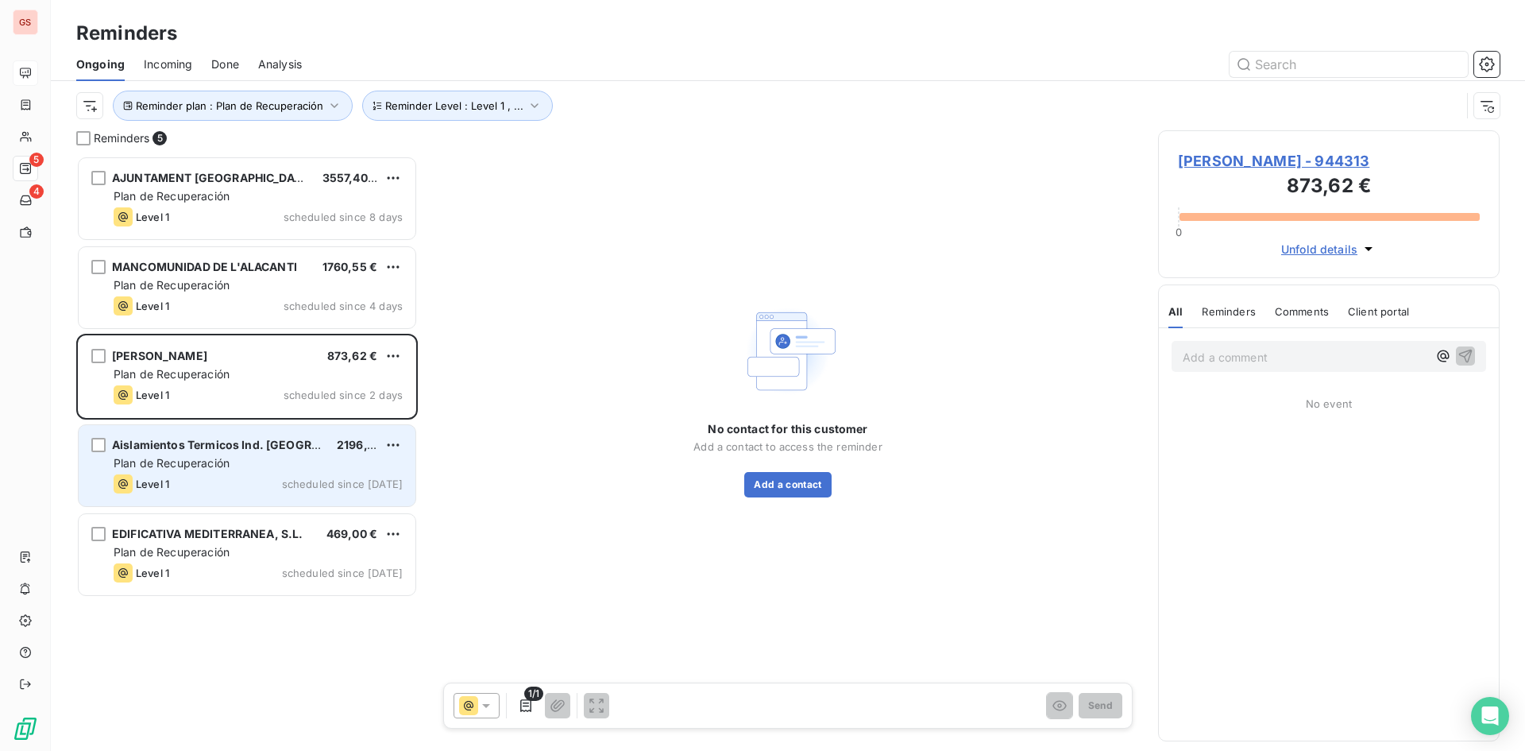
click at [228, 444] on span "Aislamientos Termicos Ind. [GEOGRAPHIC_DATA]." at bounding box center [250, 445] width 276 height 14
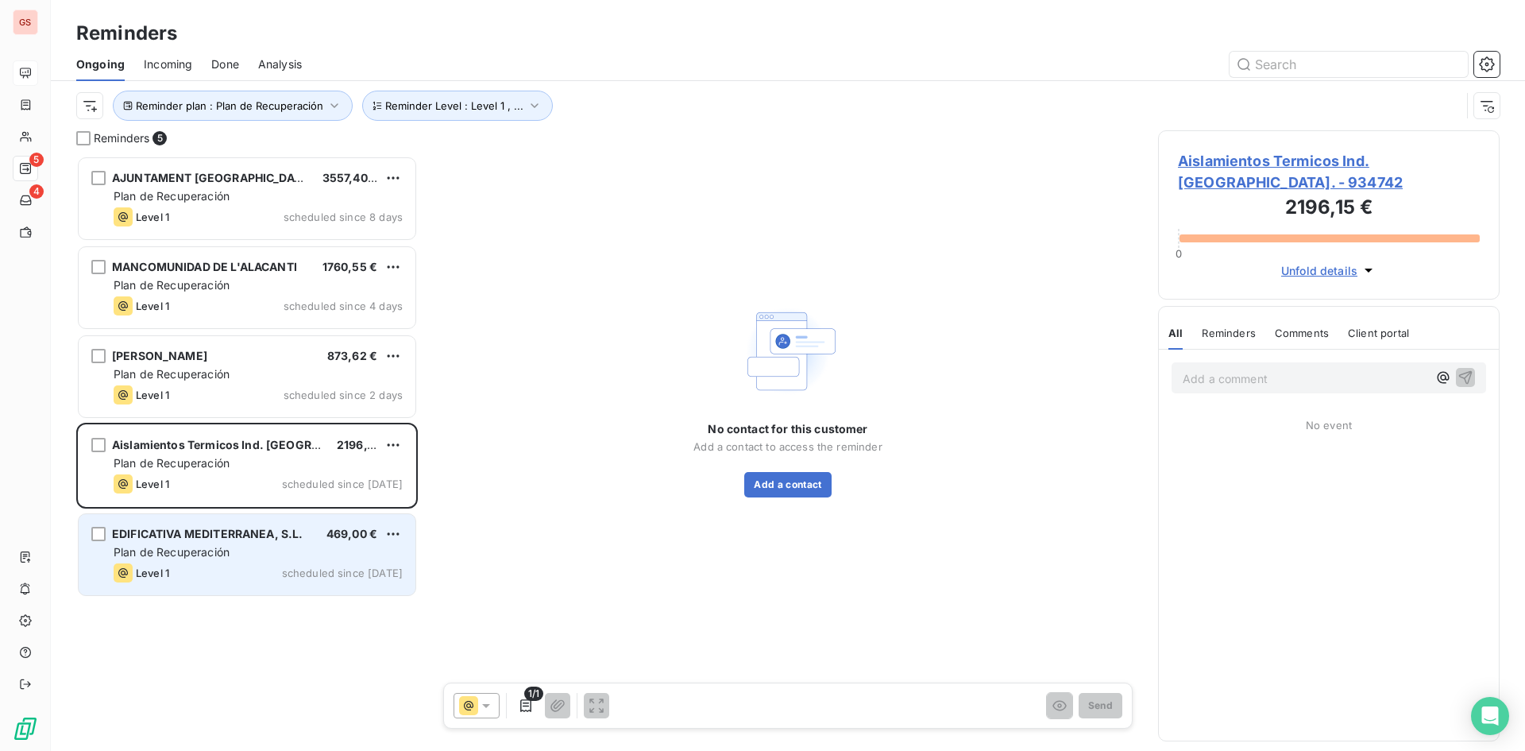
click at [258, 523] on div "EDIFICATIVA MEDITERRANEA, S.L. 469,00 € Plan de Recuperación Level 1 scheduled …" at bounding box center [247, 554] width 337 height 81
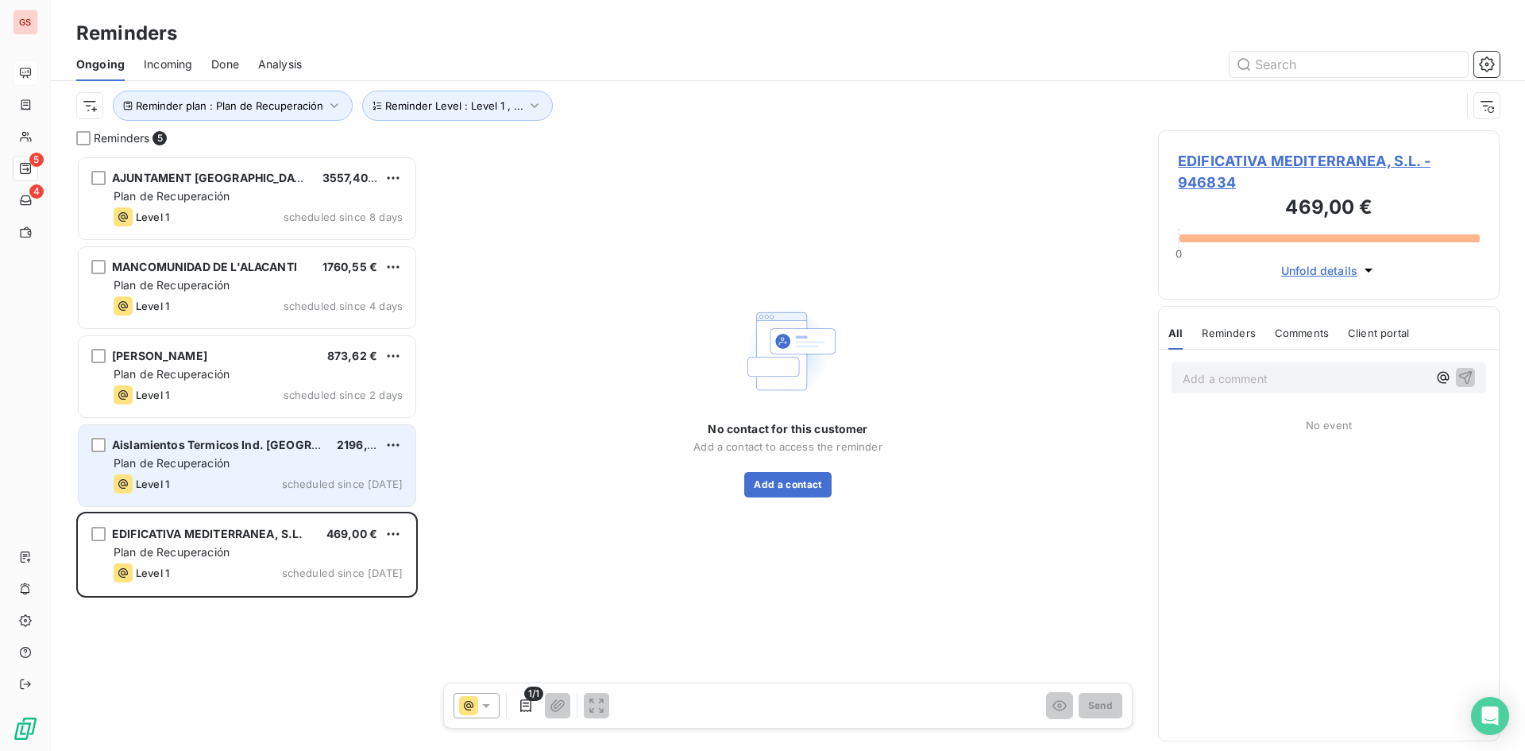
click at [262, 439] on span "Aislamientos Termicos Ind. [GEOGRAPHIC_DATA]." at bounding box center [250, 445] width 276 height 14
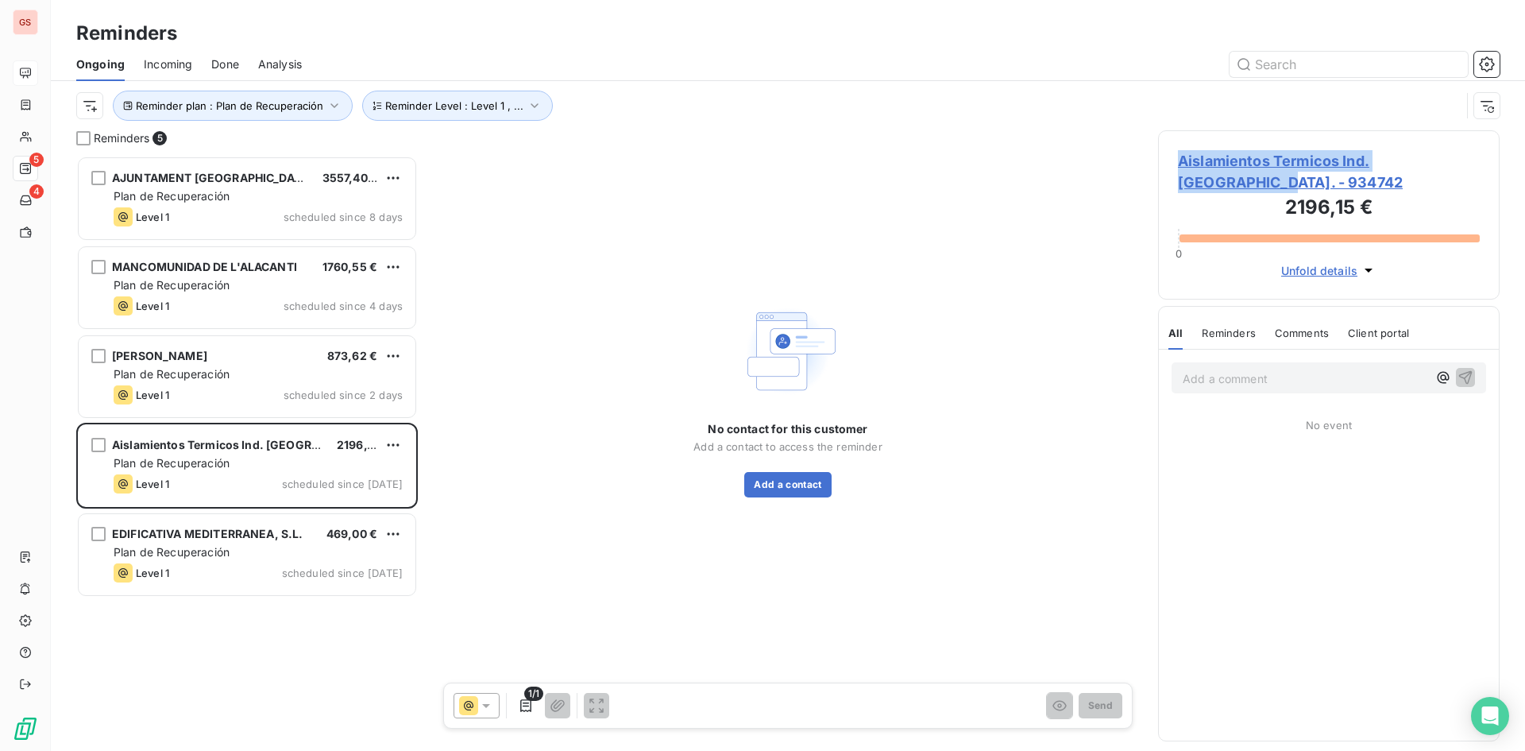
drag, startPoint x: 1477, startPoint y: 157, endPoint x: 1170, endPoint y: 156, distance: 307.4
click at [1170, 156] on div "Aislamientos Termicos Ind. [GEOGRAPHIC_DATA]. - 934742 2196,15 € 0 Unfold detai…" at bounding box center [1329, 214] width 342 height 169
copy span "Aislamientos Termicos Ind. [GEOGRAPHIC_DATA]."
click at [819, 488] on button "Add a contact" at bounding box center [787, 484] width 87 height 25
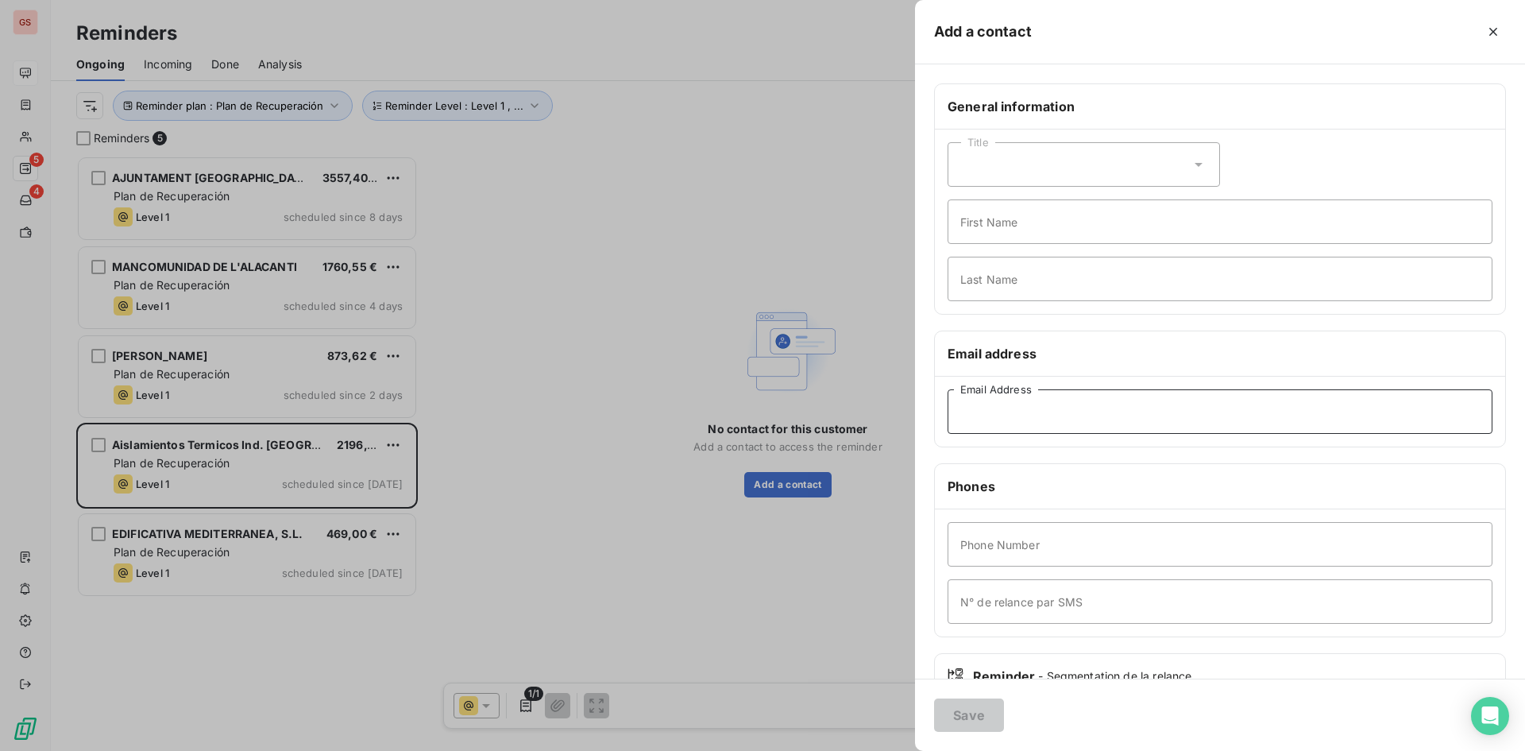
click at [1056, 419] on input "Email Address" at bounding box center [1220, 411] width 545 height 44
paste input "[PERSON_NAME][EMAIL_ADDRESS][DOMAIN_NAME]"
type input "[PERSON_NAME][EMAIL_ADDRESS][DOMAIN_NAME]"
click at [983, 707] on button "Save" at bounding box center [969, 714] width 70 height 33
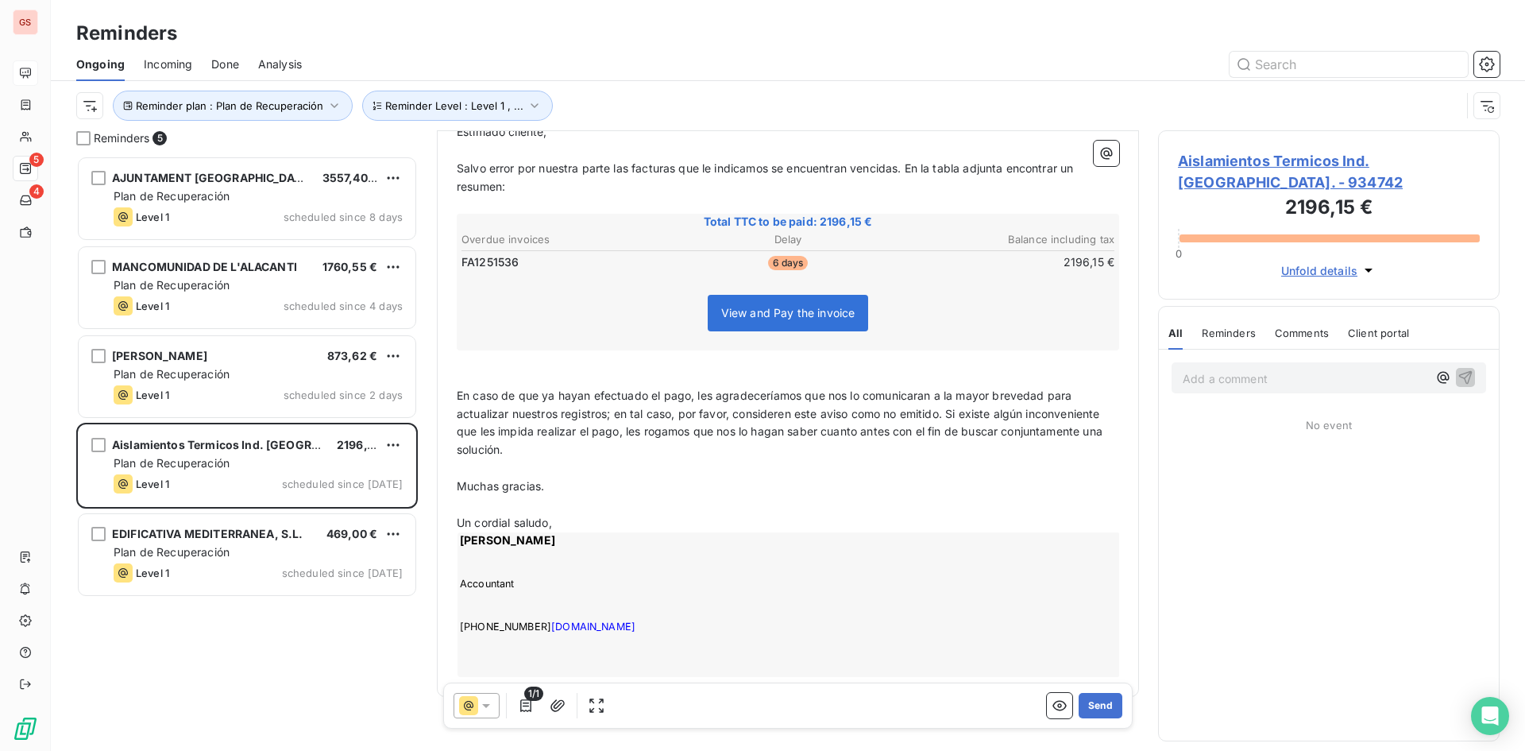
scroll to position [211, 0]
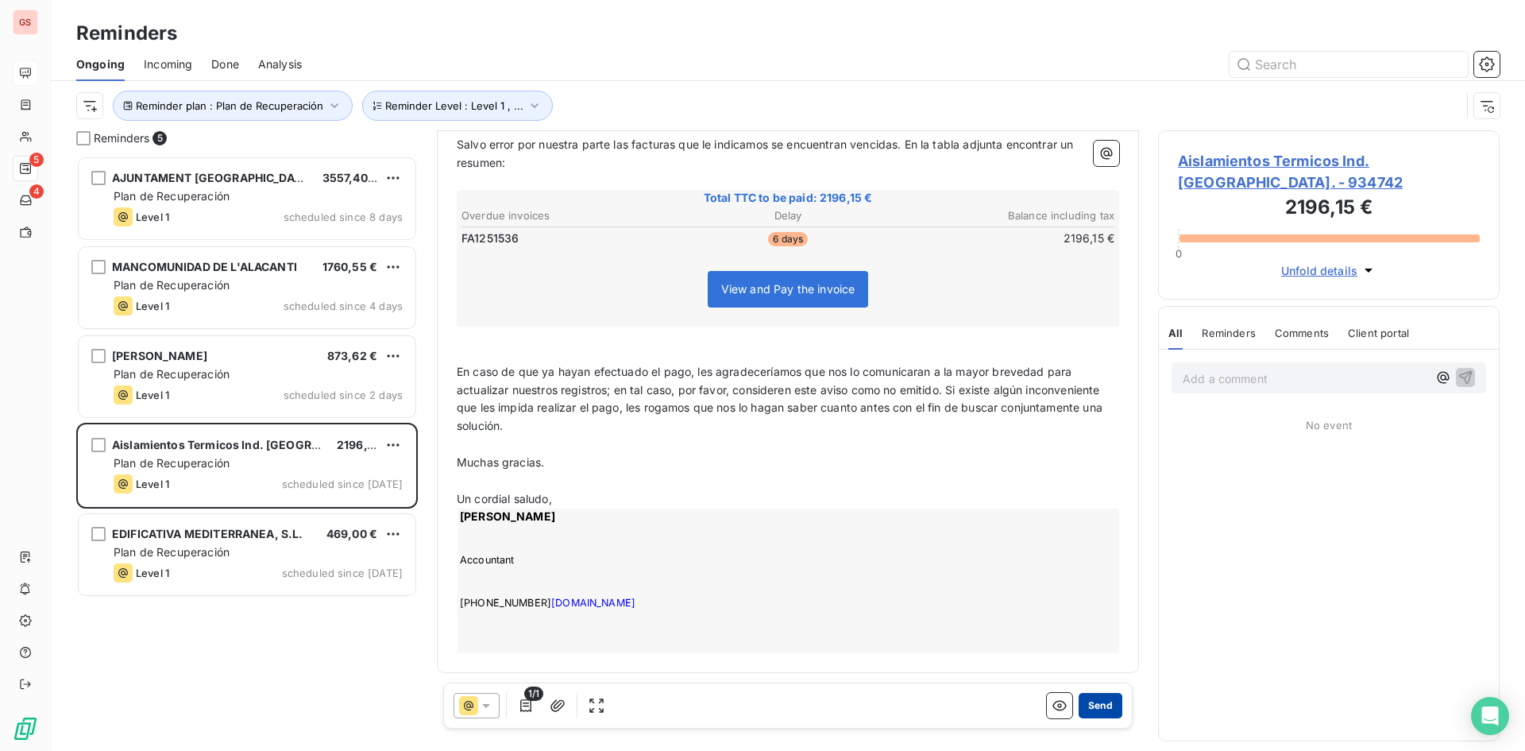
click at [1095, 707] on button "Send" at bounding box center [1101, 705] width 44 height 25
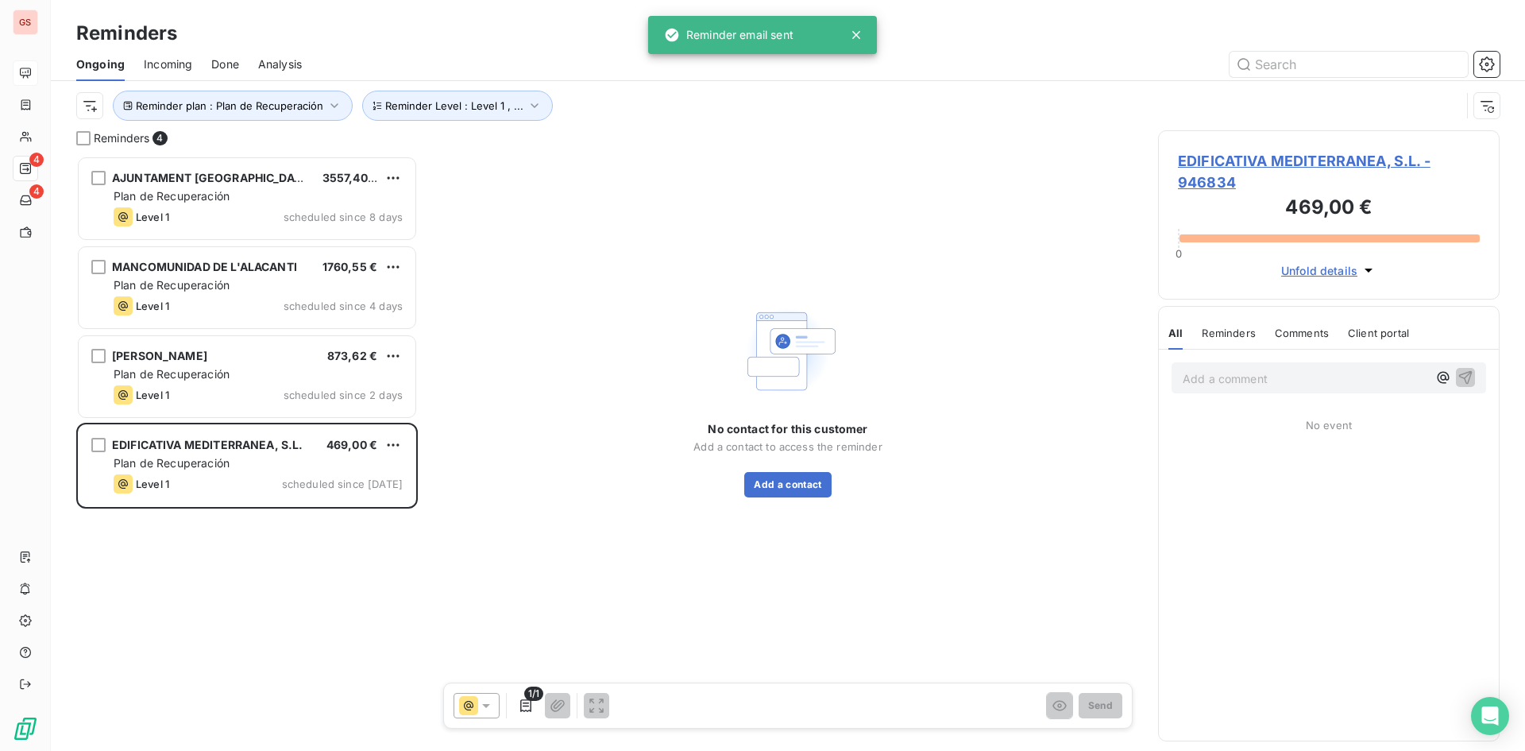
click at [1454, 163] on span "EDIFICATIVA MEDITERRANEA, S.L. - 946834" at bounding box center [1329, 171] width 302 height 43
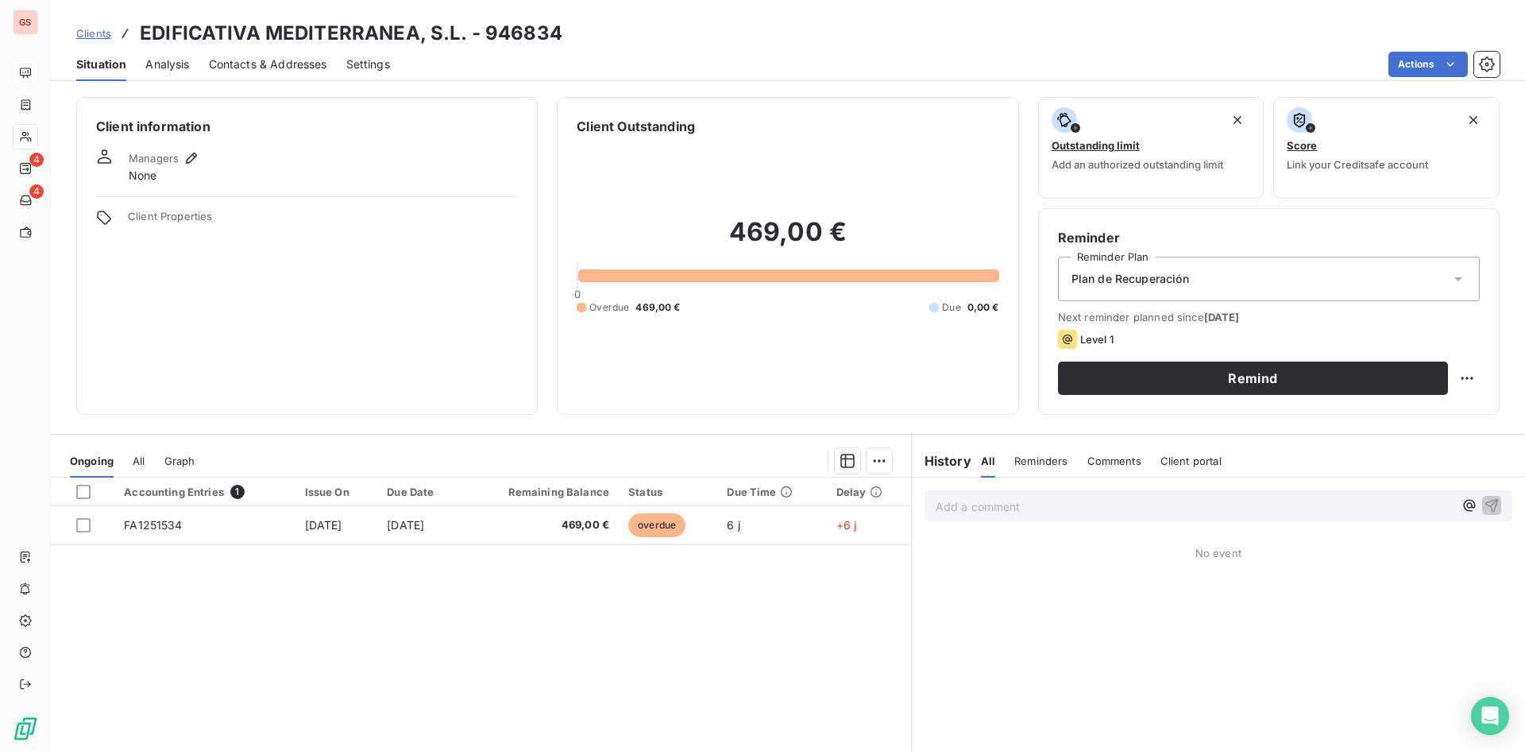
drag, startPoint x: 140, startPoint y: 28, endPoint x: 241, endPoint y: 28, distance: 100.9
click at [141, 28] on h3 "EDIFICATIVA MEDITERRANEA, S.L. - 946834" at bounding box center [351, 33] width 423 height 29
click at [224, 28] on h3 "EDIFICATIVA MEDITERRANEA, S.L. - 946834" at bounding box center [351, 33] width 423 height 29
drag, startPoint x: 304, startPoint y: 22, endPoint x: 458, endPoint y: 35, distance: 153.8
click at [459, 34] on h3 "EDIFICATIVA MEDITERRANEA, S.L. - 946834" at bounding box center [351, 33] width 423 height 29
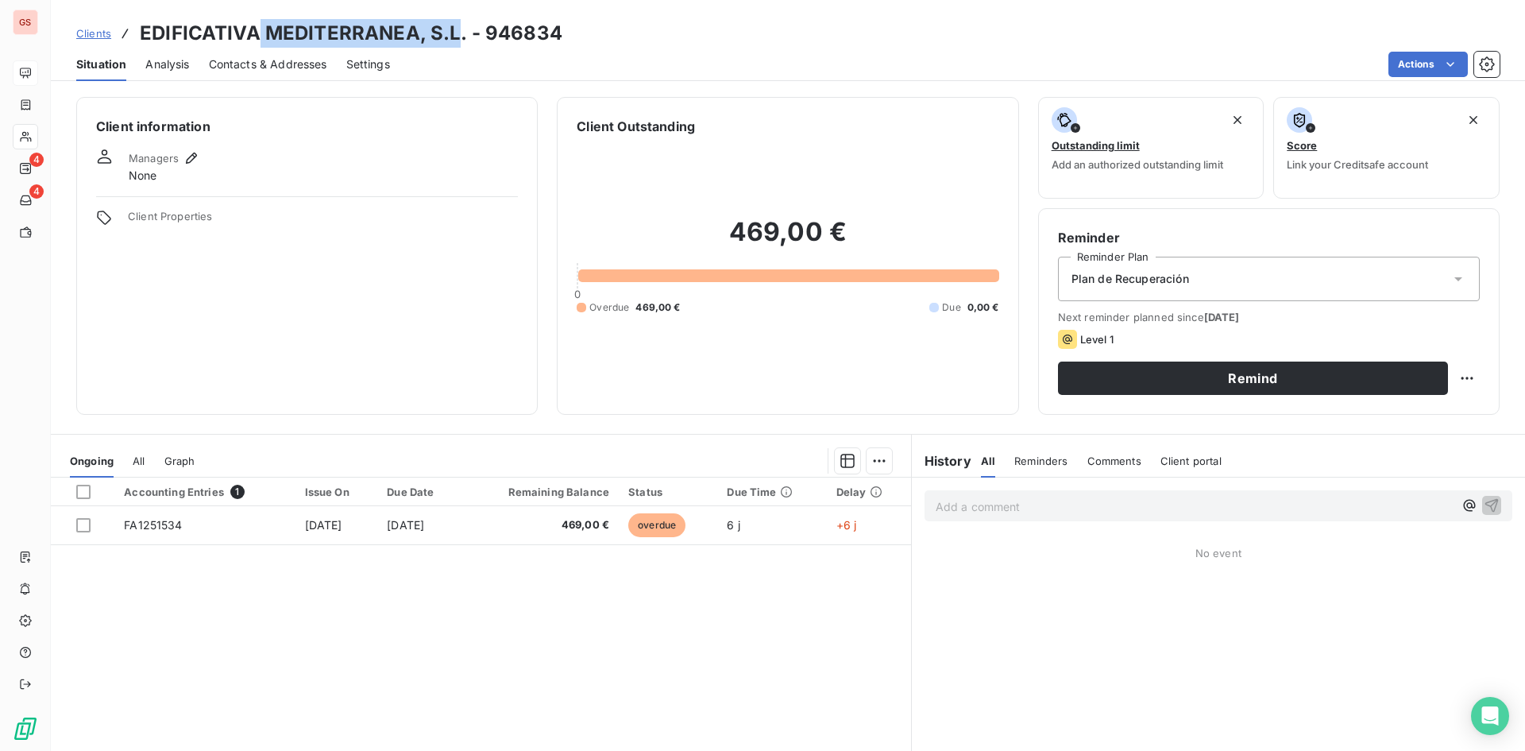
click at [334, 32] on h3 "EDIFICATIVA MEDITERRANEA, S.L. - 946834" at bounding box center [351, 33] width 423 height 29
drag, startPoint x: 179, startPoint y: 37, endPoint x: 465, endPoint y: 32, distance: 286.0
click at [465, 32] on h3 "EDIFICATIVA MEDITERRANEA, S.L. - 946834" at bounding box center [351, 33] width 423 height 29
copy h3 "EDIFICATIVA MEDITERRANEA, S.L."
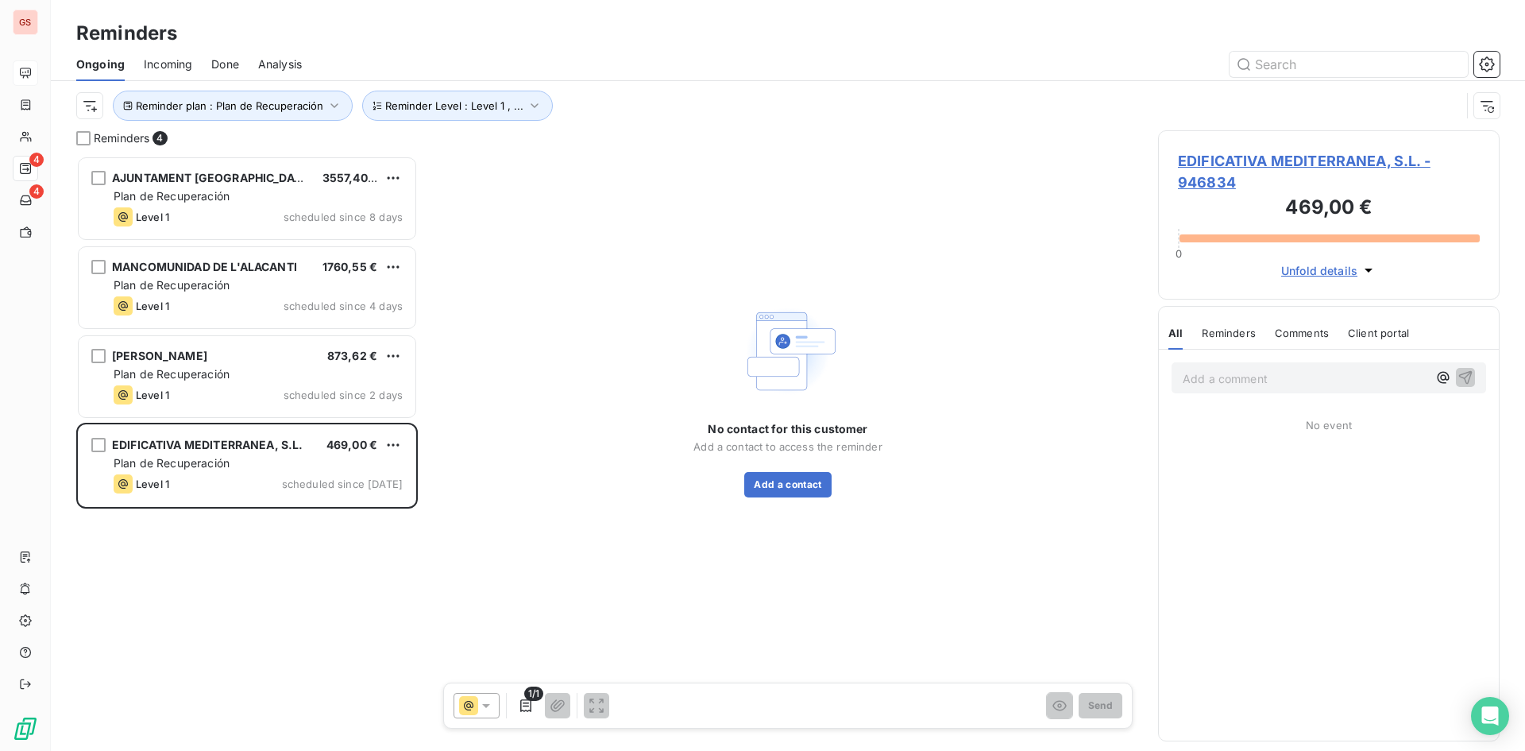
scroll to position [583, 330]
click at [824, 480] on button "Add a contact" at bounding box center [787, 484] width 87 height 25
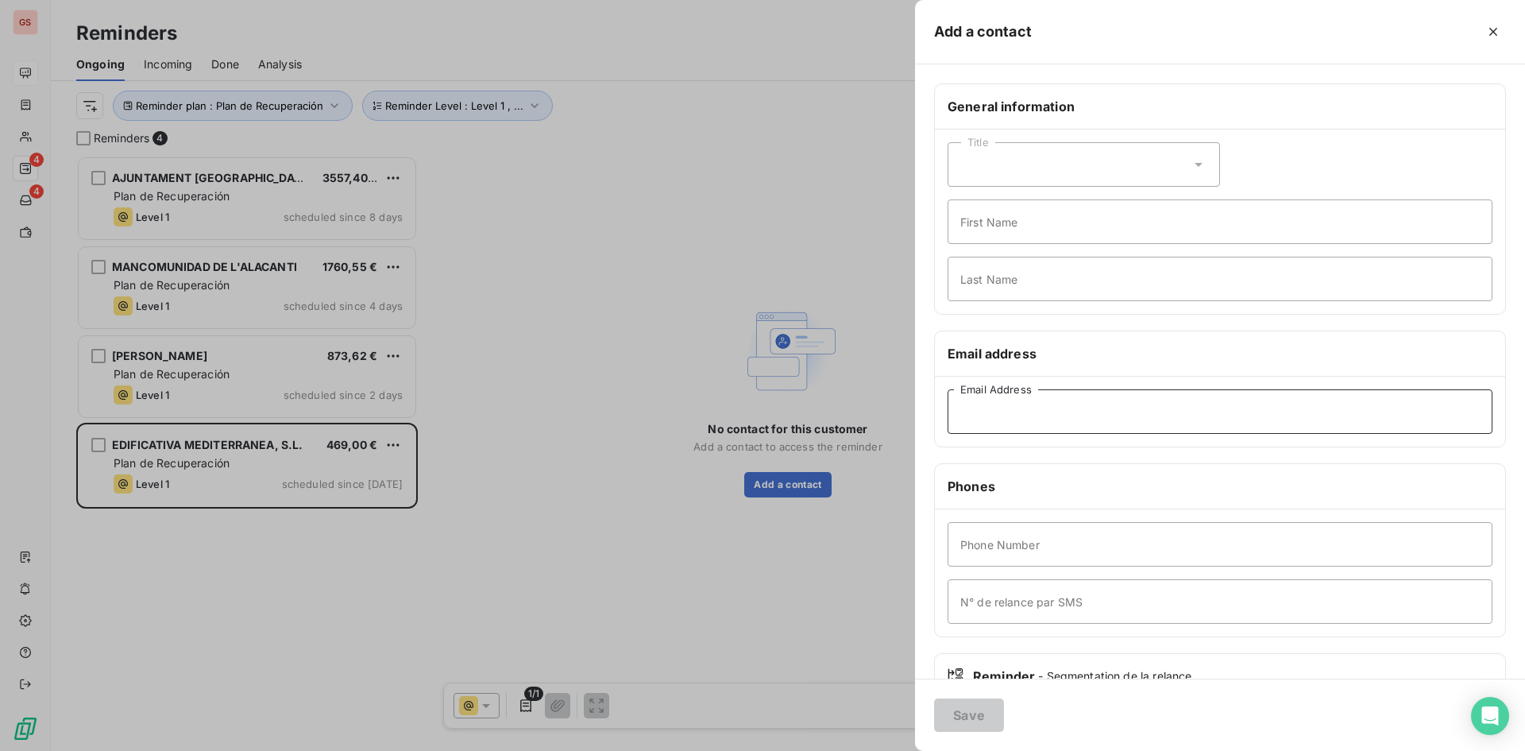
click at [1051, 422] on input "Email Address" at bounding box center [1220, 411] width 545 height 44
paste input "[EMAIL_ADDRESS][DOMAIN_NAME]"
type input "[EMAIL_ADDRESS][DOMAIN_NAME]"
click at [976, 715] on button "Save" at bounding box center [969, 714] width 70 height 33
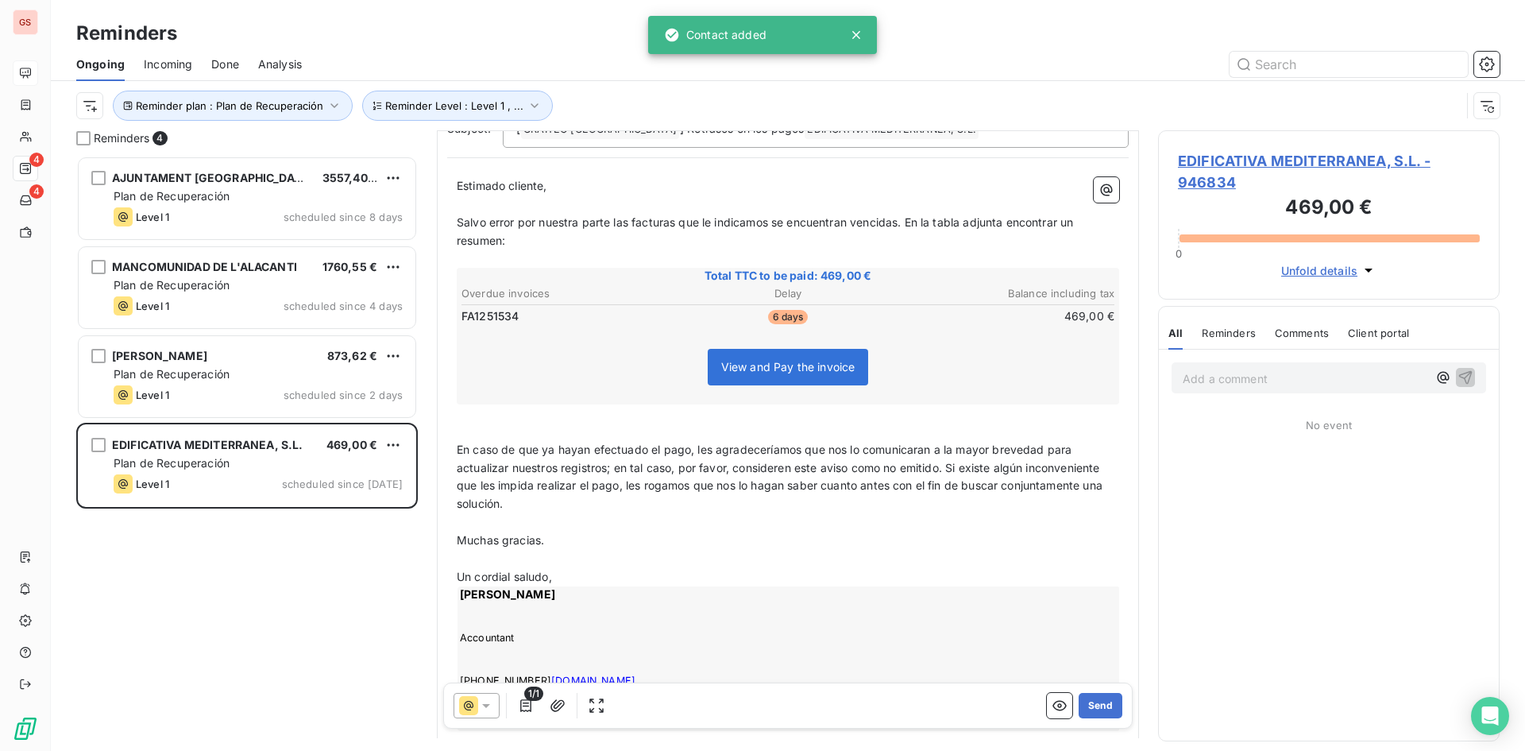
scroll to position [160, 0]
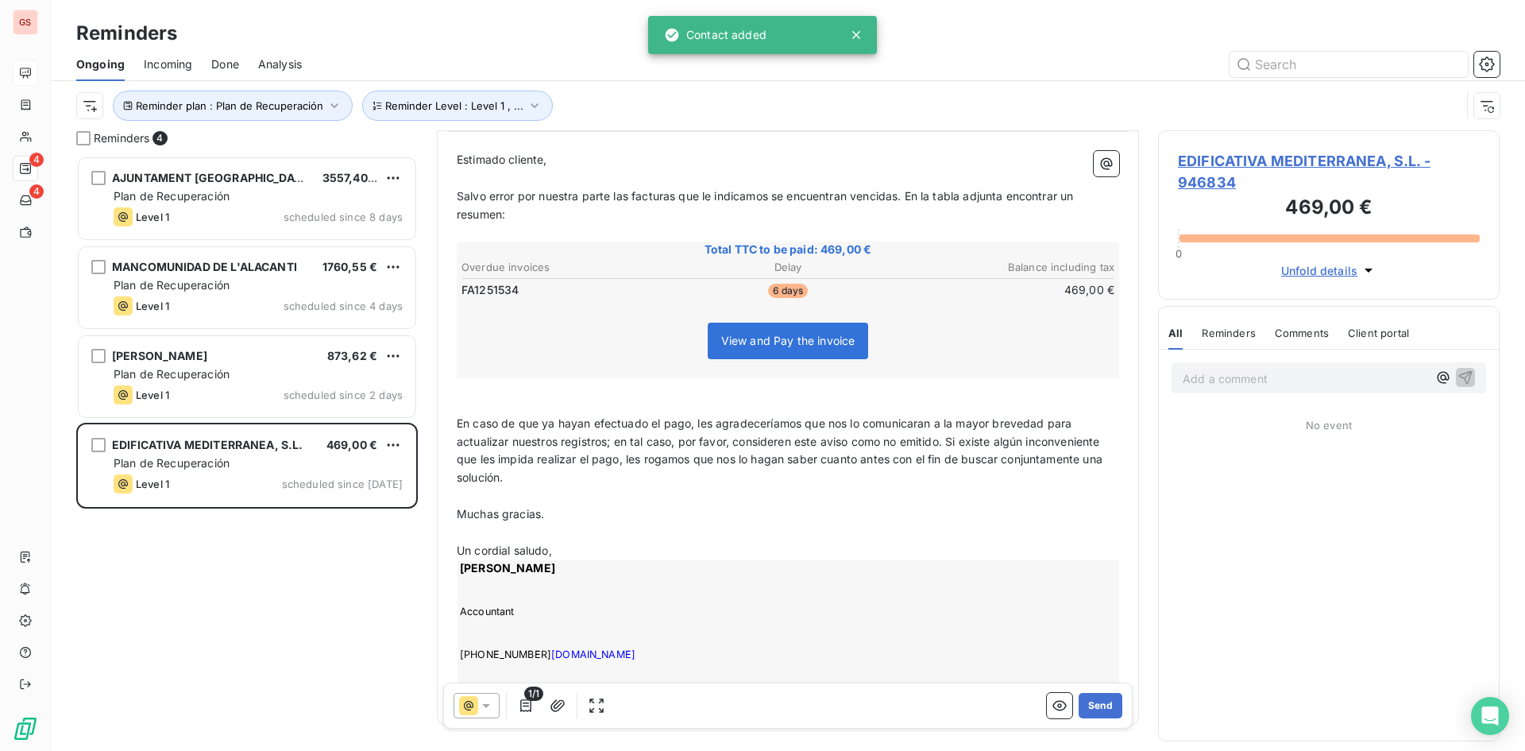
click at [765, 333] on span "View and Pay the invoice" at bounding box center [788, 340] width 161 height 37
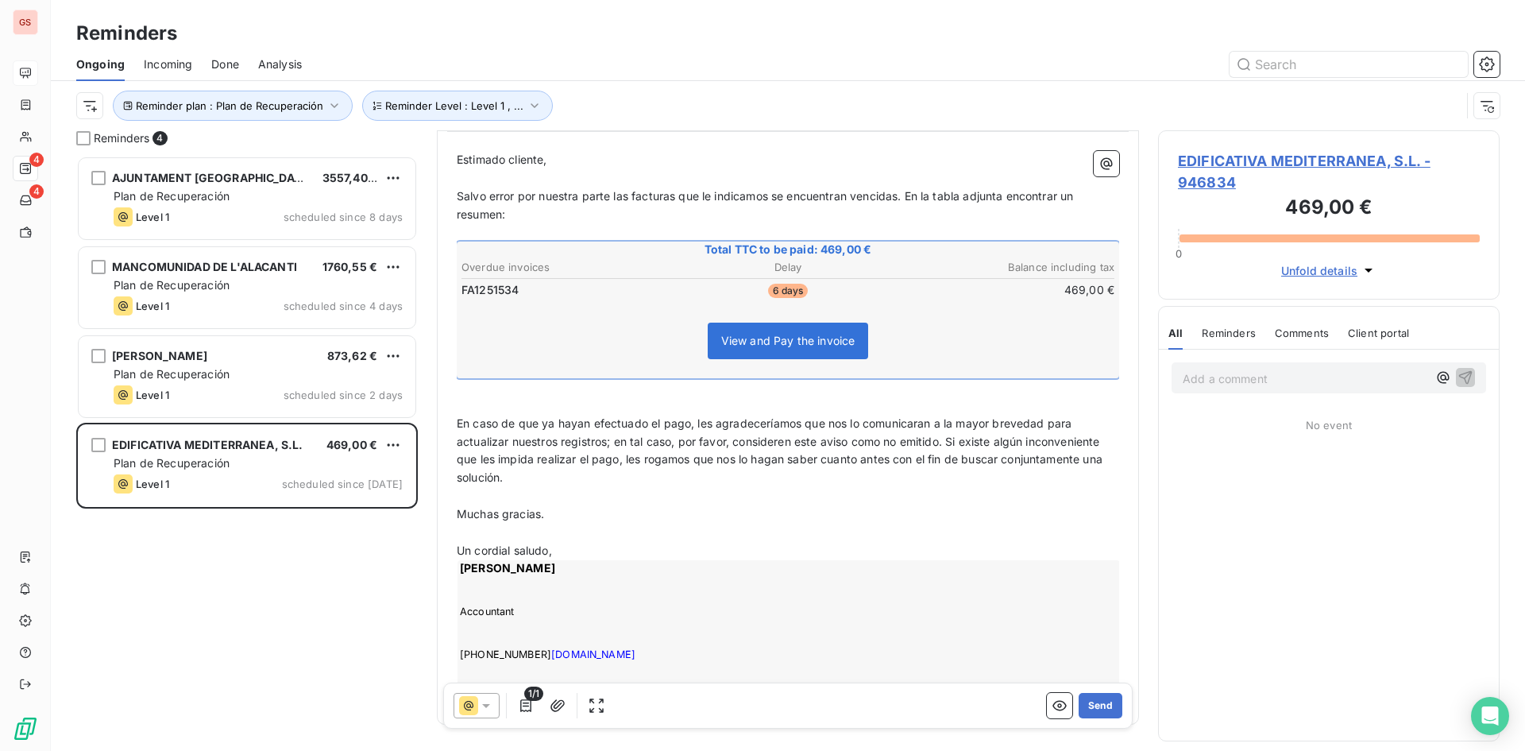
click at [1301, 156] on span "EDIFICATIVA MEDITERRANEA, S.L. - 946834" at bounding box center [1329, 171] width 302 height 43
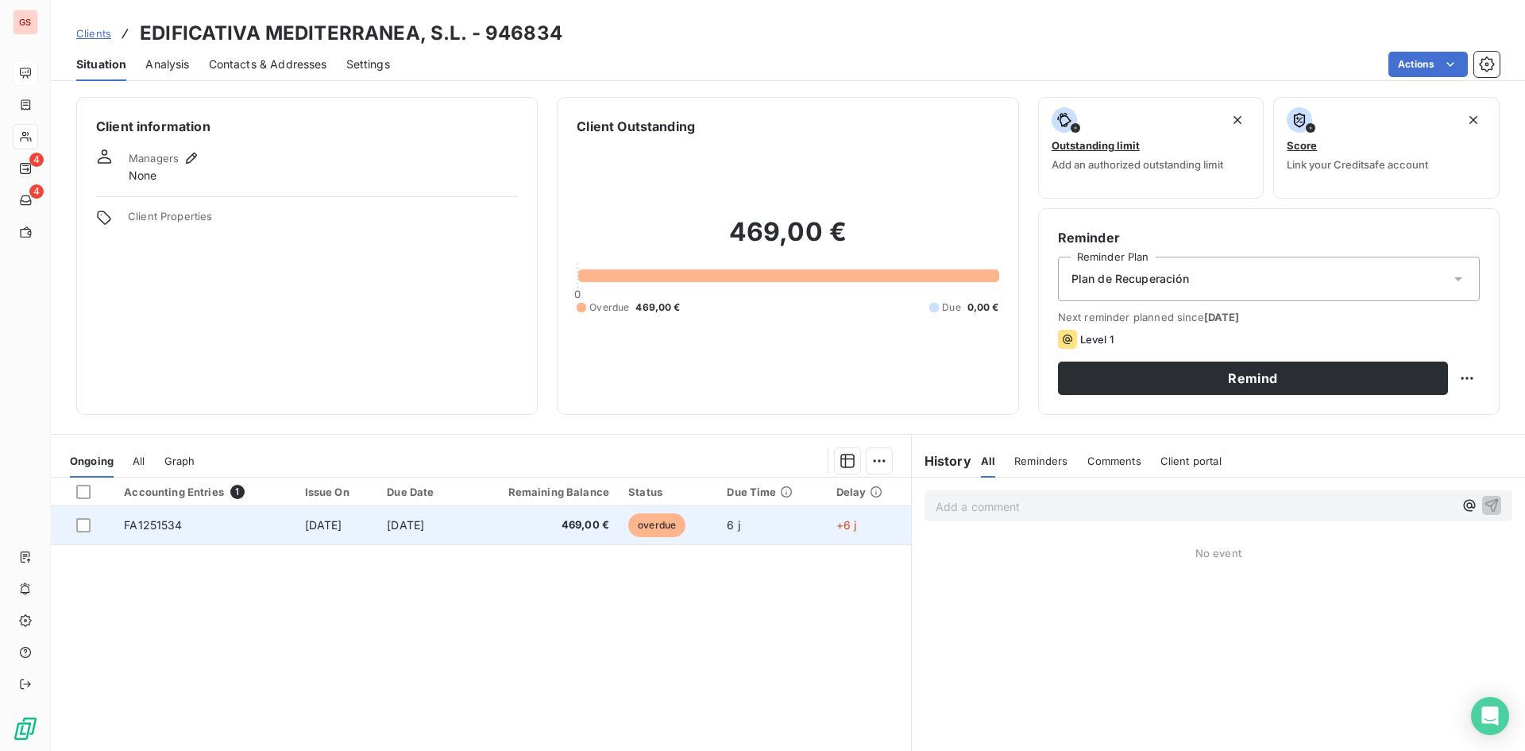
click at [345, 513] on td "[DATE]" at bounding box center [336, 525] width 83 height 38
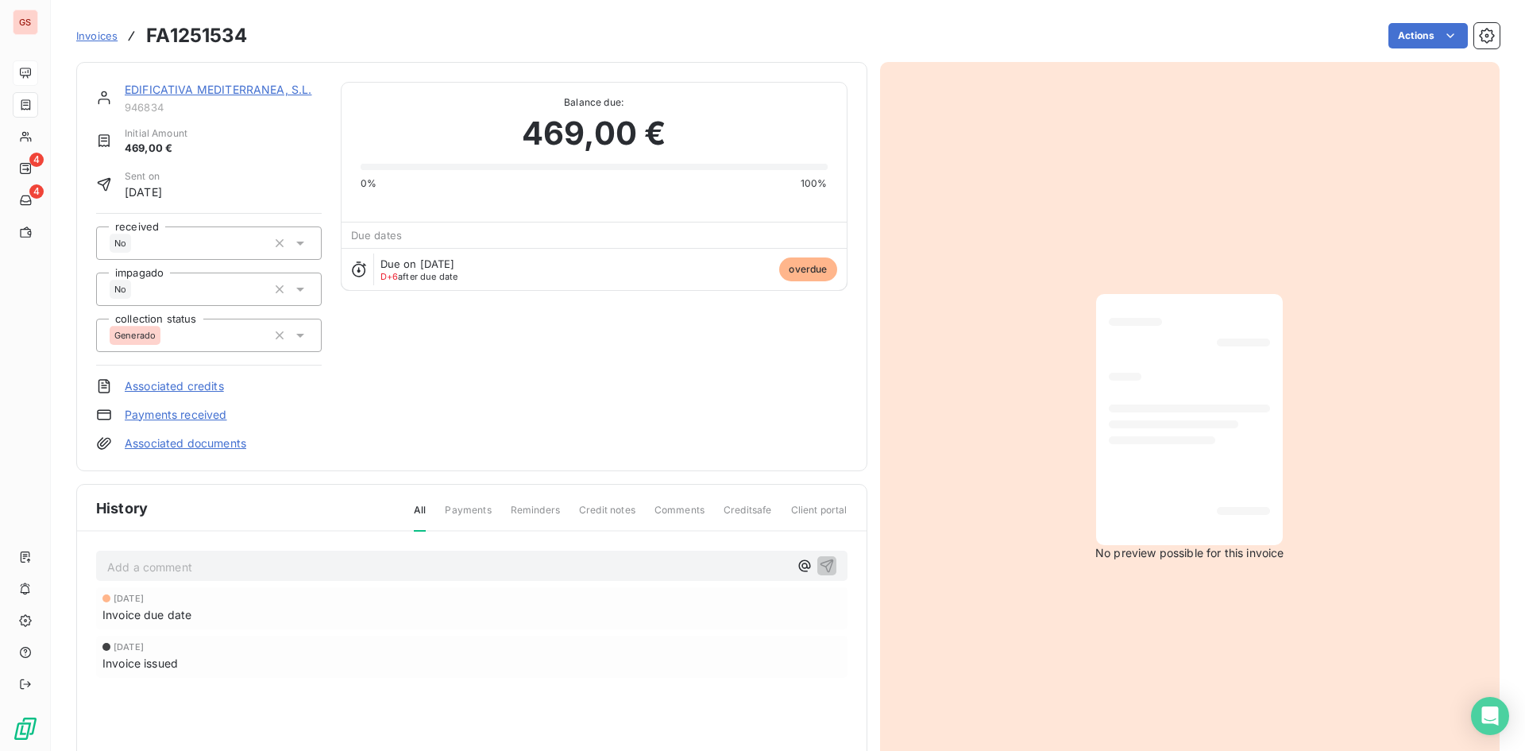
scroll to position [2, 0]
click at [1187, 393] on div at bounding box center [1189, 419] width 161 height 226
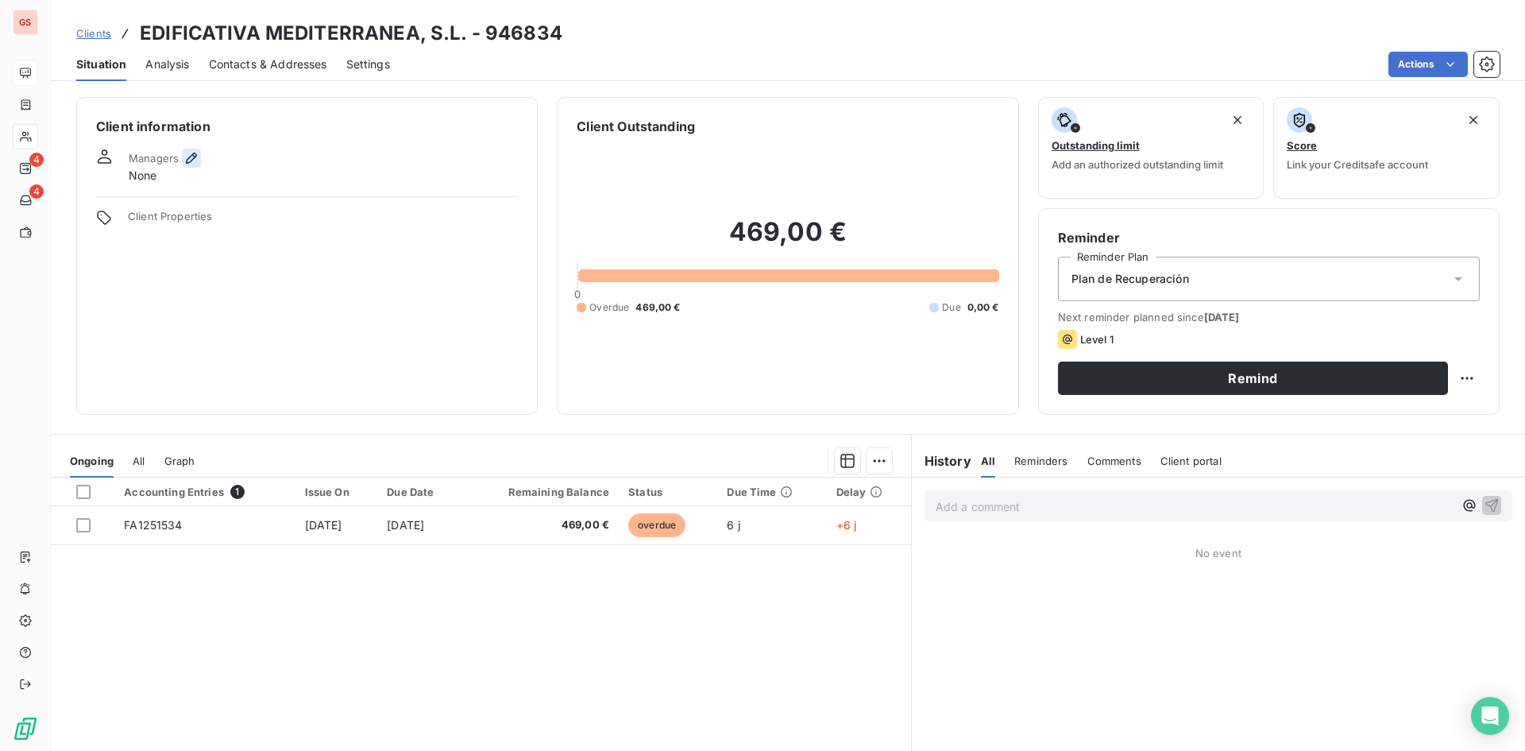
click at [190, 162] on icon "button" at bounding box center [191, 158] width 11 height 11
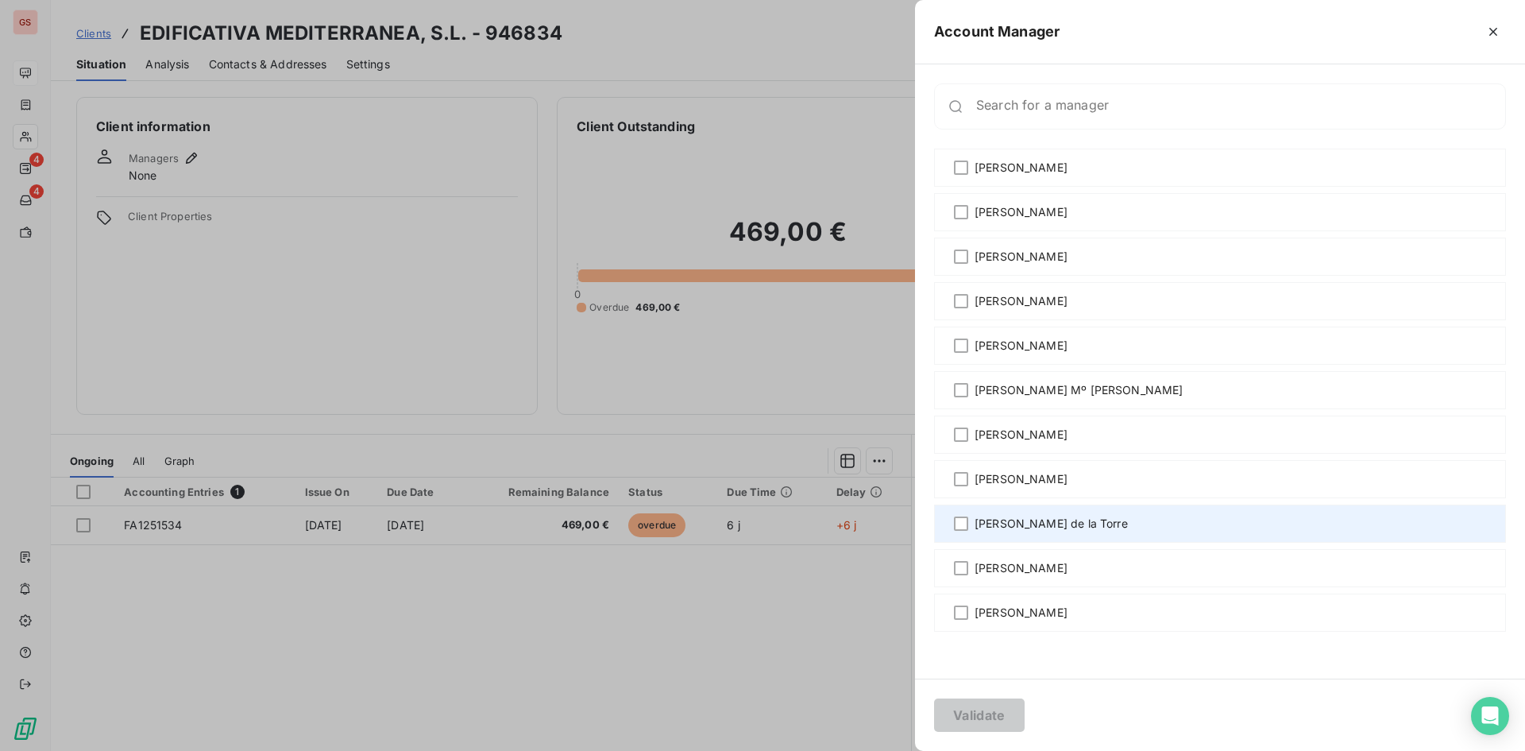
click at [1088, 531] on div "[PERSON_NAME] de la Torre" at bounding box center [1220, 523] width 572 height 38
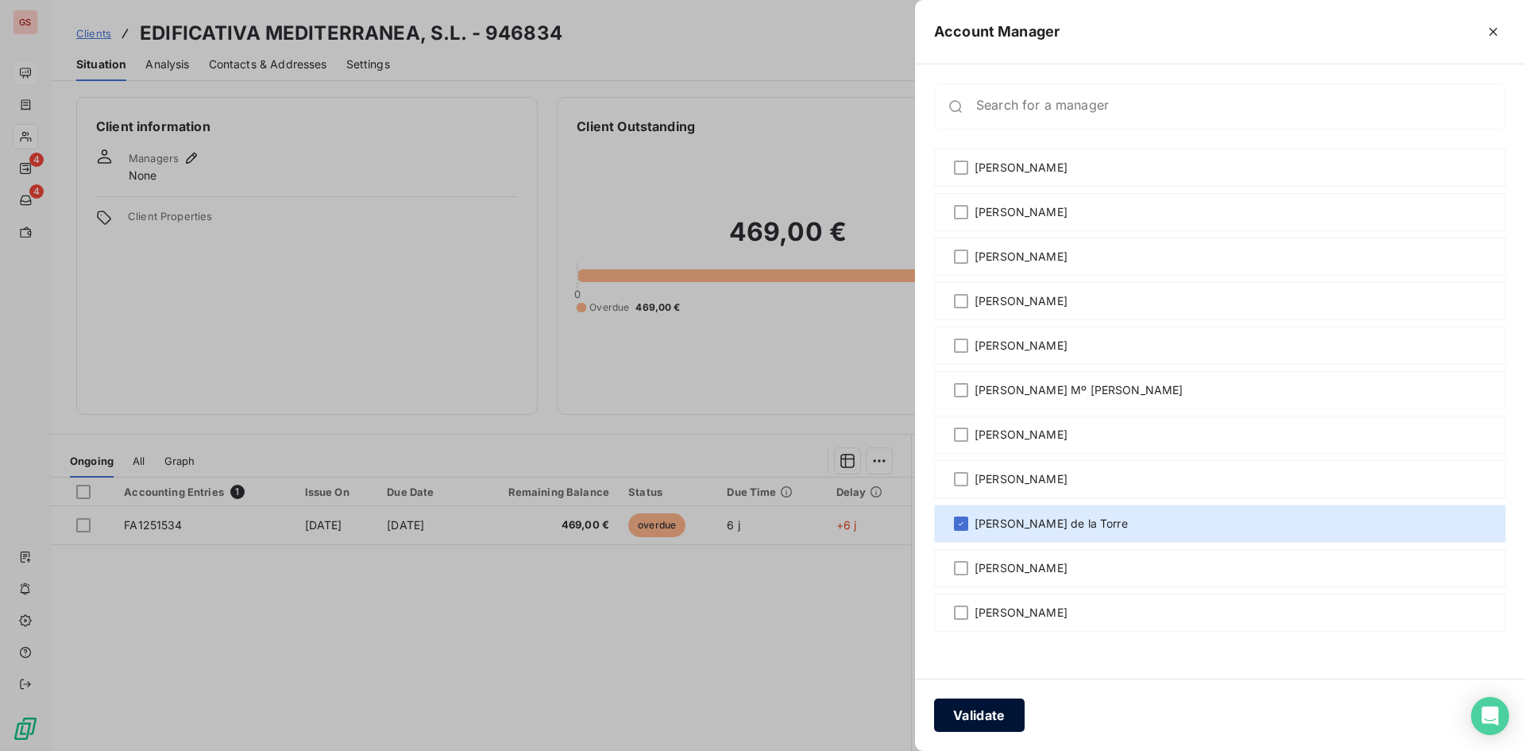
click at [989, 701] on button "Validate" at bounding box center [979, 714] width 91 height 33
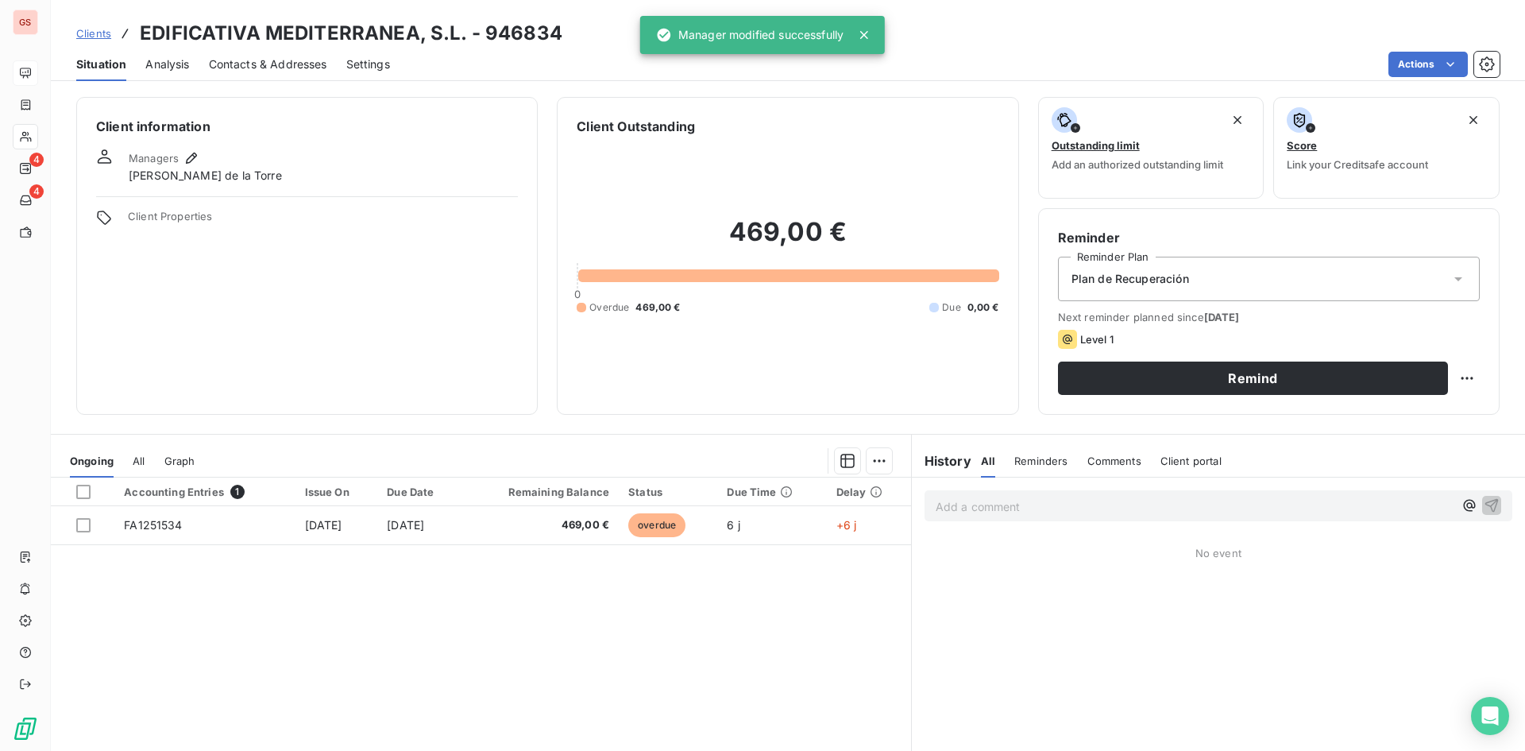
drag, startPoint x: 989, startPoint y: 701, endPoint x: 774, endPoint y: 627, distance: 227.6
click at [788, 633] on div "Accounting Entries 1 Issue On Due Date Remaining Balance Status Due Time Delay …" at bounding box center [481, 630] width 860 height 306
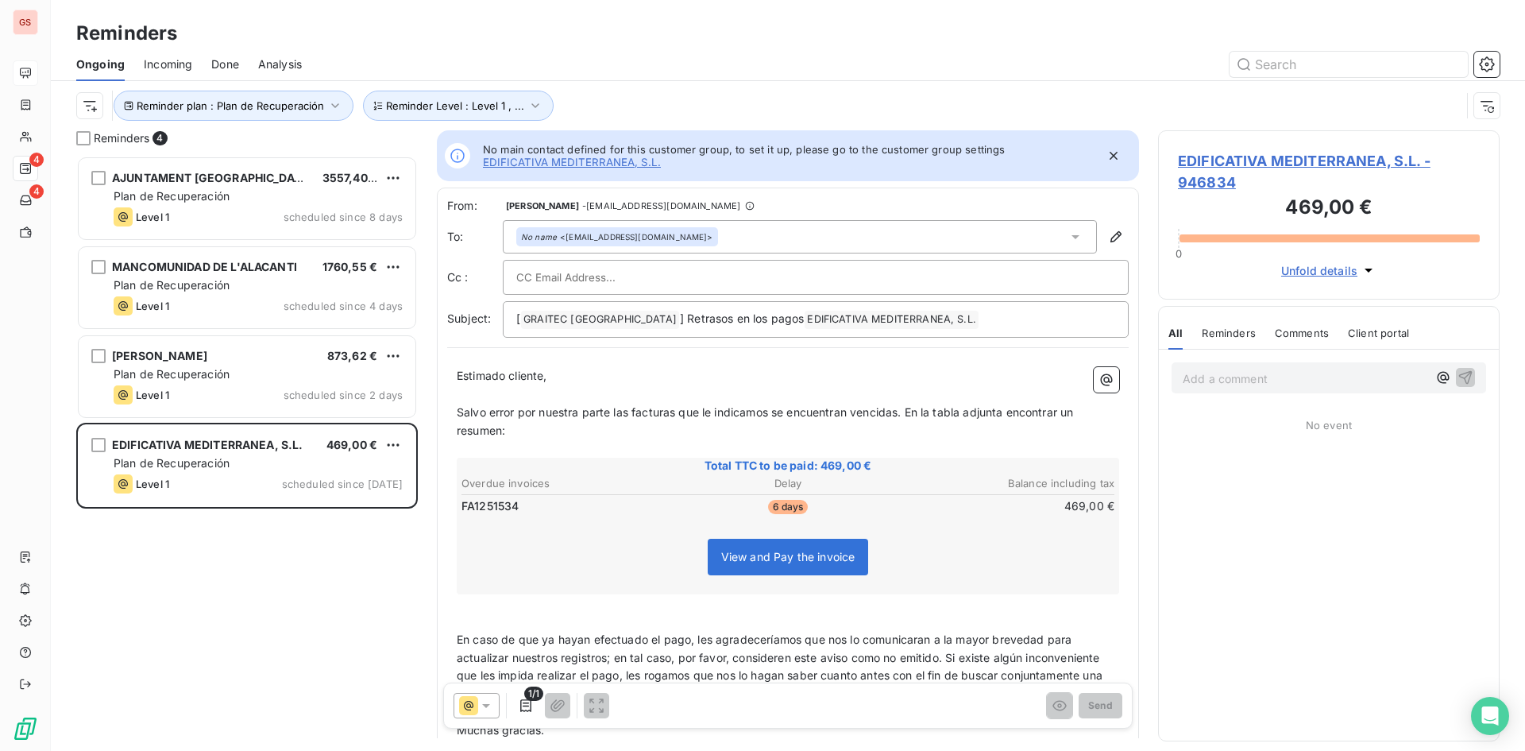
scroll to position [583, 330]
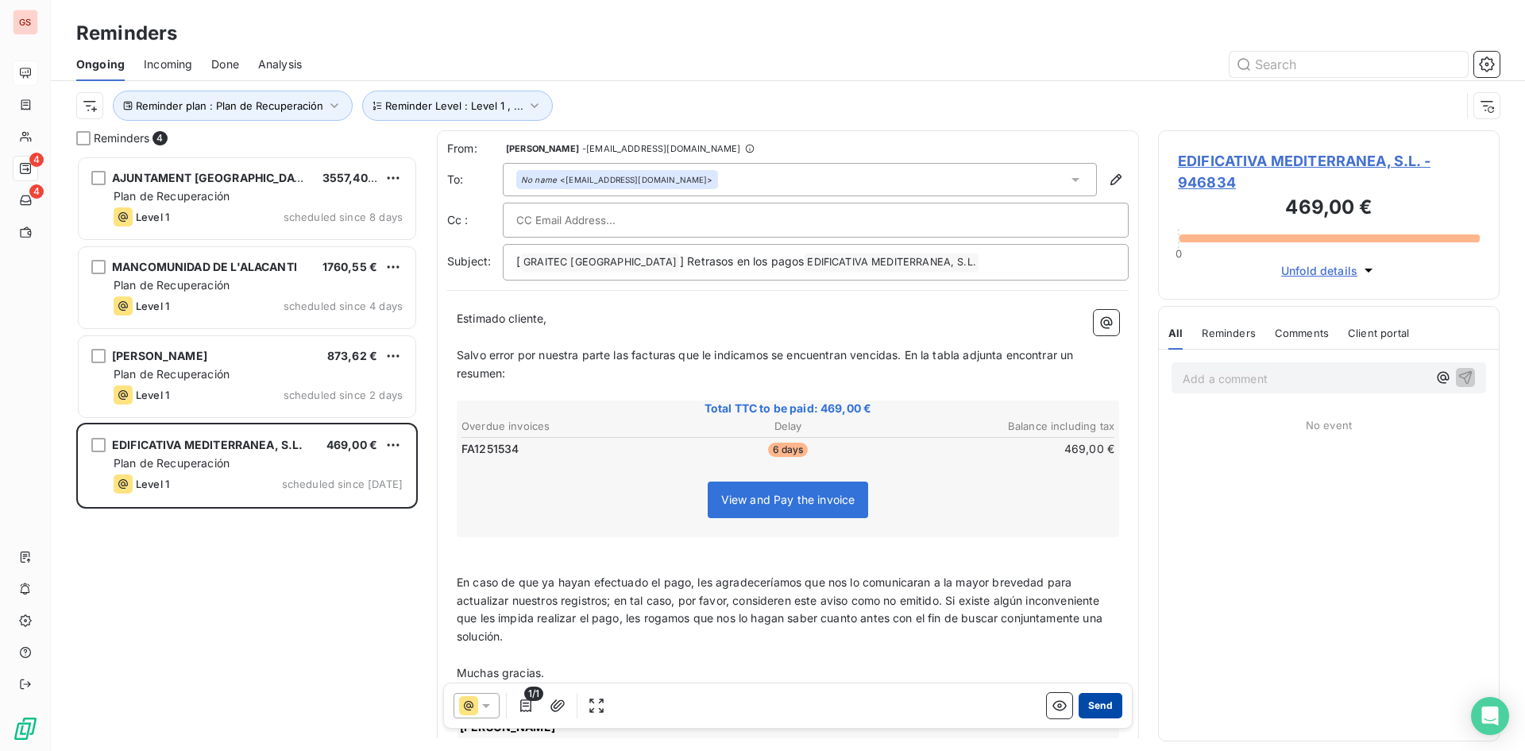
click at [1090, 707] on button "Send" at bounding box center [1101, 705] width 44 height 25
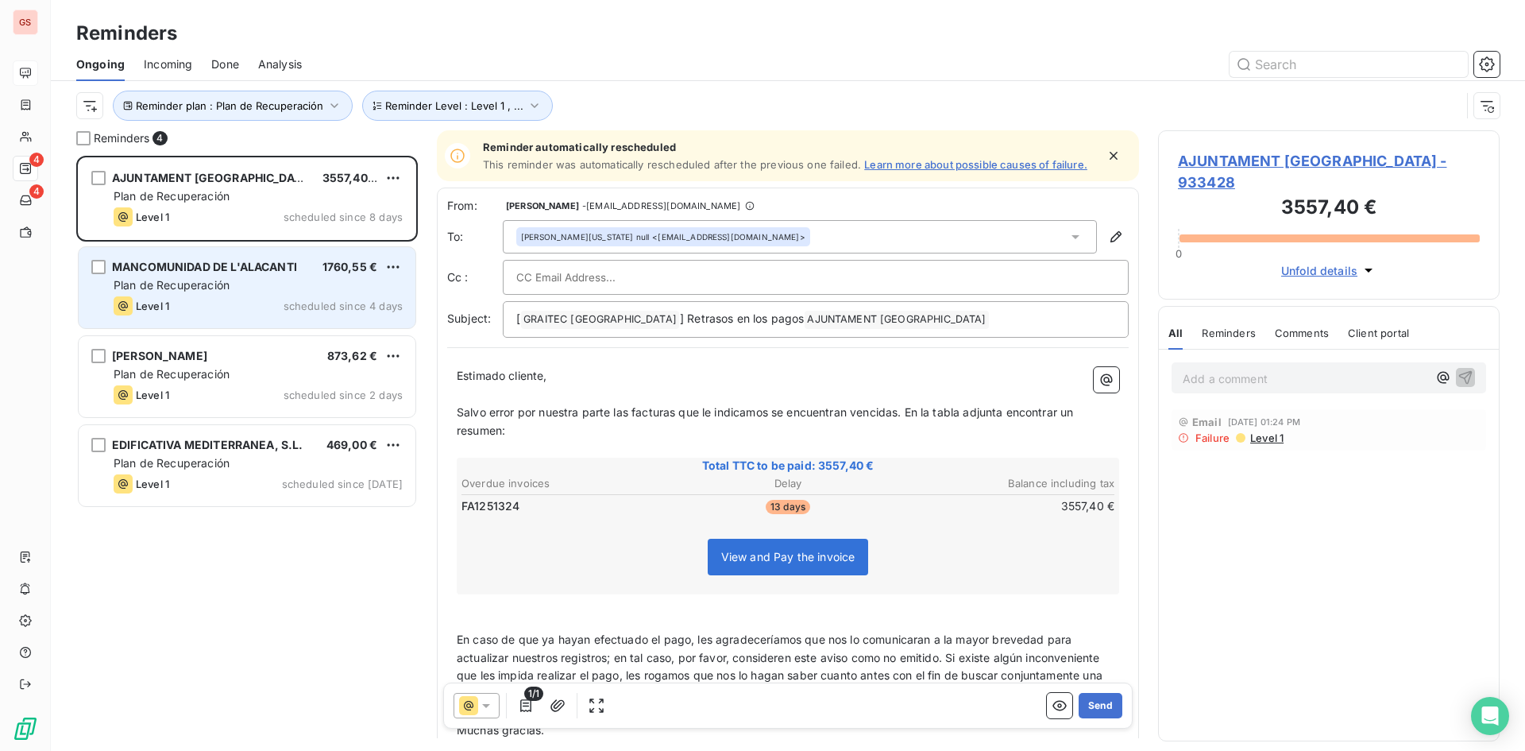
click at [236, 282] on div "Plan de Recuperación" at bounding box center [258, 285] width 289 height 16
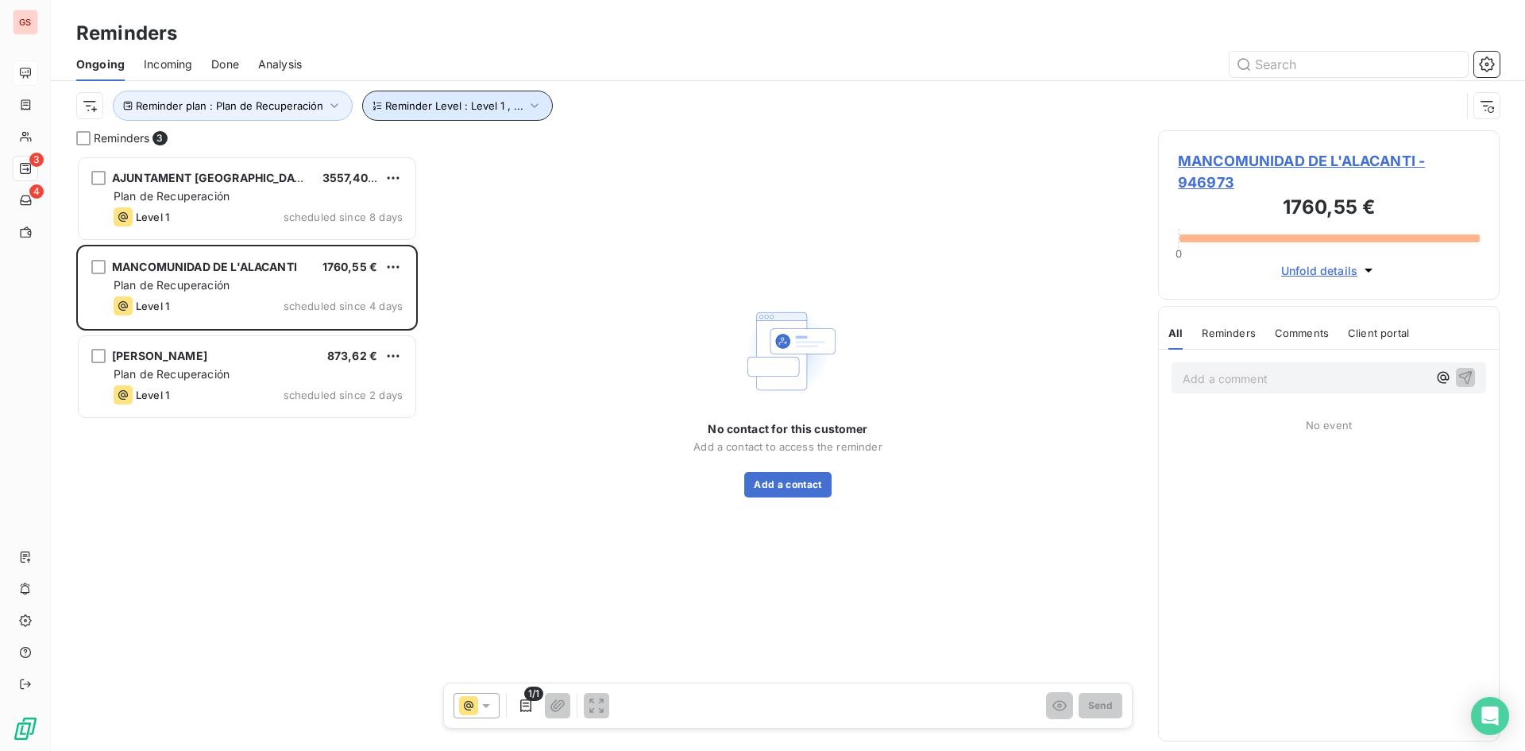
click at [494, 108] on span "Reminder Level : Level 1 , ..." at bounding box center [454, 105] width 138 height 13
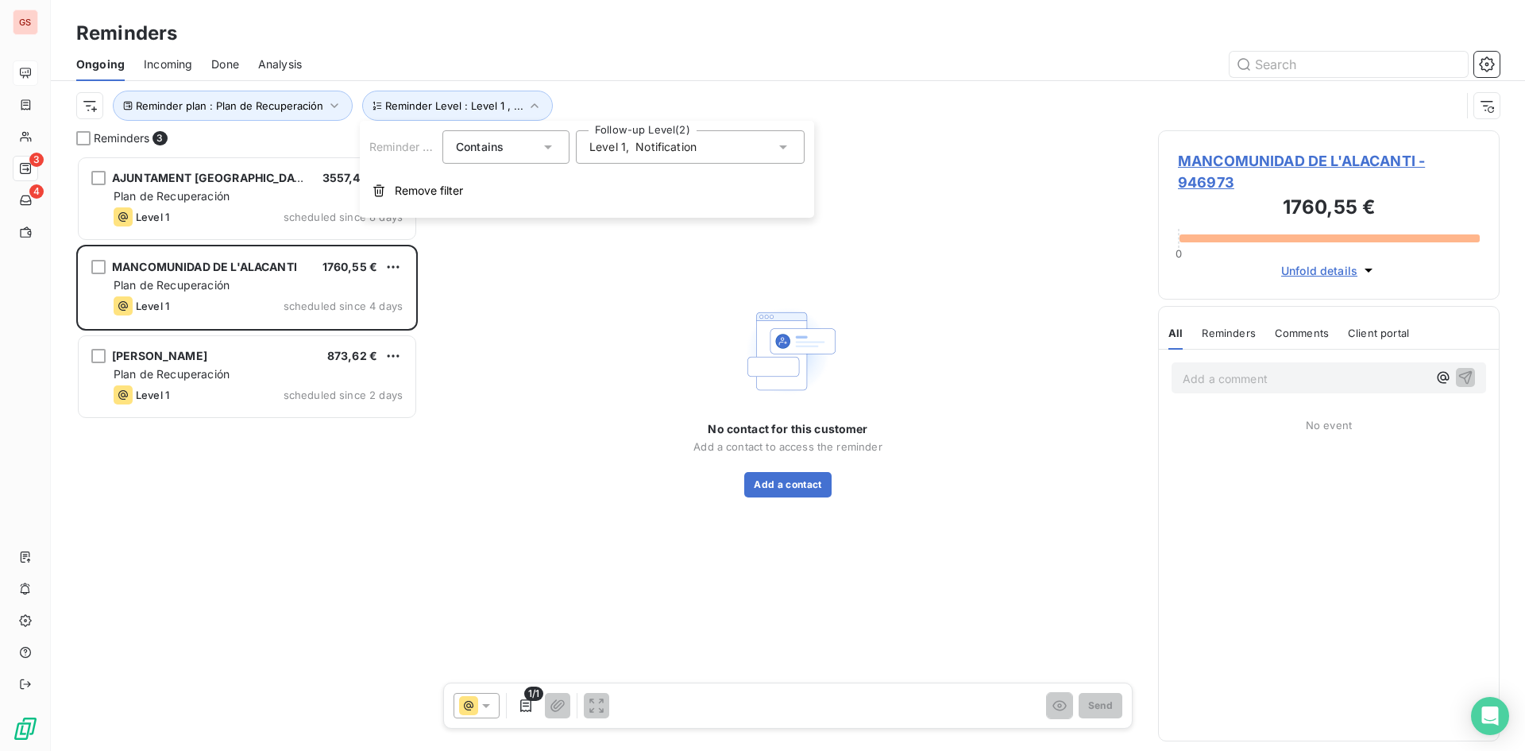
click at [658, 147] on span "Notification" at bounding box center [665, 147] width 61 height 16
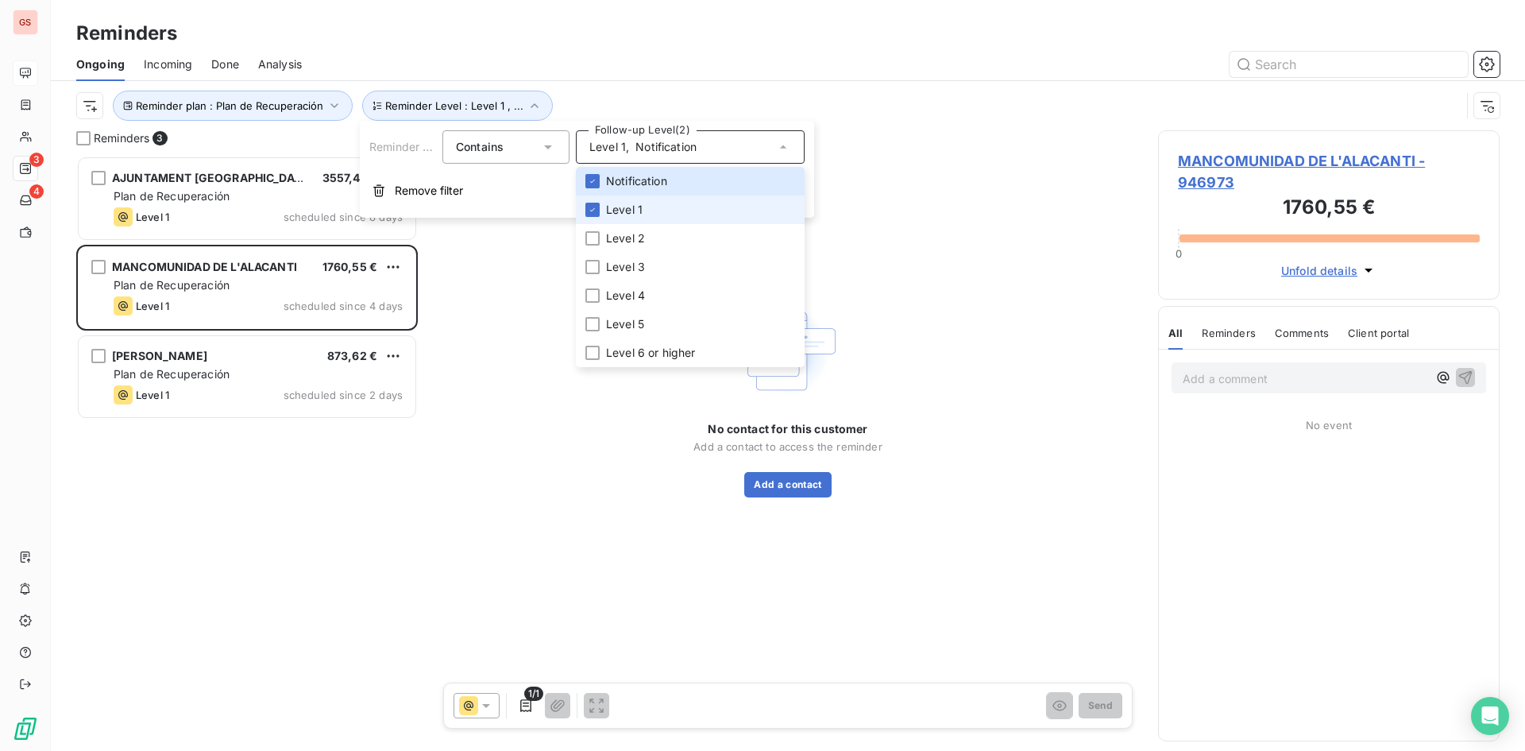
click at [652, 214] on li "Level 1" at bounding box center [690, 209] width 229 height 29
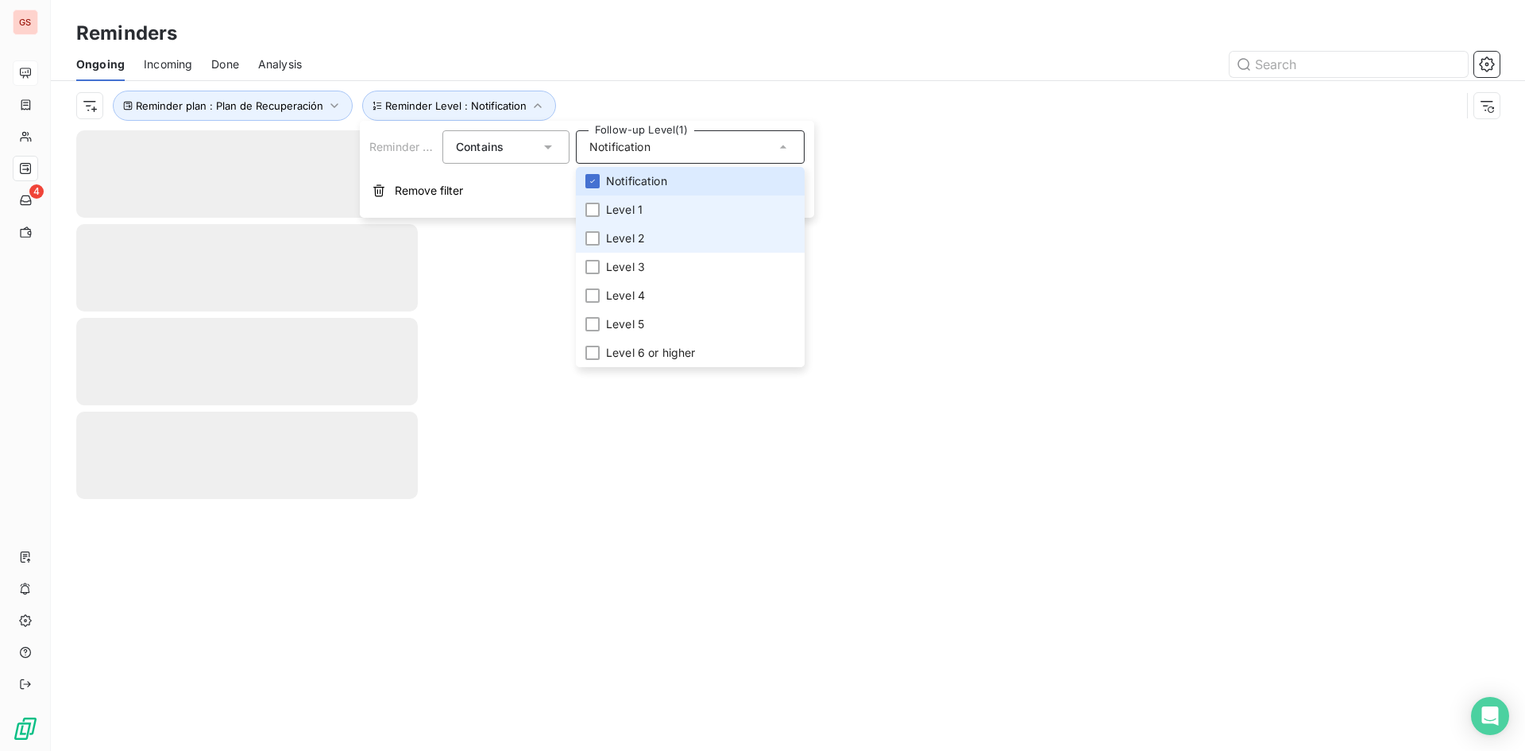
click at [647, 230] on li "Level 2" at bounding box center [690, 238] width 229 height 29
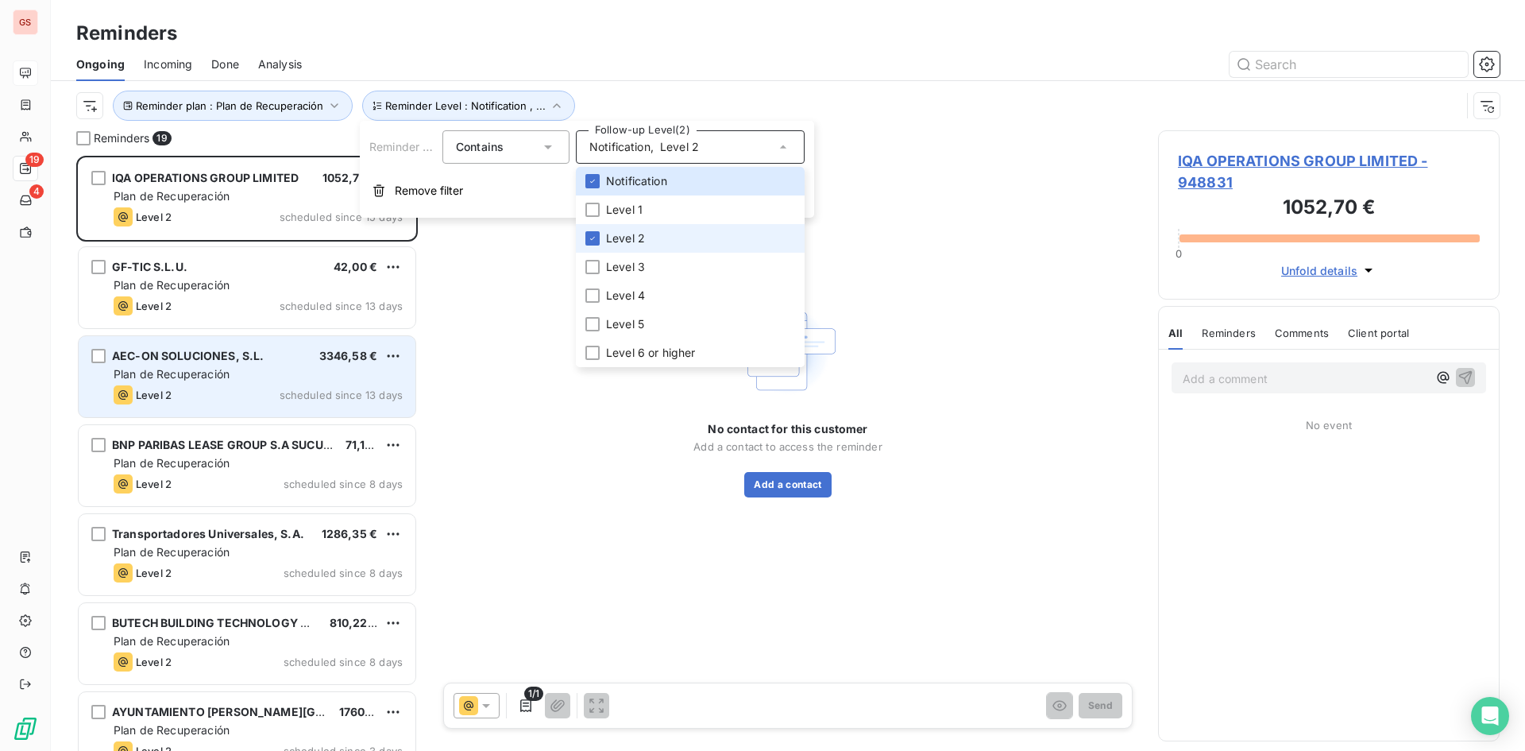
scroll to position [583, 330]
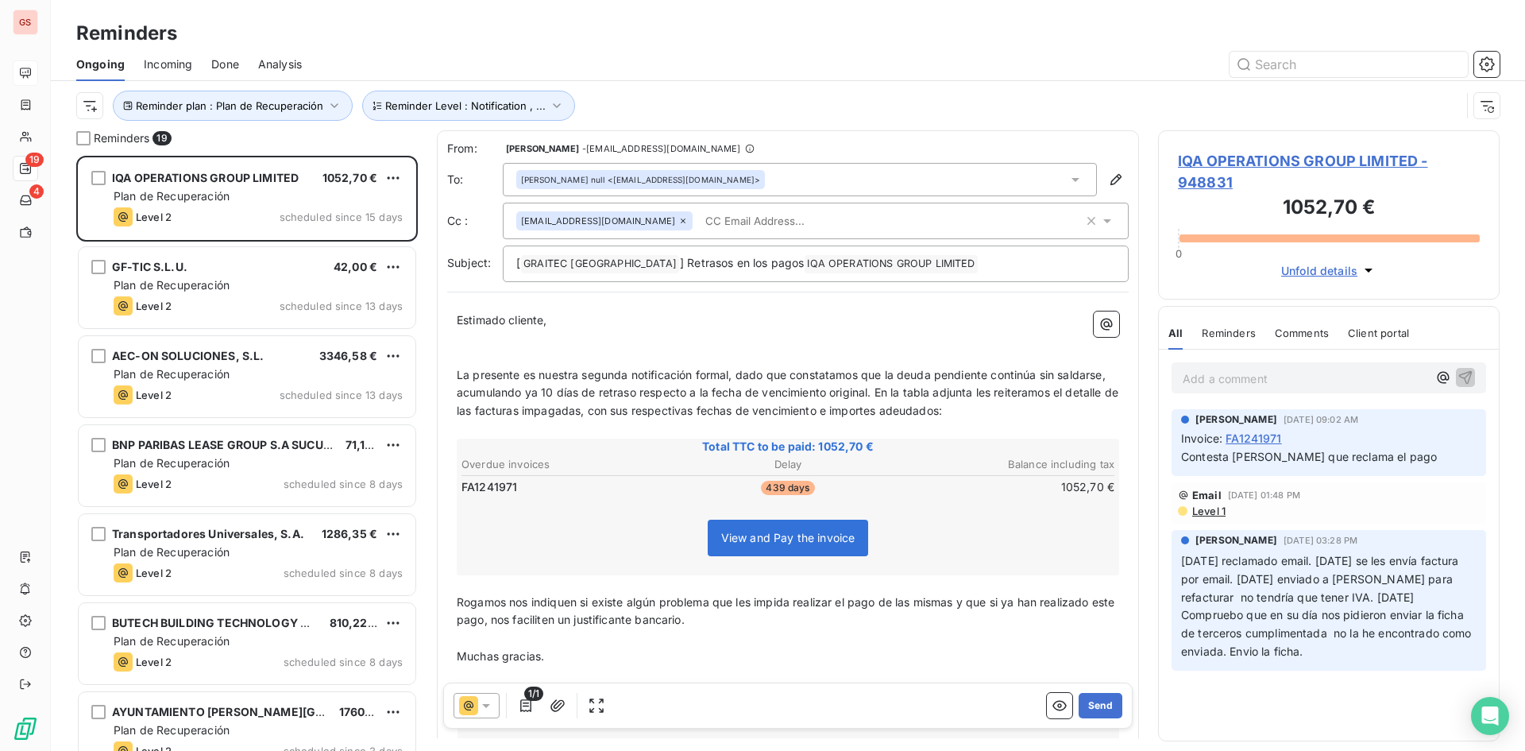
click at [674, 44] on div "Reminders" at bounding box center [788, 33] width 1474 height 29
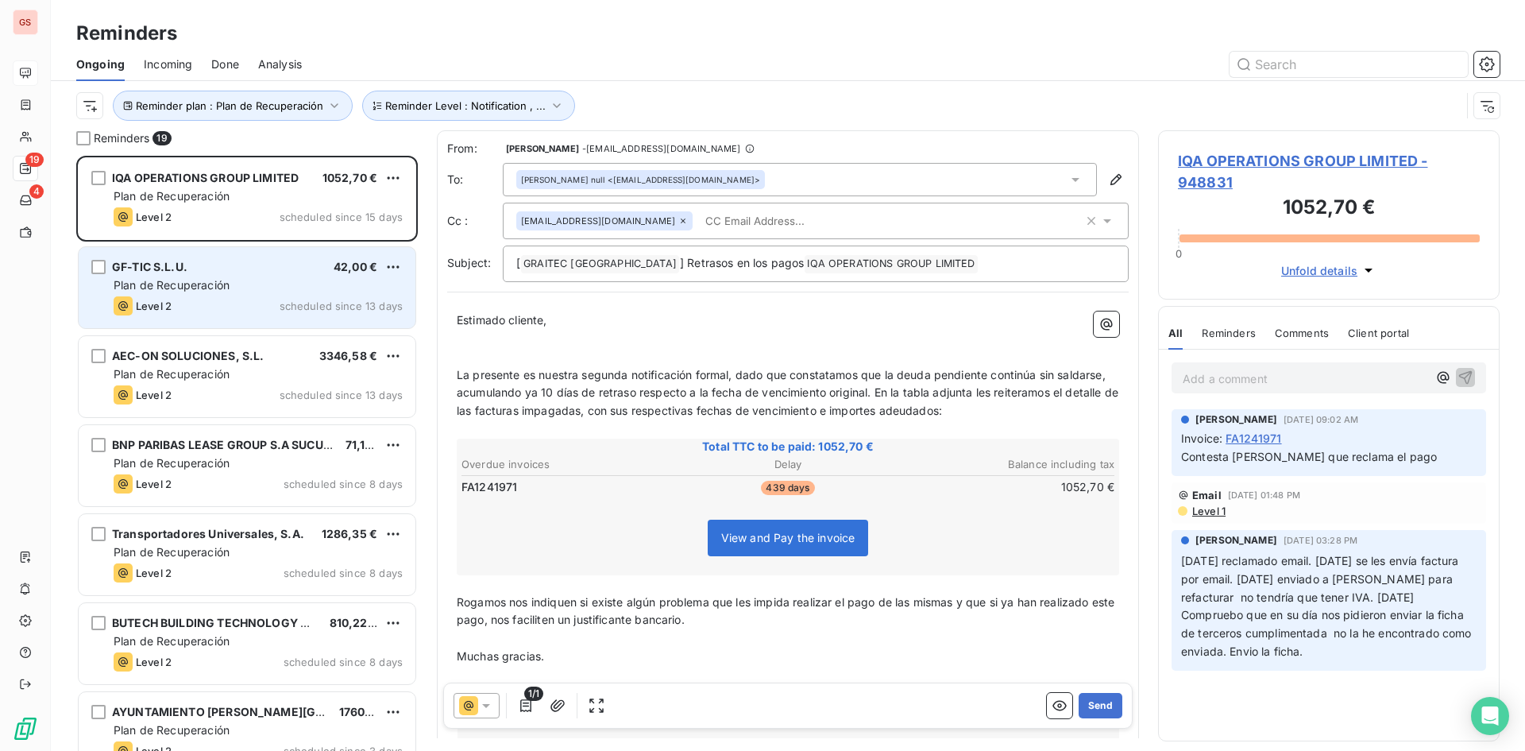
click at [264, 301] on div "Level 2 scheduled since 13 days" at bounding box center [258, 305] width 289 height 19
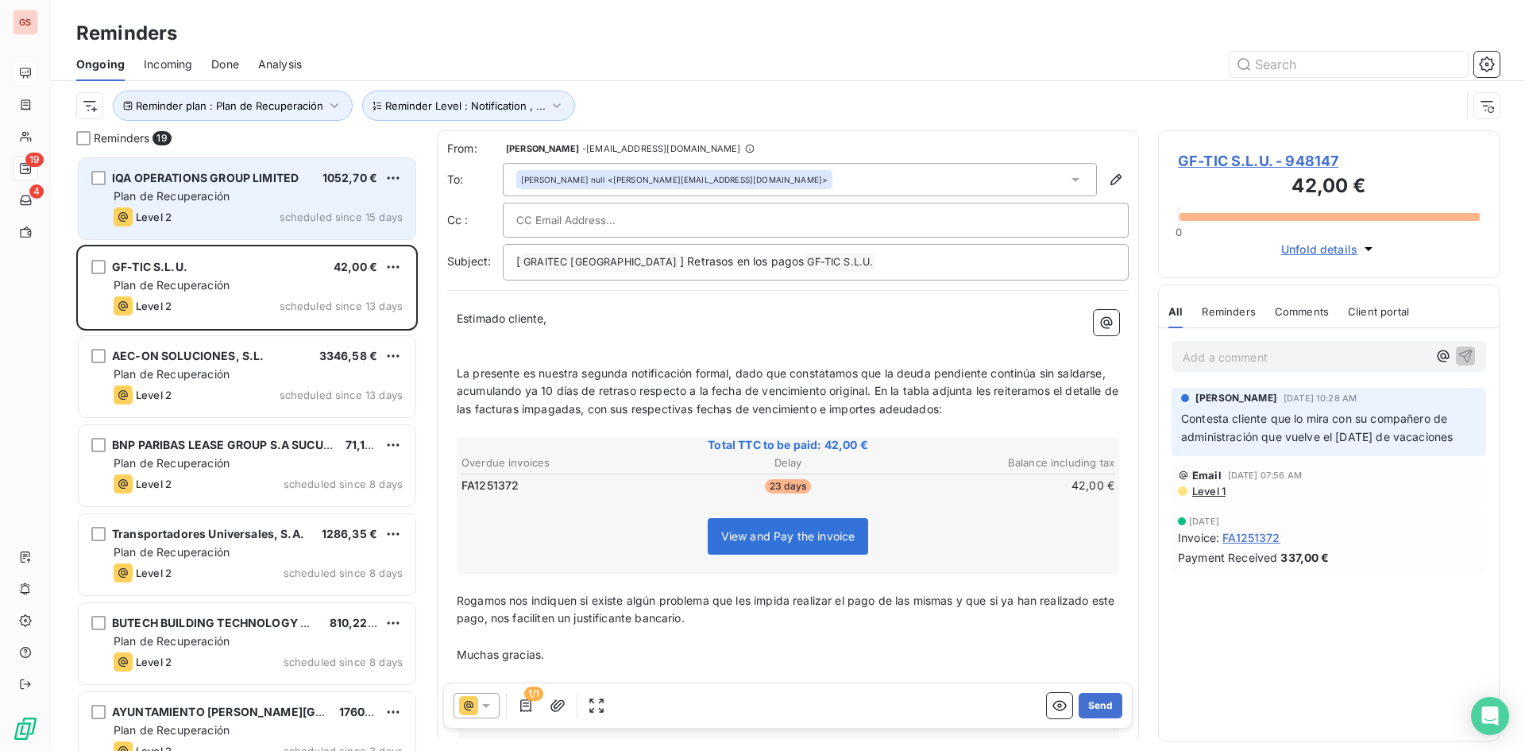
click at [262, 213] on div "Level 2 scheduled since 15 days" at bounding box center [258, 216] width 289 height 19
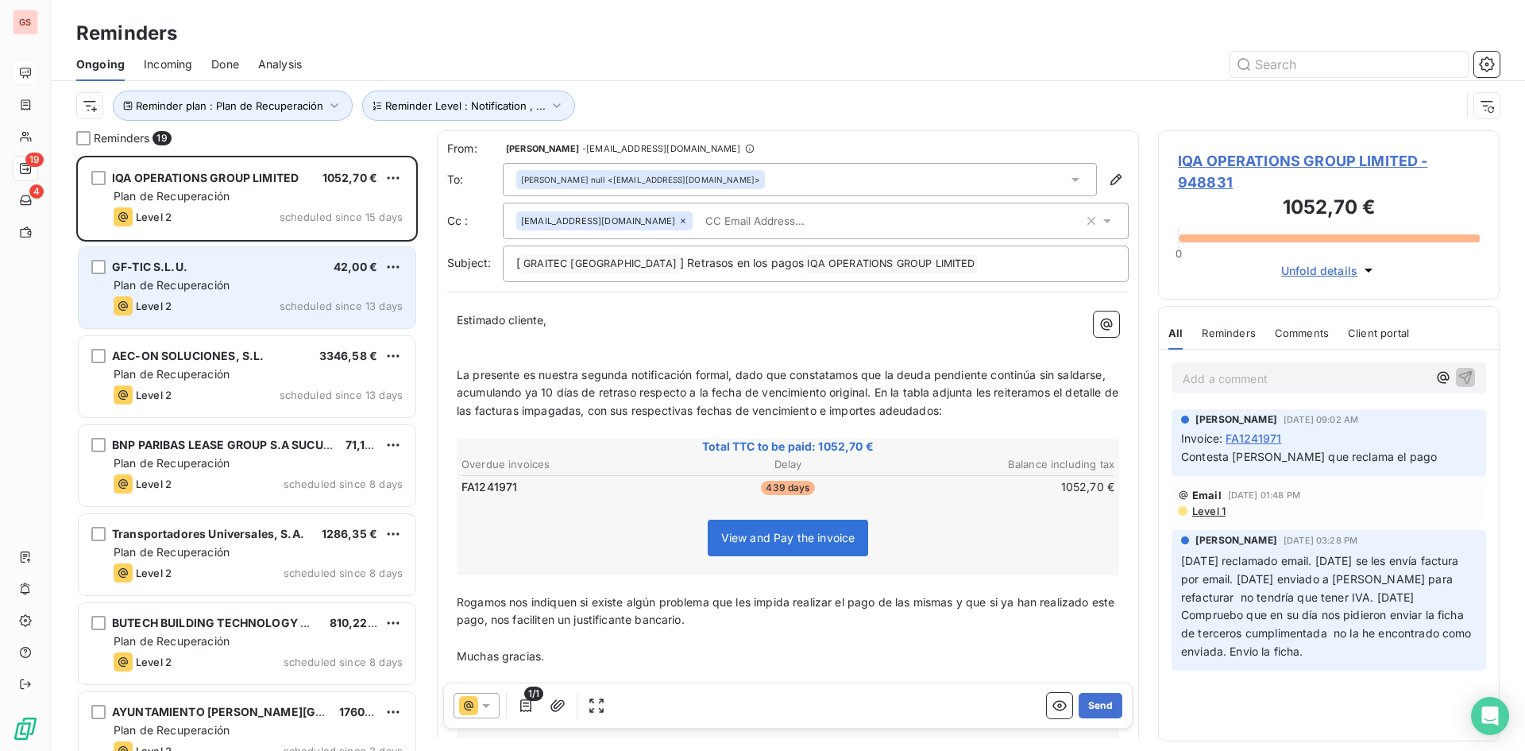
click at [261, 261] on div "GF-TIC S.L.U. 42,00 €" at bounding box center [258, 267] width 289 height 14
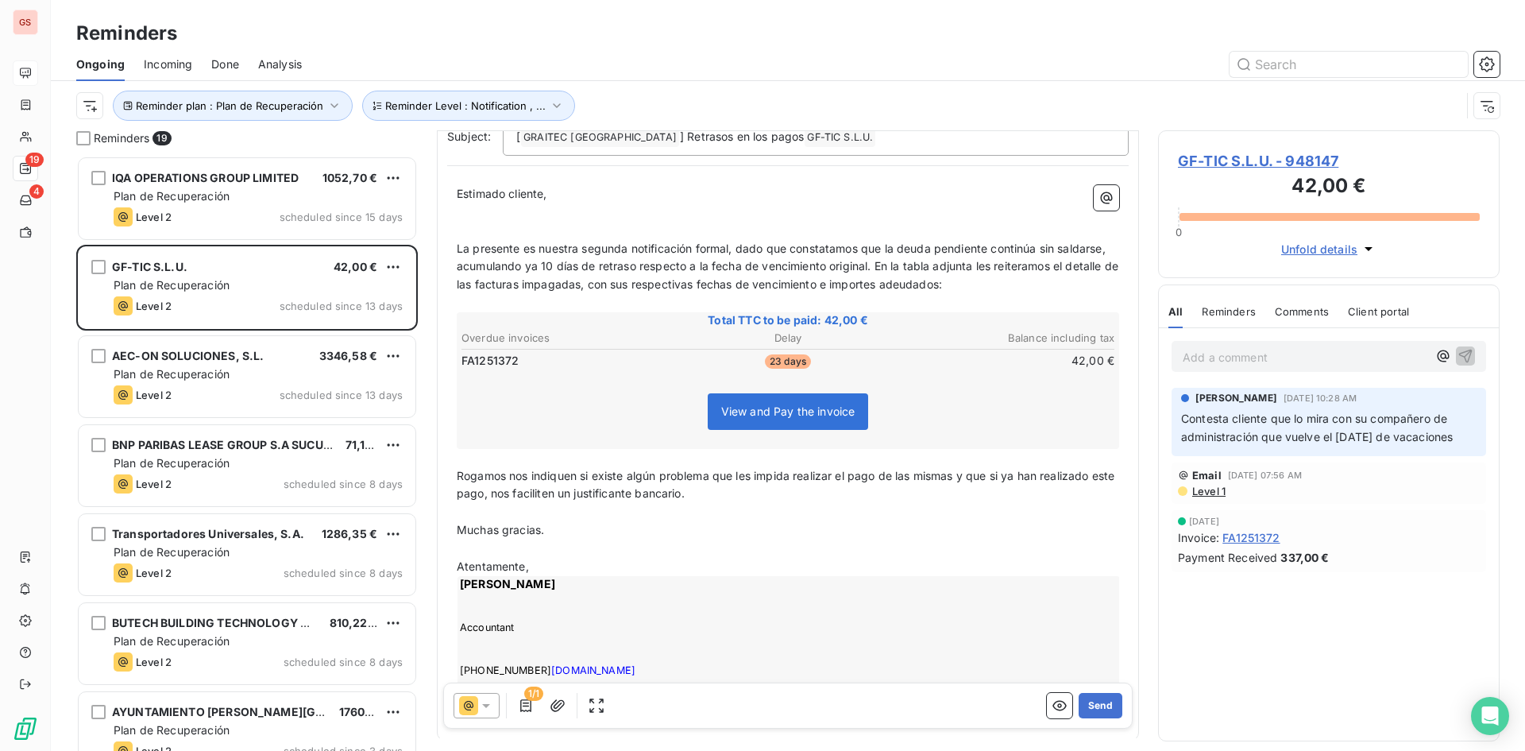
scroll to position [34, 0]
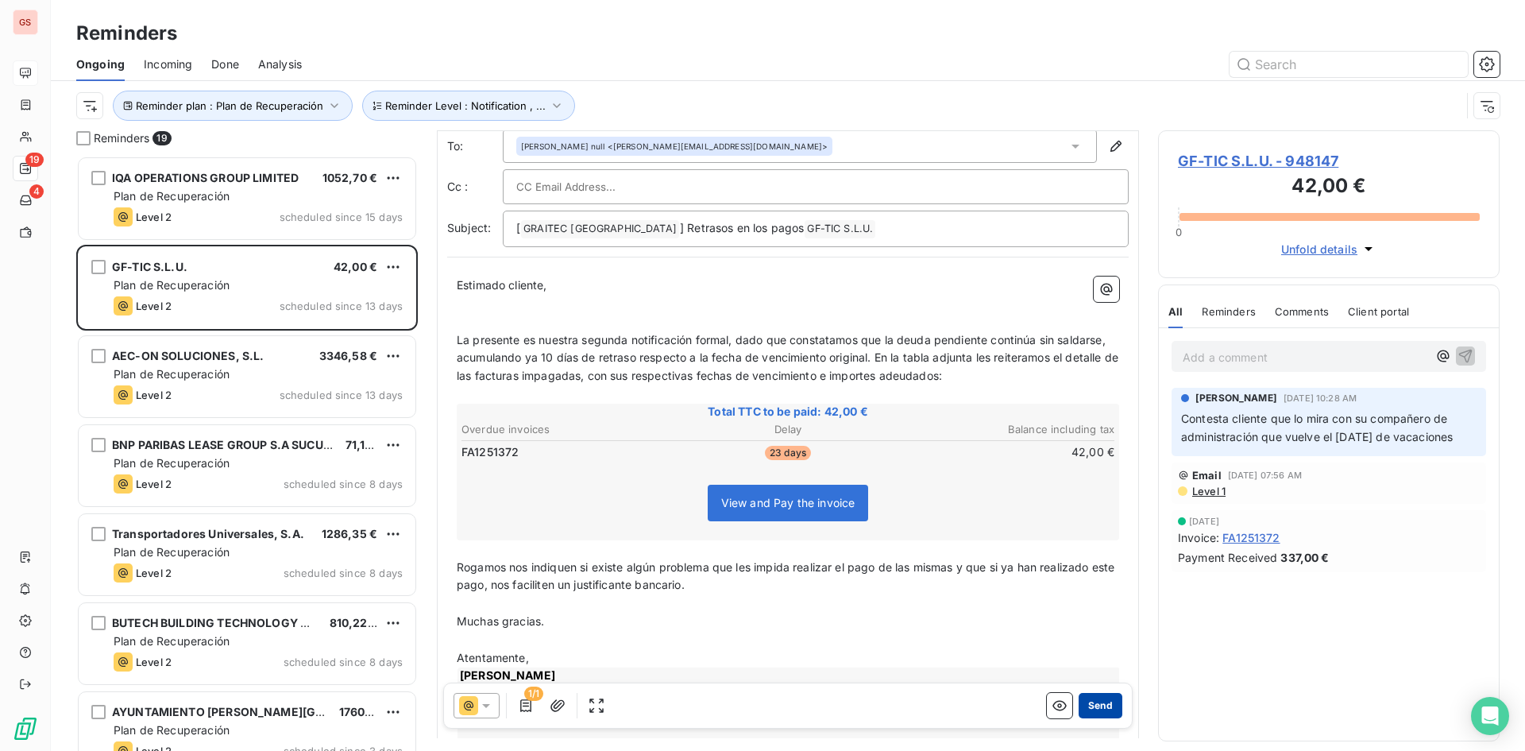
click at [1089, 709] on button "Send" at bounding box center [1101, 705] width 44 height 25
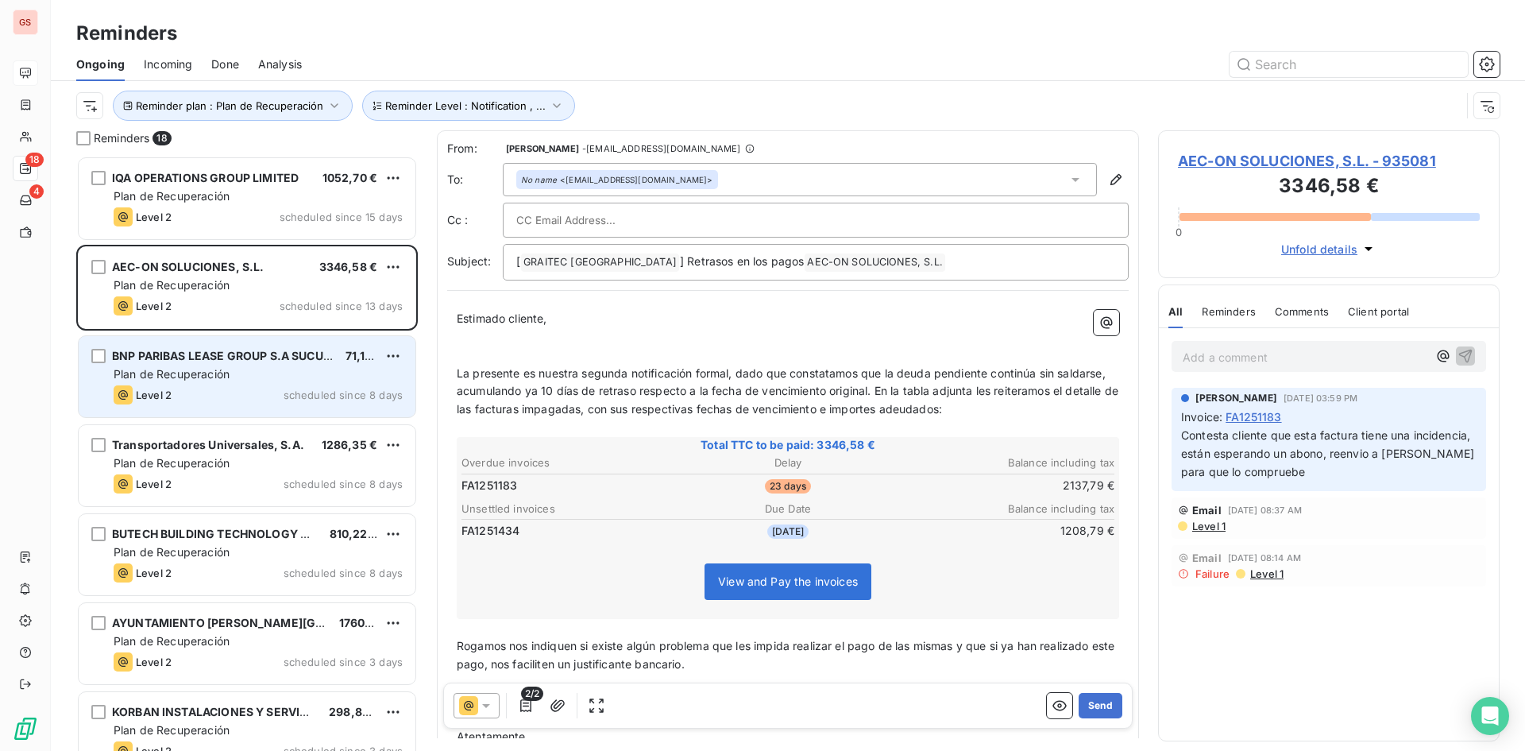
click at [261, 399] on div "Level 2 scheduled since 8 days" at bounding box center [258, 394] width 289 height 19
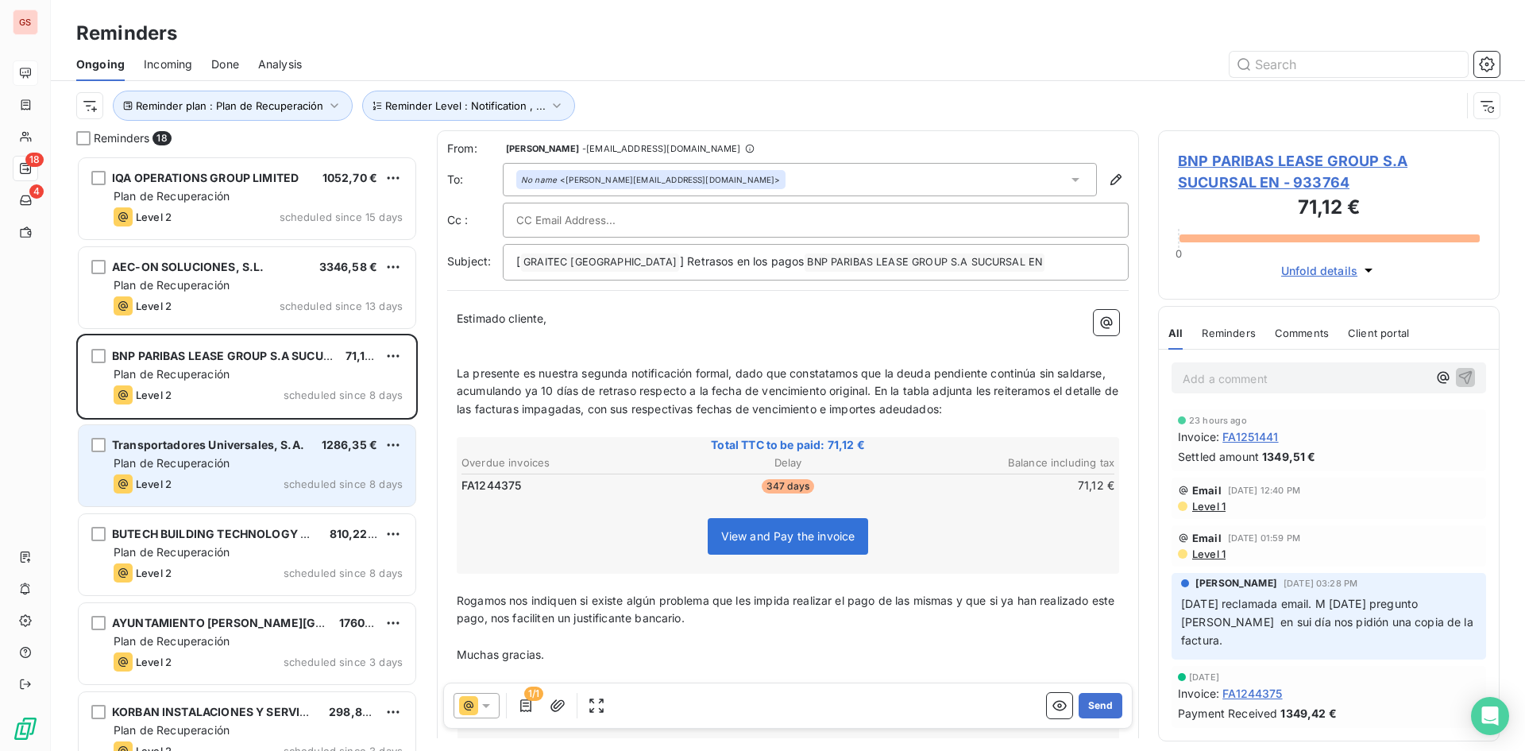
click at [276, 460] on div "Plan de Recuperación" at bounding box center [258, 463] width 289 height 16
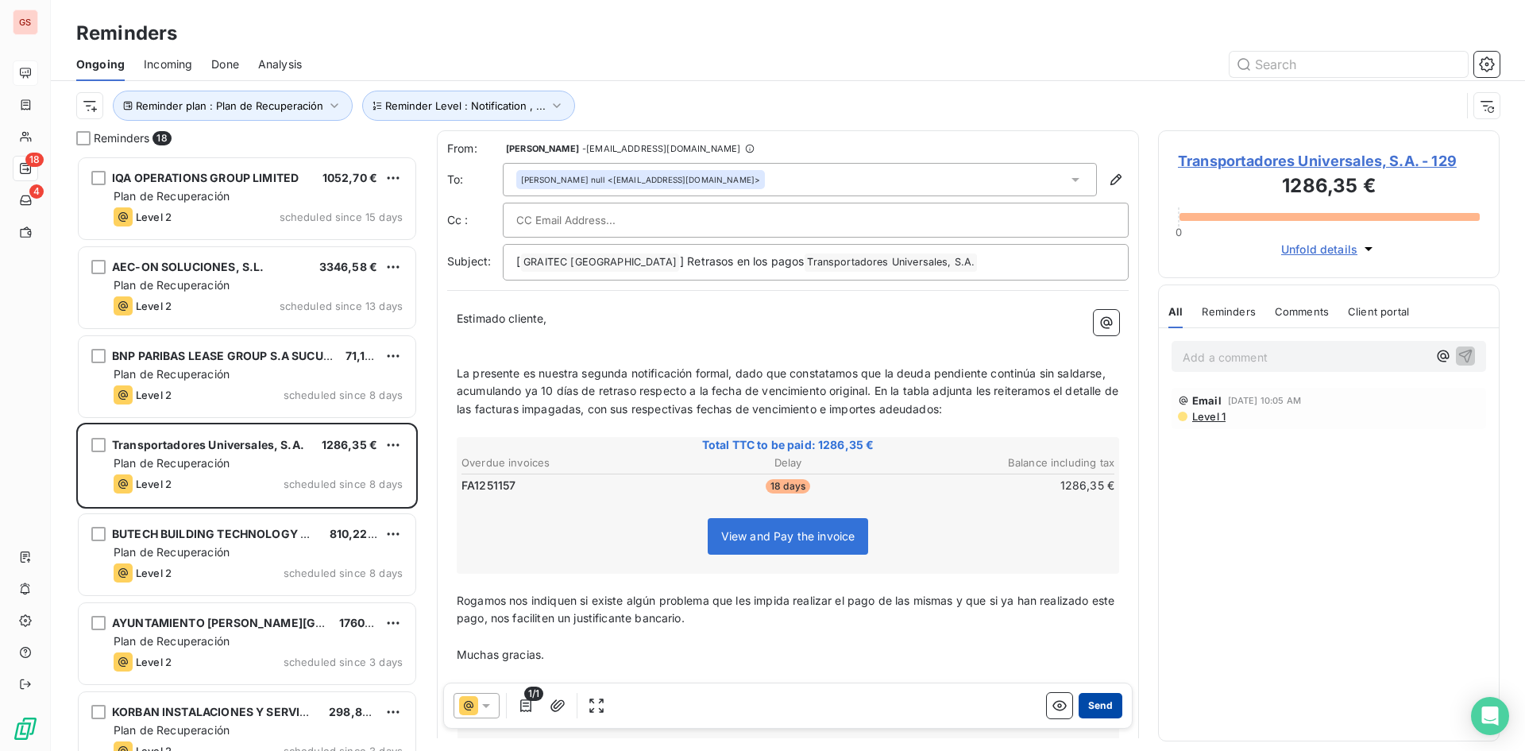
click at [1087, 698] on button "Send" at bounding box center [1101, 705] width 44 height 25
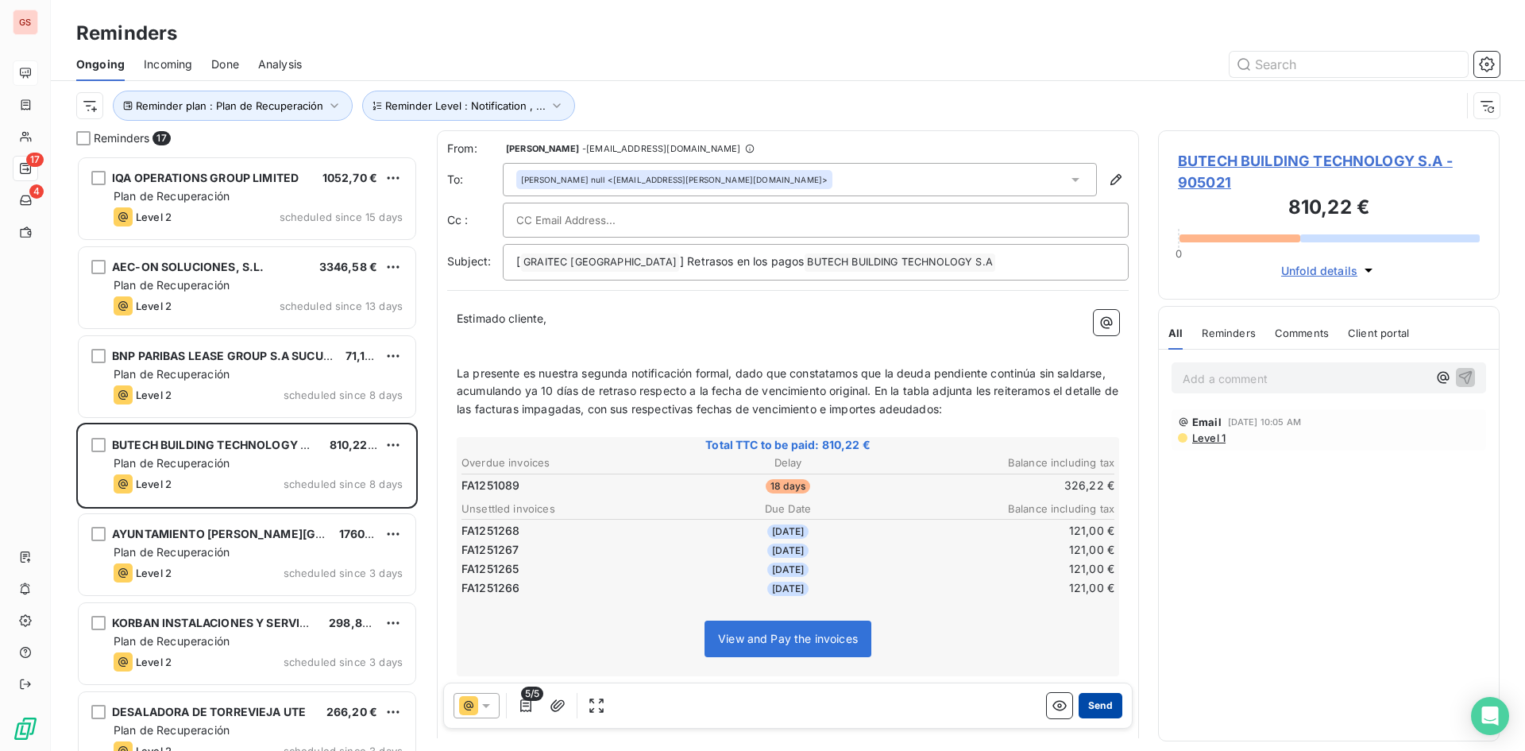
click at [1087, 698] on button "Send" at bounding box center [1101, 705] width 44 height 25
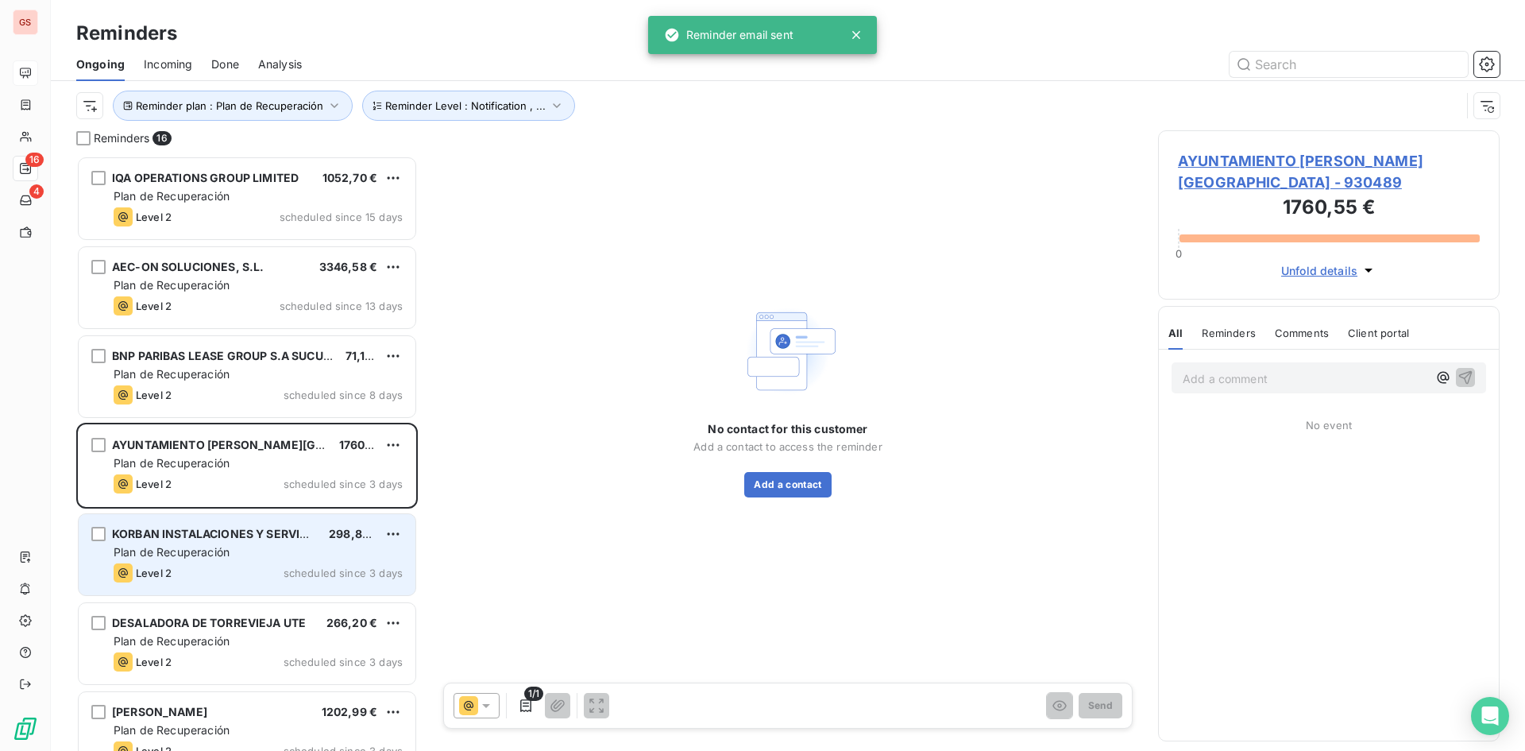
click at [244, 517] on div "KORBAN INSTALACIONES Y SERVICIOS 298,82 € Plan de Recuperación Level 2 schedule…" at bounding box center [247, 554] width 337 height 81
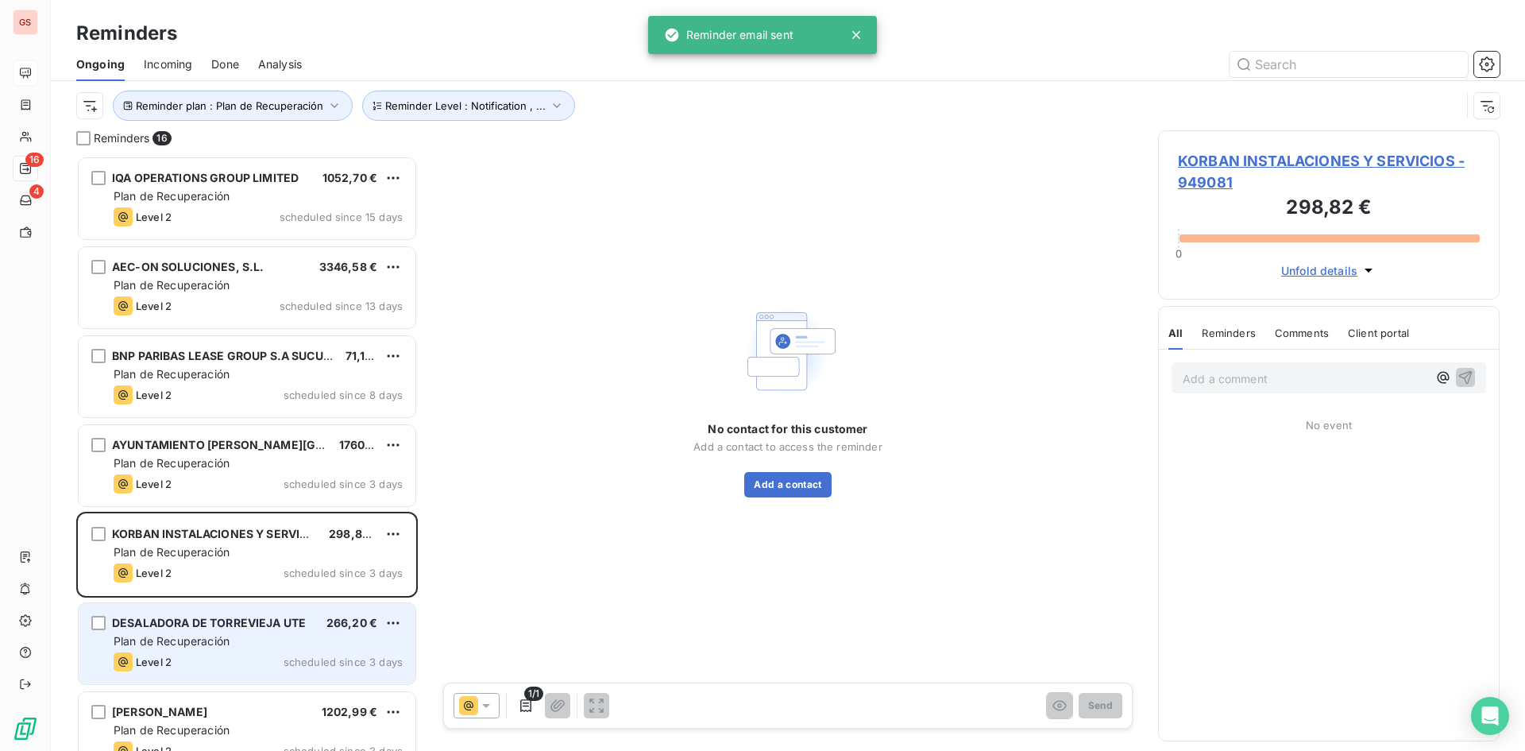
click at [230, 608] on div "DESALADORA DE TORREVIEJA UTE 266,20 € Plan de Recuperación Level 2 scheduled si…" at bounding box center [247, 643] width 337 height 81
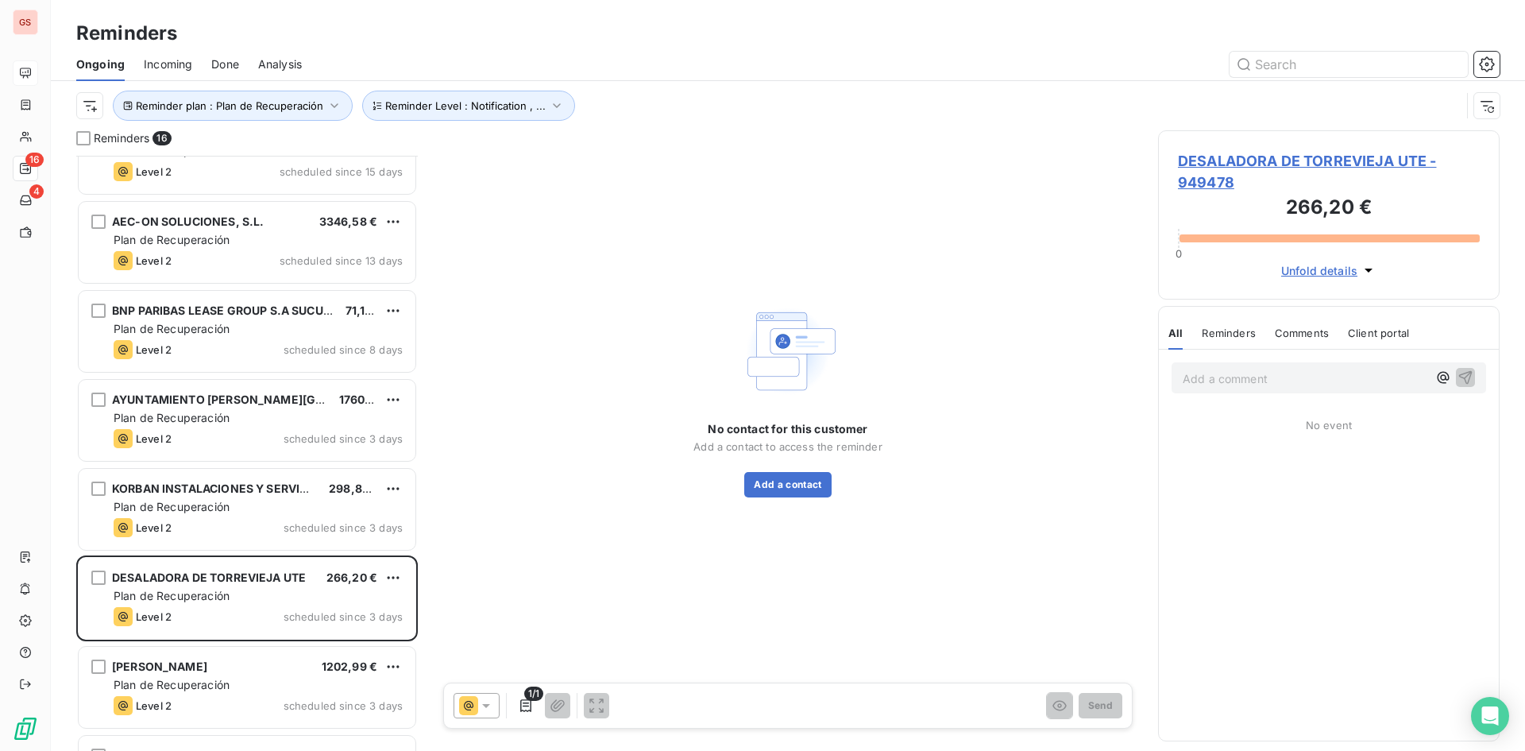
scroll to position [160, 0]
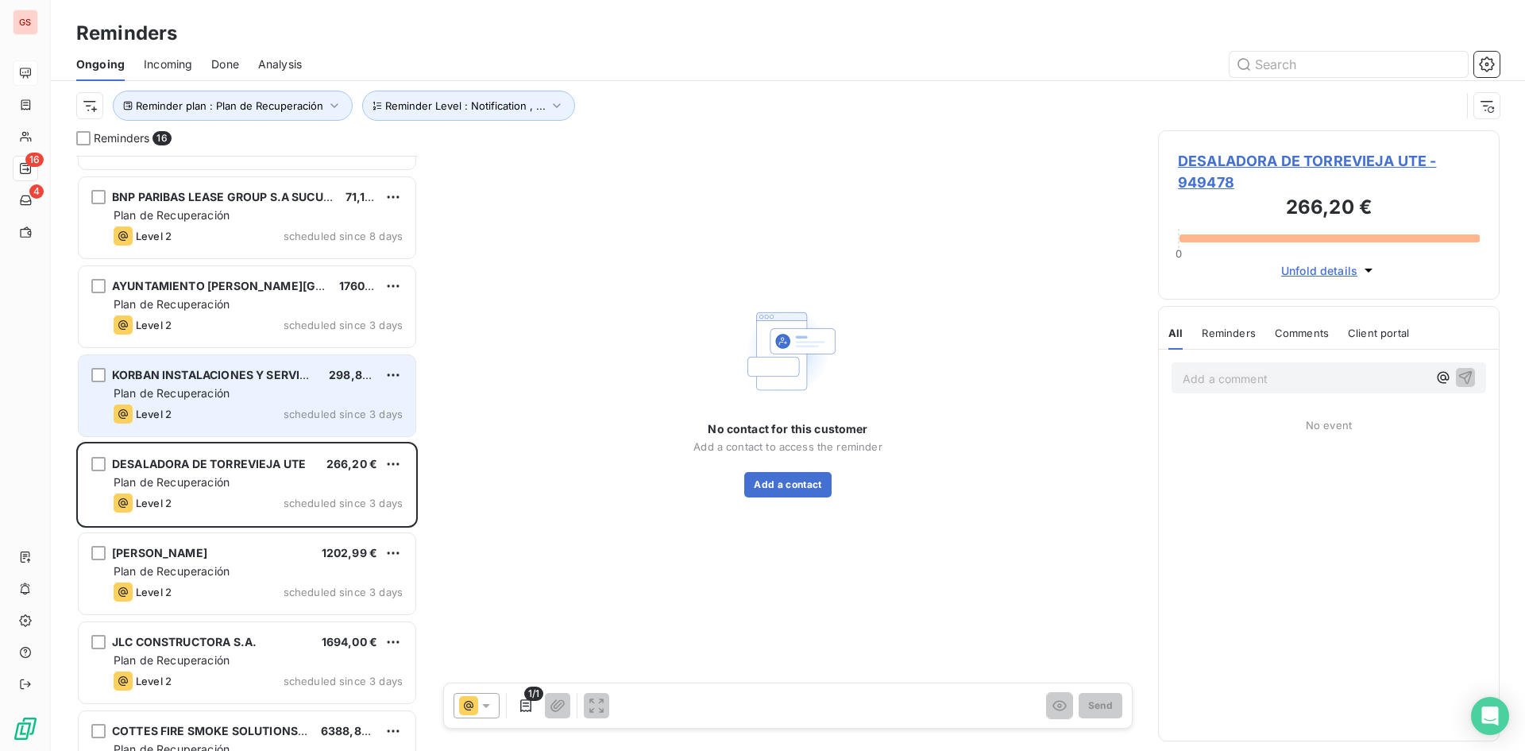
click at [241, 400] on div "Plan de Recuperación" at bounding box center [258, 393] width 289 height 16
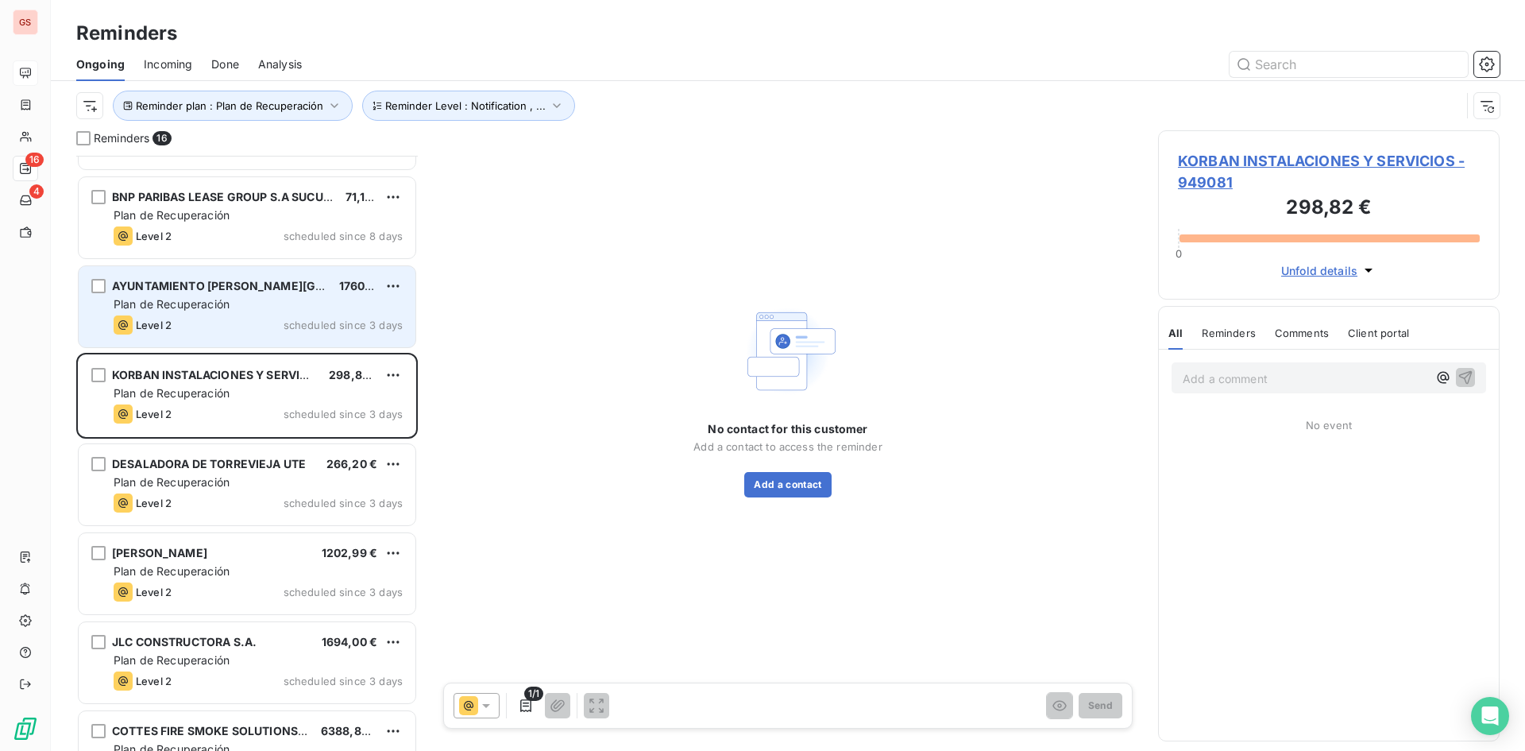
click at [246, 331] on div "Level 2 scheduled since 3 days" at bounding box center [258, 324] width 289 height 19
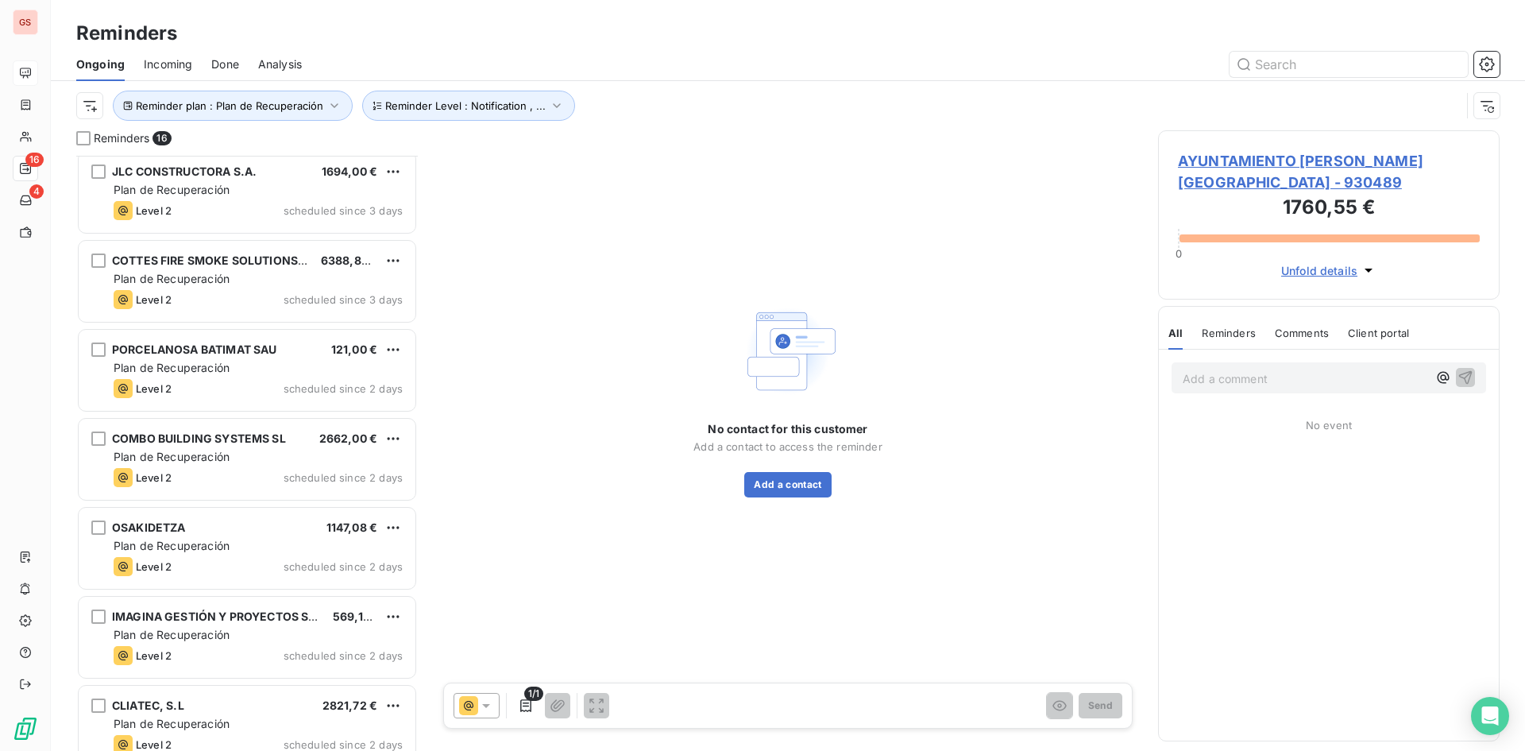
scroll to position [636, 0]
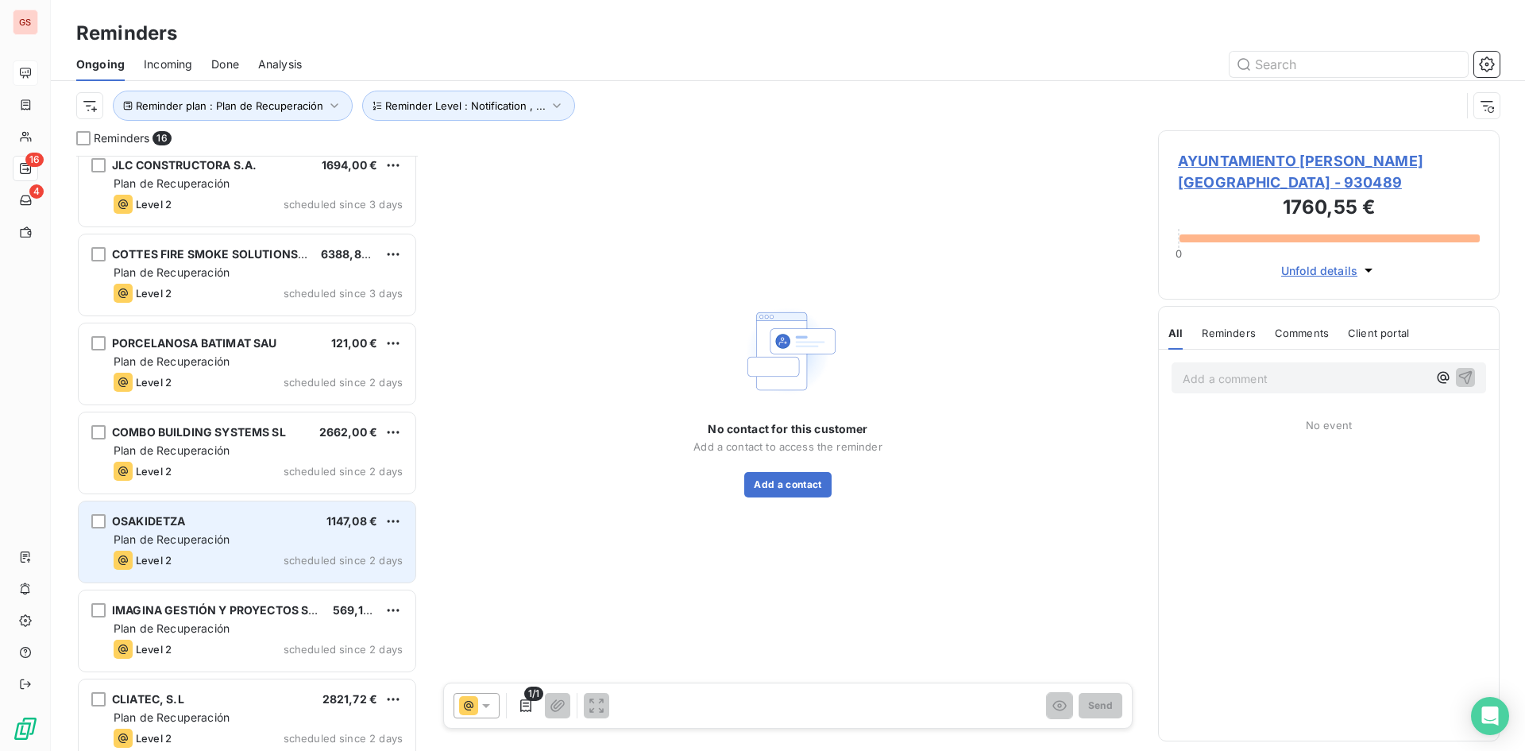
click at [222, 534] on span "Plan de Recuperación" at bounding box center [172, 539] width 116 height 14
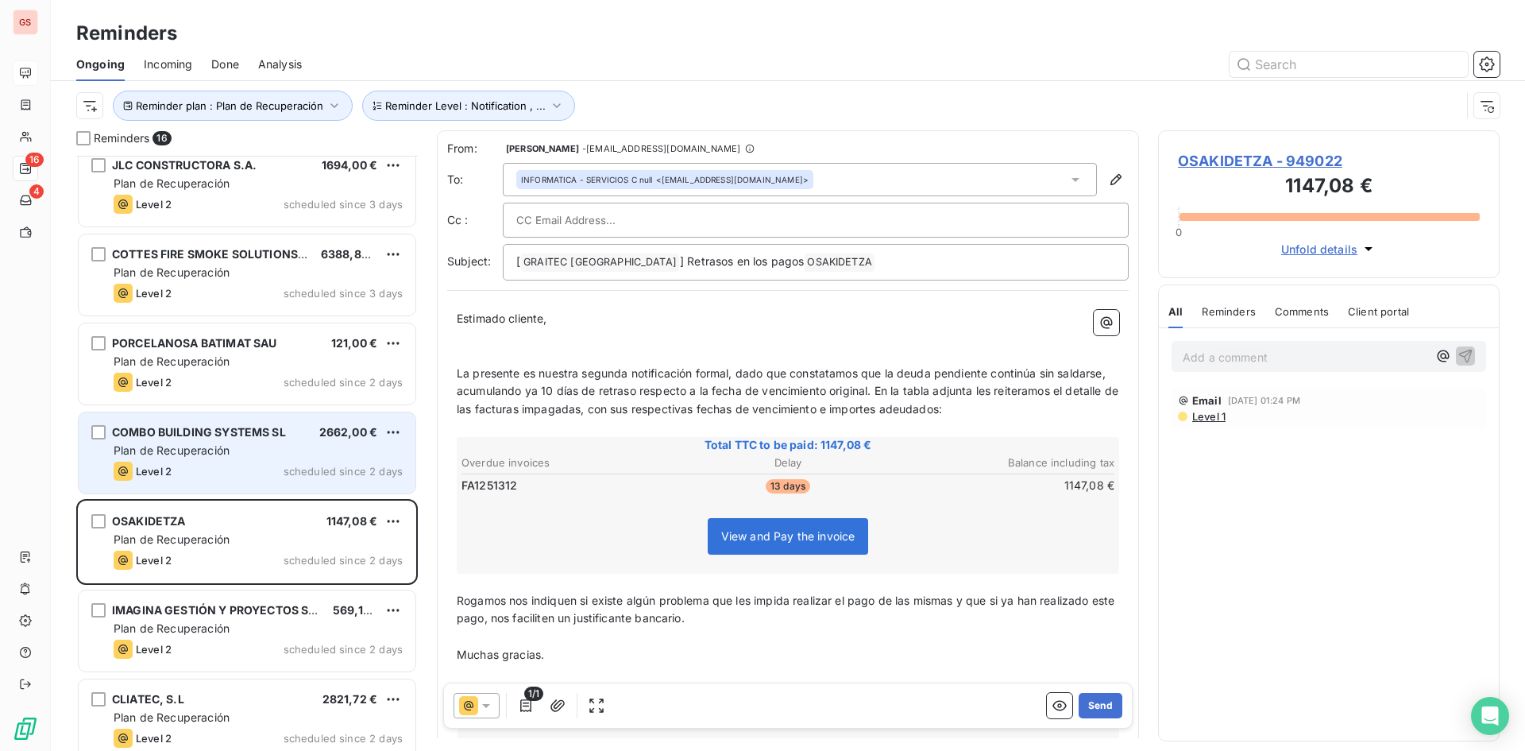
click at [250, 477] on div "Level 2 scheduled since 2 days" at bounding box center [258, 470] width 289 height 19
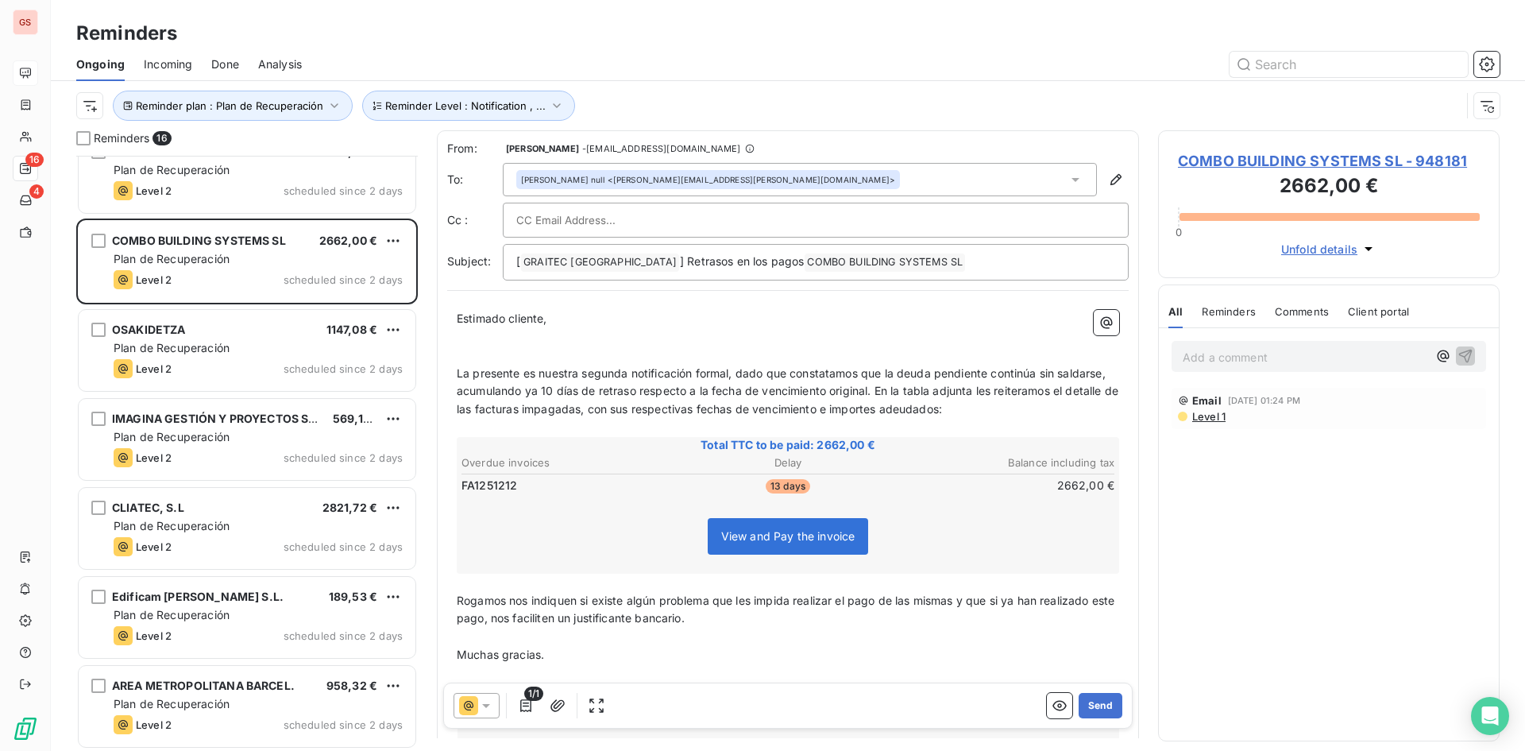
scroll to position [829, 0]
click at [1403, 147] on div "COMBO BUILDING SYSTEMS SL - 948181 2662,00 € 0 Unfold details" at bounding box center [1329, 204] width 342 height 148
click at [1390, 156] on span "COMBO BUILDING SYSTEMS SL - 948181" at bounding box center [1329, 160] width 302 height 21
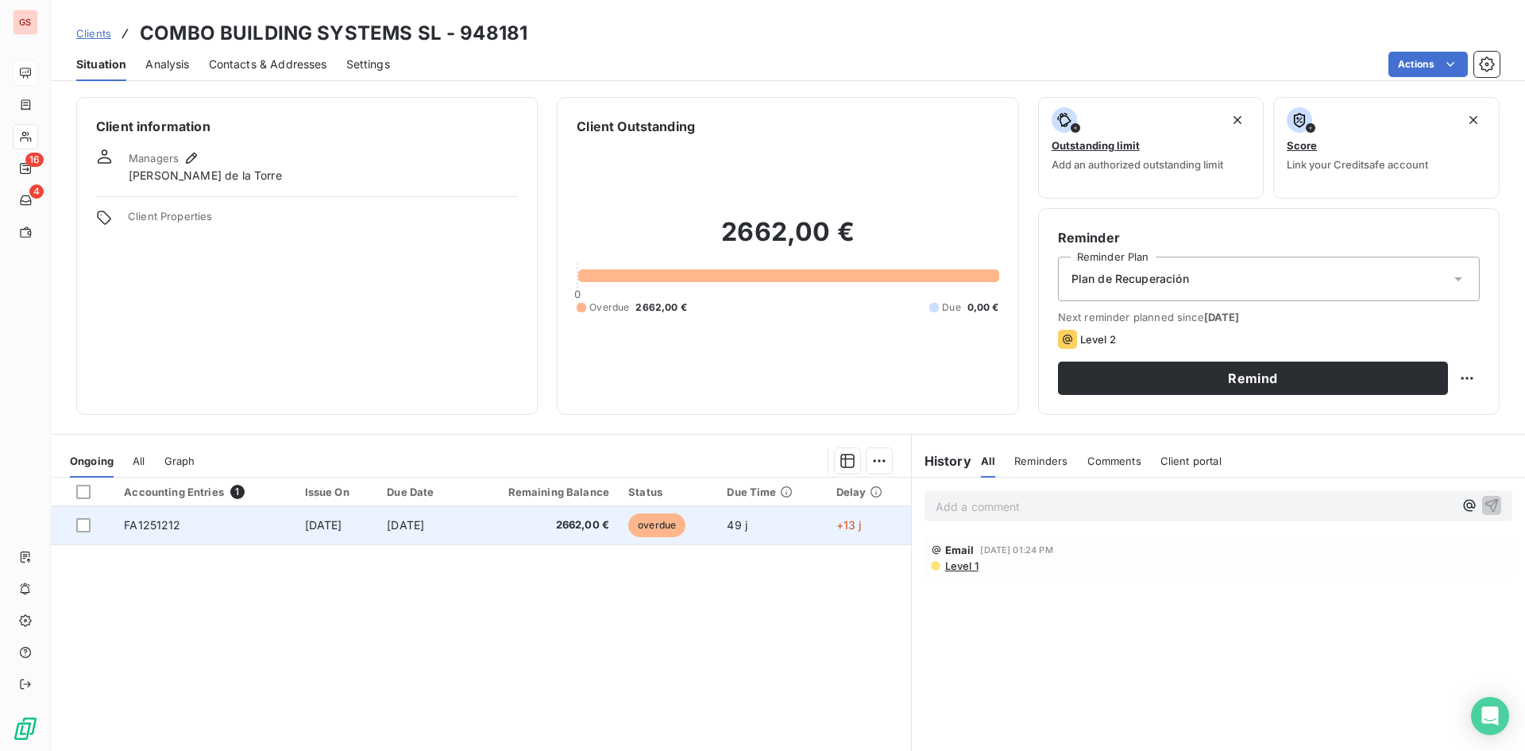
click at [305, 519] on span "[DATE]" at bounding box center [323, 525] width 37 height 14
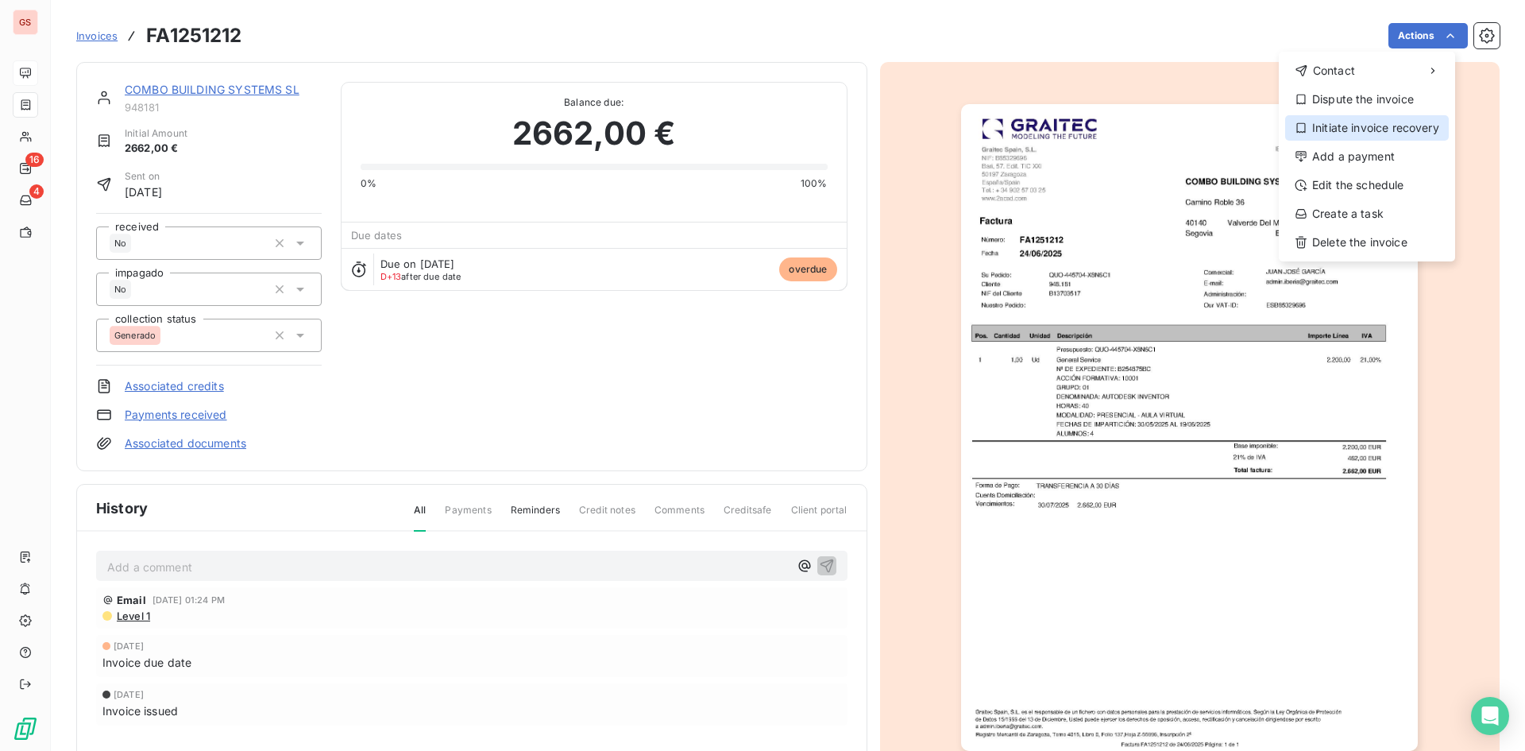
click at [1372, 133] on div "Initiate invoice recovery" at bounding box center [1367, 127] width 164 height 25
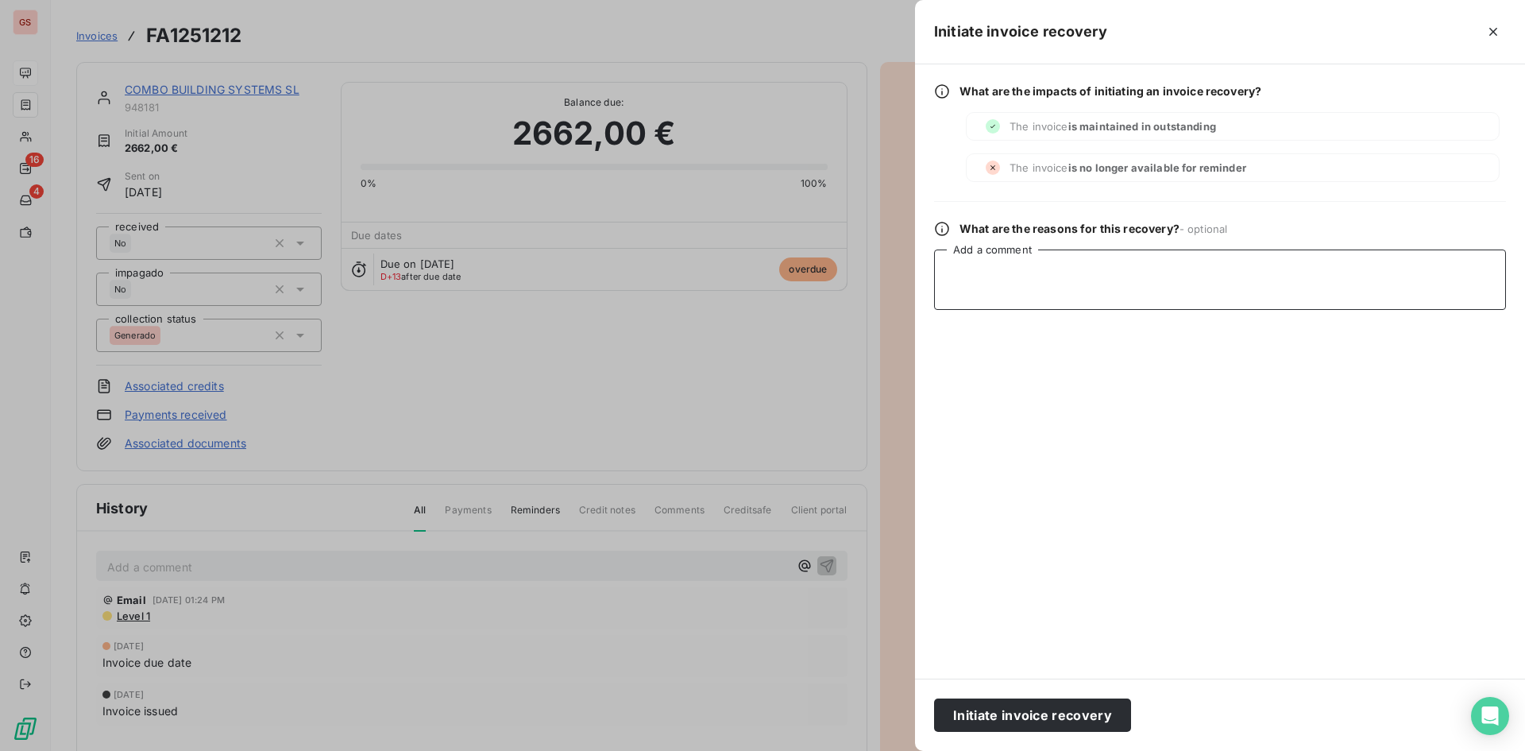
click at [1242, 291] on textarea "Add a comment" at bounding box center [1220, 279] width 572 height 60
type textarea "h"
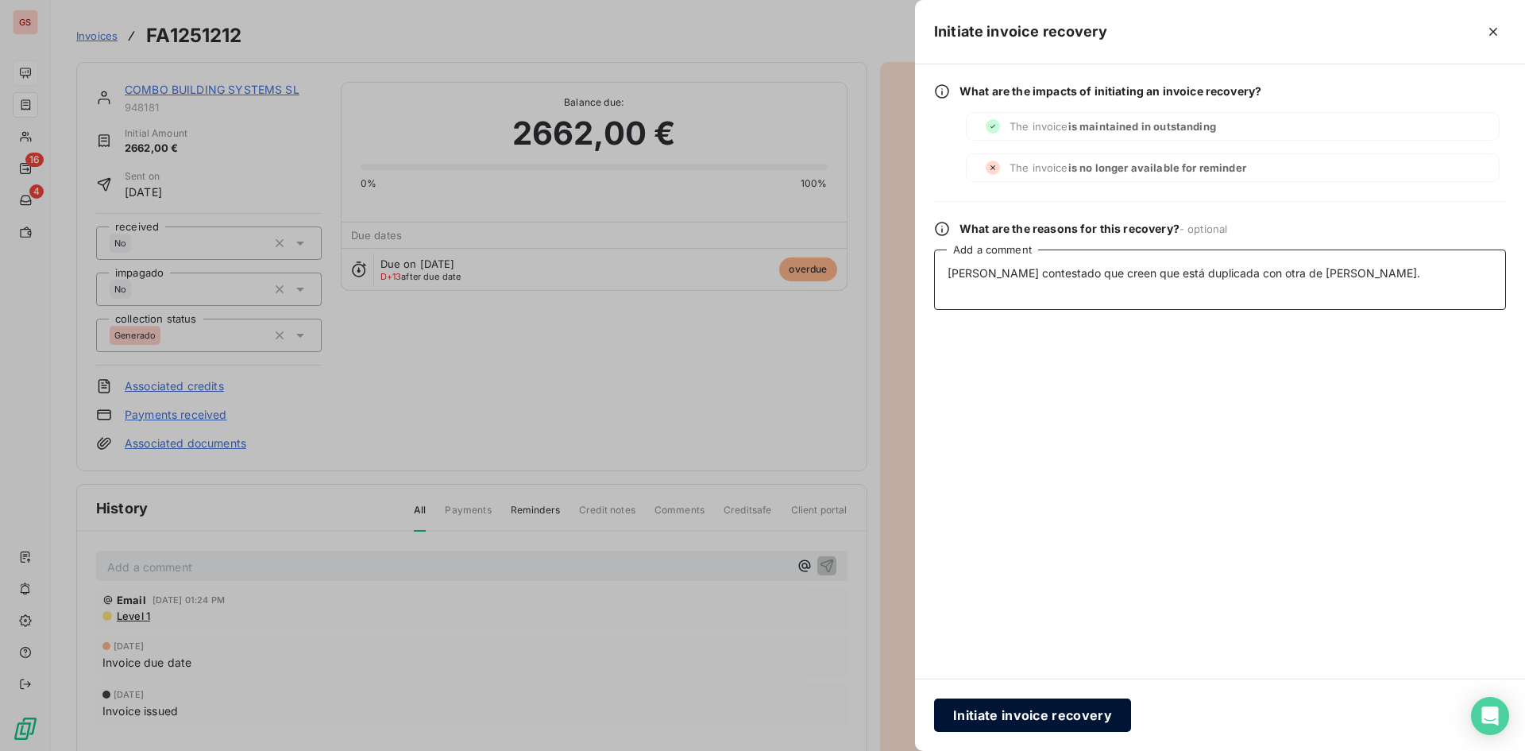
type textarea "[PERSON_NAME] contestado que creen que está duplicada con otra de [PERSON_NAME]."
click at [1019, 709] on button "Initiate invoice recovery" at bounding box center [1032, 714] width 197 height 33
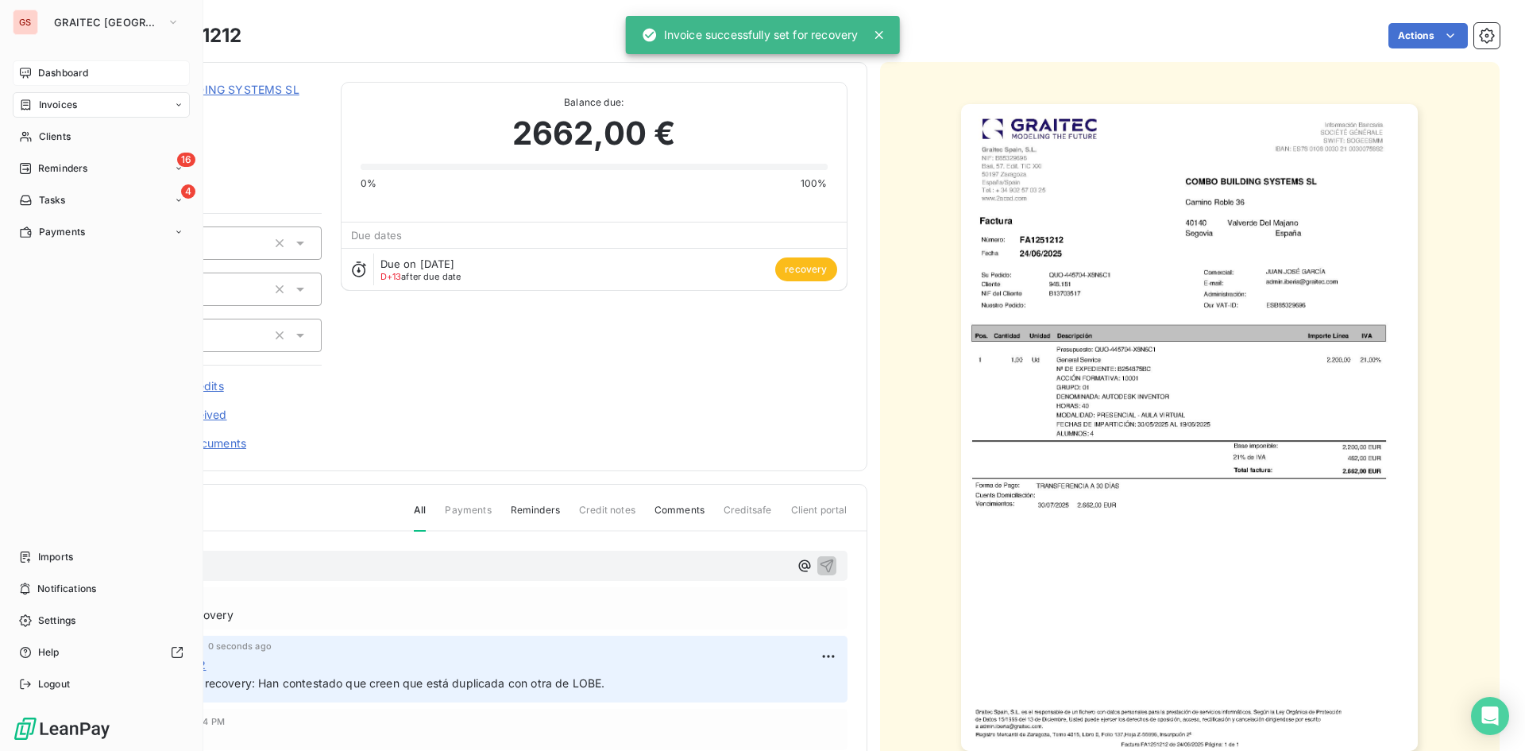
click at [40, 73] on span "Dashboard" at bounding box center [63, 73] width 50 height 14
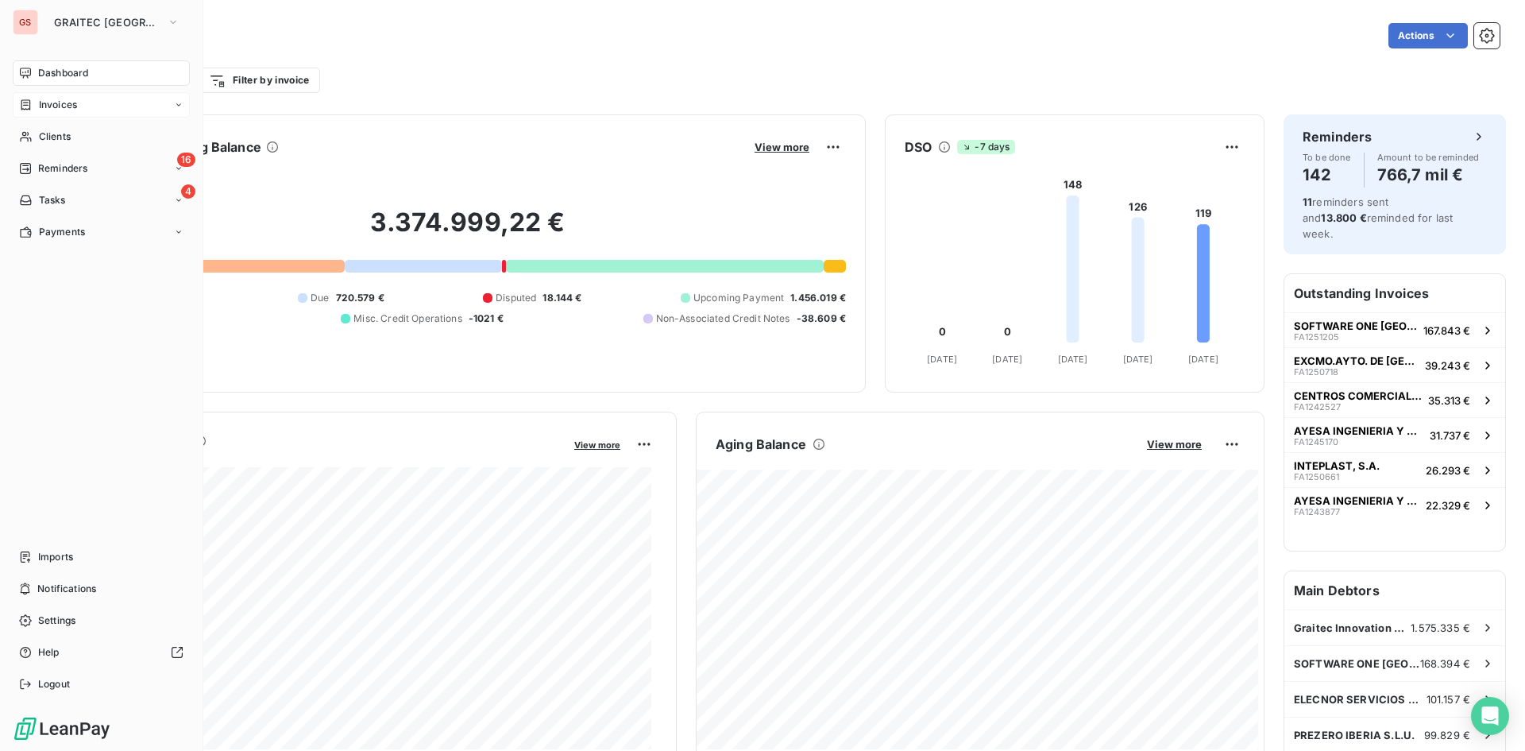
click at [69, 106] on span "Invoices" at bounding box center [58, 105] width 38 height 14
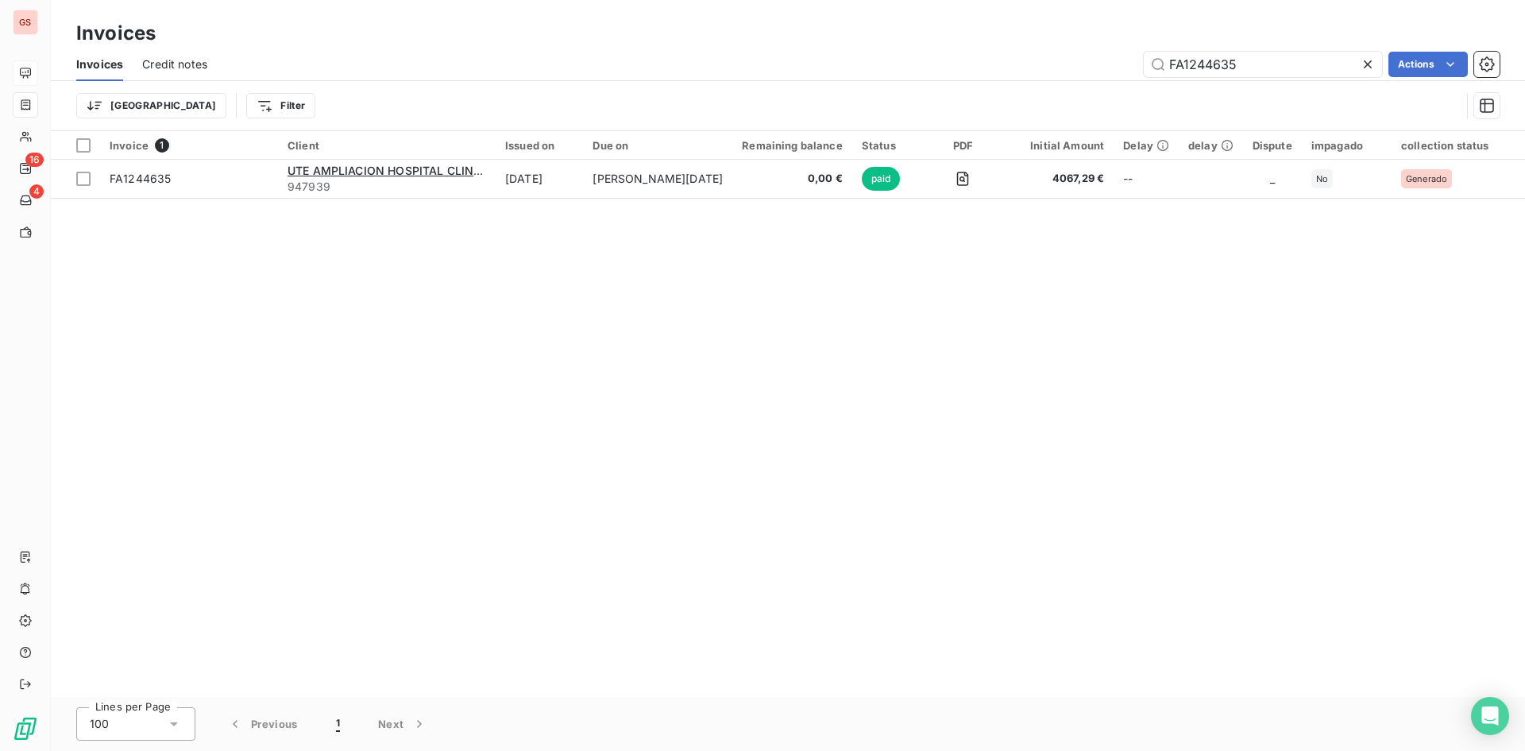
click at [400, 264] on div "Invoice 1 Client Issued on Due on Remaining balance Status PDF Initial Amount D…" at bounding box center [788, 414] width 1474 height 566
click at [179, 63] on span "Credit notes" at bounding box center [174, 64] width 65 height 16
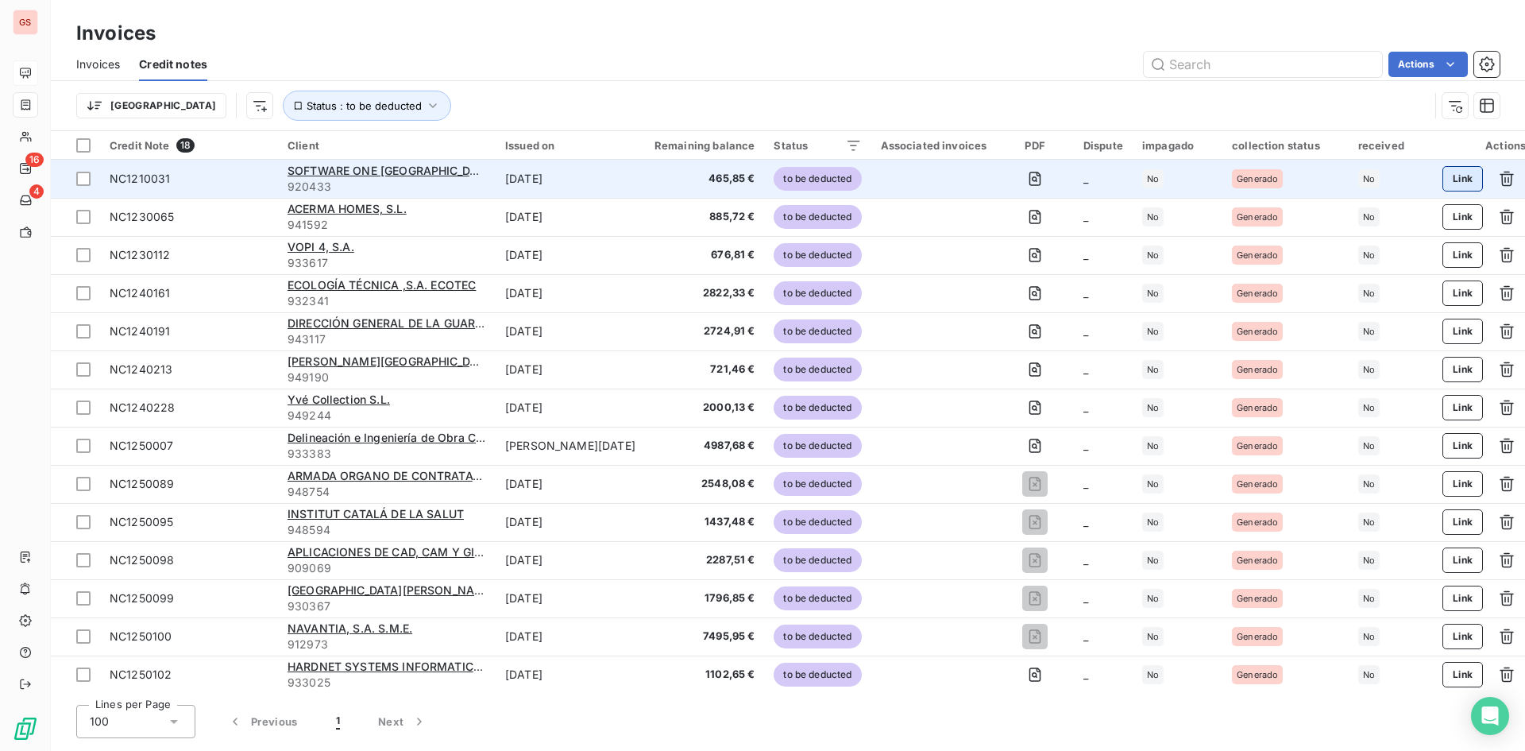
click at [1442, 178] on button "Link" at bounding box center [1462, 178] width 41 height 25
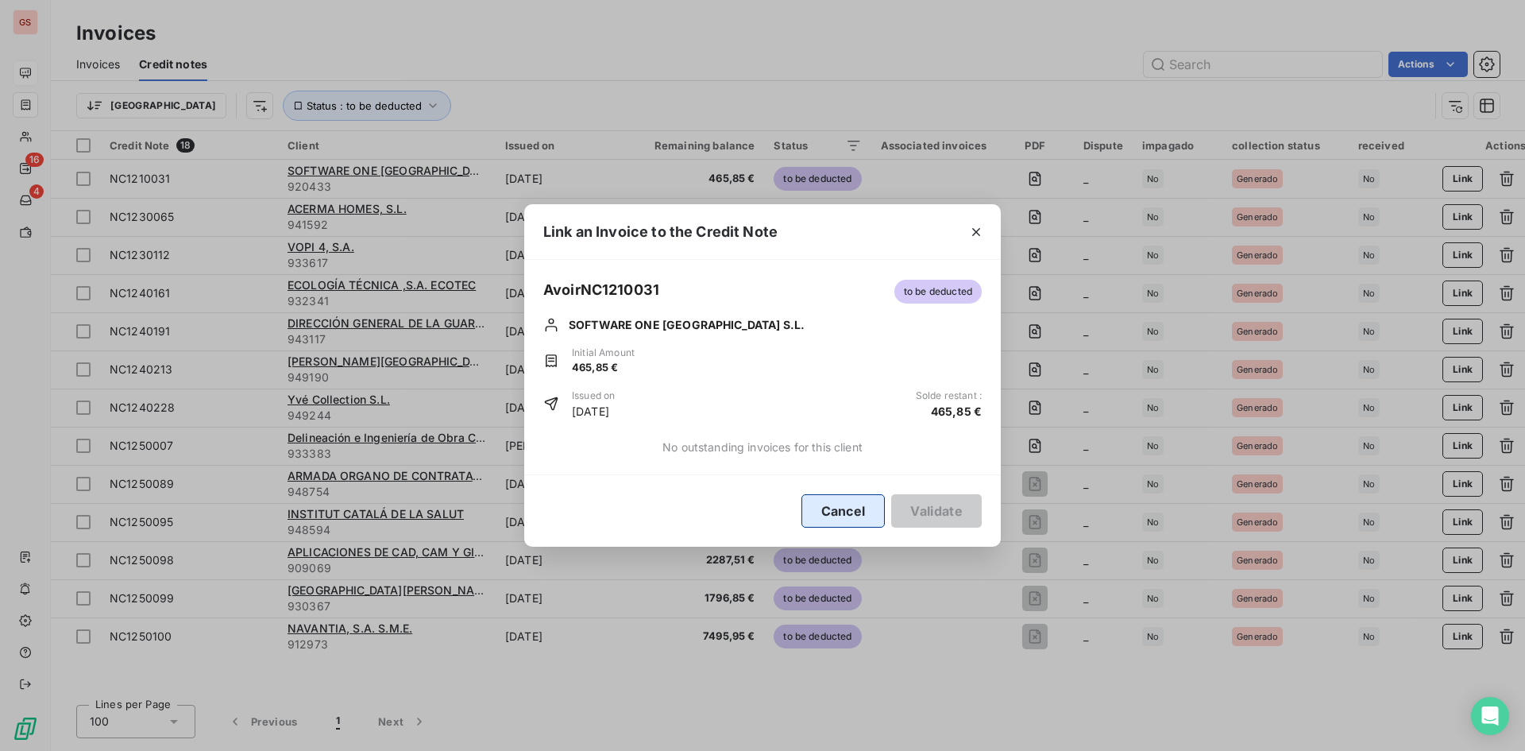
click at [844, 515] on button "Cancel" at bounding box center [843, 510] width 84 height 33
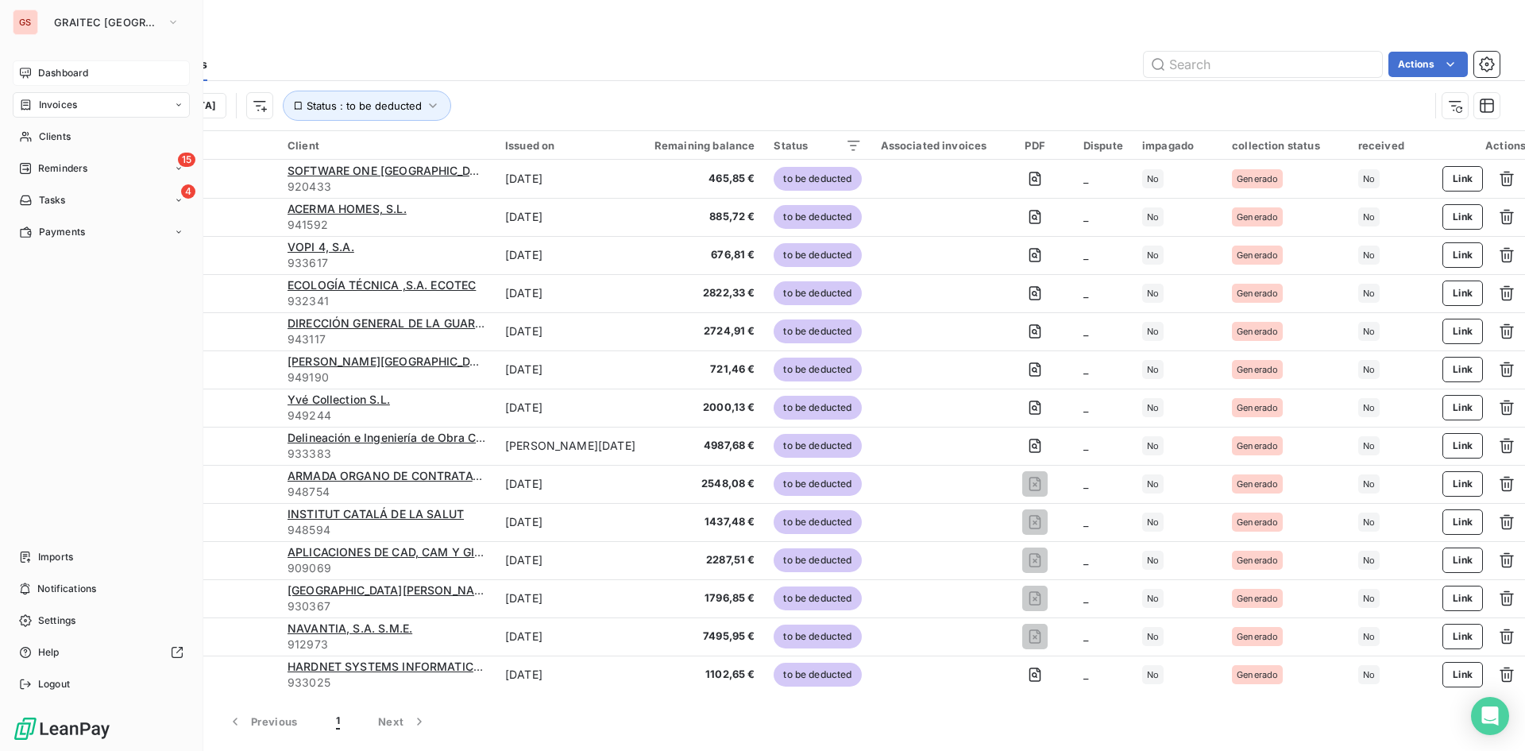
click at [43, 162] on span "Reminders" at bounding box center [62, 168] width 49 height 14
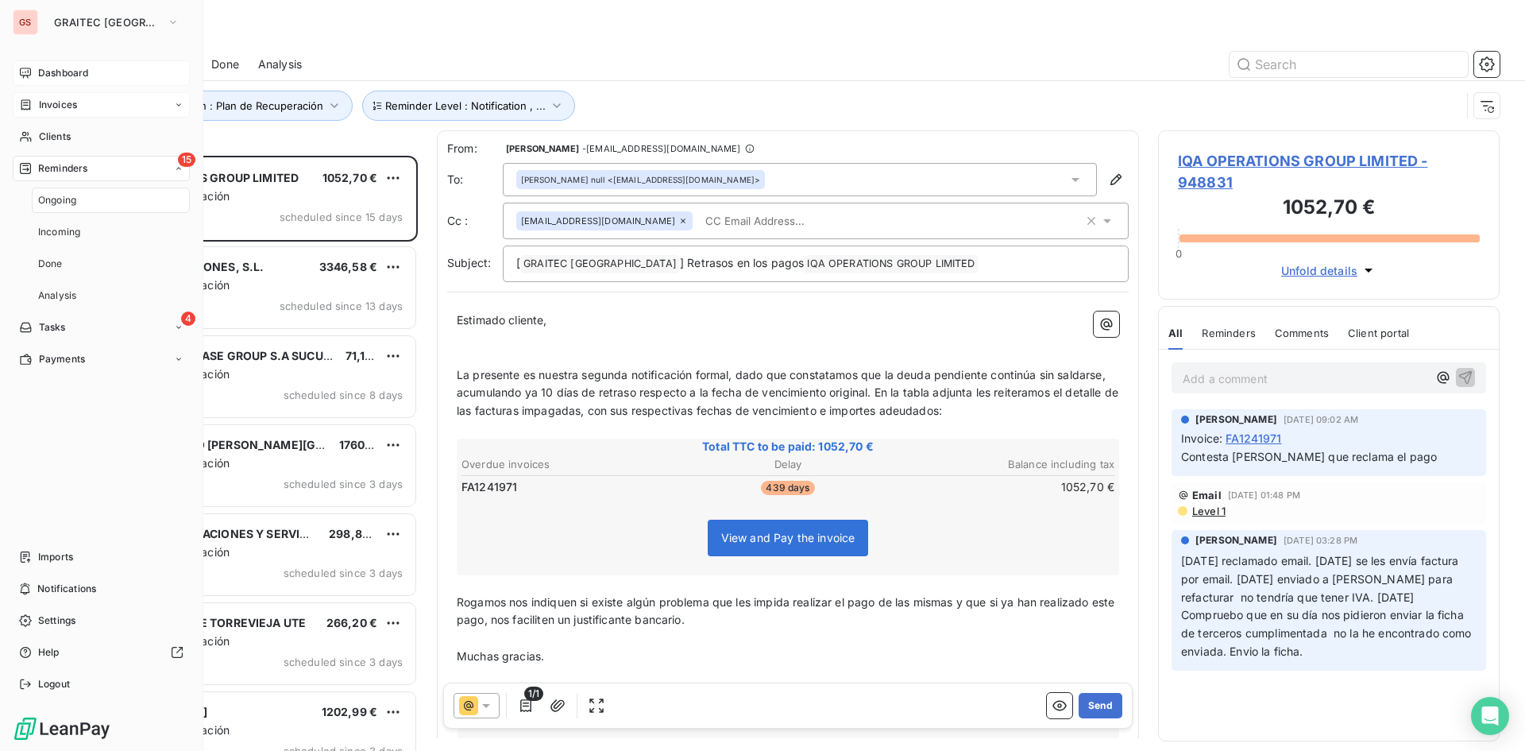
scroll to position [583, 330]
click at [39, 79] on span "Dashboard" at bounding box center [63, 73] width 50 height 14
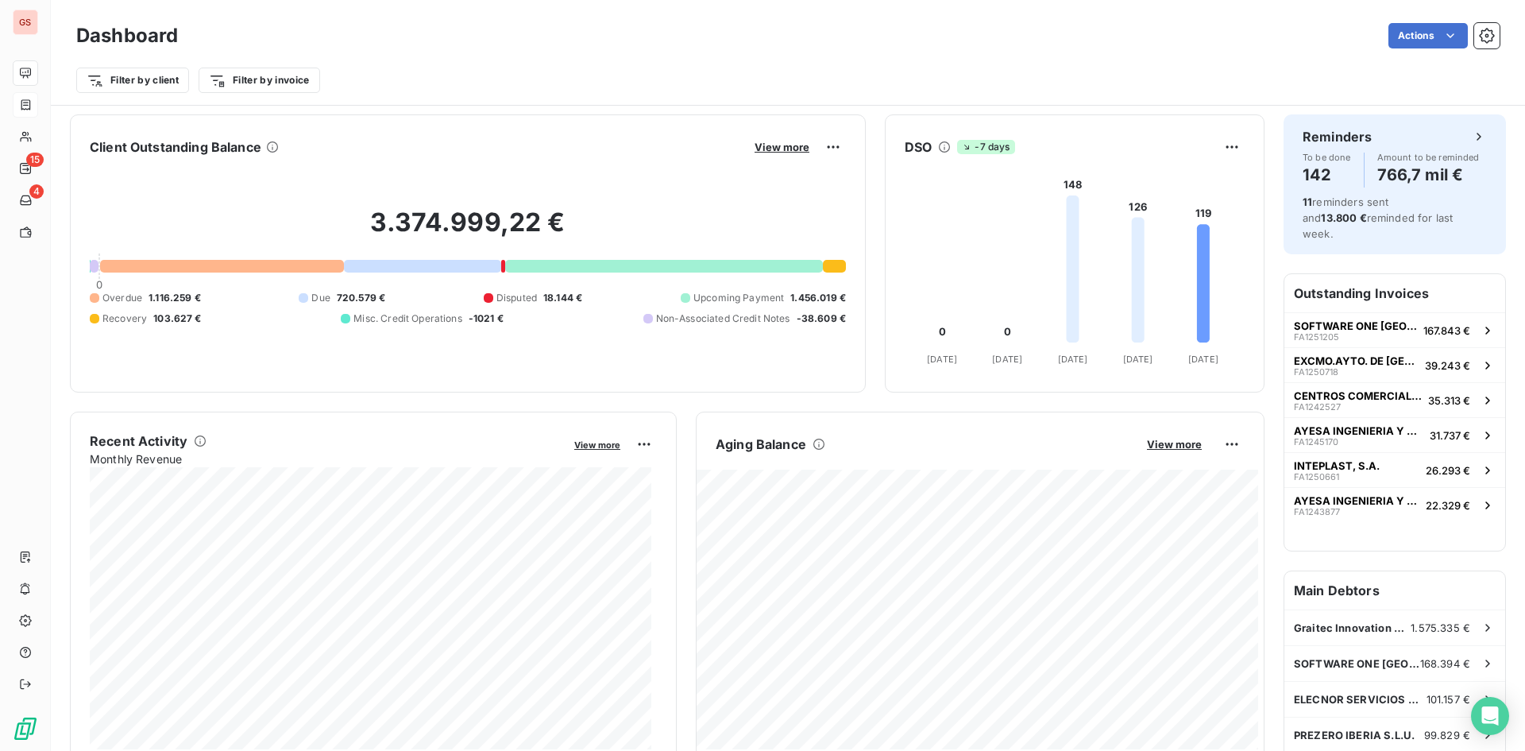
scroll to position [80, 0]
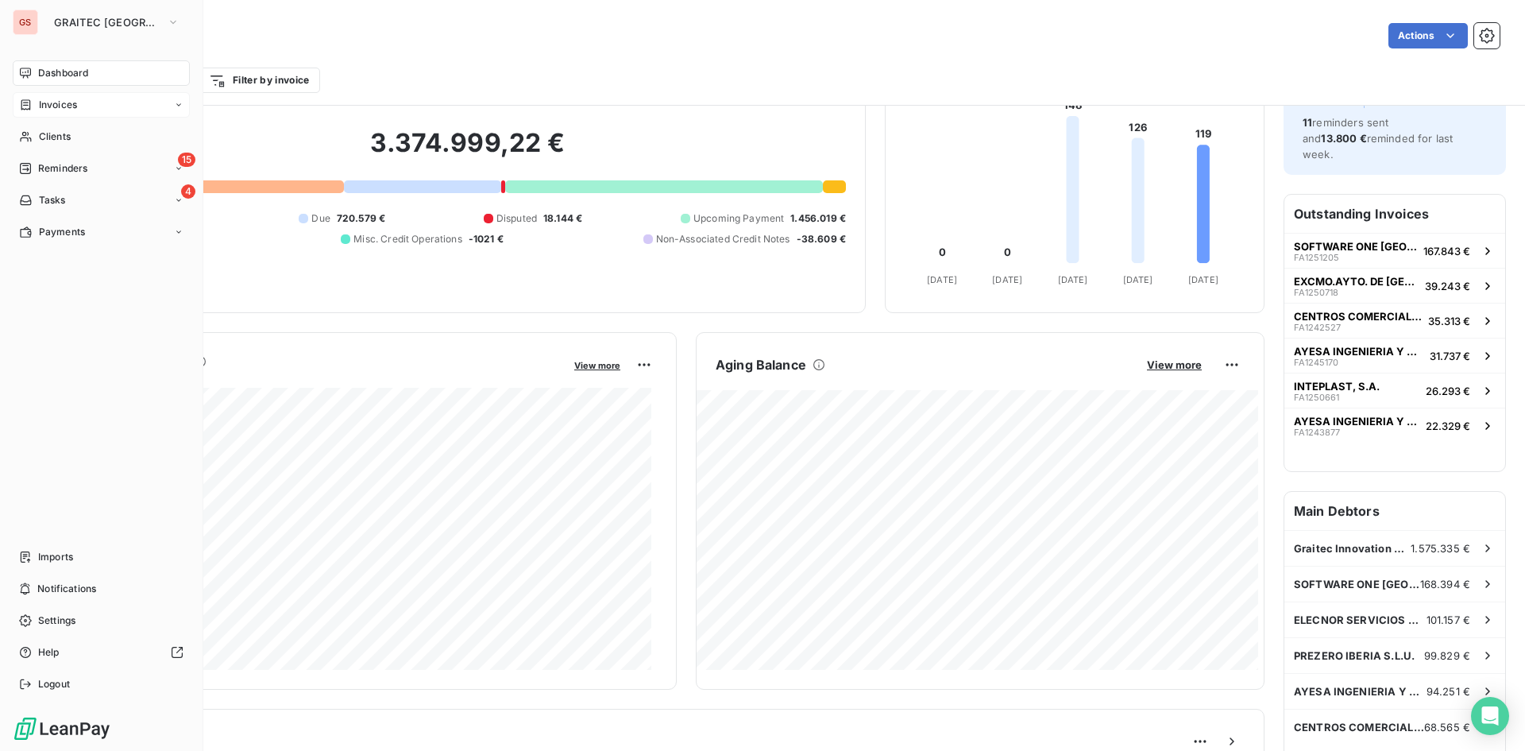
click at [36, 99] on div "Invoices" at bounding box center [48, 105] width 58 height 14
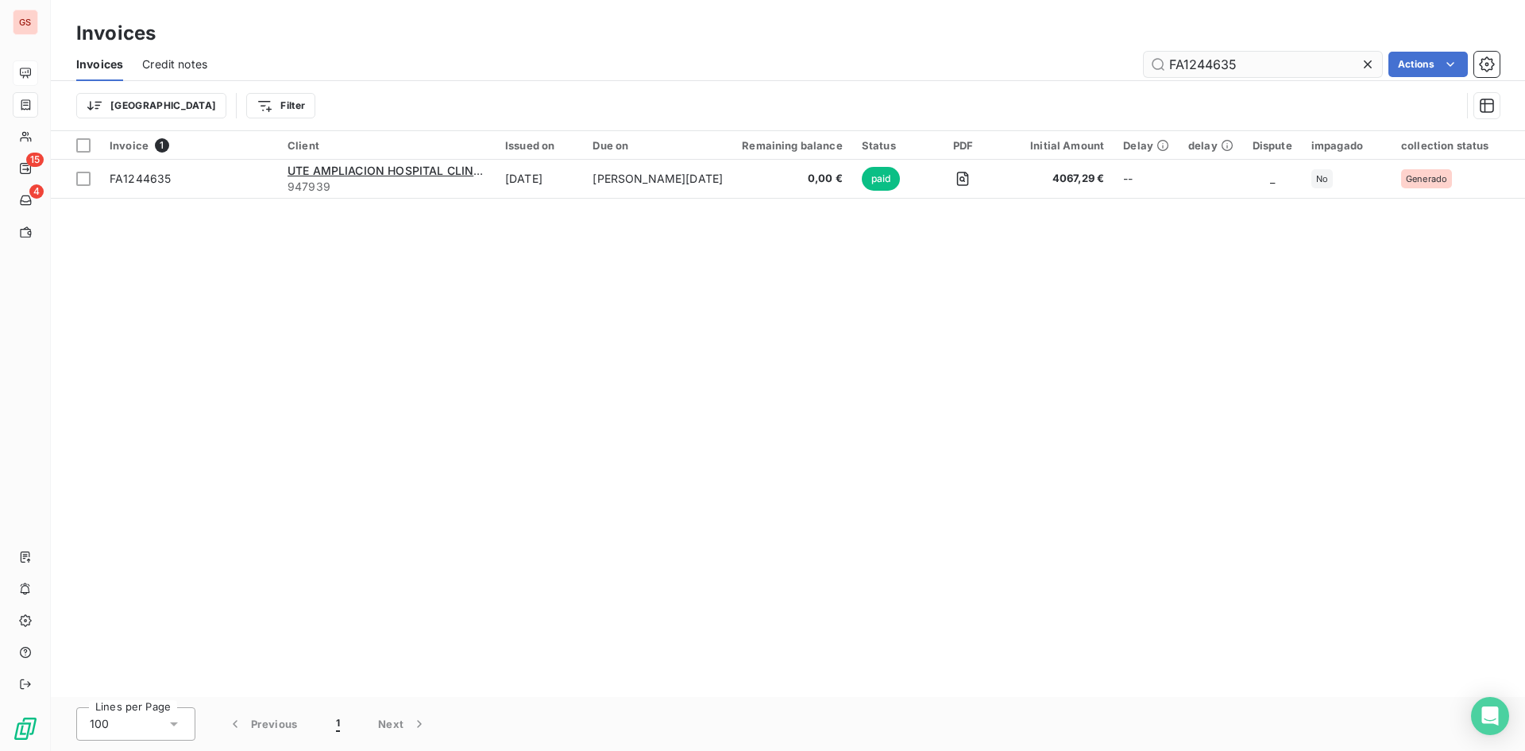
drag, startPoint x: 1248, startPoint y: 60, endPoint x: 1124, endPoint y: 47, distance: 124.6
click at [1167, 59] on input "FA1244635" at bounding box center [1263, 64] width 238 height 25
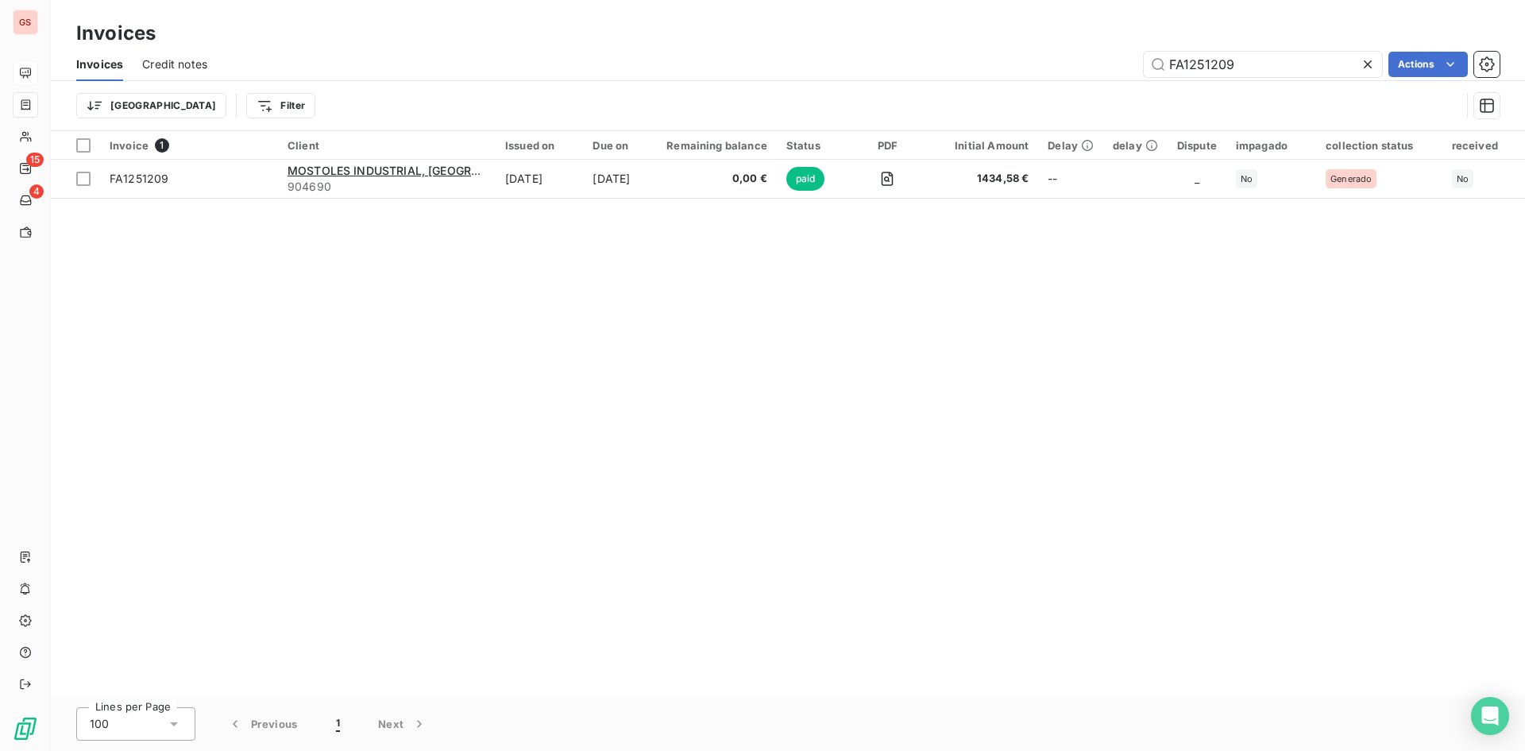
type input "FA1251209"
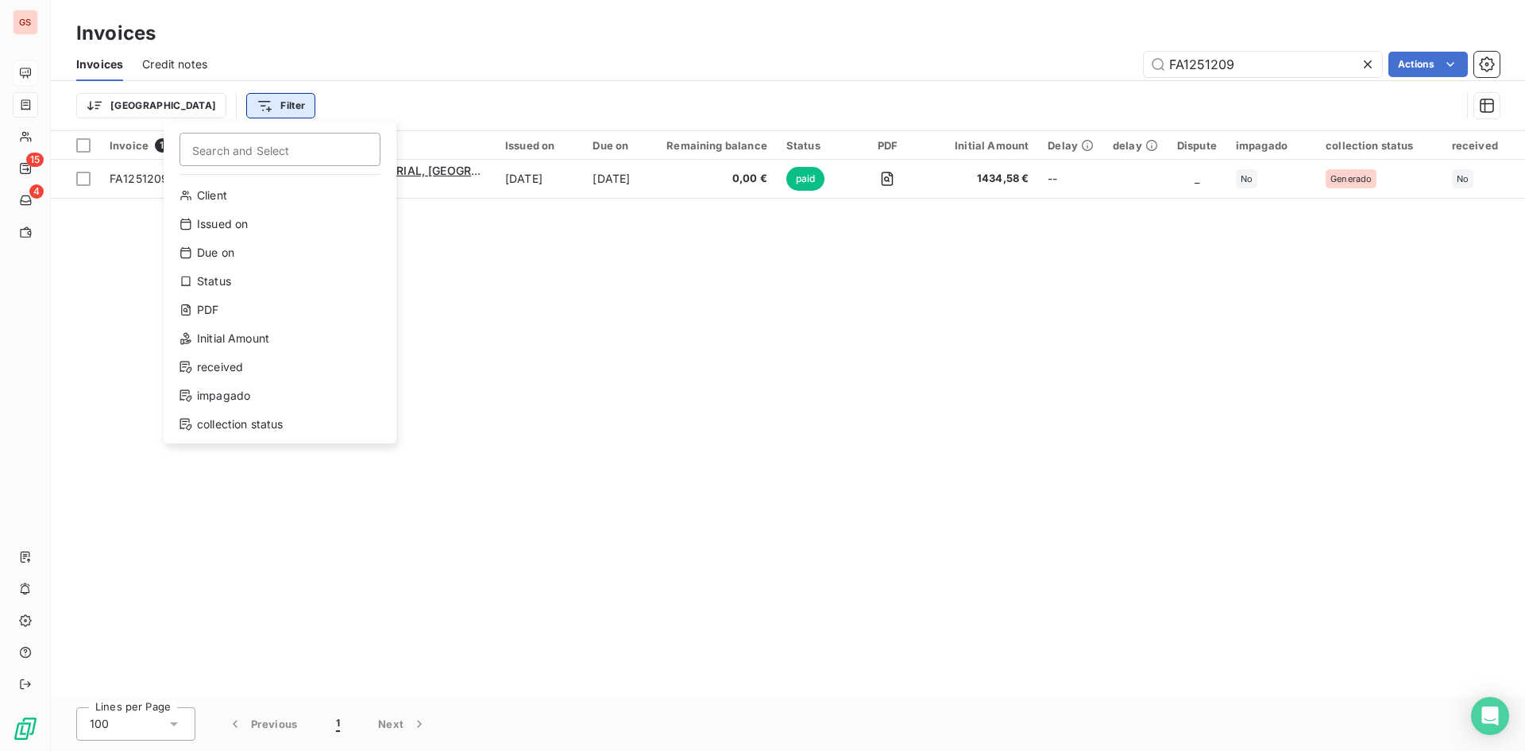
click at [179, 104] on html "GS 15 4 Invoices Invoices Credit notes FA1251209 Actions Trier Filter Search an…" at bounding box center [762, 375] width 1525 height 751
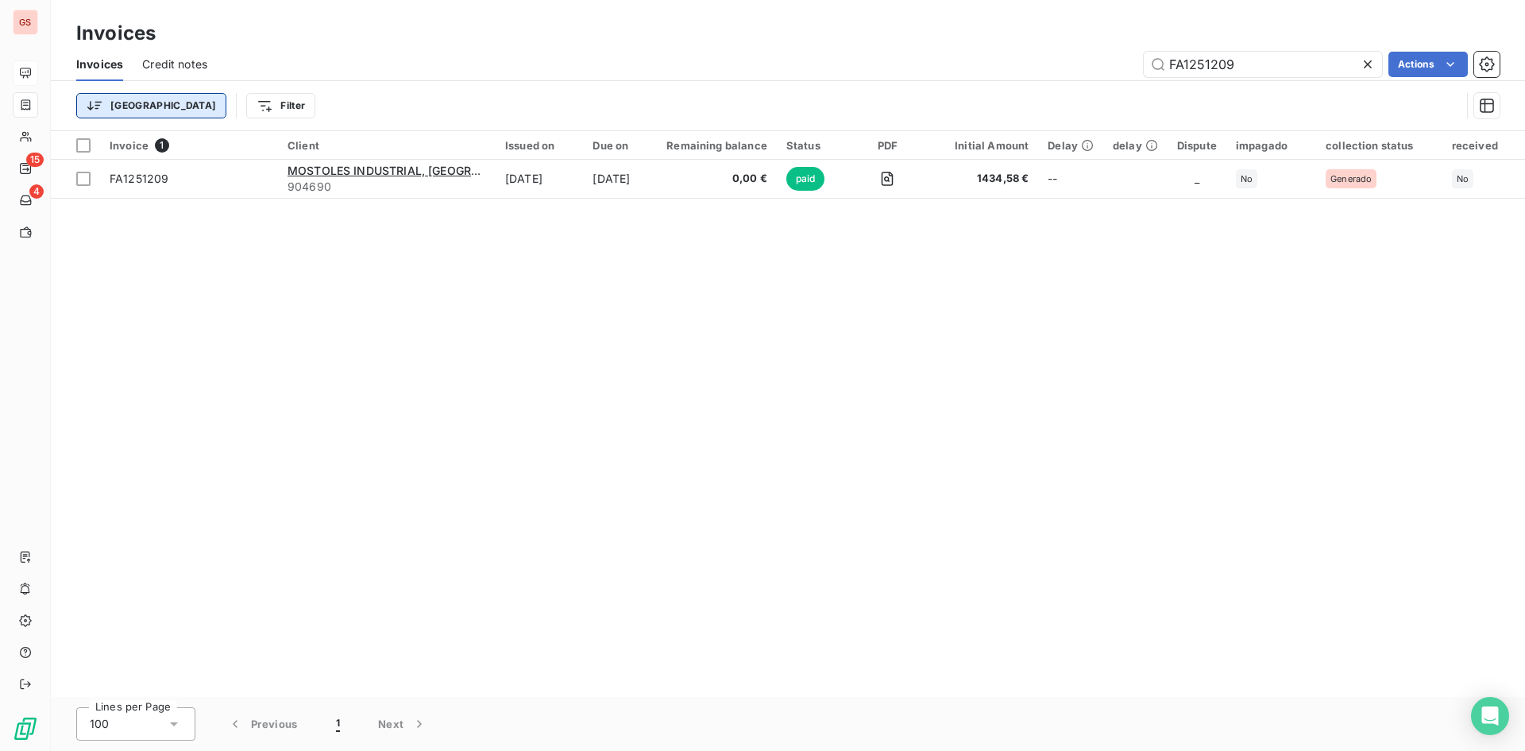
click at [141, 101] on html "GS 15 4 Invoices Invoices Credit notes FA1251209 Actions Trier Filter Invoice 1…" at bounding box center [762, 375] width 1525 height 751
click at [138, 104] on html "GS 15 4 Invoices Invoices Credit notes FA1251209 Actions Trier Filter Invoice 1…" at bounding box center [762, 375] width 1525 height 751
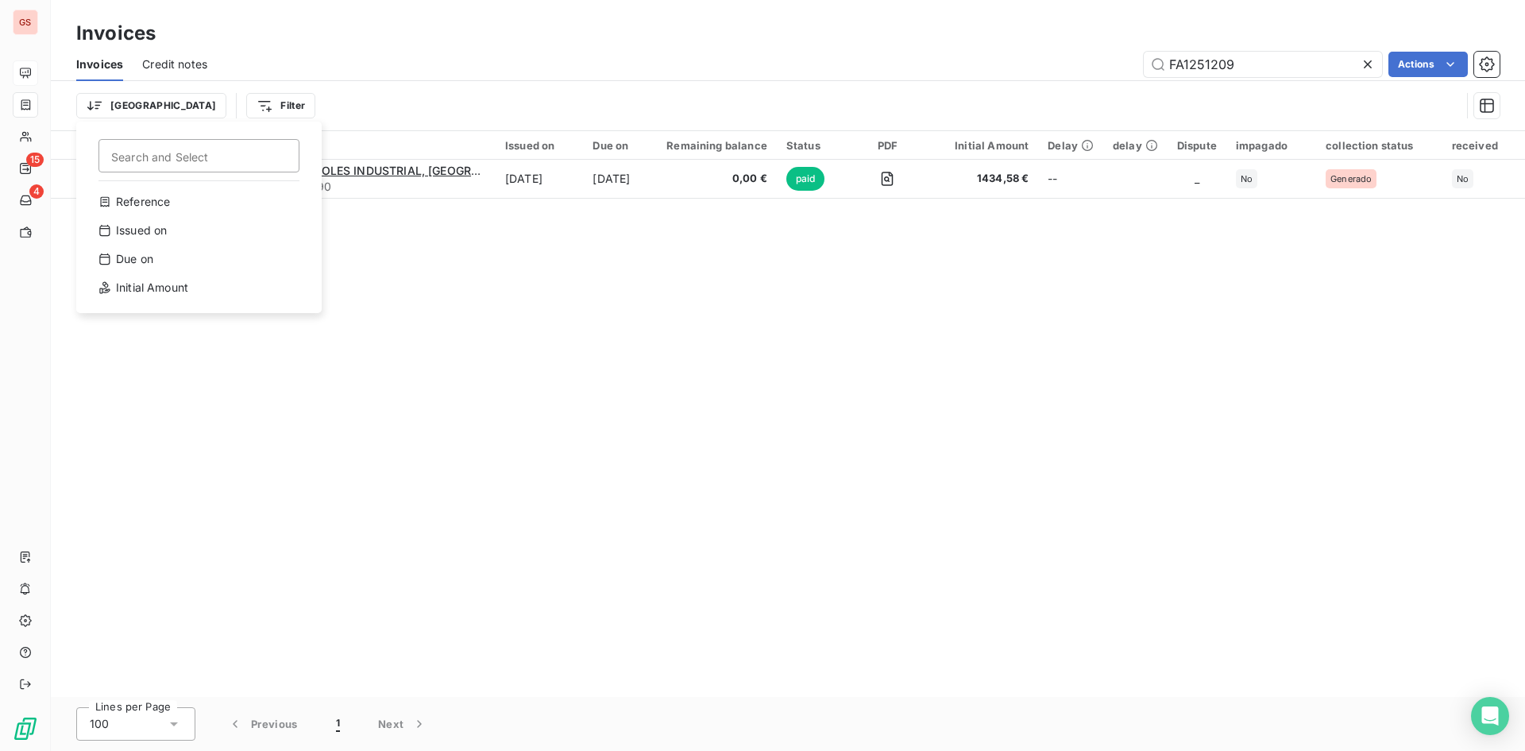
click at [961, 100] on html "GS 15 4 Invoices Invoices Credit notes FA1251209 Actions Trier Search and Selec…" at bounding box center [762, 375] width 1525 height 751
click at [1483, 106] on icon "button" at bounding box center [1487, 106] width 16 height 16
click at [1372, 62] on icon at bounding box center [1368, 64] width 16 height 16
click at [218, 71] on div "Invoices Credit notes Actions" at bounding box center [788, 64] width 1474 height 33
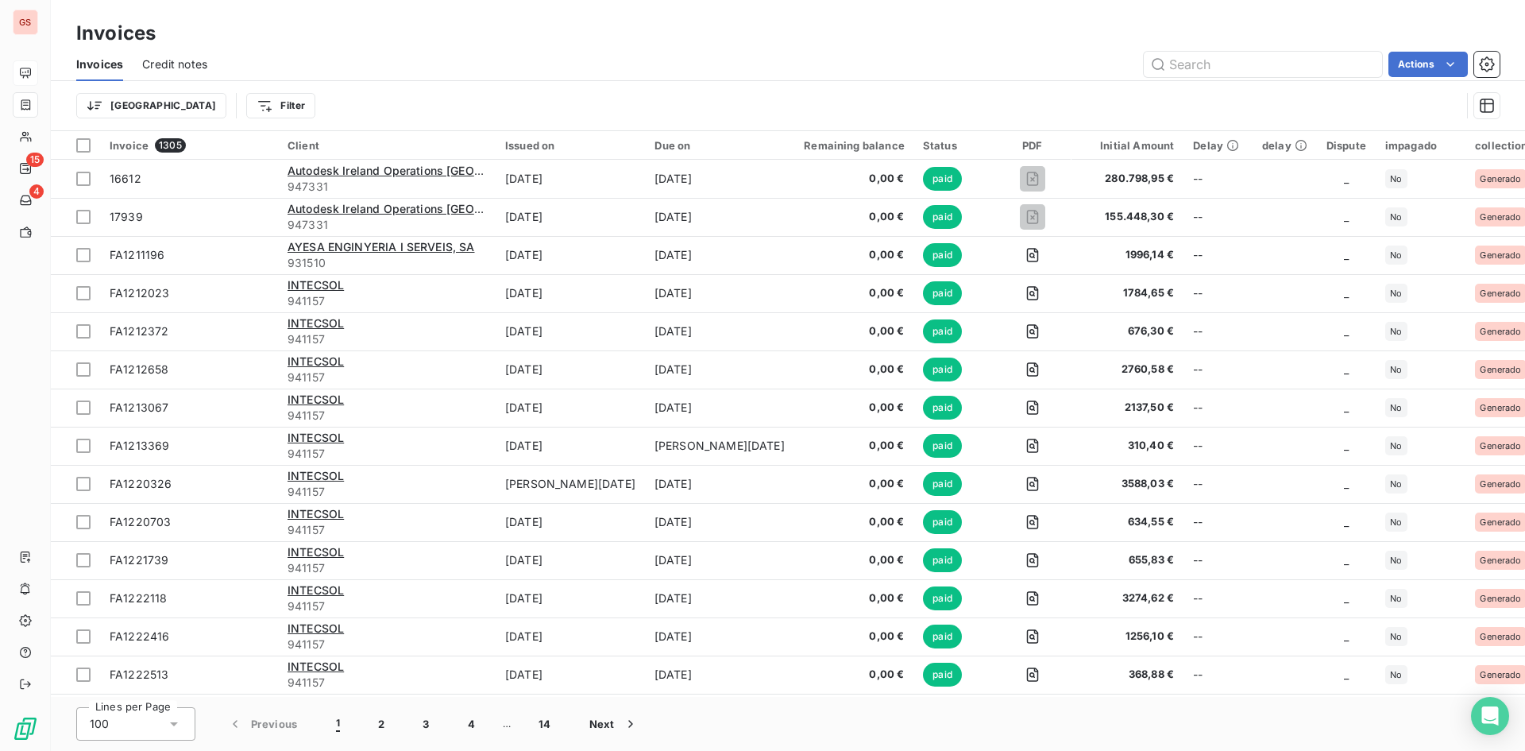
click at [199, 61] on span "Credit notes" at bounding box center [174, 64] width 65 height 16
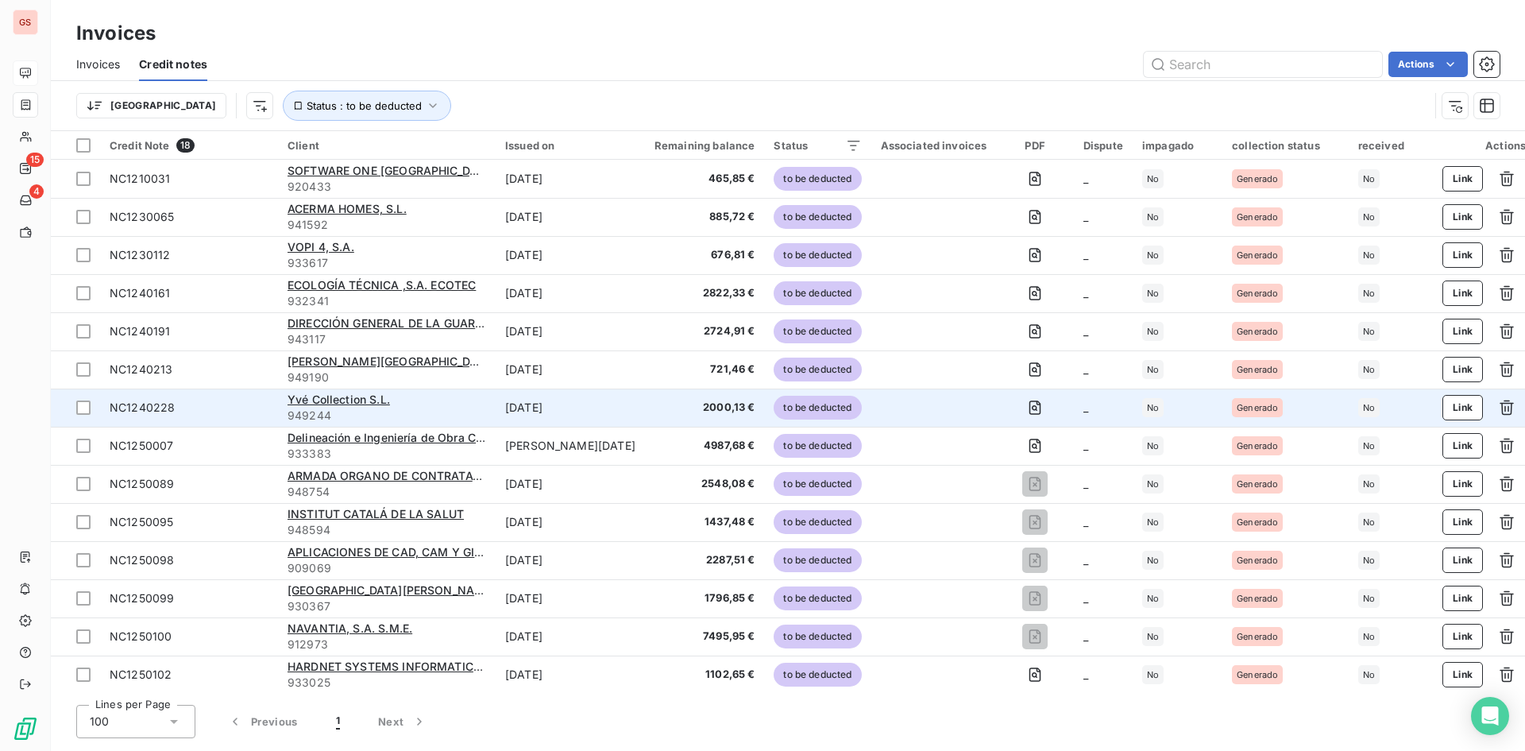
scroll to position [155, 0]
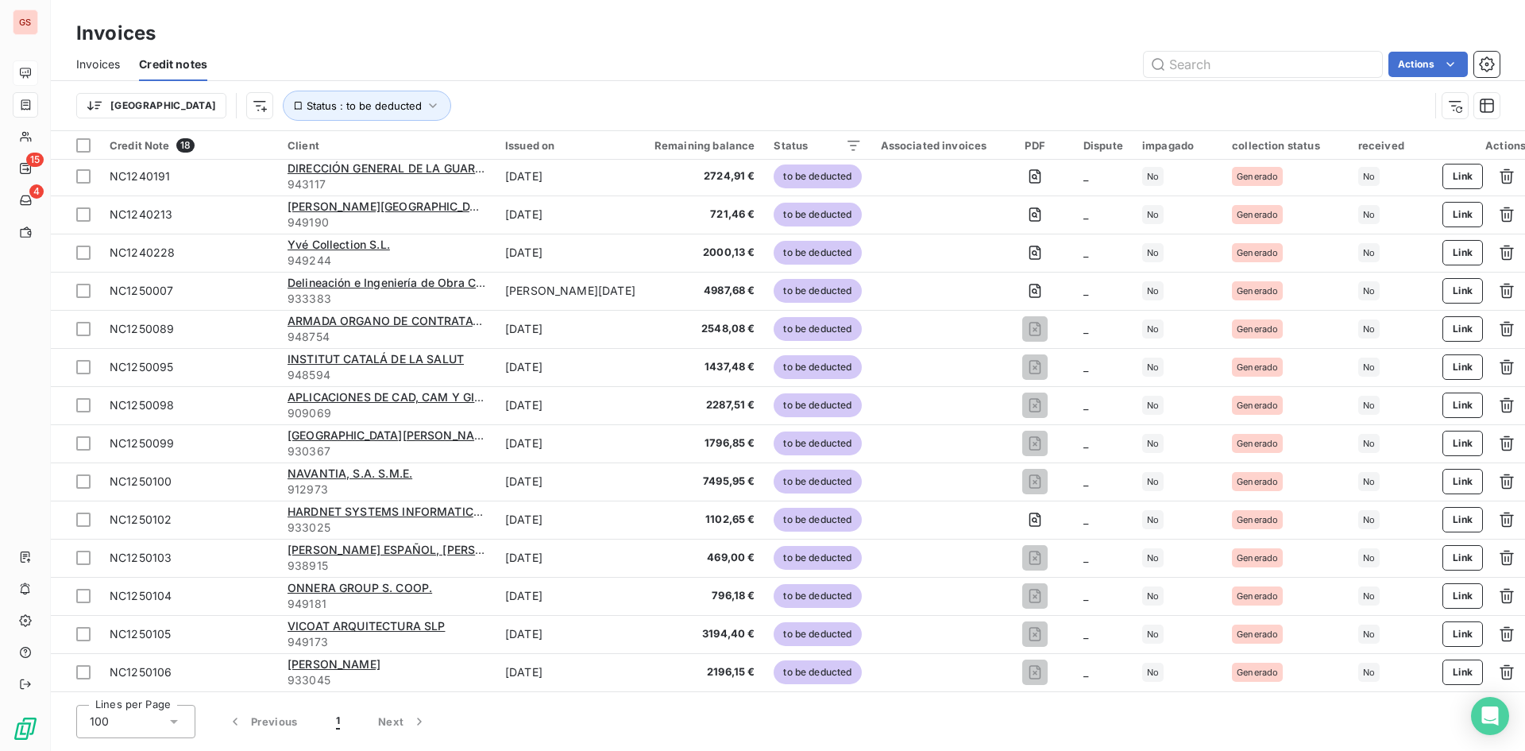
click at [685, 144] on div "Remaining balance" at bounding box center [705, 145] width 101 height 13
